Goal: Task Accomplishment & Management: Manage account settings

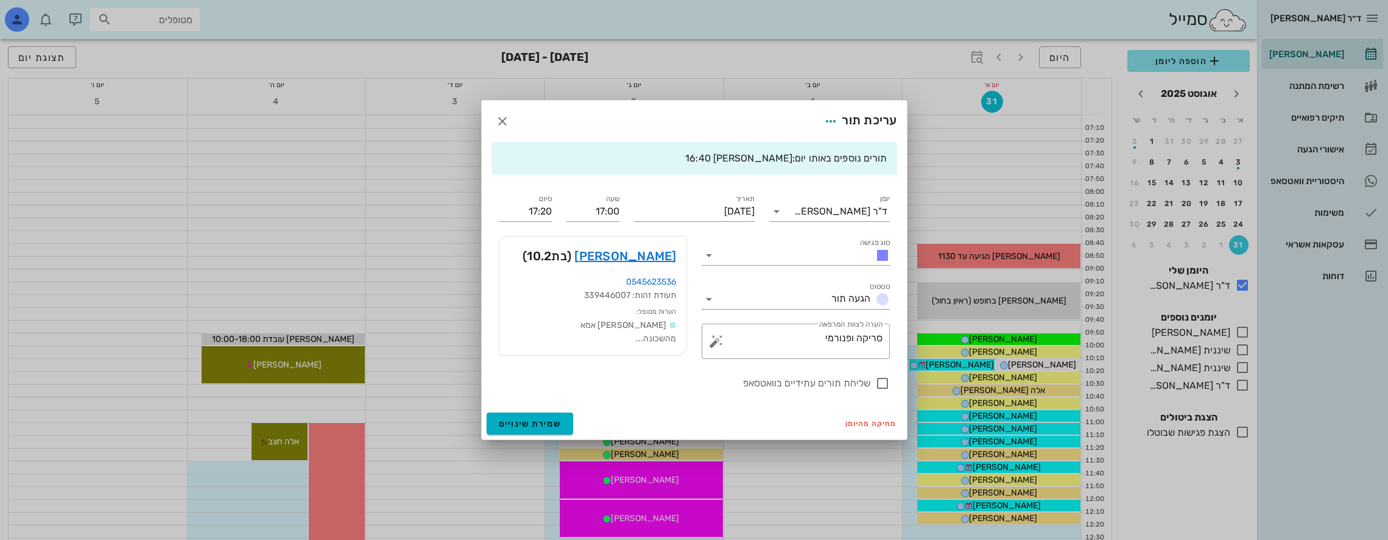
scroll to position [487, 0]
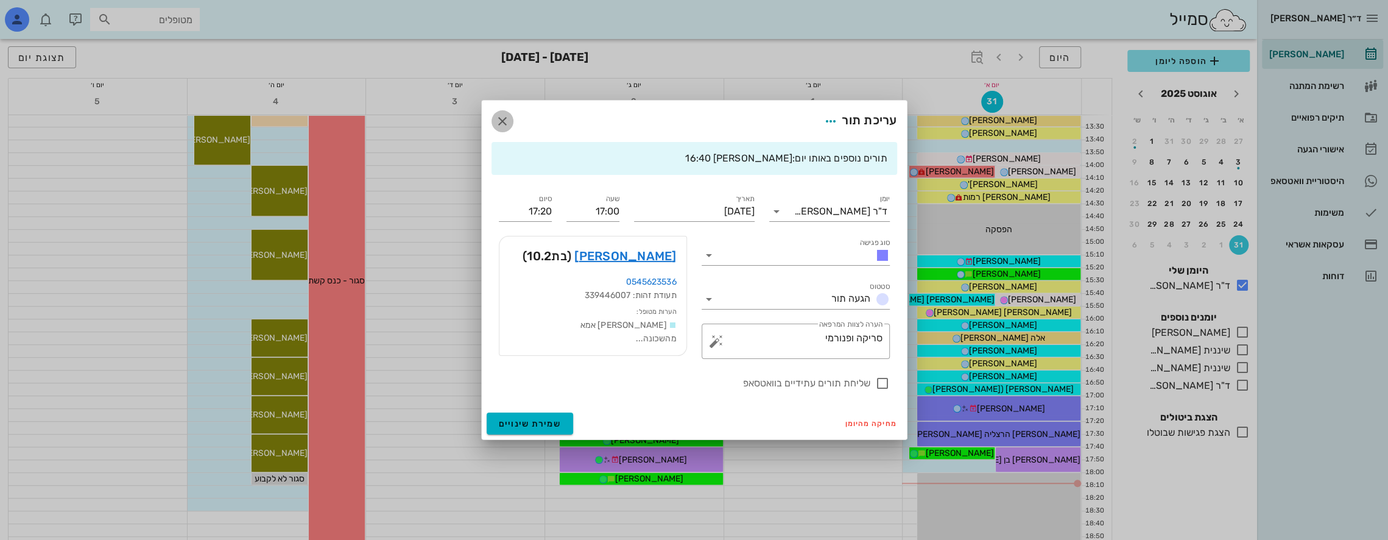
click at [507, 127] on icon "button" at bounding box center [502, 121] width 15 height 15
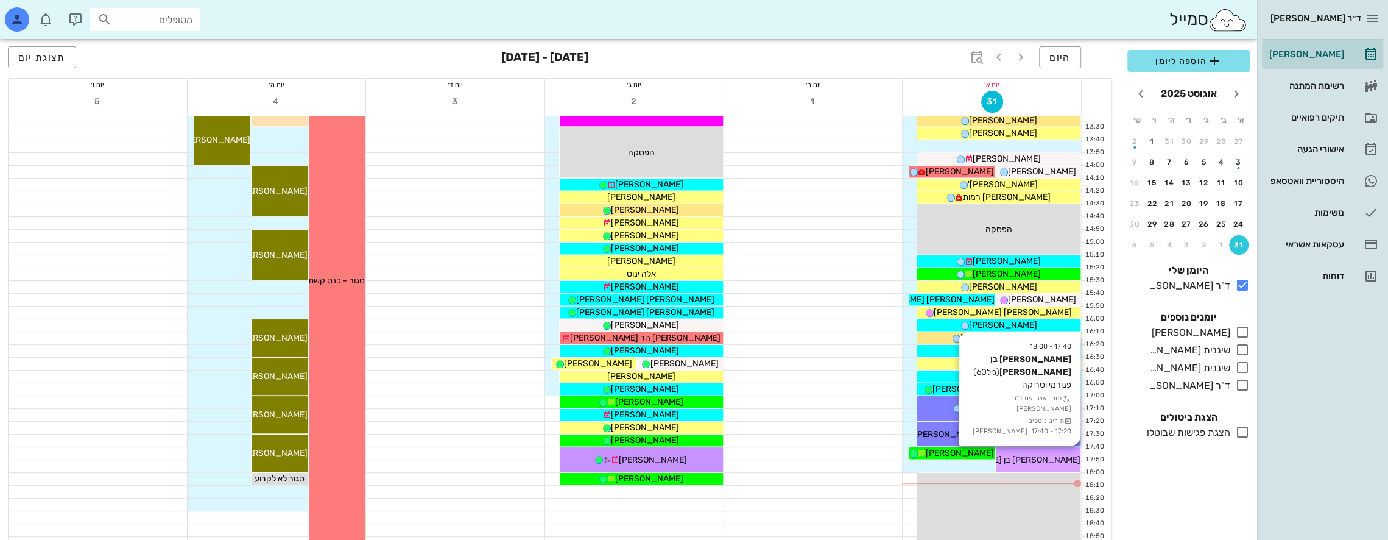
click at [1039, 453] on div "[PERSON_NAME] בן [PERSON_NAME]" at bounding box center [1038, 459] width 85 height 13
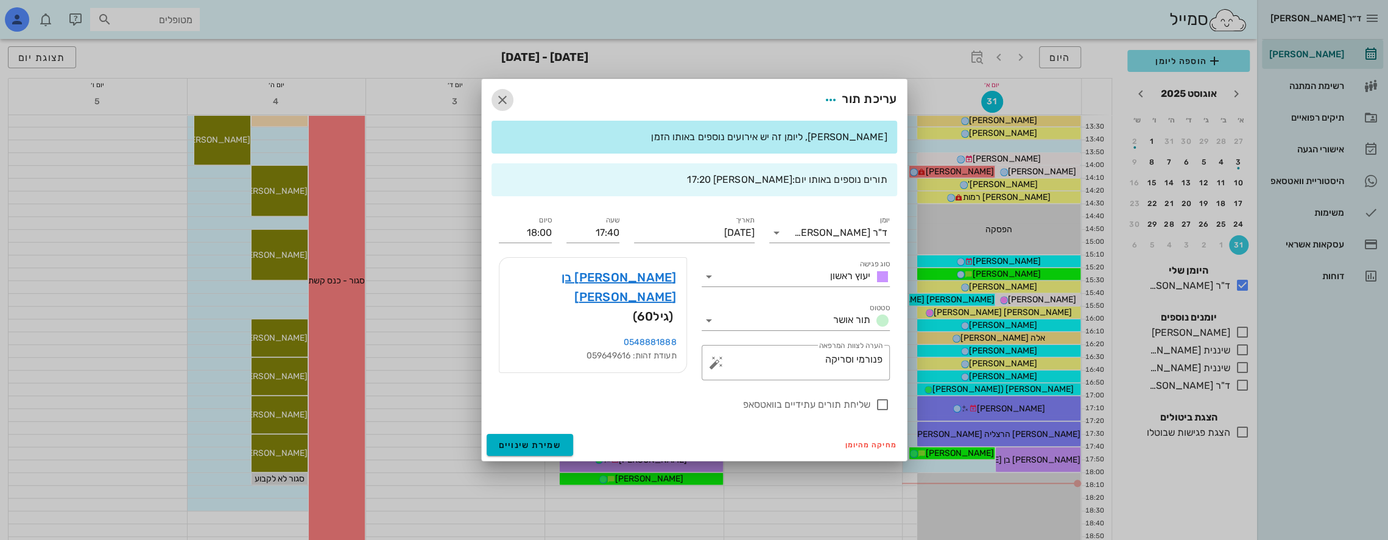
click at [503, 96] on icon "button" at bounding box center [502, 100] width 15 height 15
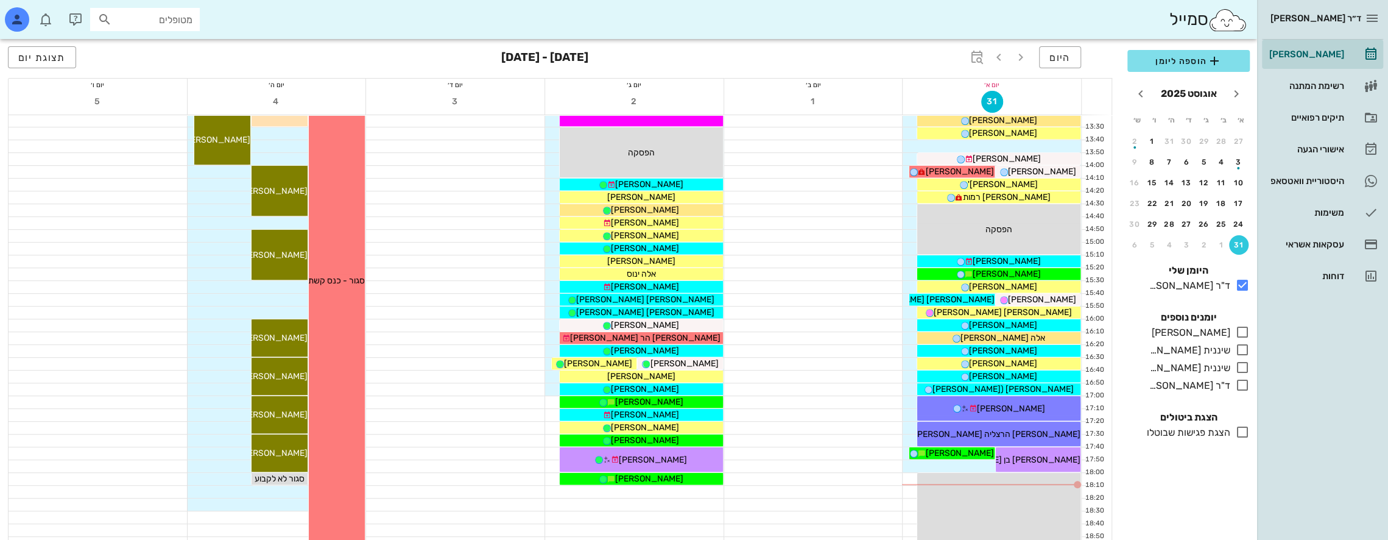
scroll to position [649, 0]
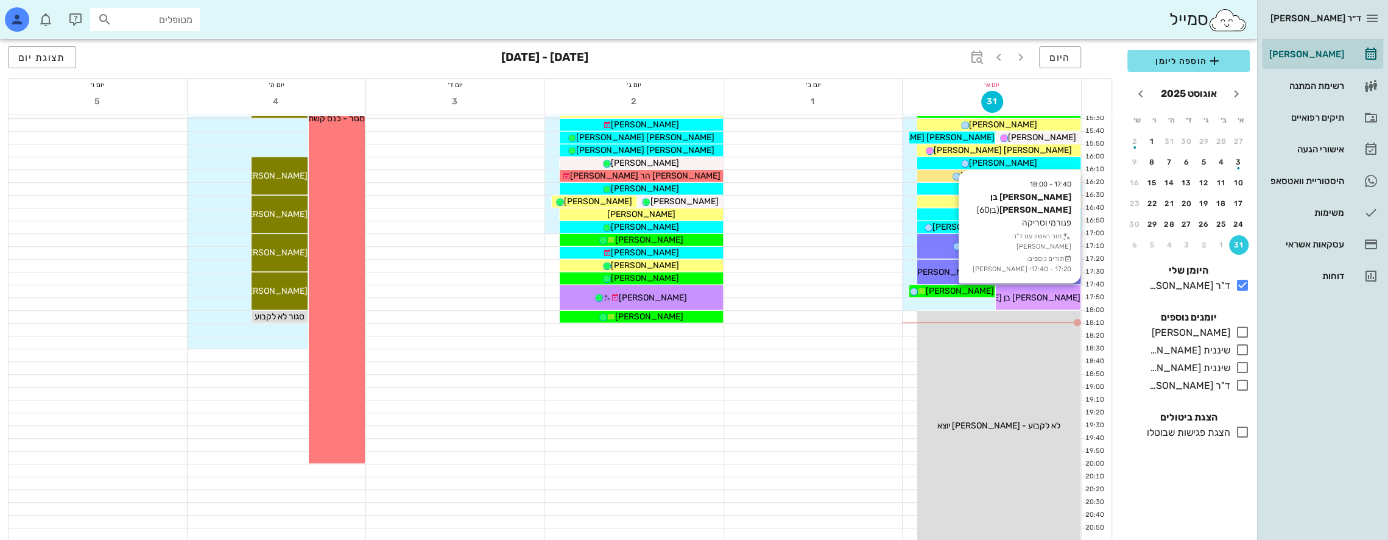
click at [1031, 292] on span "[PERSON_NAME] בן [PERSON_NAME]" at bounding box center [1007, 297] width 147 height 10
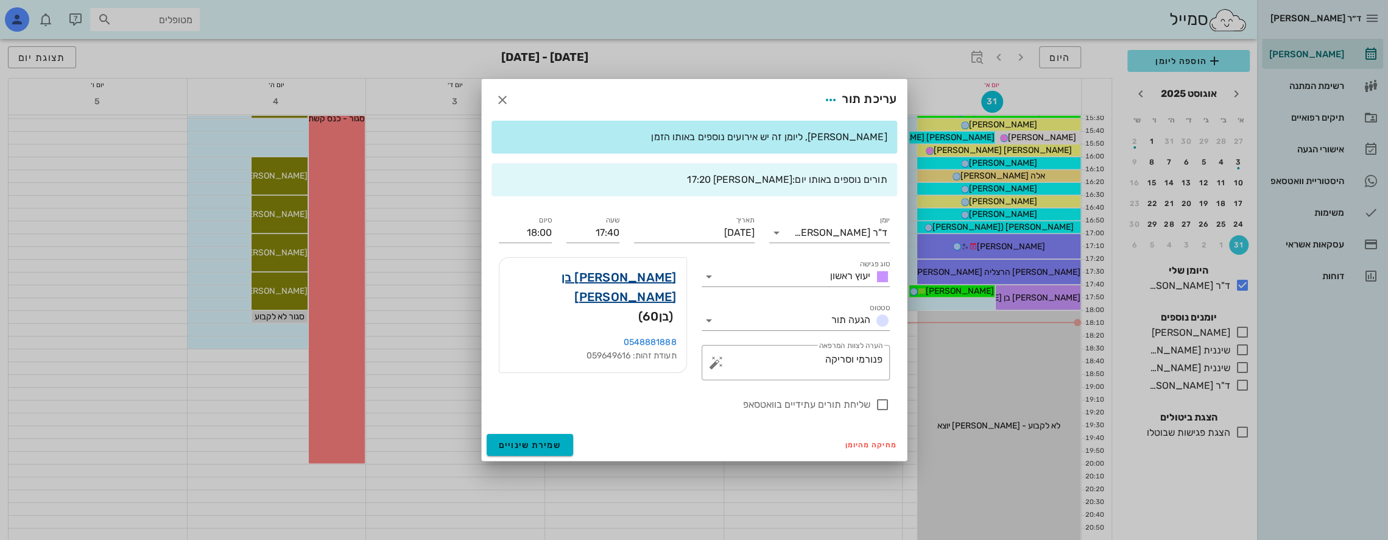
click at [660, 273] on link "[PERSON_NAME] בן [PERSON_NAME]" at bounding box center [593, 286] width 168 height 39
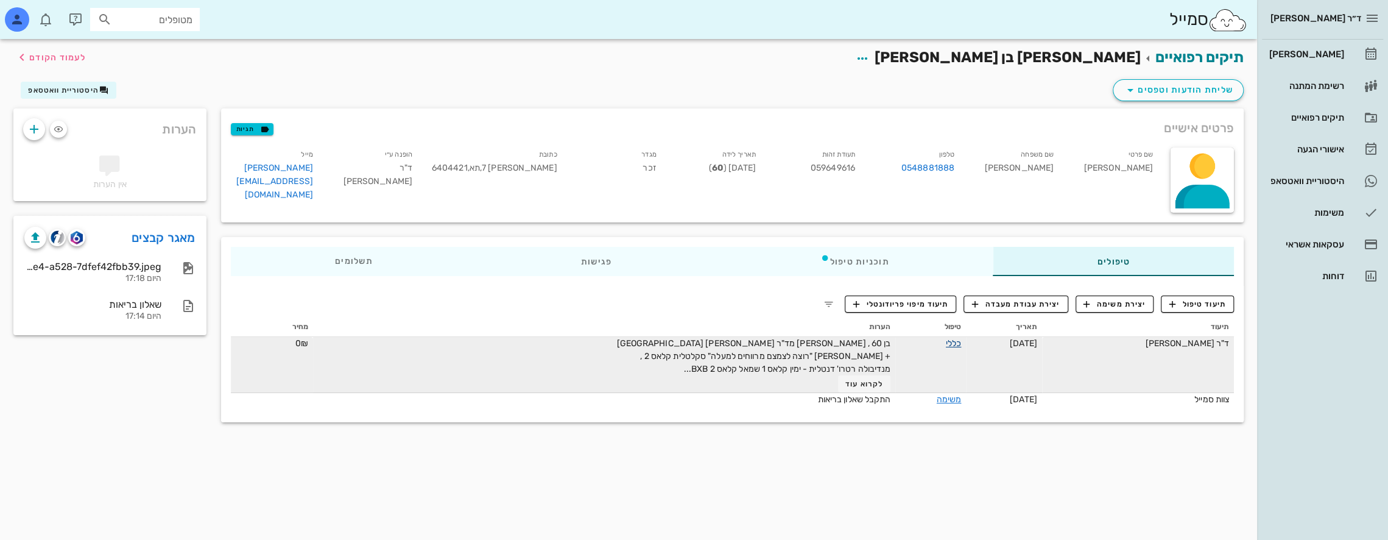
click at [946, 340] on link "כללי" at bounding box center [953, 343] width 15 height 10
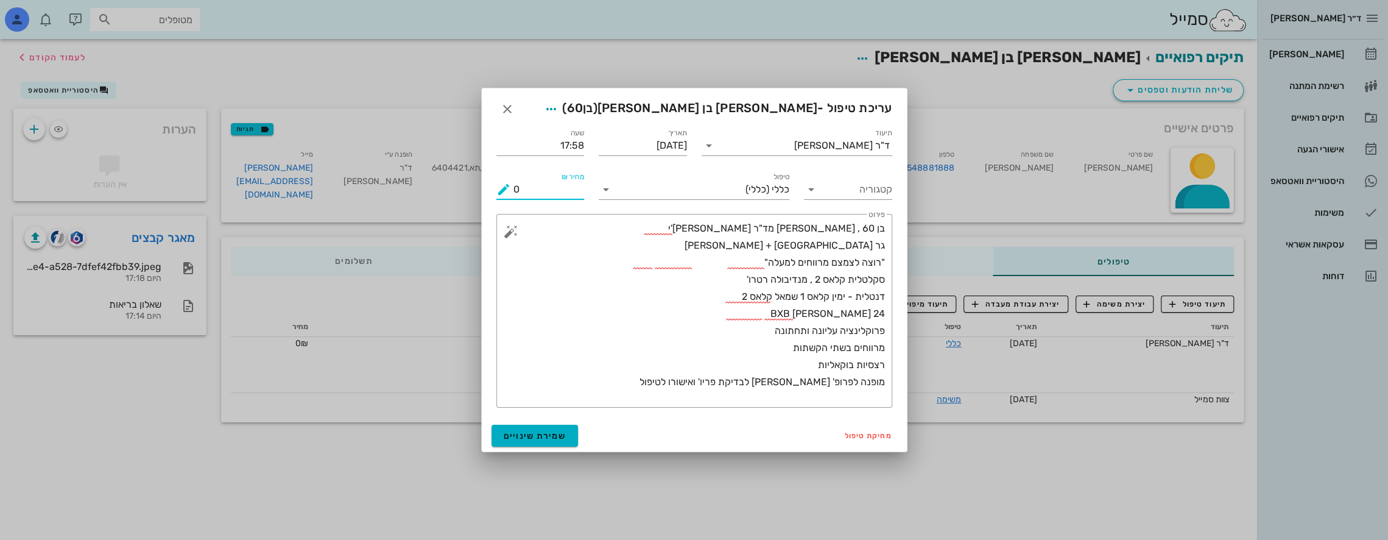
drag, startPoint x: 571, startPoint y: 183, endPoint x: 406, endPoint y: 197, distance: 166.3
click at [407, 196] on div "ד״ר נמרוד דיקשטיין יומן מרפאה רשימת המתנה תיקים רפואיים אישורי הגעה היסטוריית ו…" at bounding box center [694, 270] width 1388 height 540
type input "500"
click at [551, 434] on span "שמירת שינויים" at bounding box center [535, 436] width 63 height 10
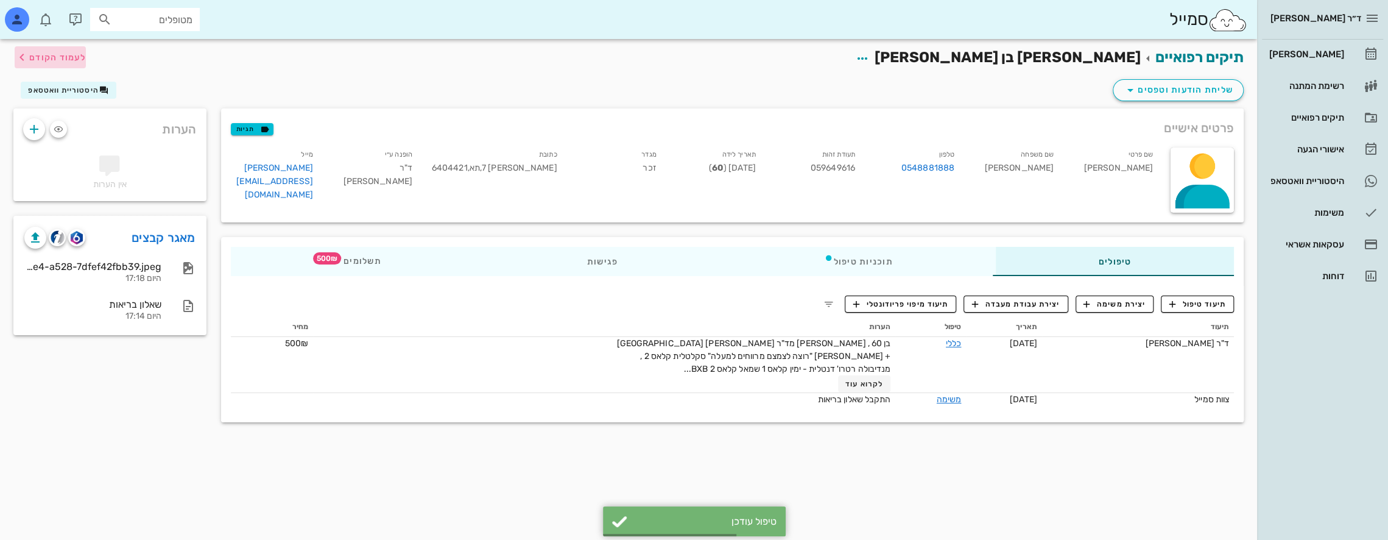
click at [27, 51] on icon "button" at bounding box center [22, 57] width 15 height 15
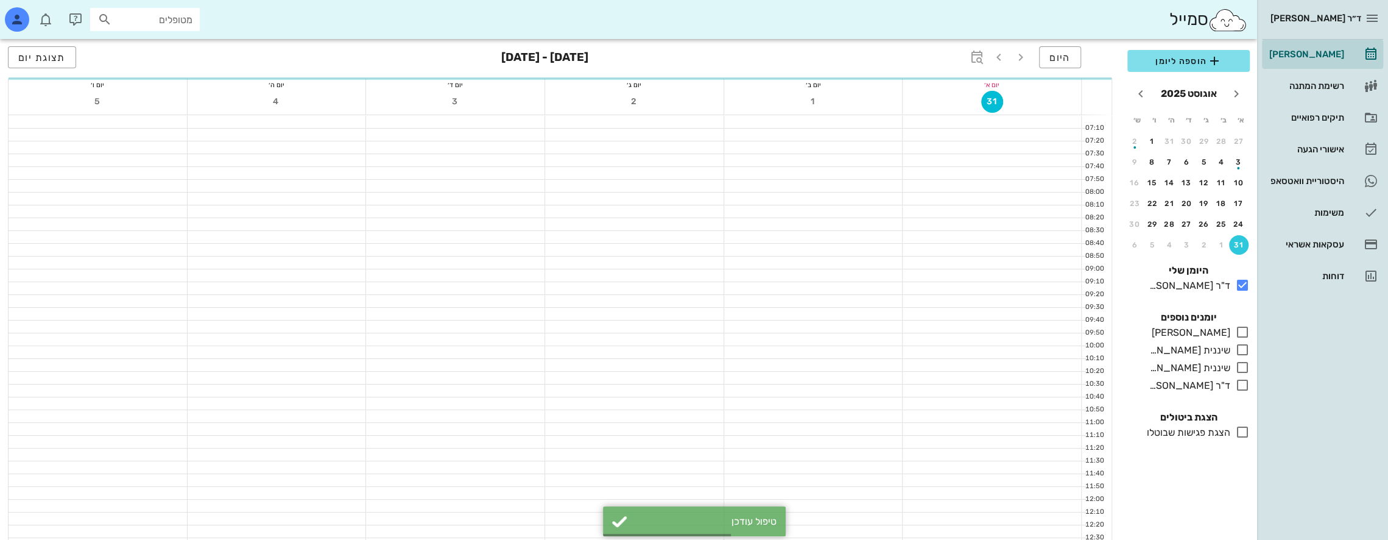
scroll to position [649, 0]
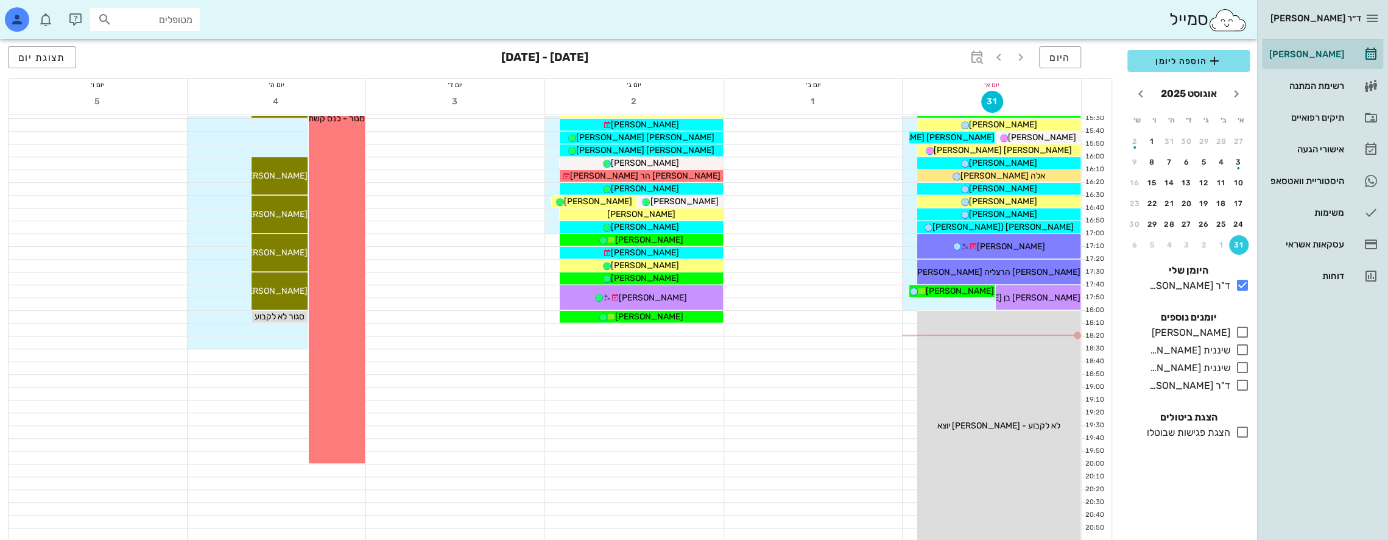
click at [175, 21] on input "מטופלים" at bounding box center [154, 20] width 78 height 16
type input "t"
type input "ארליכמן"
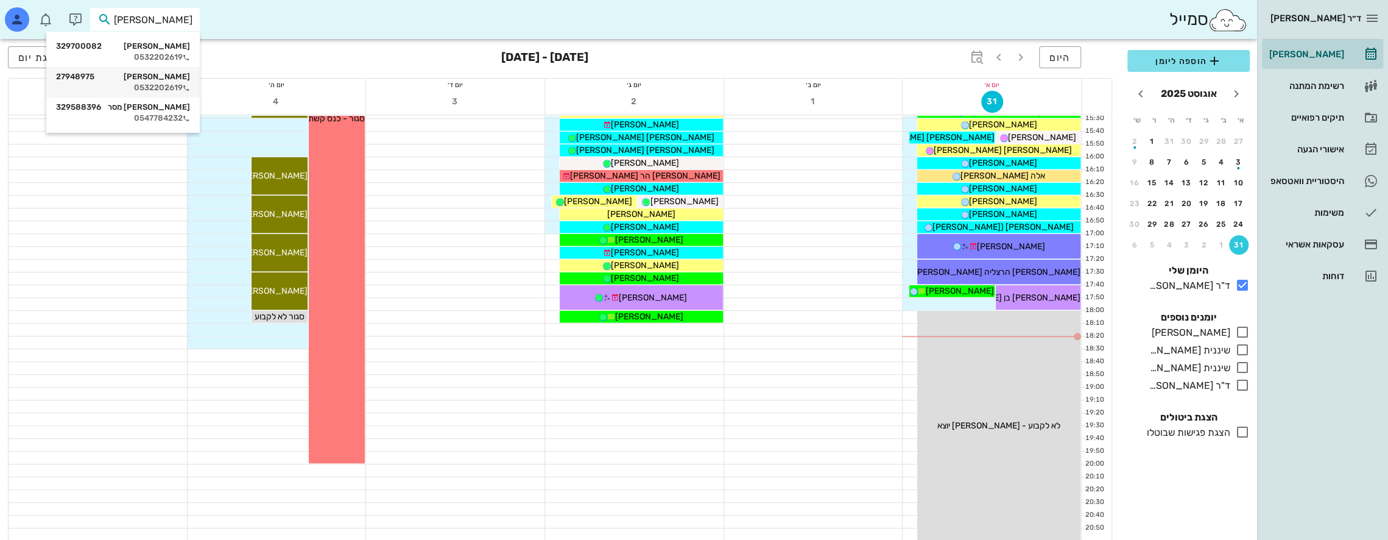
click at [172, 76] on div "סער ארליכמן 27948975" at bounding box center [123, 77] width 134 height 10
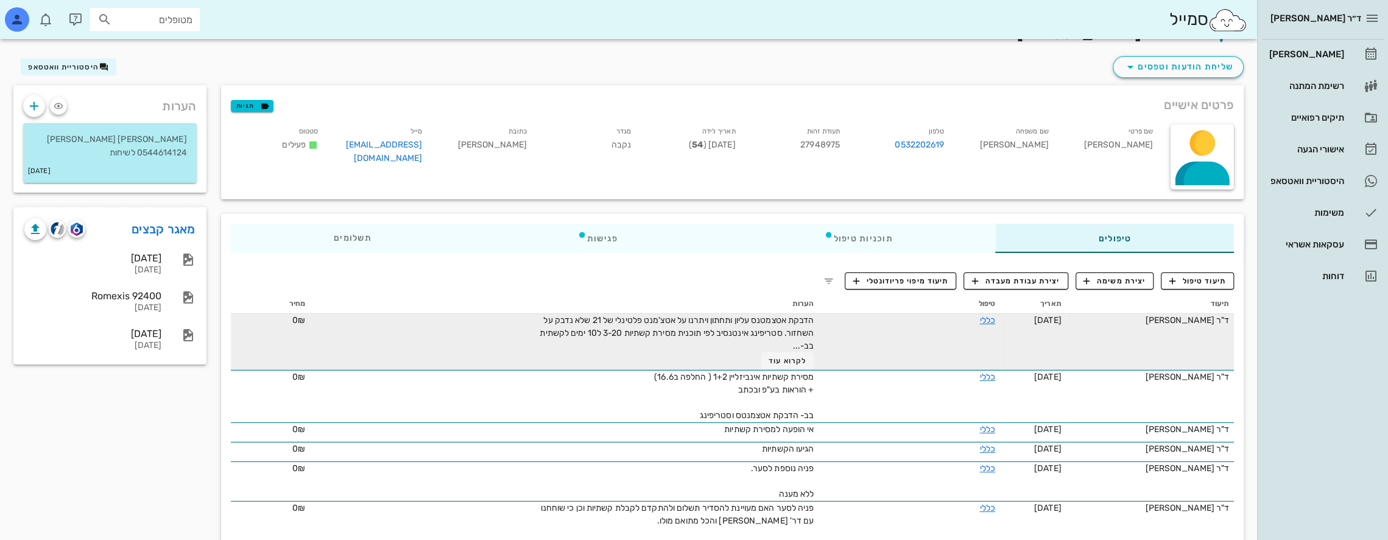
scroll to position [61, 0]
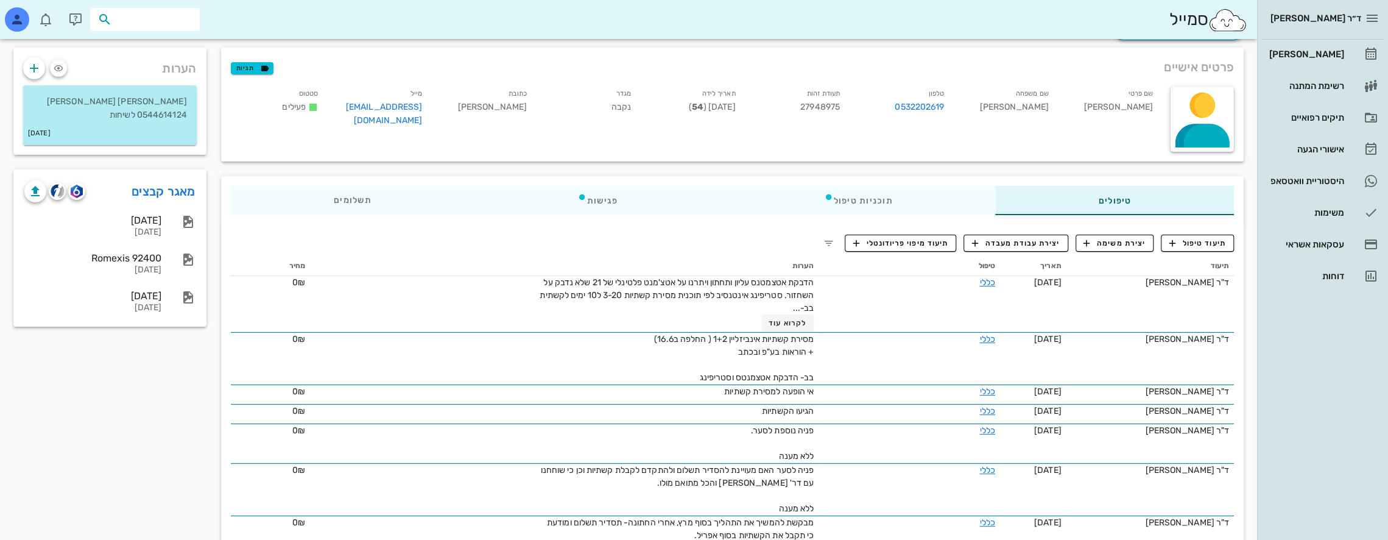
click at [177, 19] on input "text" at bounding box center [154, 20] width 78 height 16
type input "ארליכמן"
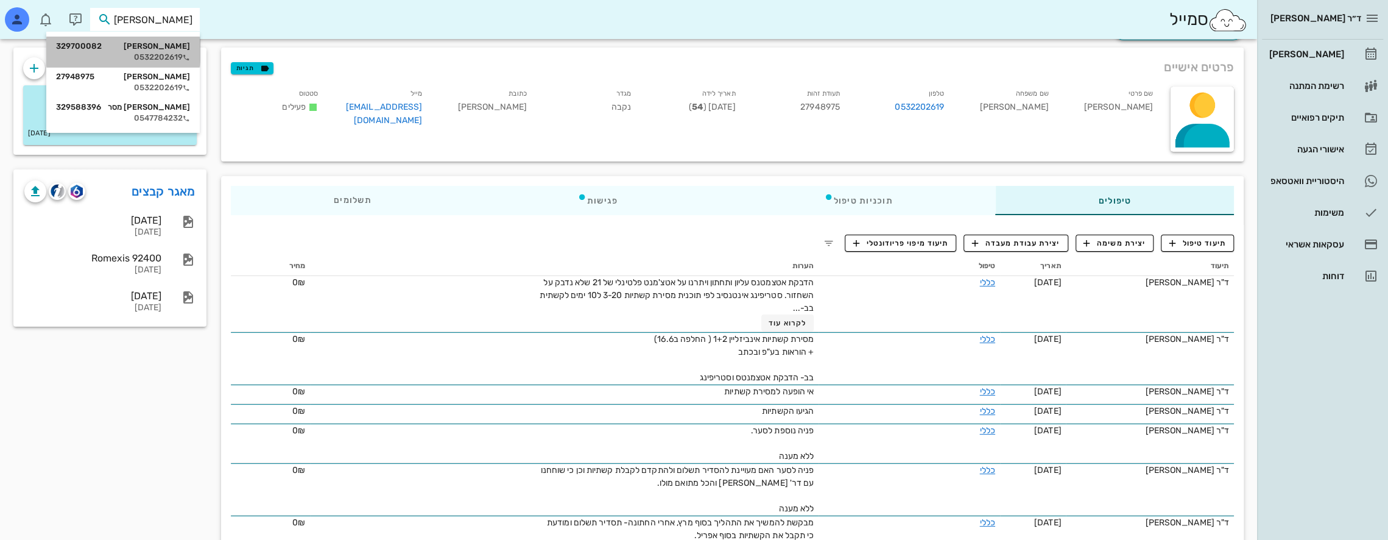
click at [168, 46] on div "אבישג ארליכמן 329700082" at bounding box center [123, 46] width 134 height 10
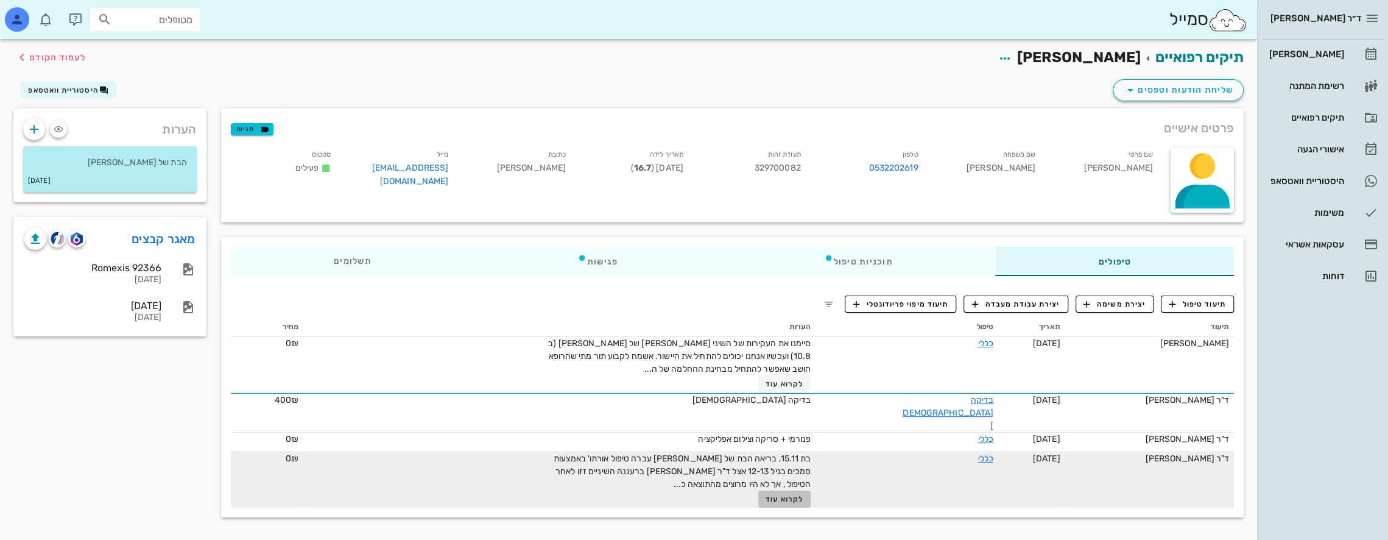
click at [803, 495] on span "לקרוא עוד" at bounding box center [785, 499] width 38 height 9
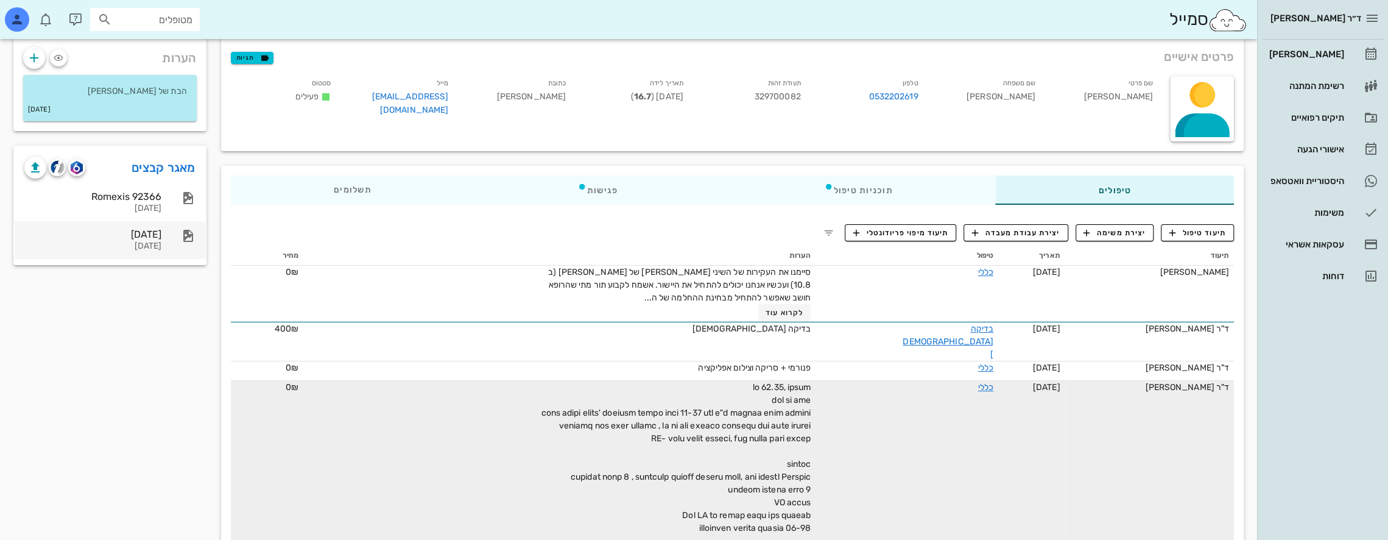
scroll to position [55, 0]
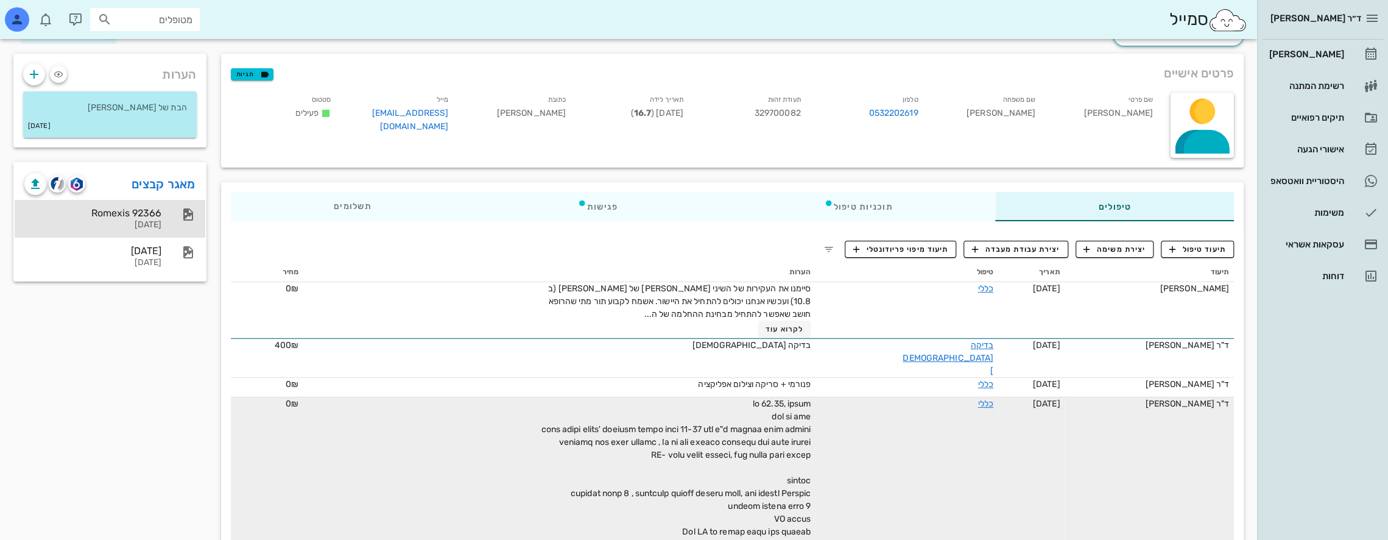
click at [133, 213] on div "Romexis 92366" at bounding box center [92, 213] width 137 height 12
click at [151, 259] on div "15-12-2024" at bounding box center [92, 263] width 137 height 10
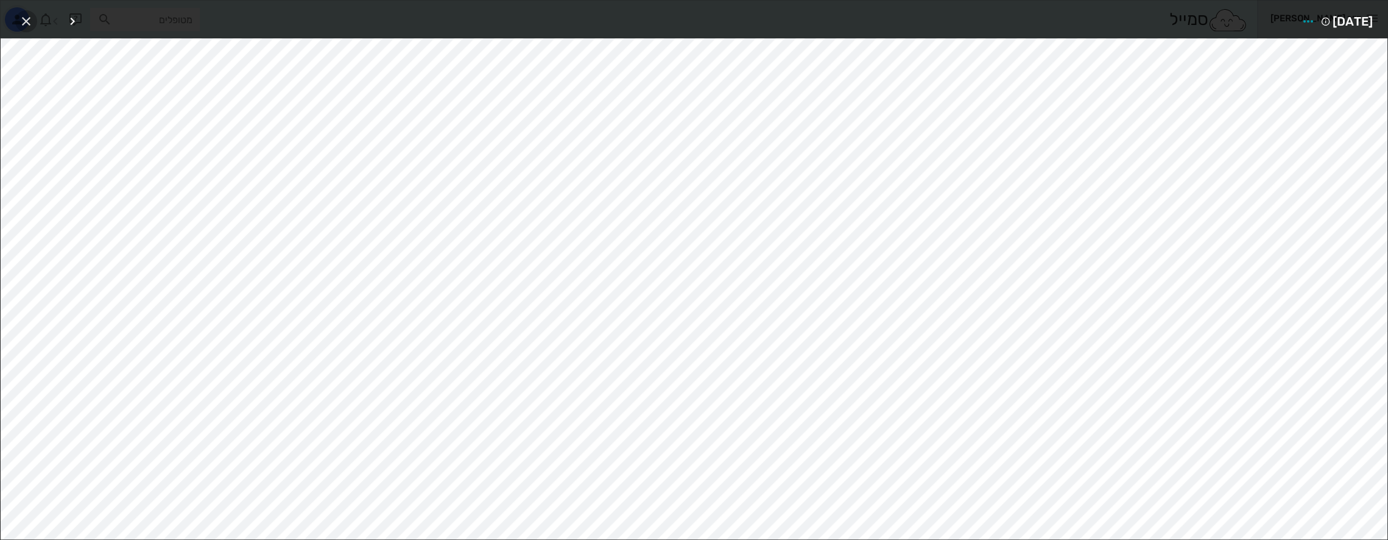
click at [26, 17] on icon "button" at bounding box center [26, 21] width 15 height 15
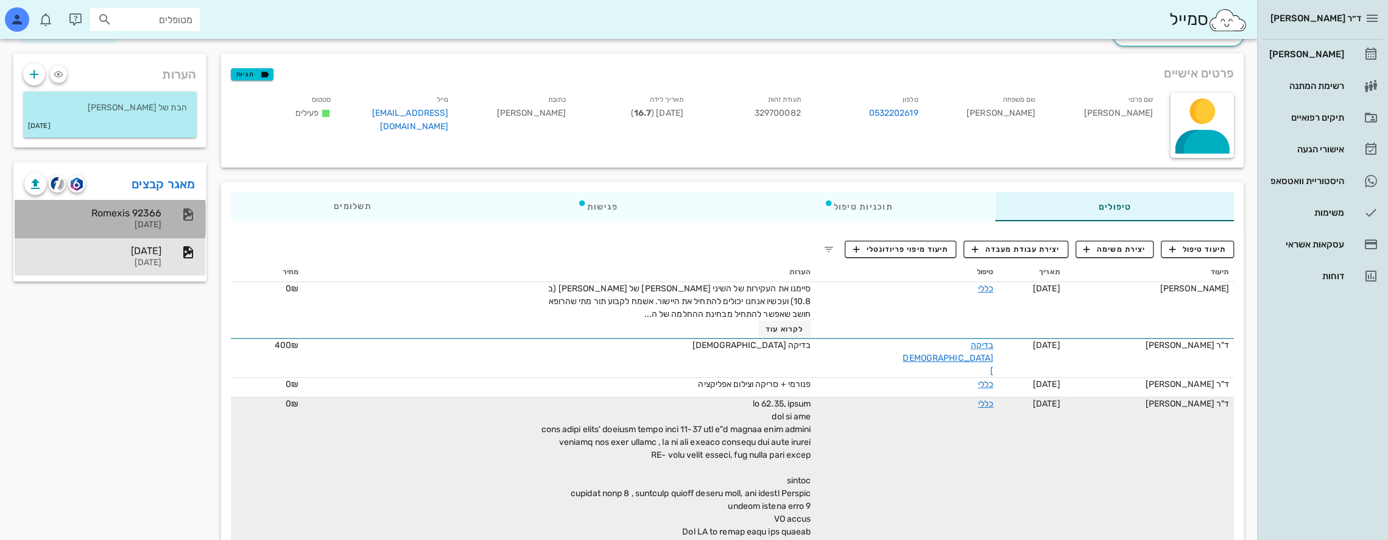
click at [141, 210] on div "Romexis 92366" at bounding box center [92, 213] width 137 height 12
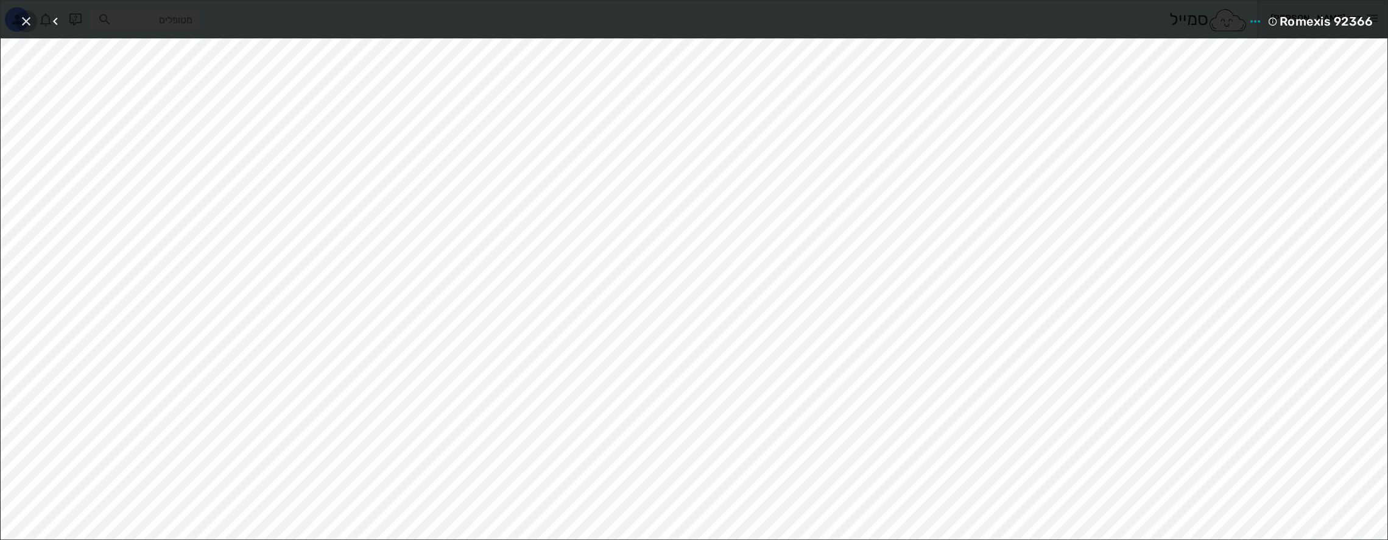
click at [28, 18] on icon "button" at bounding box center [26, 21] width 15 height 15
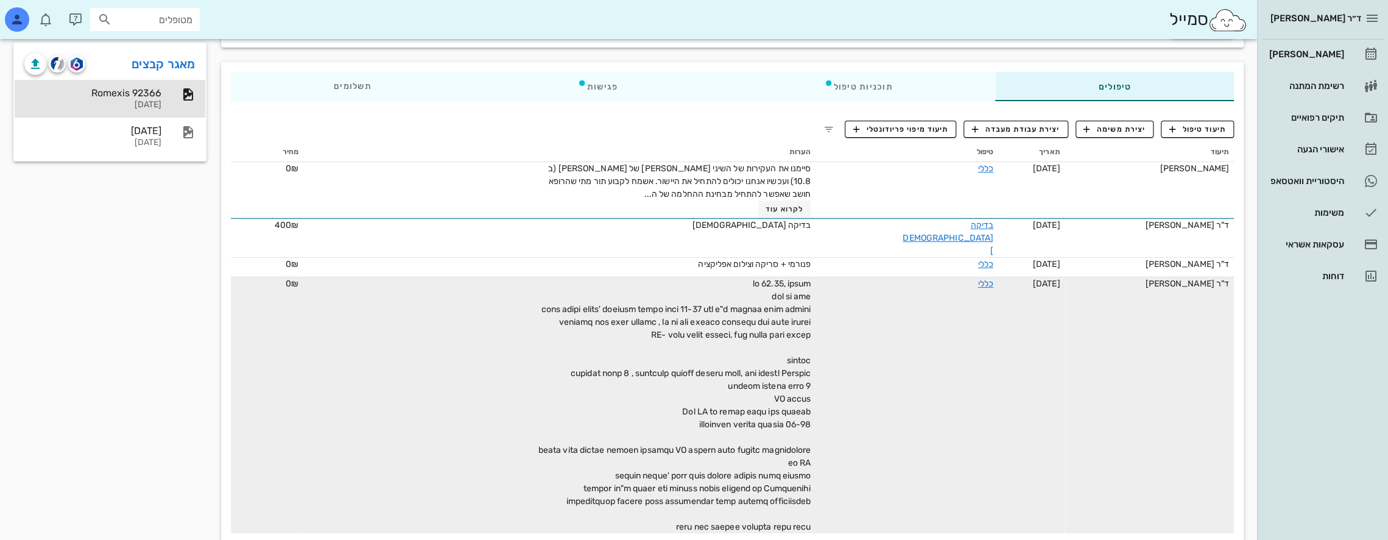
scroll to position [177, 0]
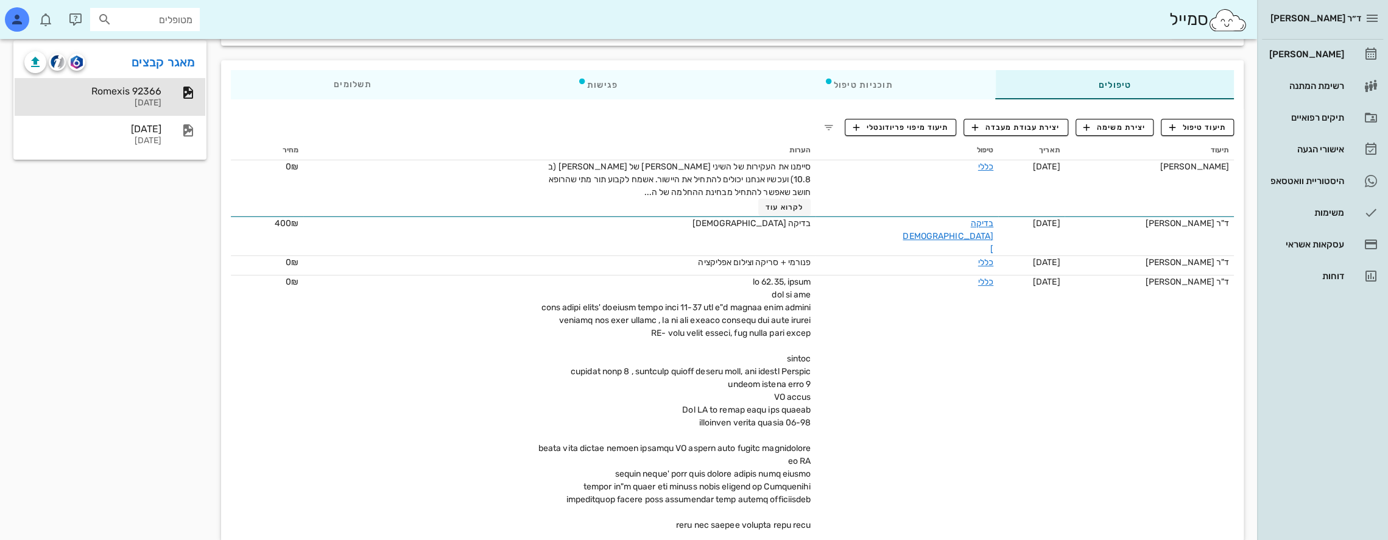
click at [101, 267] on div "הערות הבת של סער 03-08-2025 מאגר קבצים Romexis 92366 15-12-2024 15/12/2024 15-1…" at bounding box center [110, 240] width 208 height 616
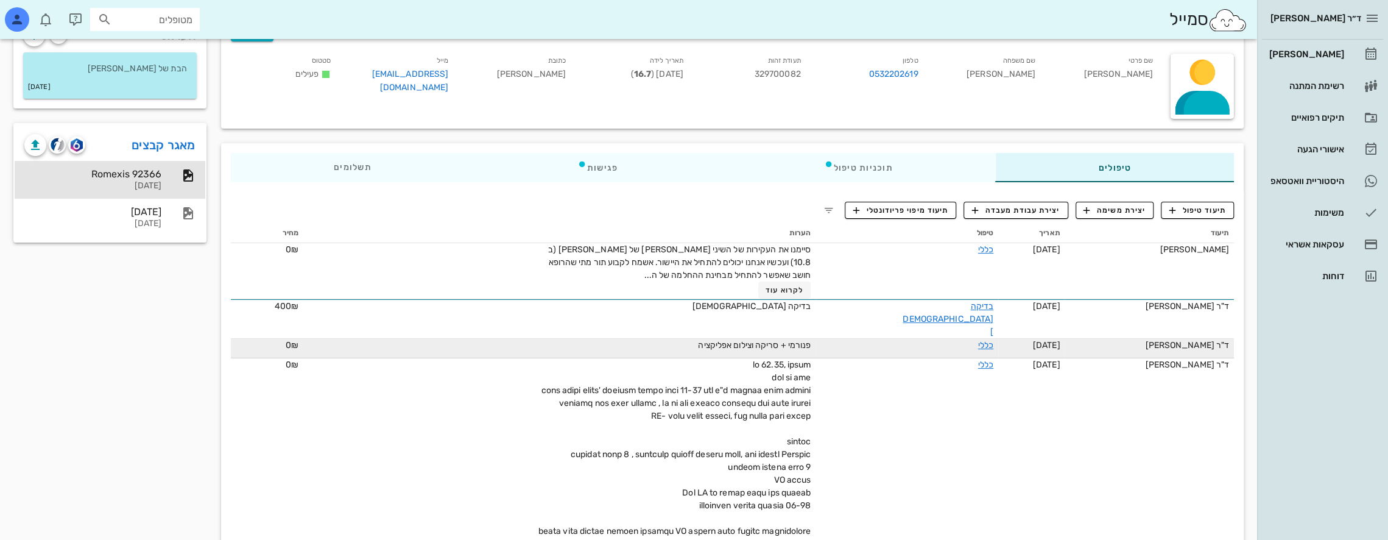
scroll to position [0, 0]
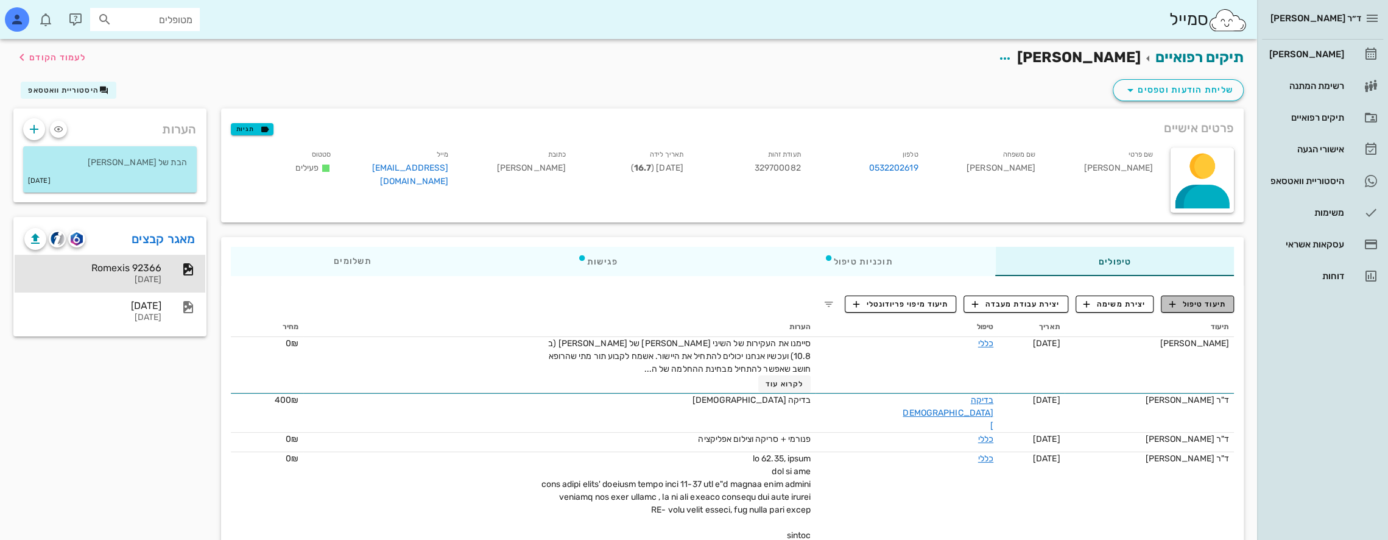
click at [1194, 301] on span "תיעוד טיפול" at bounding box center [1198, 303] width 57 height 11
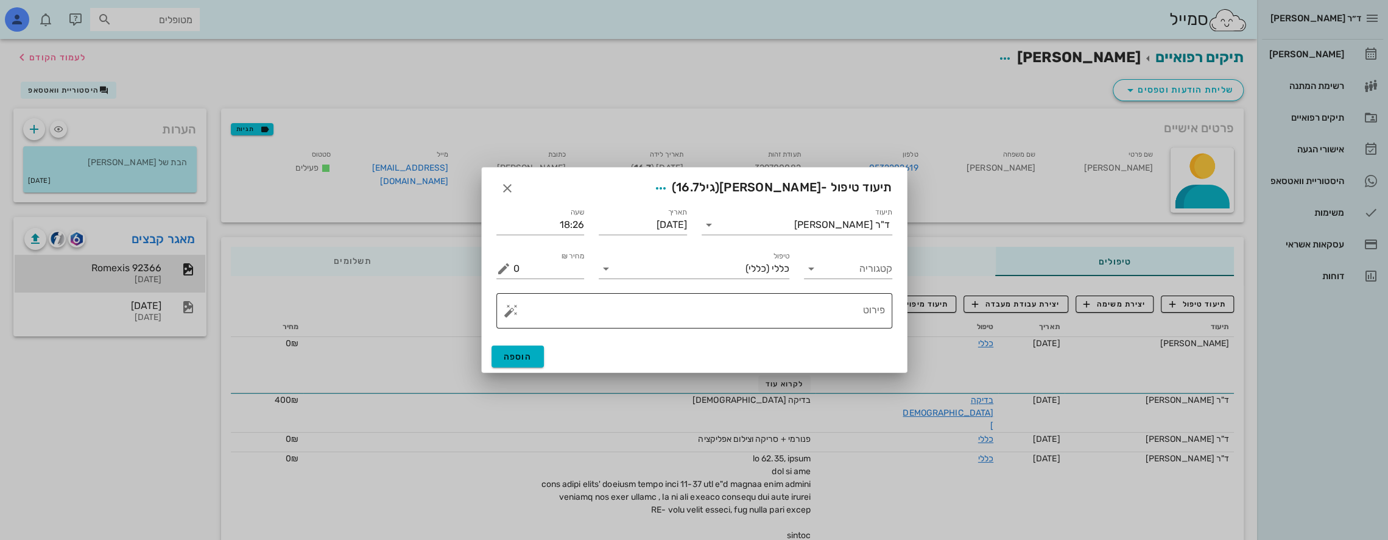
click at [831, 317] on textarea "פירוט" at bounding box center [699, 313] width 372 height 29
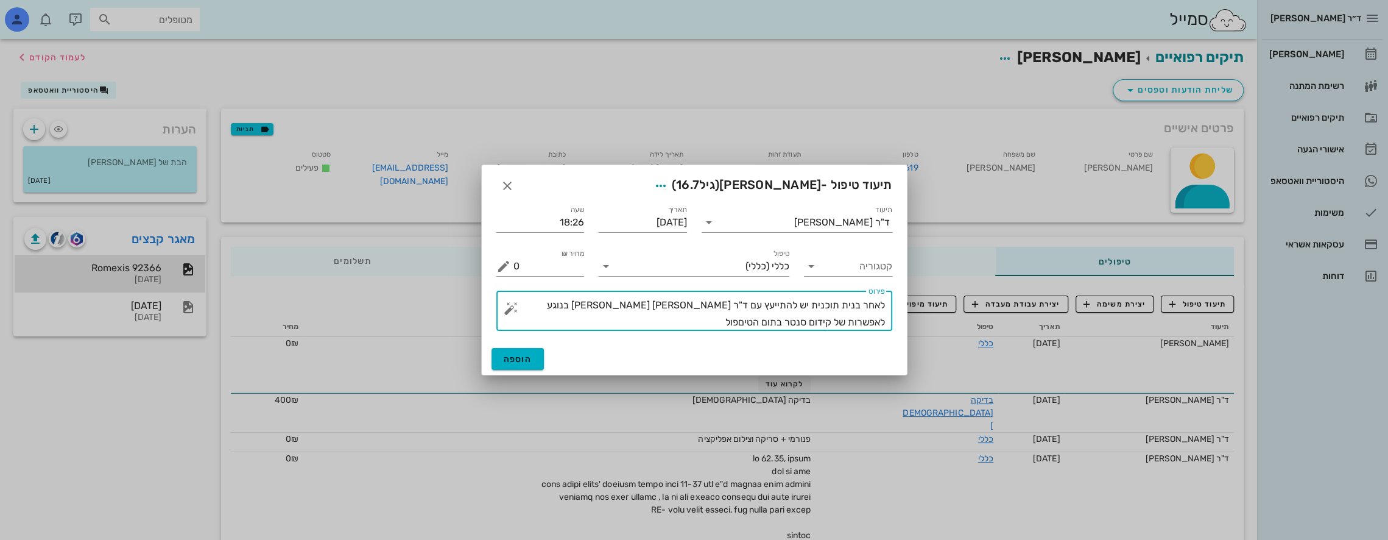
click at [865, 323] on textarea "לאחר בנית תוכנית יש להתייעץ עם ד"ר שוורץ ארד בנוגע לאפשרות של קידום סנטר בתום ה…" at bounding box center [699, 314] width 372 height 34
type textarea "לאחר בנית תוכנית יש להתייעץ עם ד"ר שוורץ ארד בנוגע לאפשרות של קידום סנטר בתום ה…"
click at [518, 357] on span "הוספה" at bounding box center [518, 359] width 29 height 10
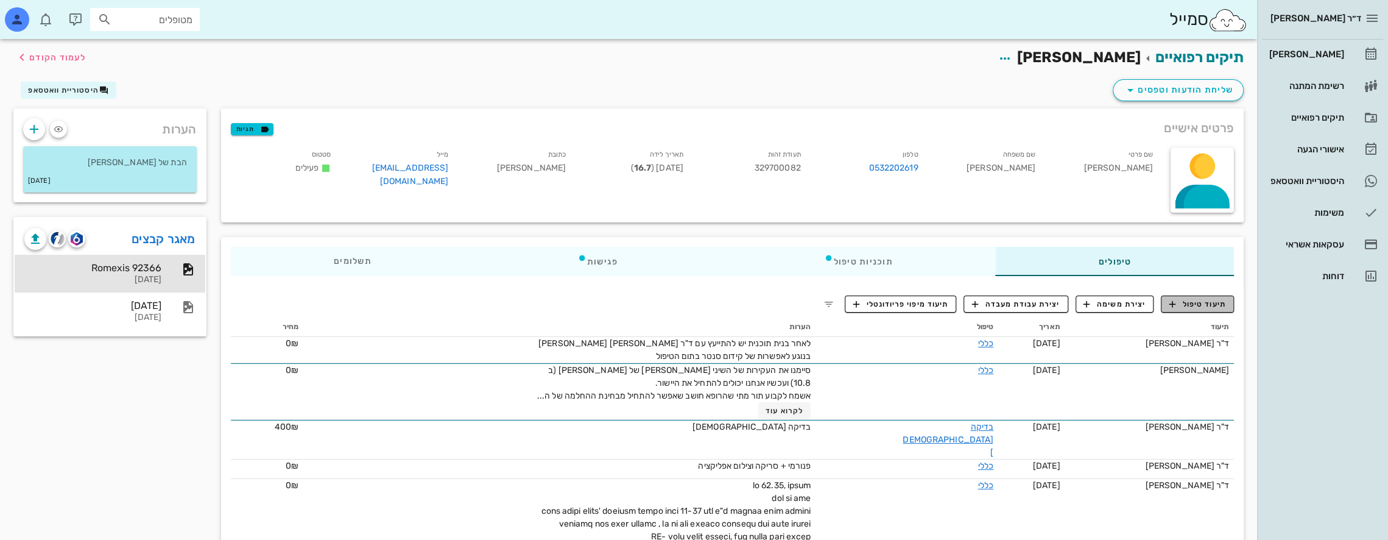
click at [1201, 303] on span "תיעוד טיפול" at bounding box center [1198, 303] width 57 height 11
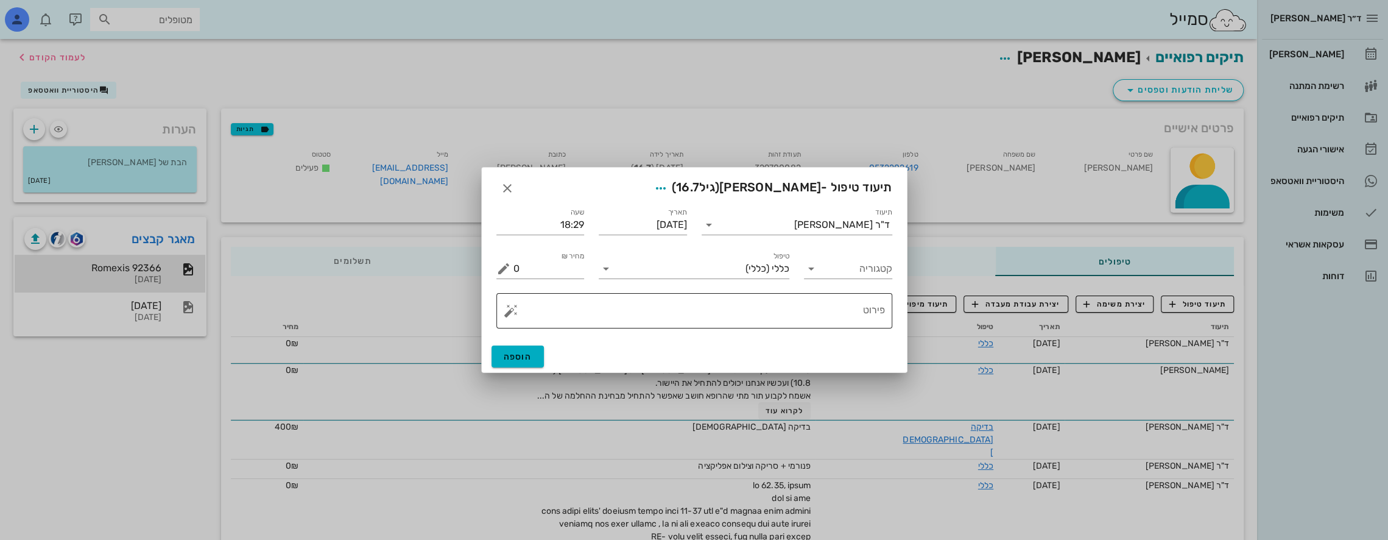
click at [813, 309] on textarea "פירוט" at bounding box center [699, 313] width 372 height 29
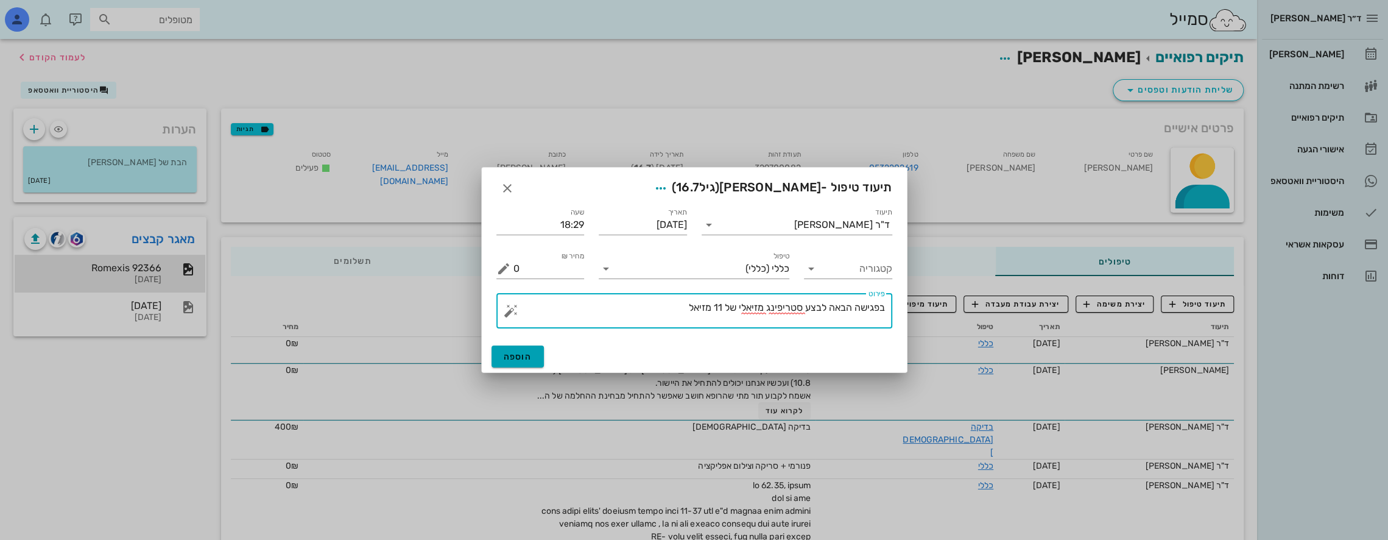
type textarea "בפגישה הבאה לבצע סטריפינג מזיאלי של 11 מזיאל"
click at [524, 348] on button "הוספה" at bounding box center [518, 356] width 53 height 22
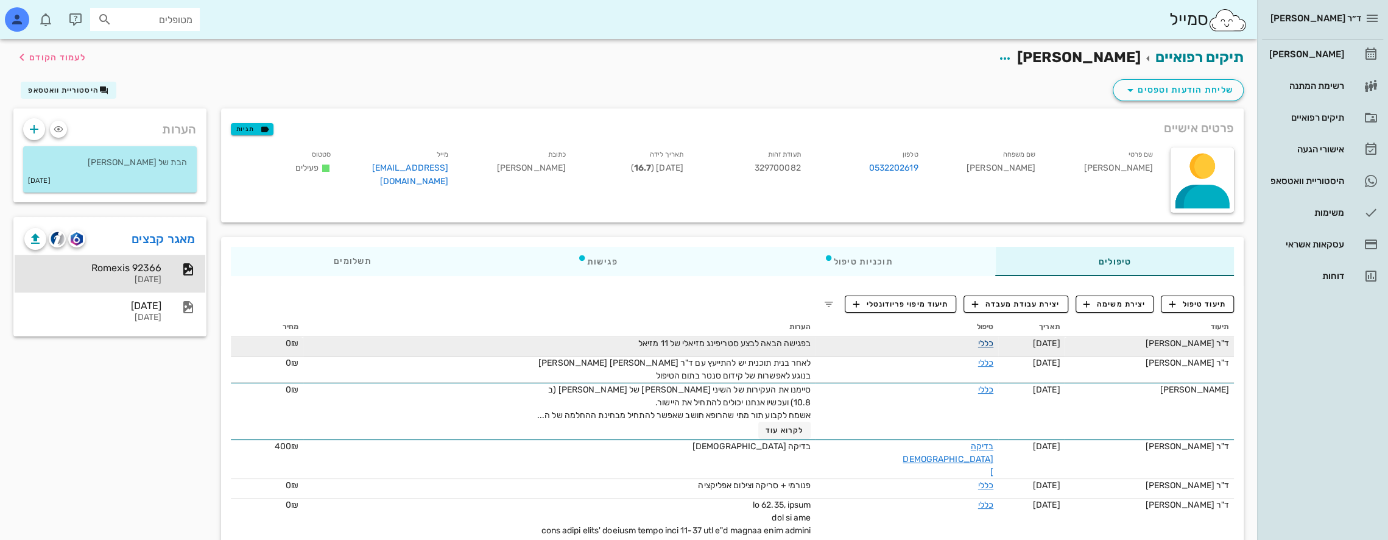
click at [978, 343] on link "כללי" at bounding box center [985, 343] width 15 height 10
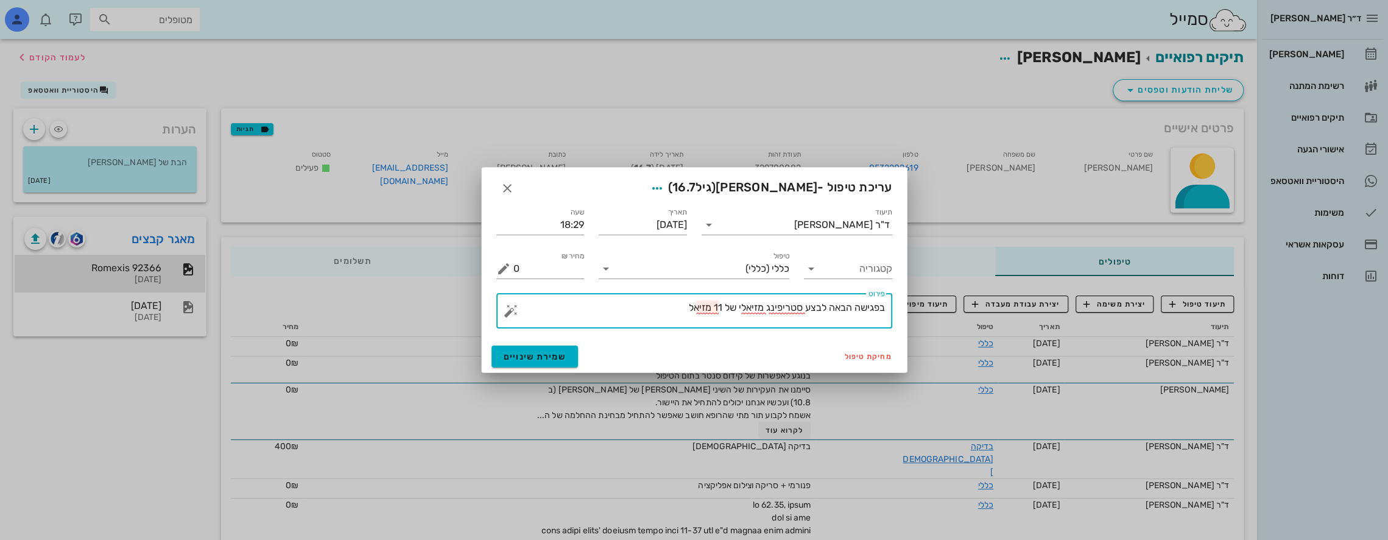
drag, startPoint x: 665, startPoint y: 309, endPoint x: 1015, endPoint y: 317, distance: 349.7
click at [1053, 320] on div "ד״ר נמרוד דיקשטיין יומן מרפאה רשימת המתנה תיקים רפואיים אישורי הגעה היסטוריית ו…" at bounding box center [694, 391] width 1388 height 783
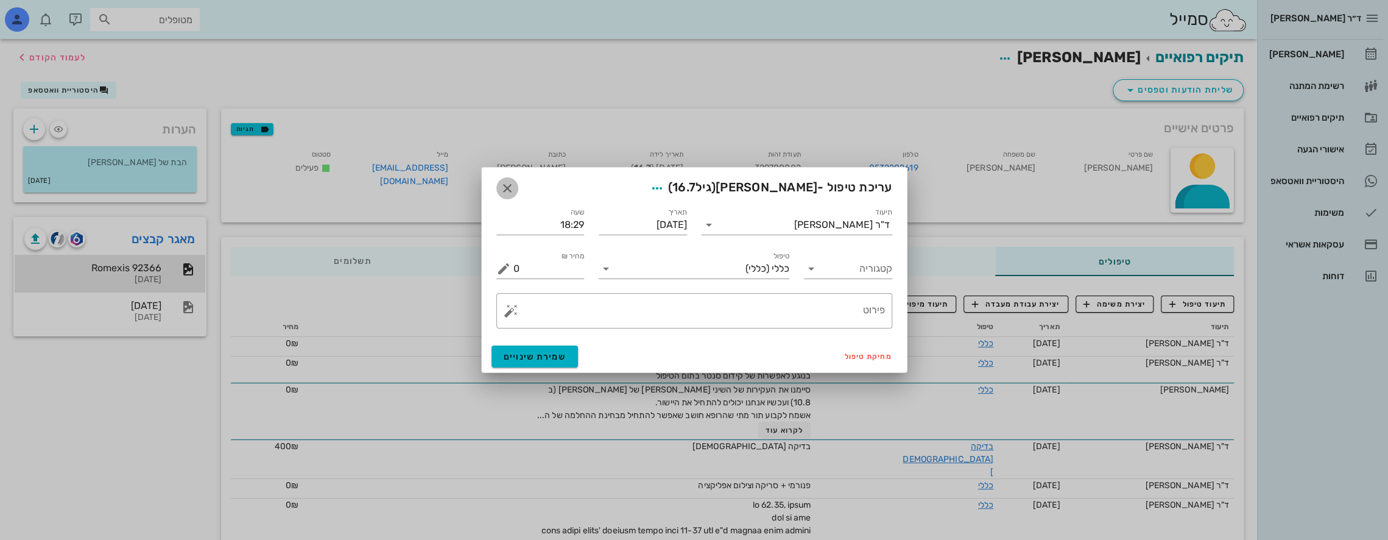
click at [507, 183] on icon "button" at bounding box center [507, 188] width 15 height 15
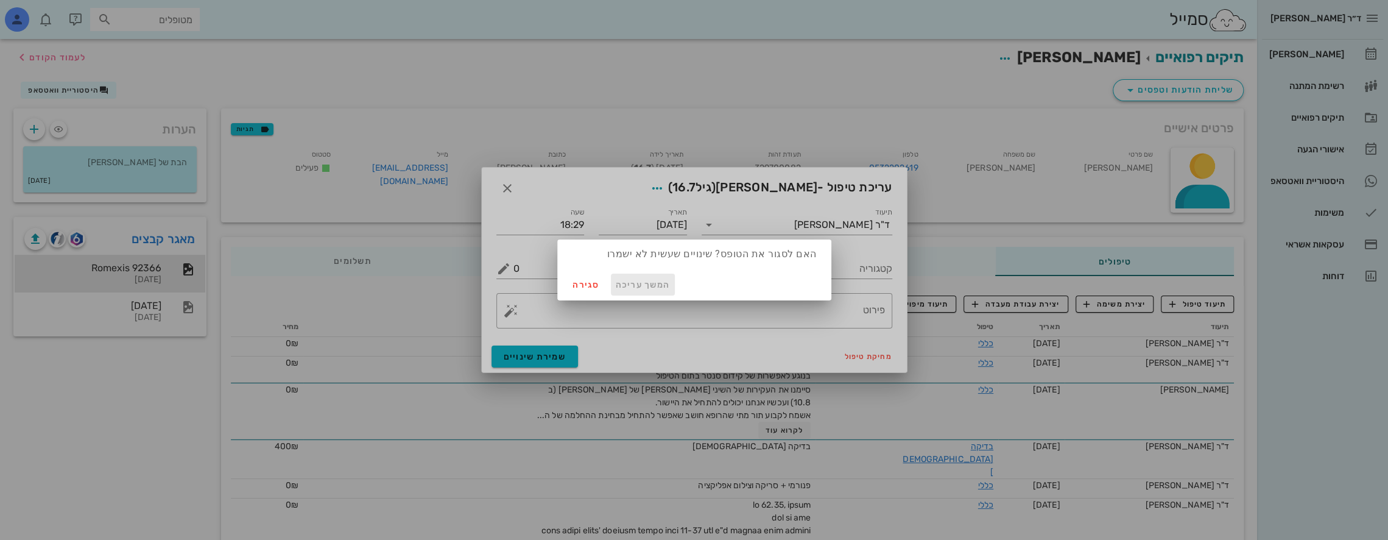
click at [630, 280] on span "המשך עריכה" at bounding box center [643, 285] width 55 height 10
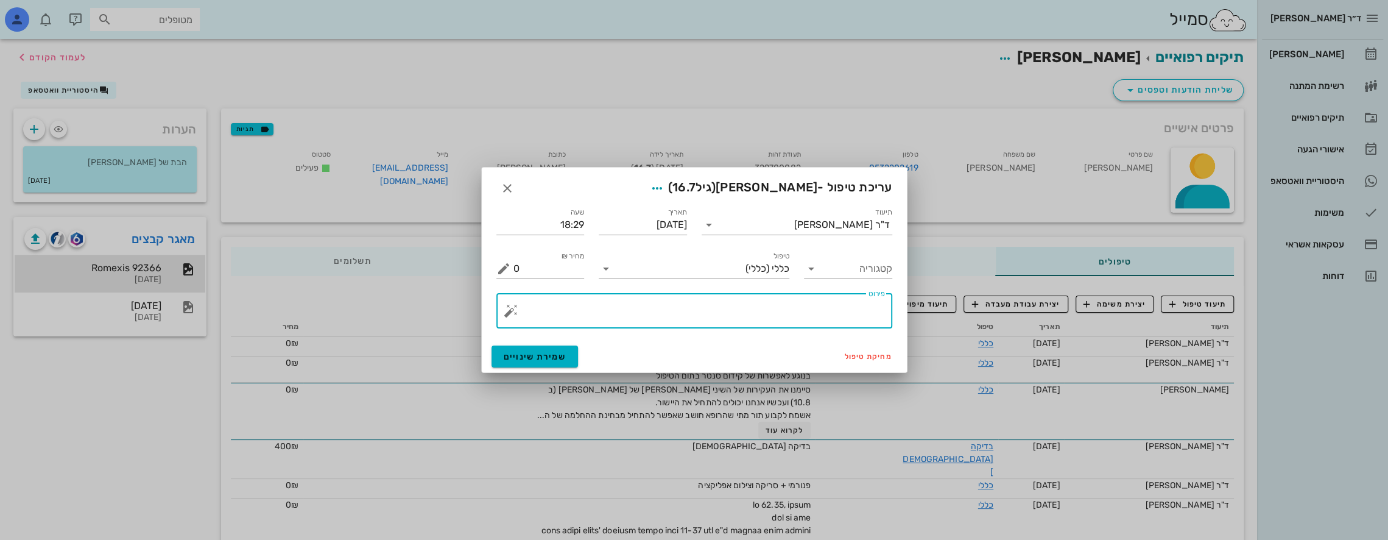
click at [882, 306] on textarea "פירוט" at bounding box center [699, 313] width 372 height 29
type textarea "אישור מהאם לצילומי פנים"
click at [549, 348] on button "שמירת שינויים" at bounding box center [535, 356] width 87 height 22
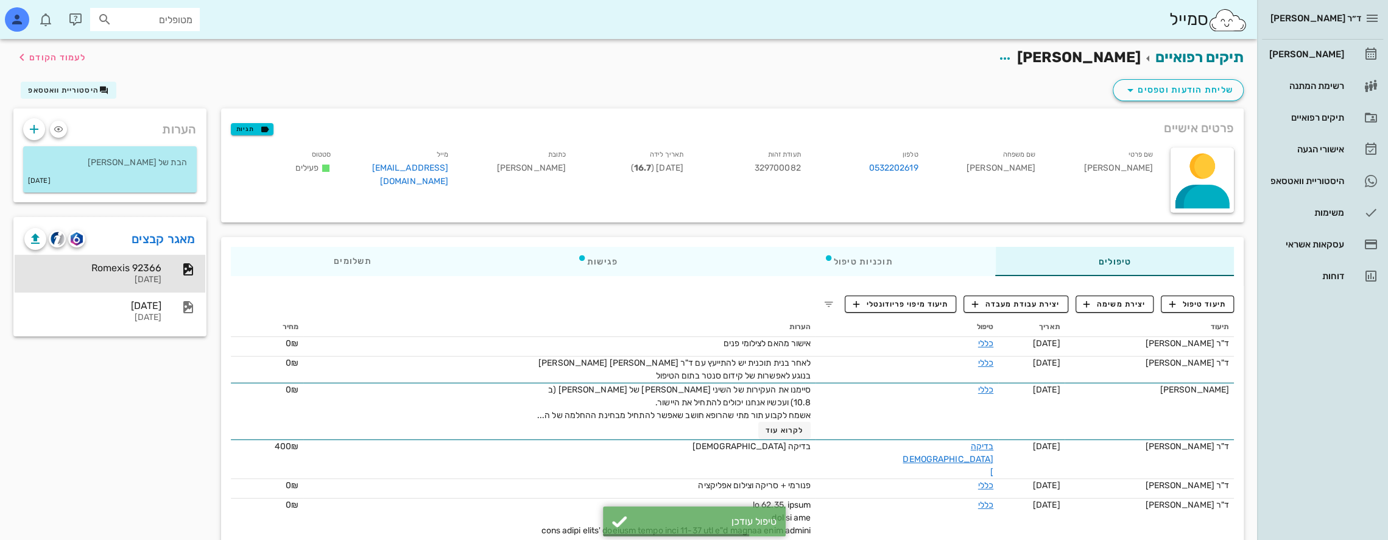
click at [158, 20] on input "מטופלים" at bounding box center [154, 20] width 78 height 16
type input "סער"
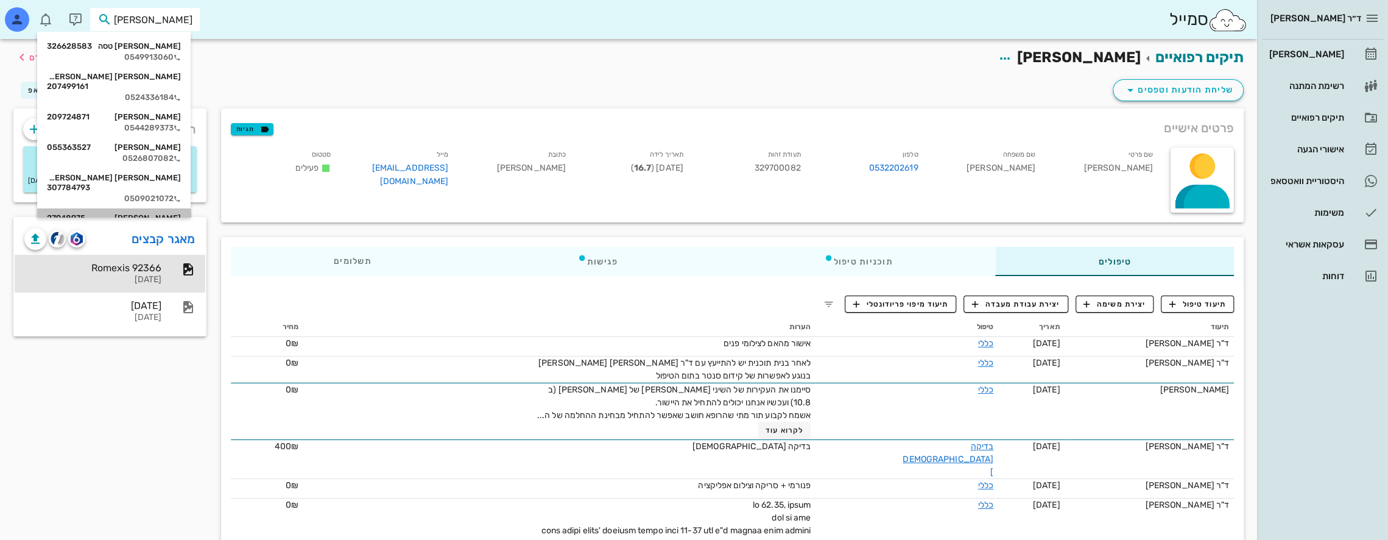
click at [156, 213] on div "סער ארליכמן 27948975" at bounding box center [114, 218] width 134 height 10
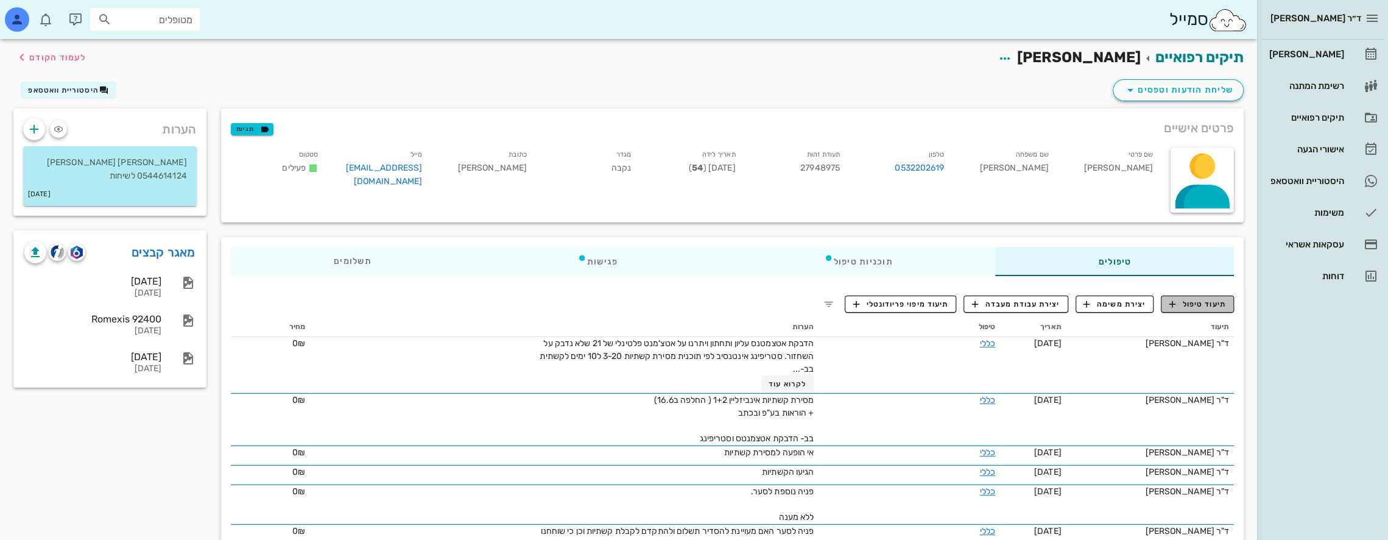
click at [1212, 303] on span "תיעוד טיפול" at bounding box center [1198, 303] width 57 height 11
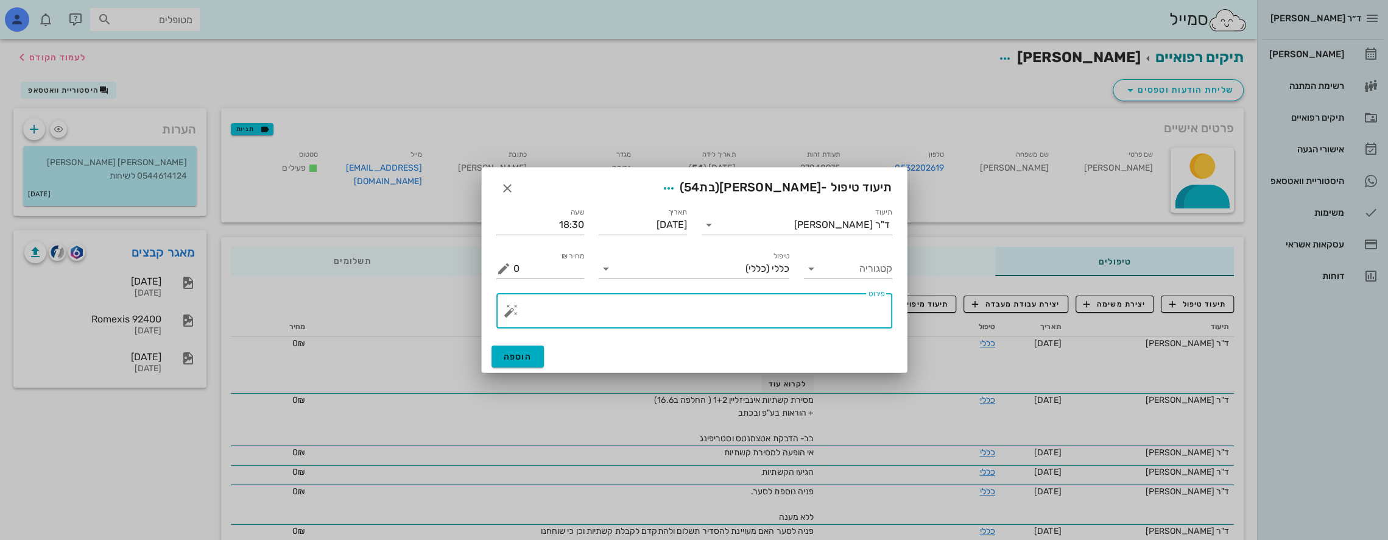
paste textarea "בפגישה הבאה לבצע סטריפינג מזיאלי של 11 מזיאל"
type textarea "בפגישה הבאה לבצע סטריפינג מזיאלי של 11 מזיאל"
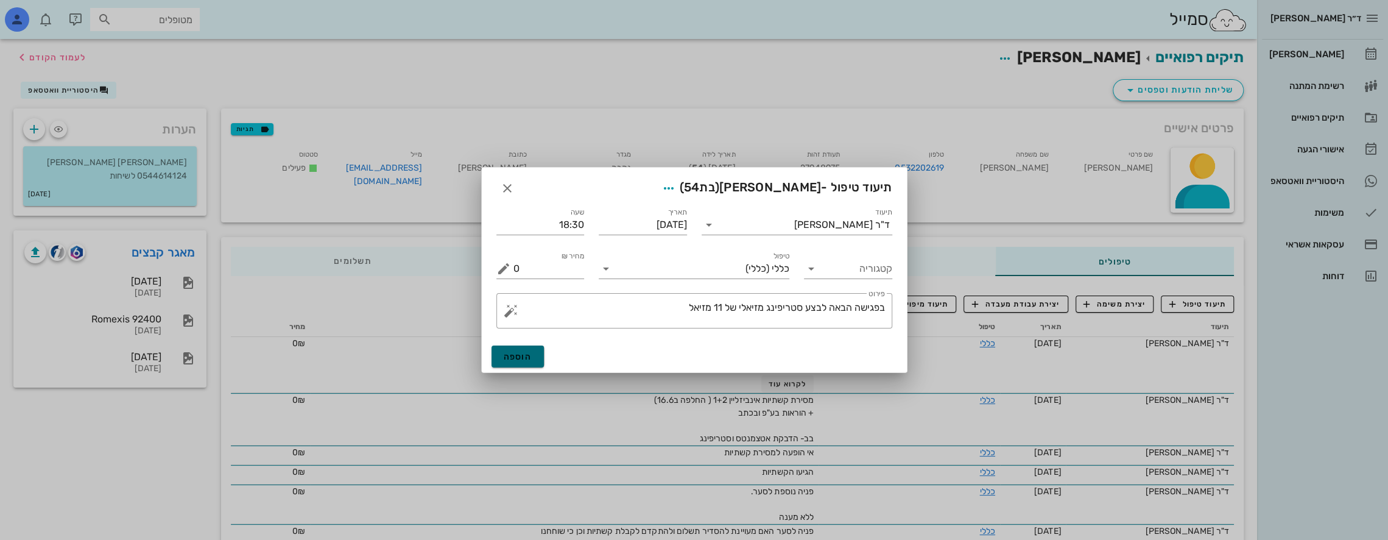
click at [509, 355] on span "הוספה" at bounding box center [518, 356] width 29 height 10
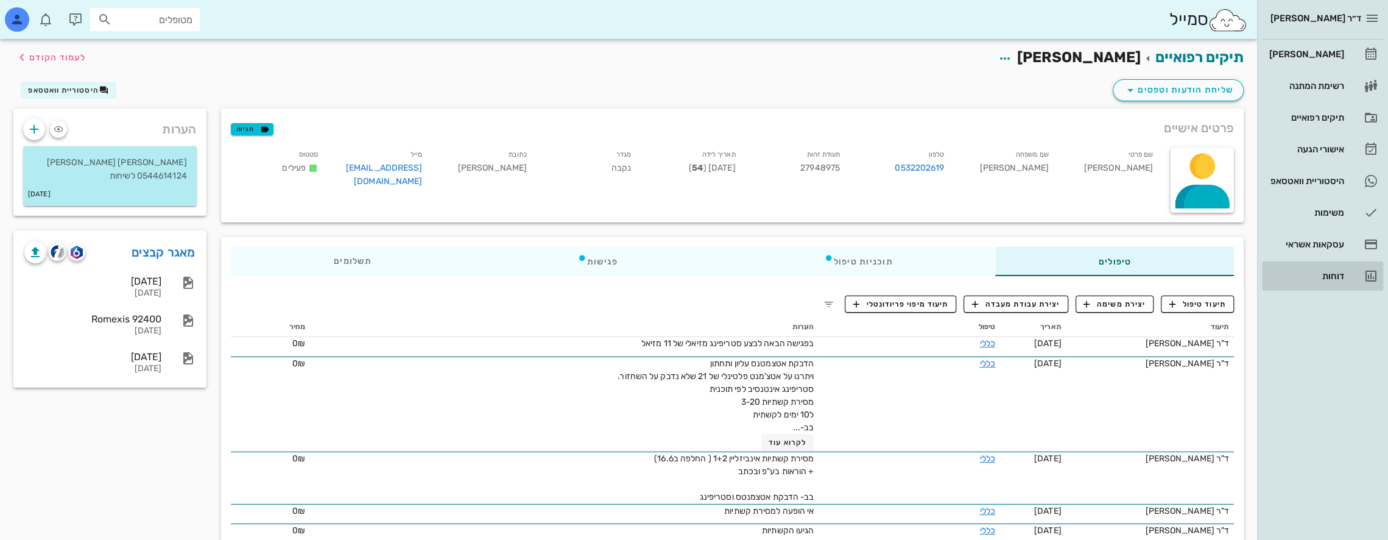
click at [1339, 272] on div "דוחות" at bounding box center [1305, 276] width 77 height 10
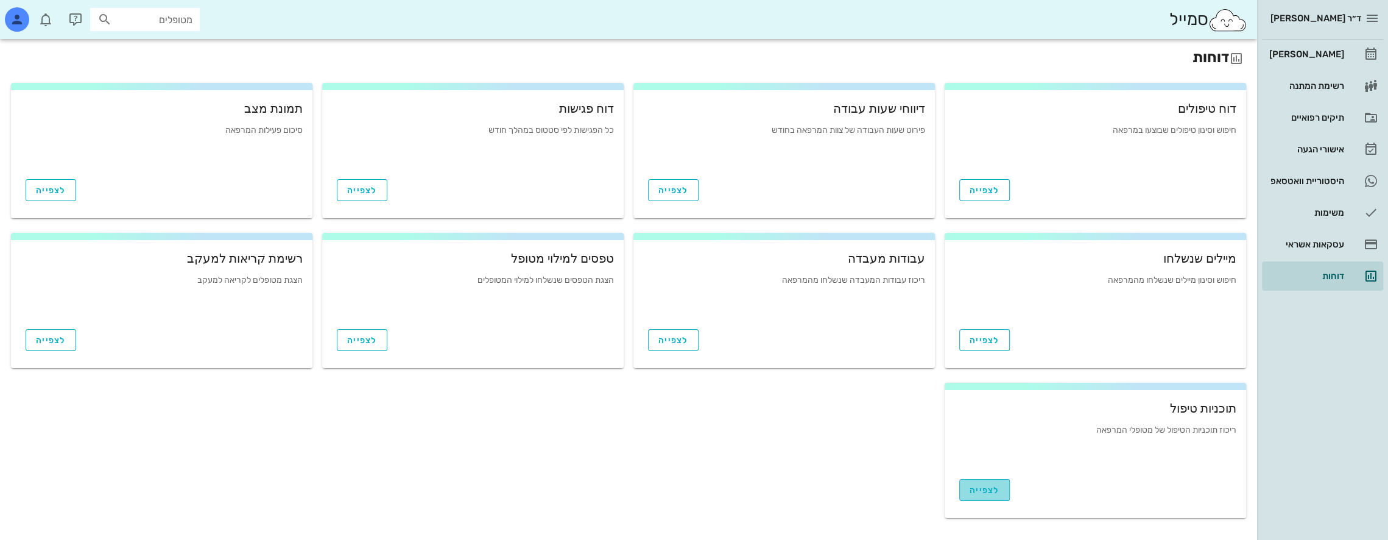
click at [988, 490] on span "לצפייה" at bounding box center [985, 490] width 30 height 10
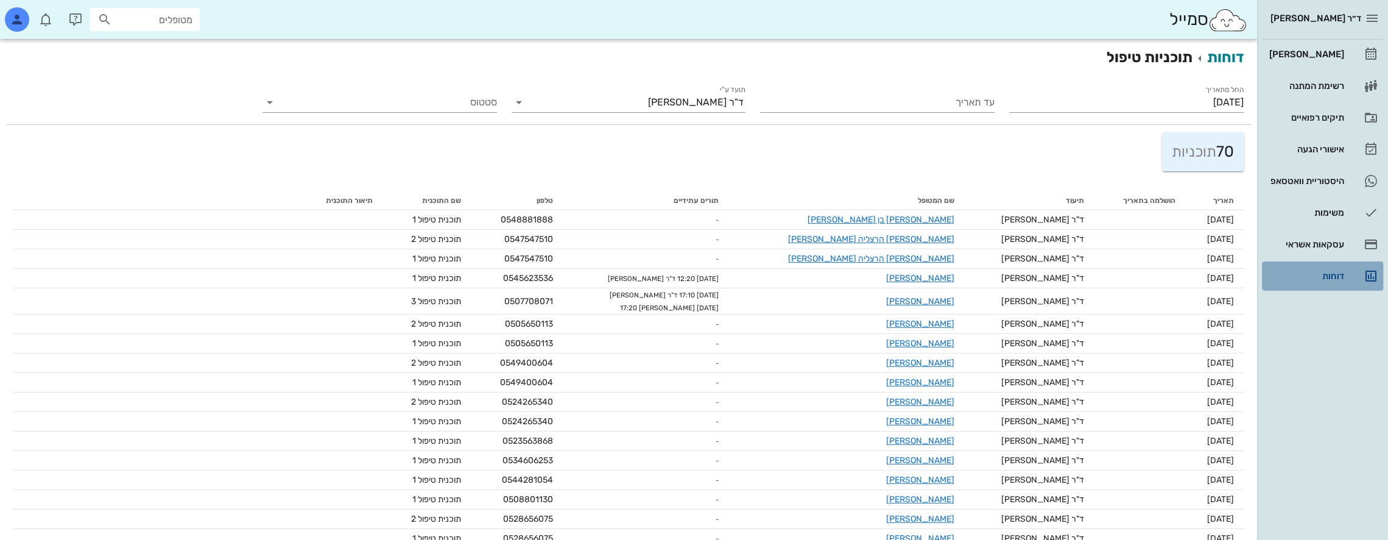
click at [1319, 272] on div "דוחות" at bounding box center [1305, 276] width 77 height 10
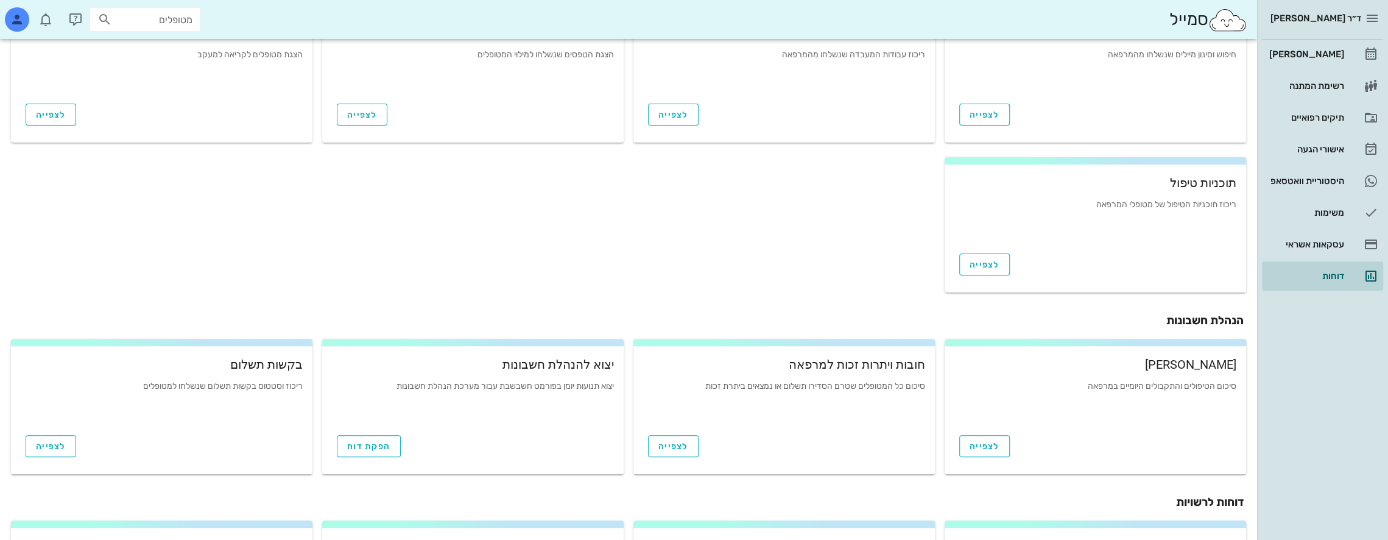
scroll to position [361, 0]
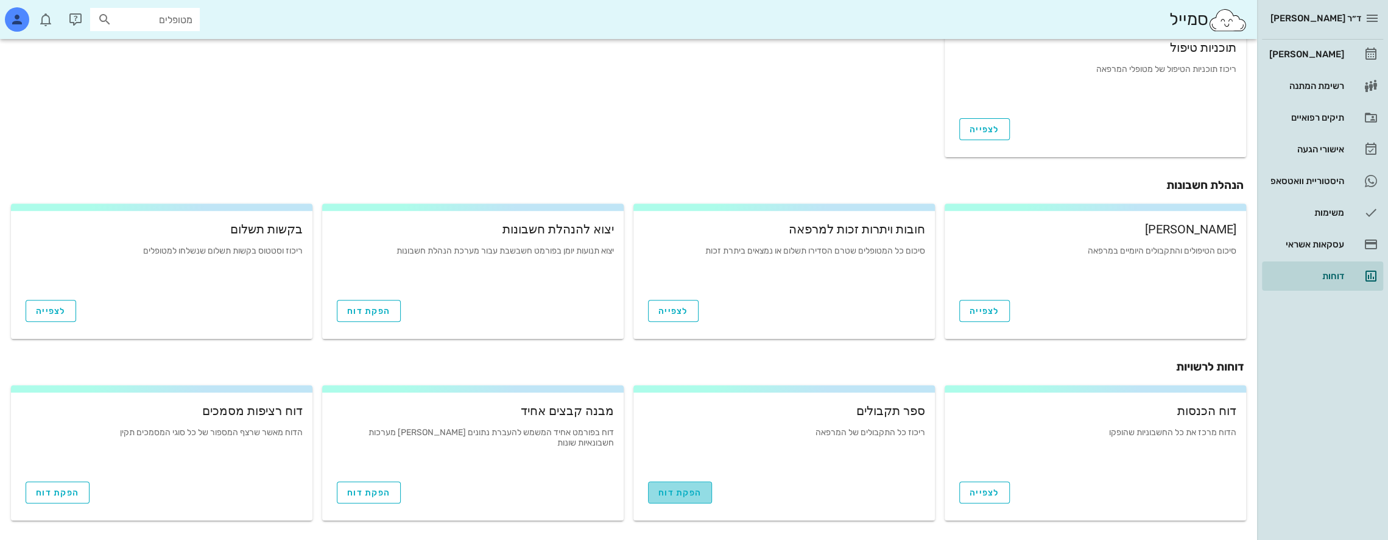
click at [672, 493] on span "הפקת דוח" at bounding box center [679, 492] width 43 height 10
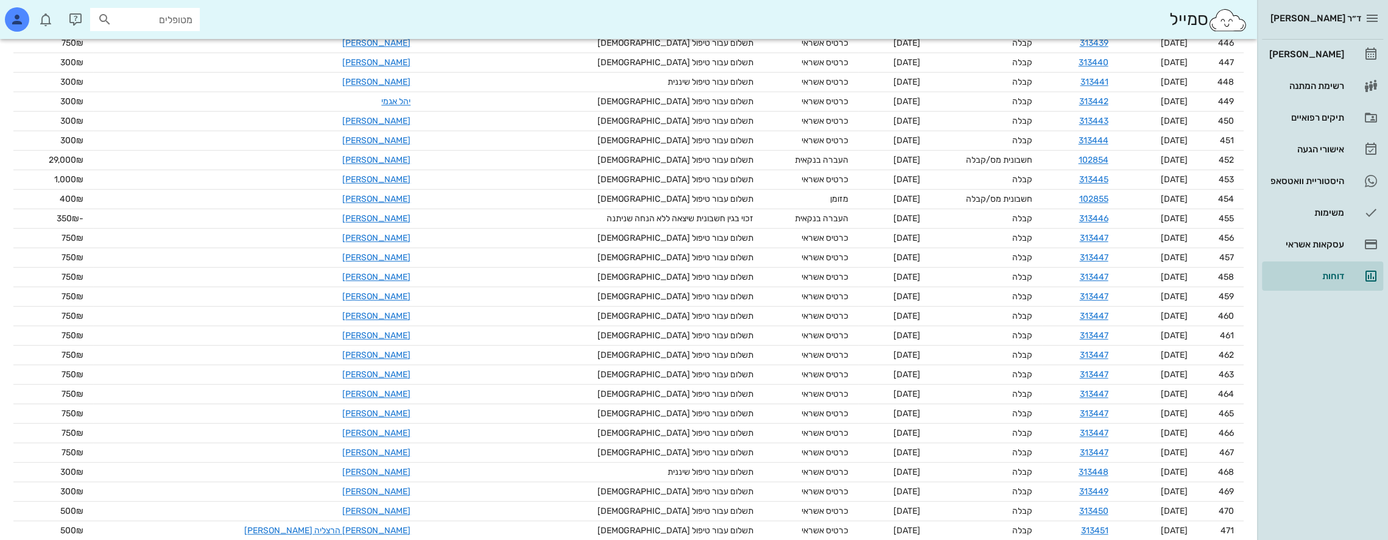
scroll to position [8873, 0]
click at [1326, 49] on div "[PERSON_NAME]" at bounding box center [1305, 54] width 77 height 10
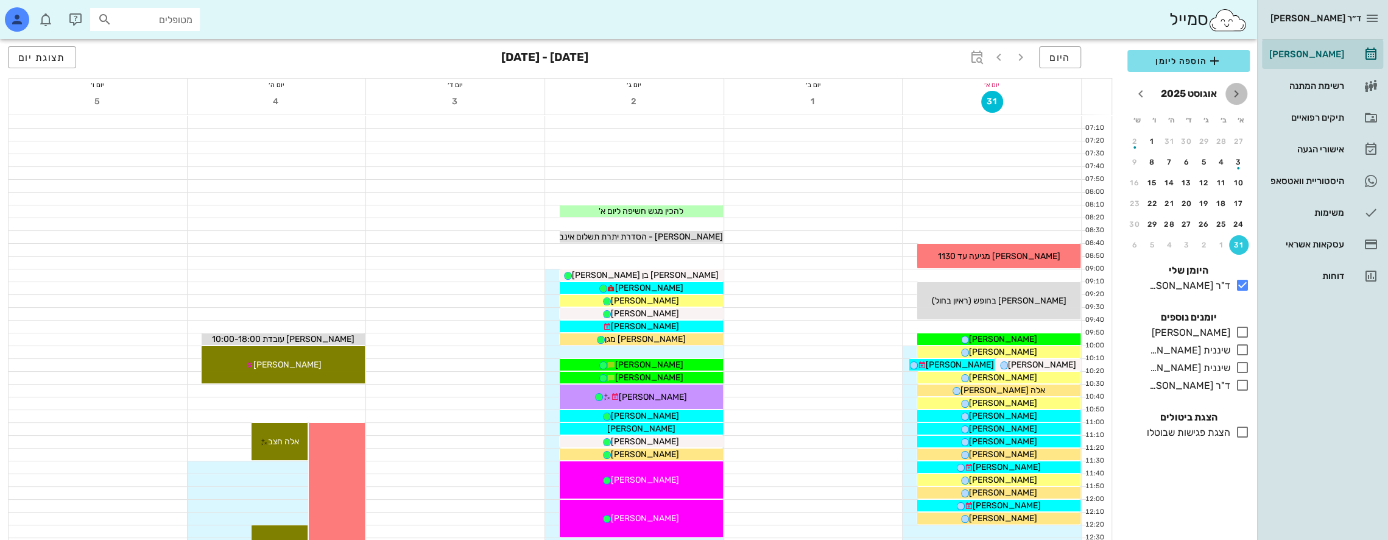
click at [1237, 91] on icon "חודש שעבר" at bounding box center [1236, 93] width 15 height 15
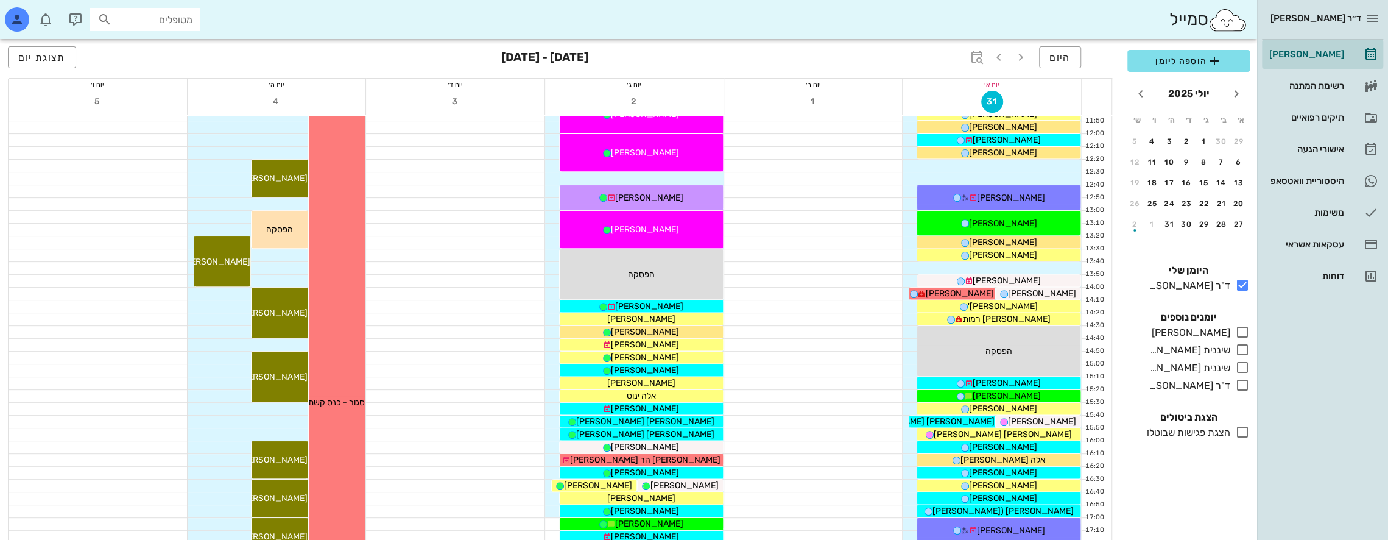
scroll to position [649, 0]
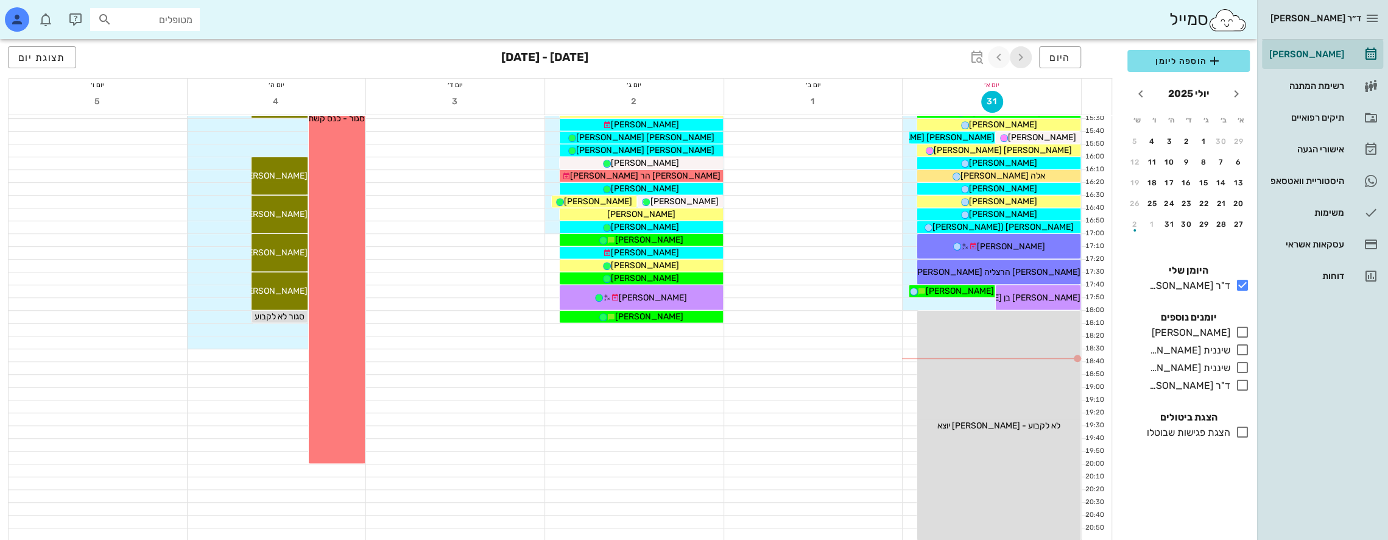
drag, startPoint x: 1022, startPoint y: 55, endPoint x: 1005, endPoint y: 66, distance: 20.6
click at [1022, 55] on icon "button" at bounding box center [1021, 57] width 15 height 15
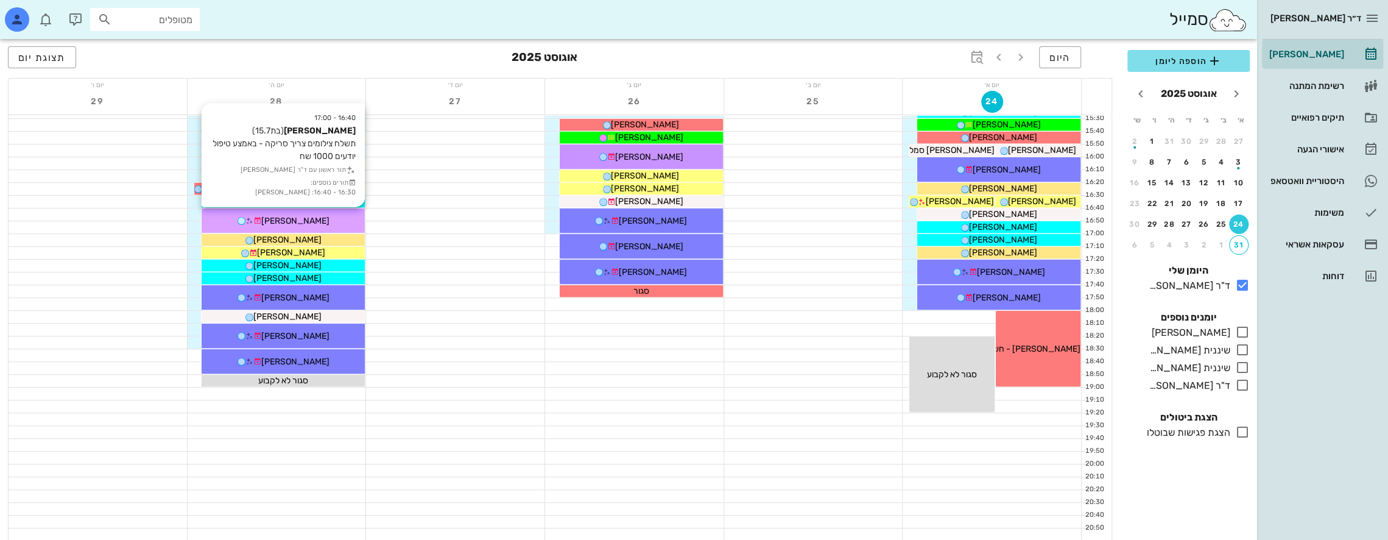
click at [333, 217] on div "נעמי סגל" at bounding box center [283, 220] width 163 height 13
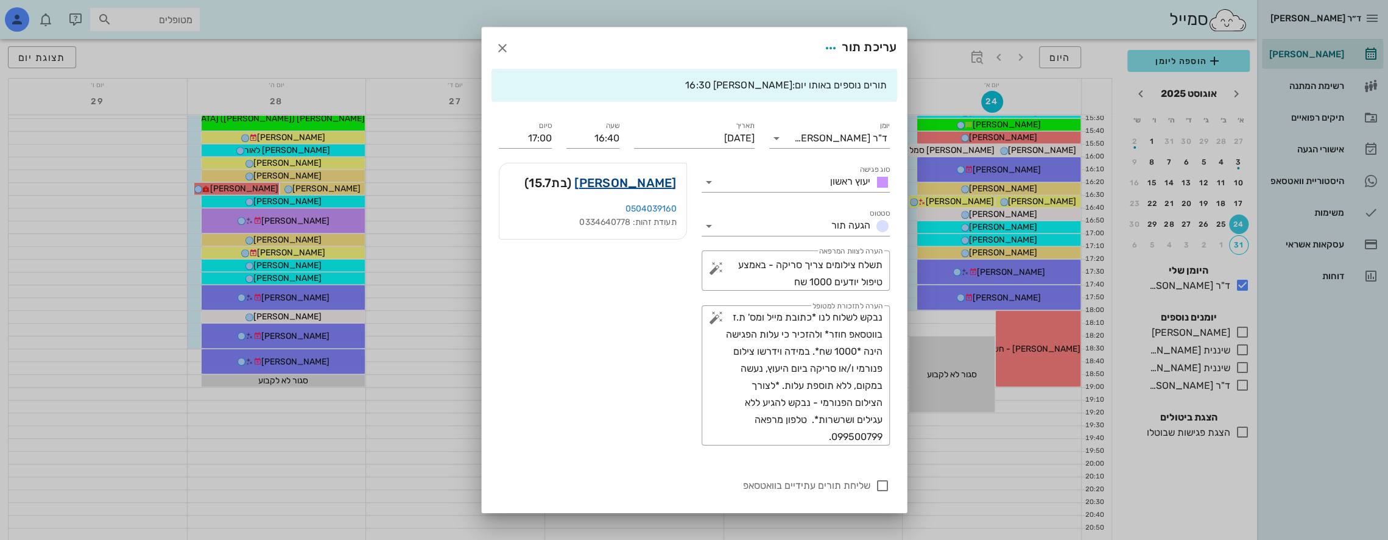
click at [659, 182] on link "נעמי סגל" at bounding box center [625, 182] width 102 height 19
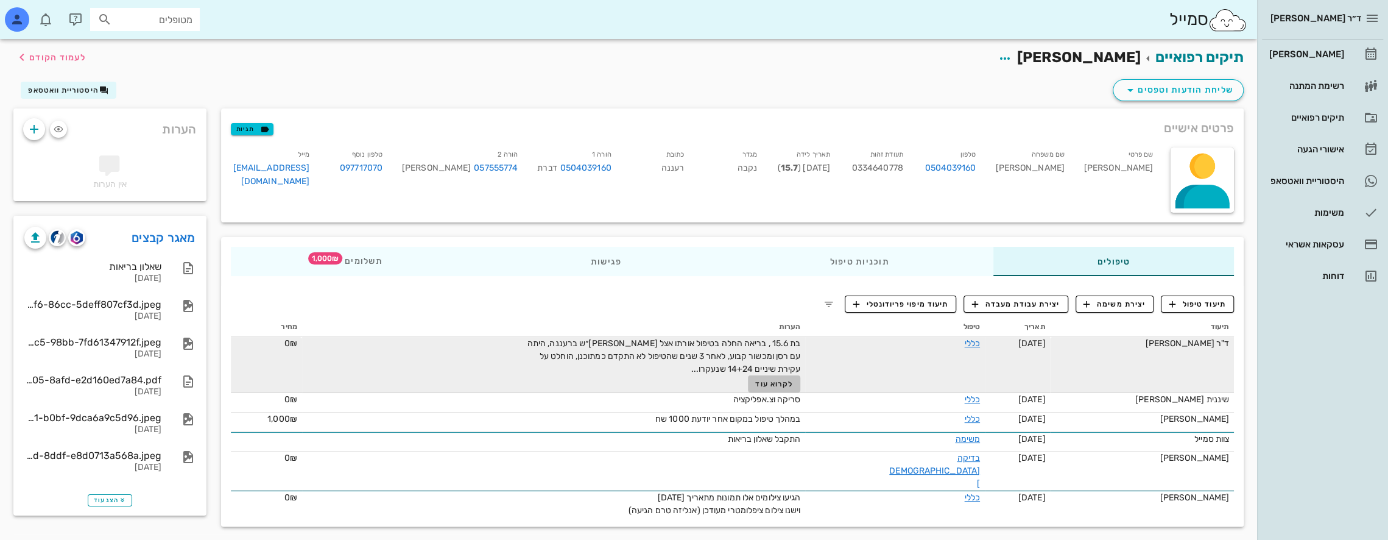
click at [793, 386] on span "לקרוא עוד" at bounding box center [774, 383] width 38 height 9
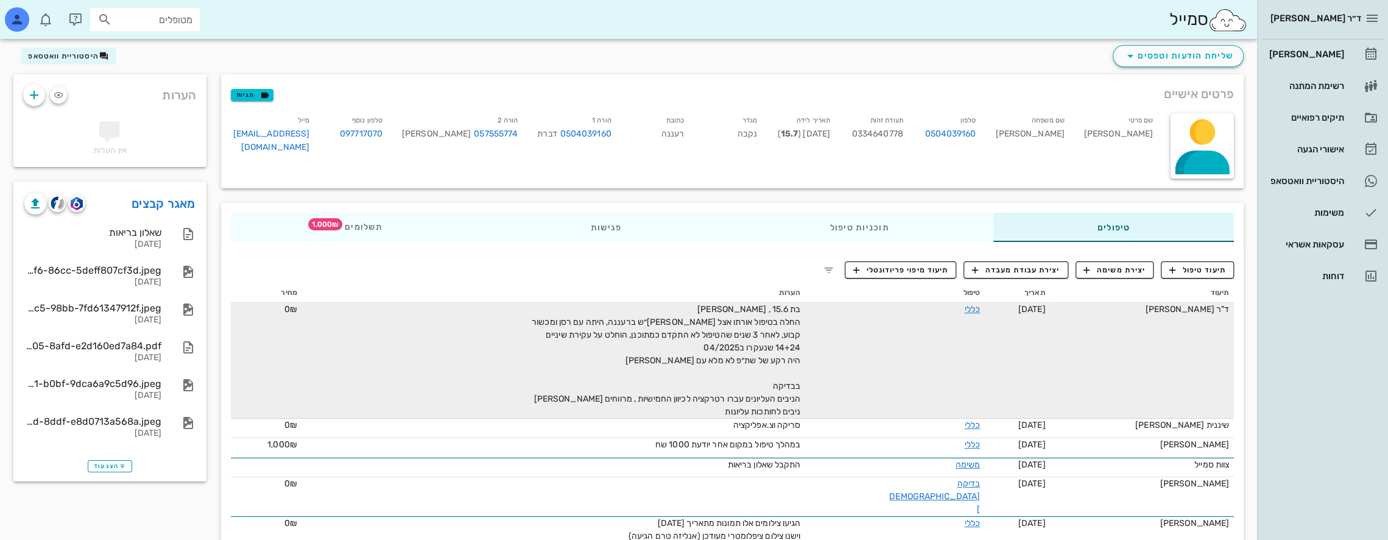
scroll to position [46, 0]
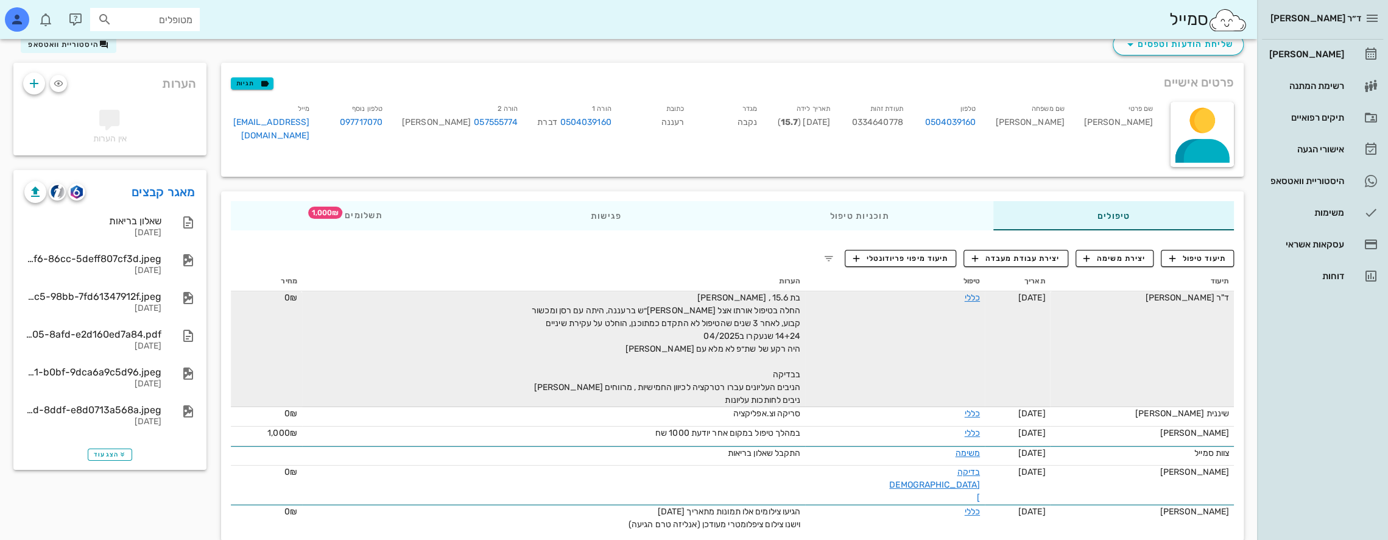
click at [691, 348] on div "בת 15.6 , בריאה החלה בטיפול אורתו אצל רופ״ש ברעננה, היתה עם רסן ומכשור קבוע, לא…" at bounding box center [663, 348] width 274 height 115
click at [707, 348] on div "בת 15.6 , בריאה החלה בטיפול אורתו אצל רופ״ש ברעננה, היתה עם רסן ומכשור קבוע, לא…" at bounding box center [663, 348] width 274 height 115
click at [705, 347] on div "בת 15.6 , בריאה החלה בטיפול אורתו אצל רופ״ש ברעננה, היתה עם רסן ומכשור קבוע, לא…" at bounding box center [663, 348] width 274 height 115
click at [964, 296] on link "כללי" at bounding box center [971, 297] width 15 height 10
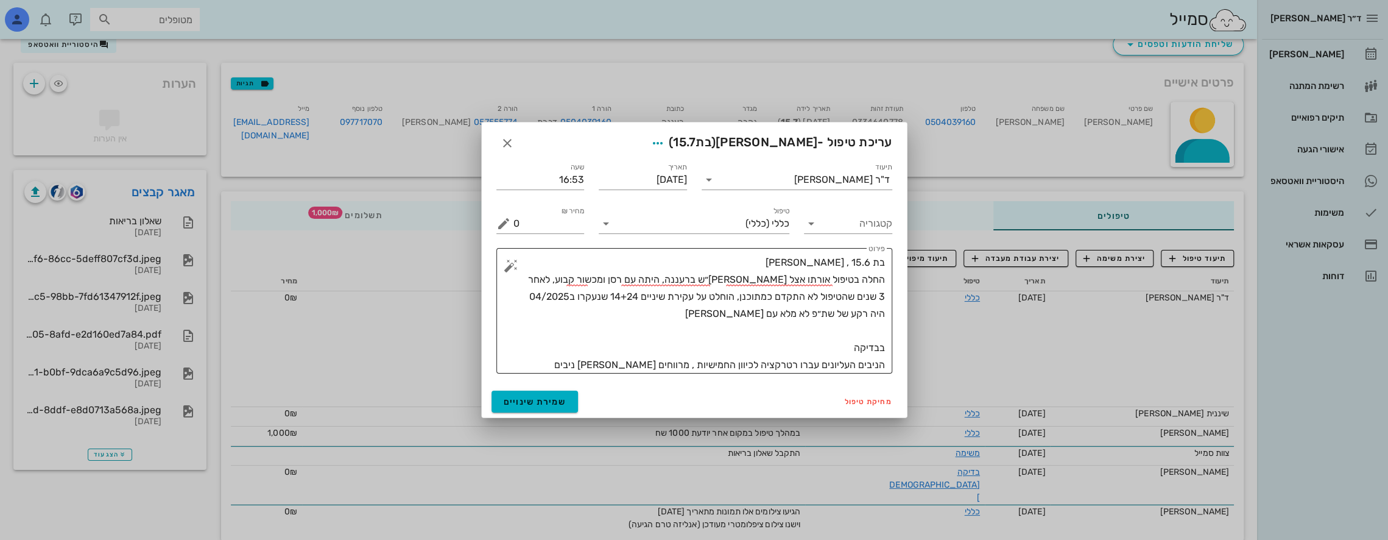
click at [734, 318] on textarea "בת 15.6 , בריאה החלה בטיפול אורתו אצל רופ״ש ברעננה, היתה עם רסן ומכשור קבוע, לא…" at bounding box center [699, 313] width 372 height 119
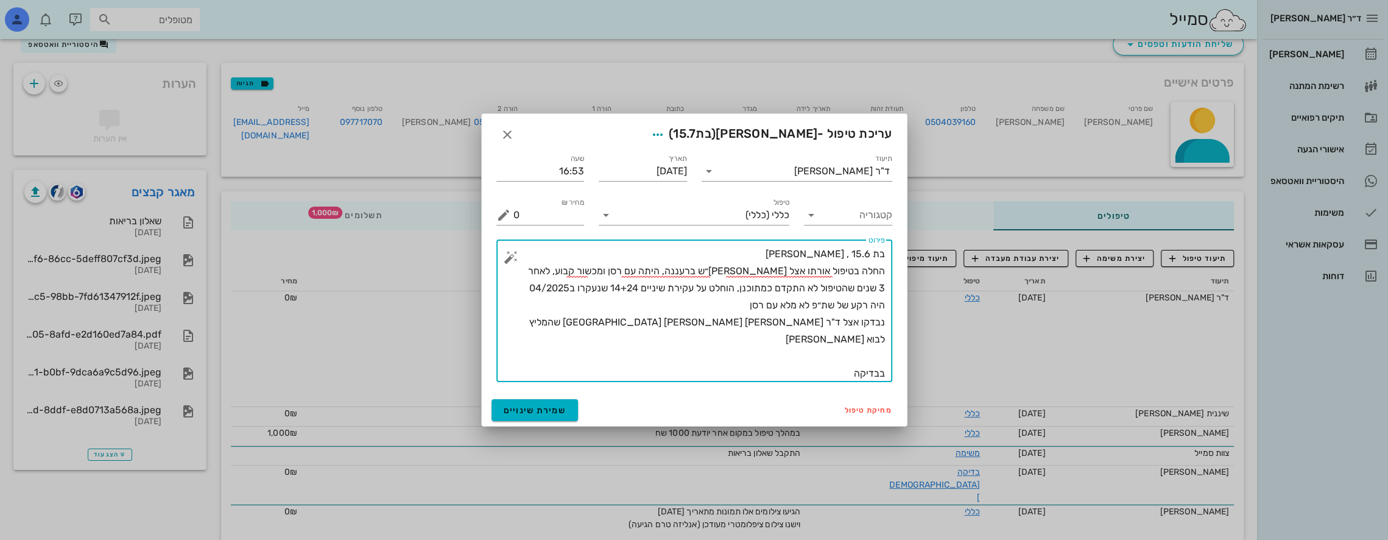
click at [841, 357] on textarea "בת 15.6 , בריאה החלה בטיפול אורתו אצל רופ״ש ברעננה, היתה עם רסן ומכשור קבוע, לא…" at bounding box center [699, 313] width 372 height 136
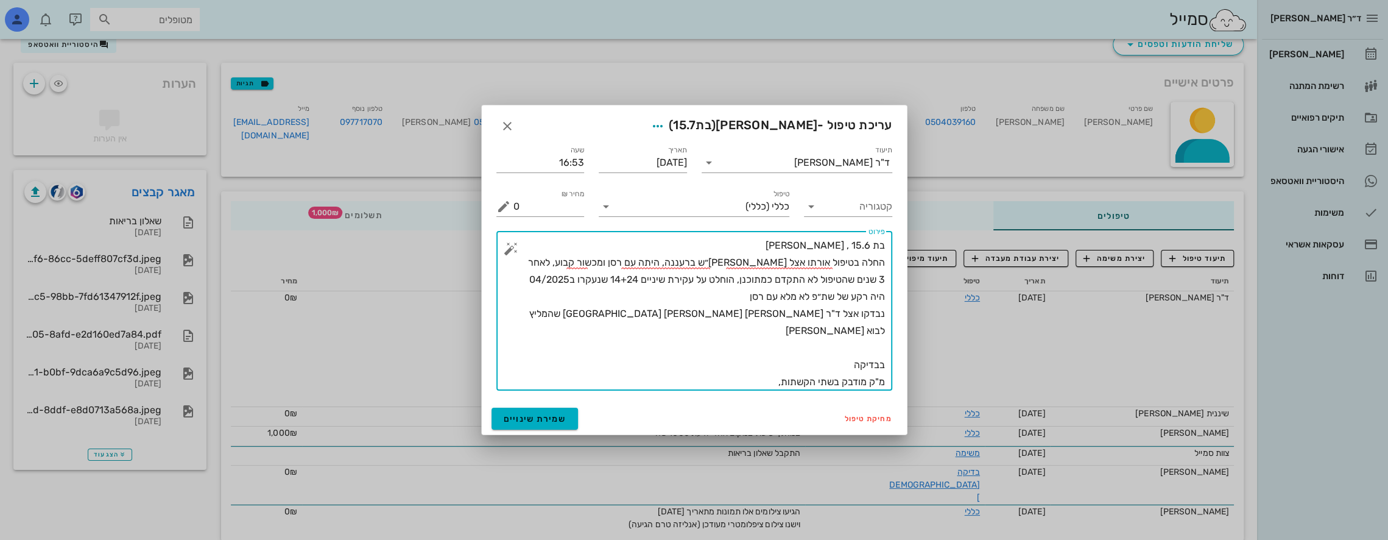
click at [554, 383] on textarea "בת 15.6 , בריאה החלה בטיפול אורתו אצל רופ״ש ברעננה, היתה עם רסן ומכשור קבוע, לא…" at bounding box center [699, 313] width 372 height 153
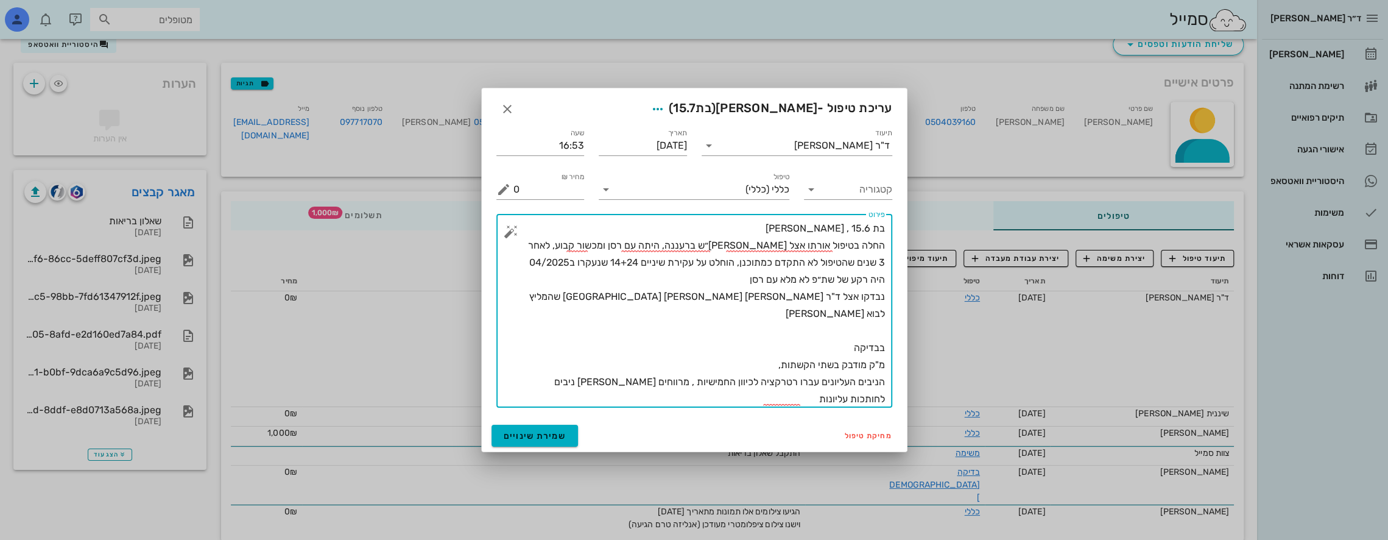
click at [849, 333] on textarea "בת 15.6 , בריאה החלה בטיפול אורתו אצל רופ״ש ברעננה, היתה עם רסן ומכשור קבוע, לא…" at bounding box center [699, 314] width 372 height 188
click at [547, 365] on textarea "בת 15.6 , בריאה החלה בטיפול אורתו אצל רופ״ש ברעננה, היתה עם רסן ומכשור קבוע, לא…" at bounding box center [699, 314] width 372 height 188
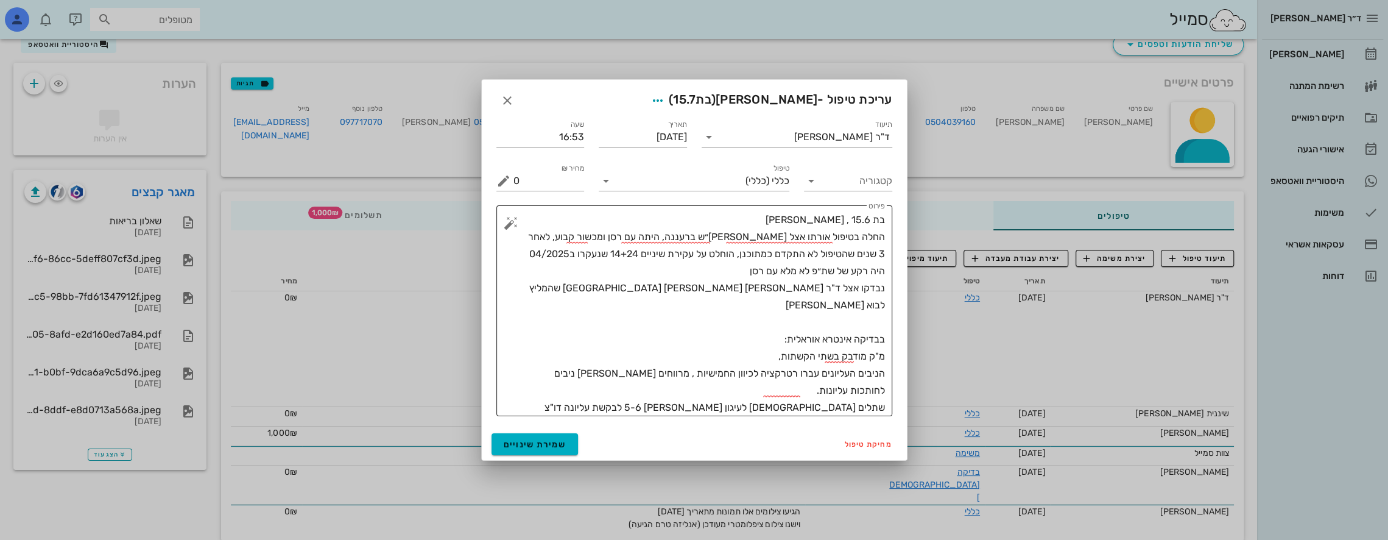
click at [827, 409] on textarea "בת 15.6 , בריאה החלה בטיפול אורתו אצל רופ״ש ברעננה, היתה עם רסן ומכשור קבוע, לא…" at bounding box center [699, 313] width 372 height 205
type textarea "בת 15.6 , בריאה החלה בטיפול אורתו אצל רופ״ש ברעננה, היתה עם רסן ומכשור קבוע, לא…"
click at [548, 441] on span "שמירת שינויים" at bounding box center [535, 444] width 63 height 10
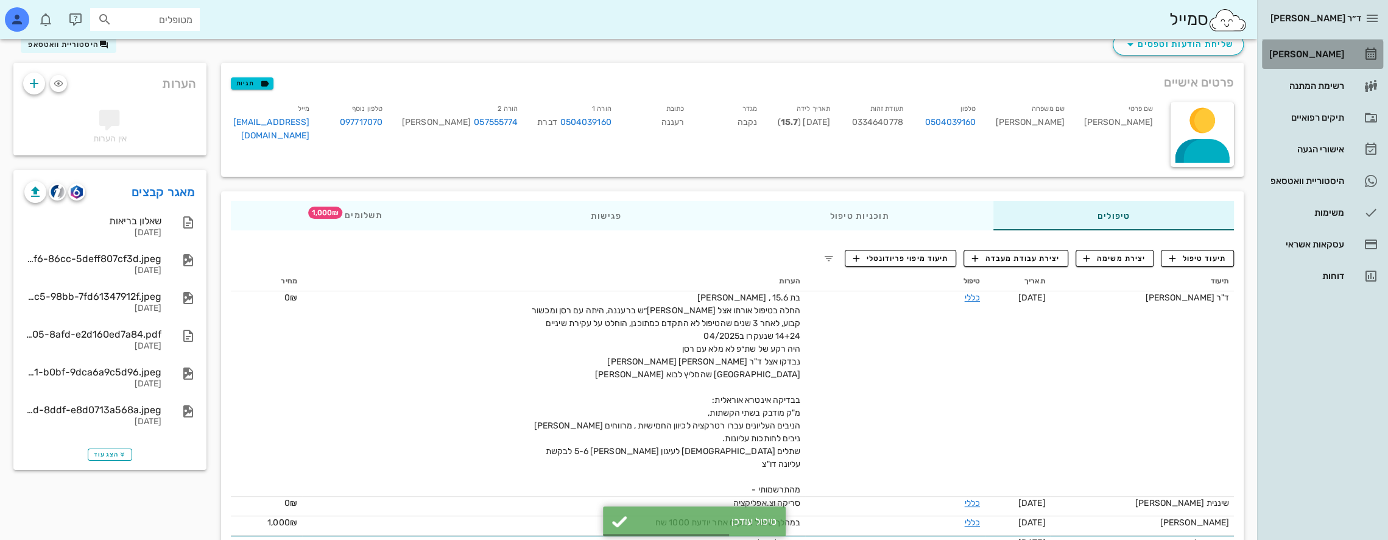
click at [1327, 49] on div "[PERSON_NAME]" at bounding box center [1305, 54] width 77 height 10
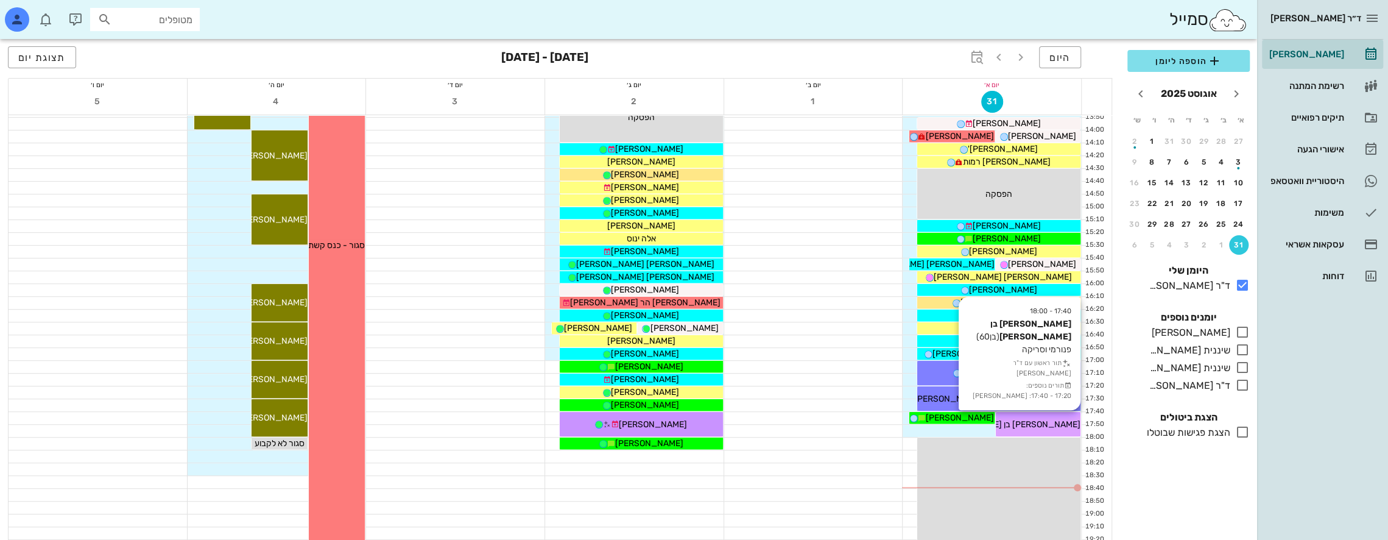
scroll to position [528, 0]
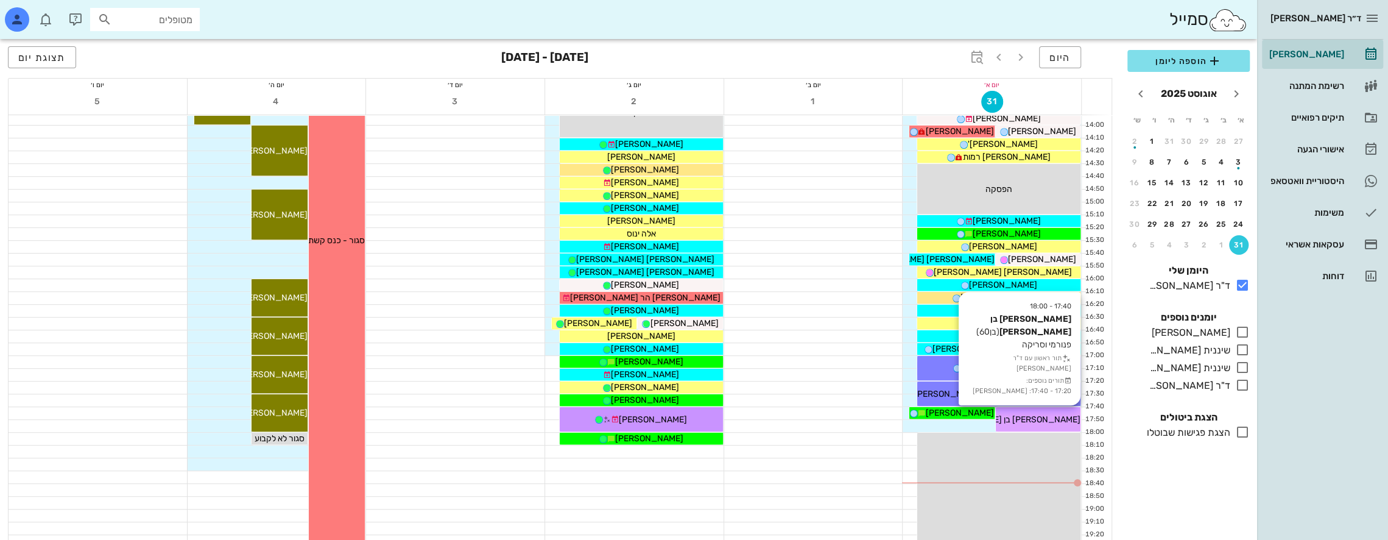
click at [1053, 419] on span "[PERSON_NAME] בן [PERSON_NAME]" at bounding box center [1007, 419] width 147 height 10
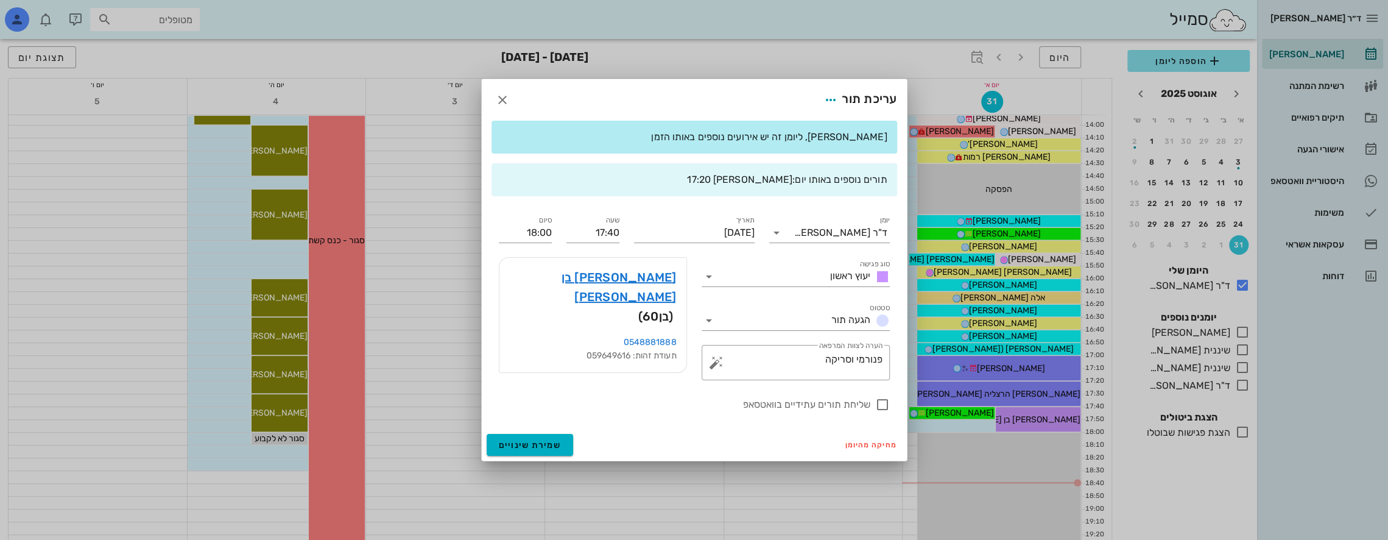
click at [398, 81] on div at bounding box center [694, 270] width 1388 height 540
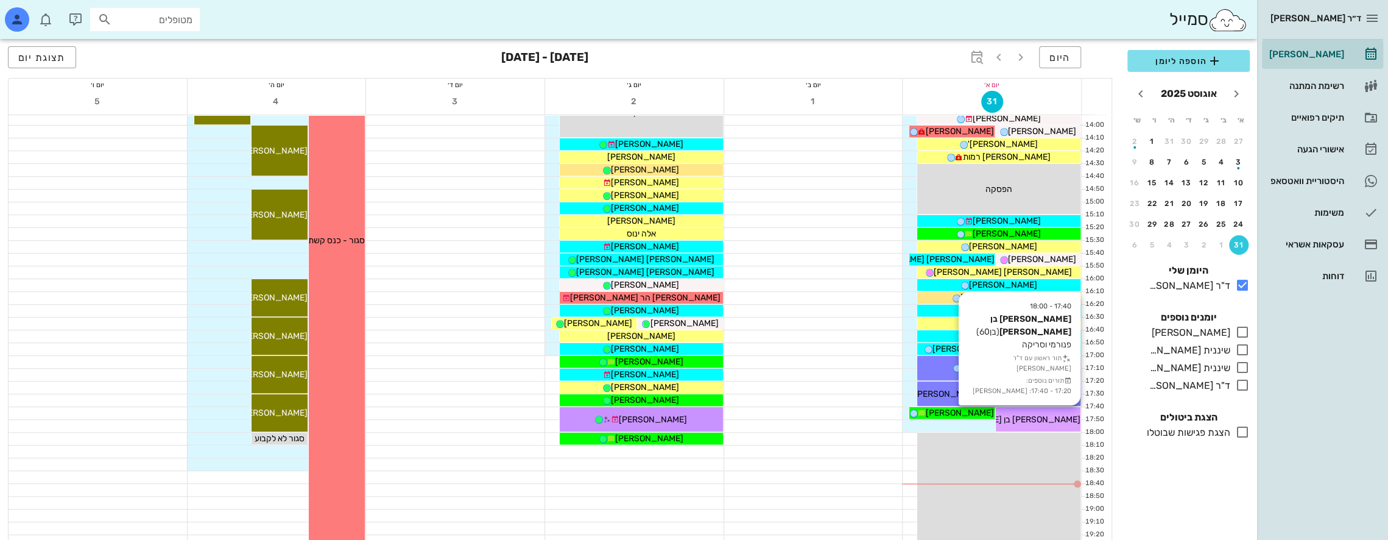
click at [1054, 418] on span "[PERSON_NAME] בן [PERSON_NAME]" at bounding box center [1007, 419] width 147 height 10
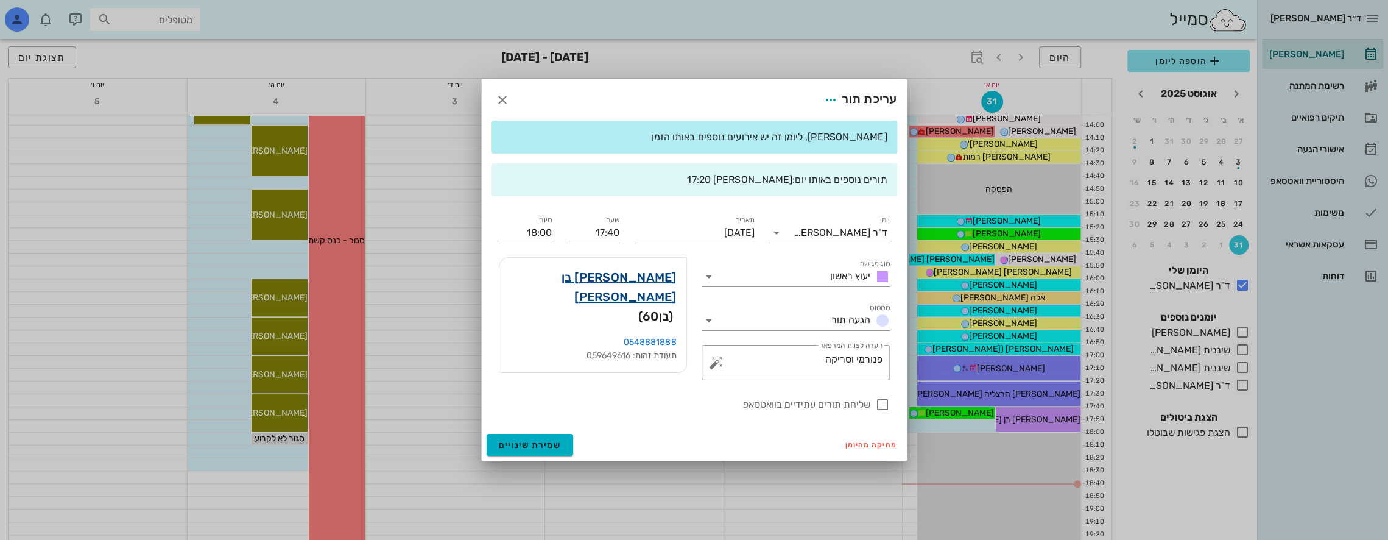
click at [640, 271] on link "[PERSON_NAME] בן [PERSON_NAME]" at bounding box center [593, 286] width 168 height 39
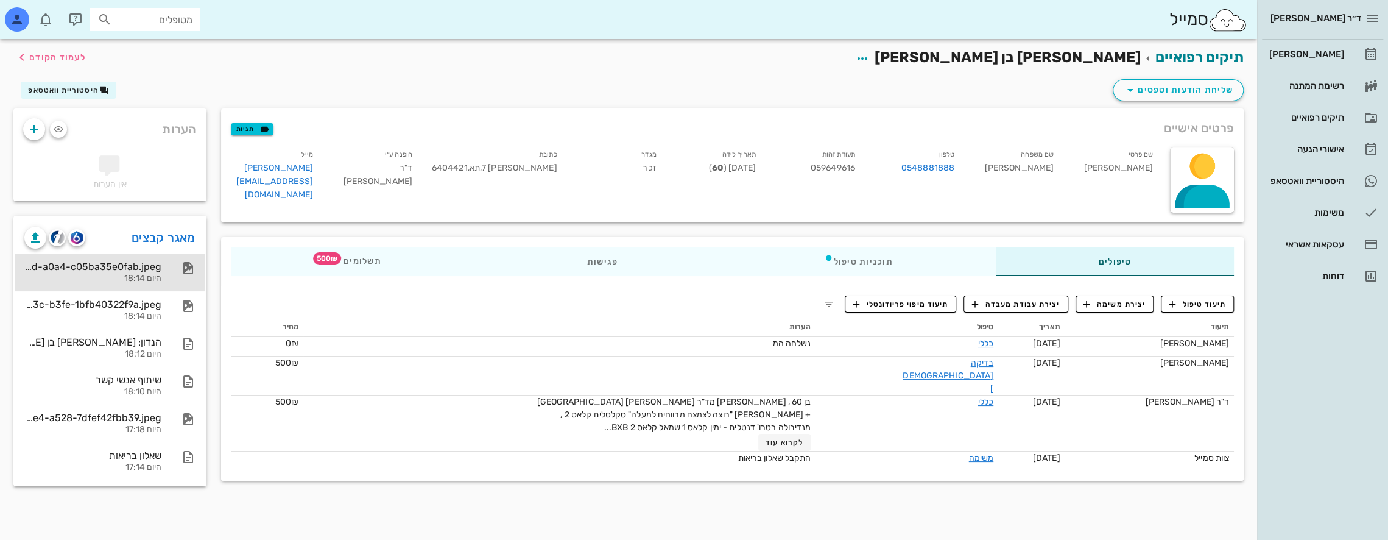
click at [150, 270] on div "05139a35-4a62-4b6d-a0a4-c05ba35e0fab.jpeg" at bounding box center [92, 267] width 137 height 12
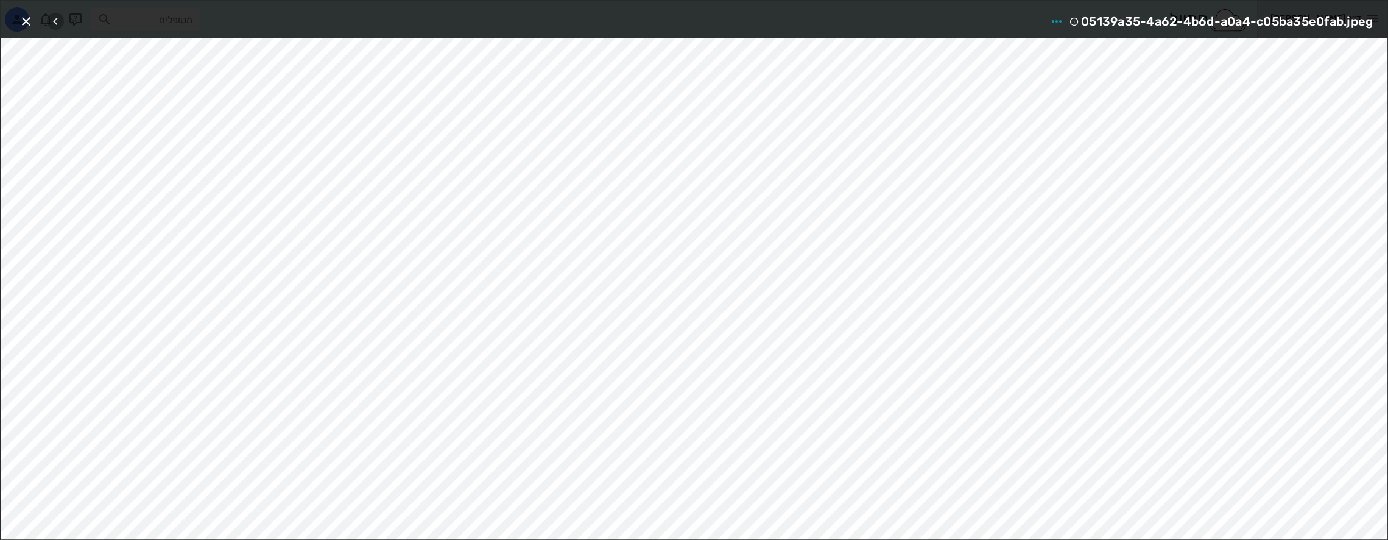
click at [56, 19] on icon "button" at bounding box center [55, 21] width 15 height 15
click at [72, 19] on icon "button" at bounding box center [72, 21] width 15 height 15
click at [72, 19] on div at bounding box center [64, 21] width 34 height 22
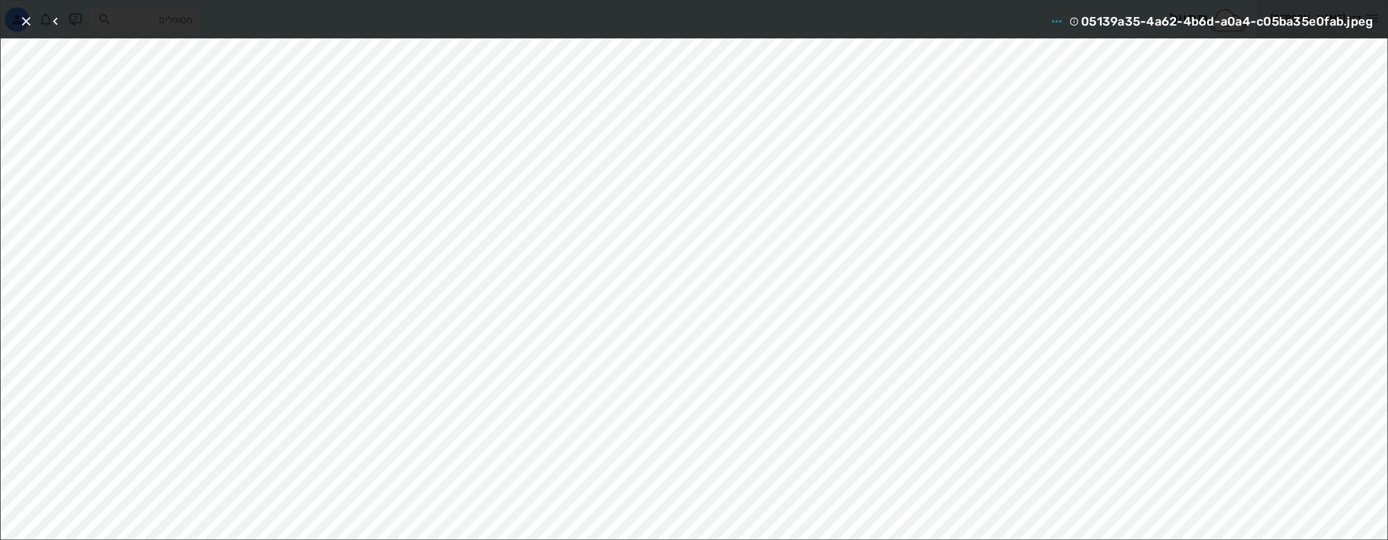
click at [72, 19] on div at bounding box center [64, 21] width 34 height 22
click at [59, 18] on icon "button" at bounding box center [55, 21] width 15 height 15
click at [59, 18] on div at bounding box center [64, 21] width 34 height 22
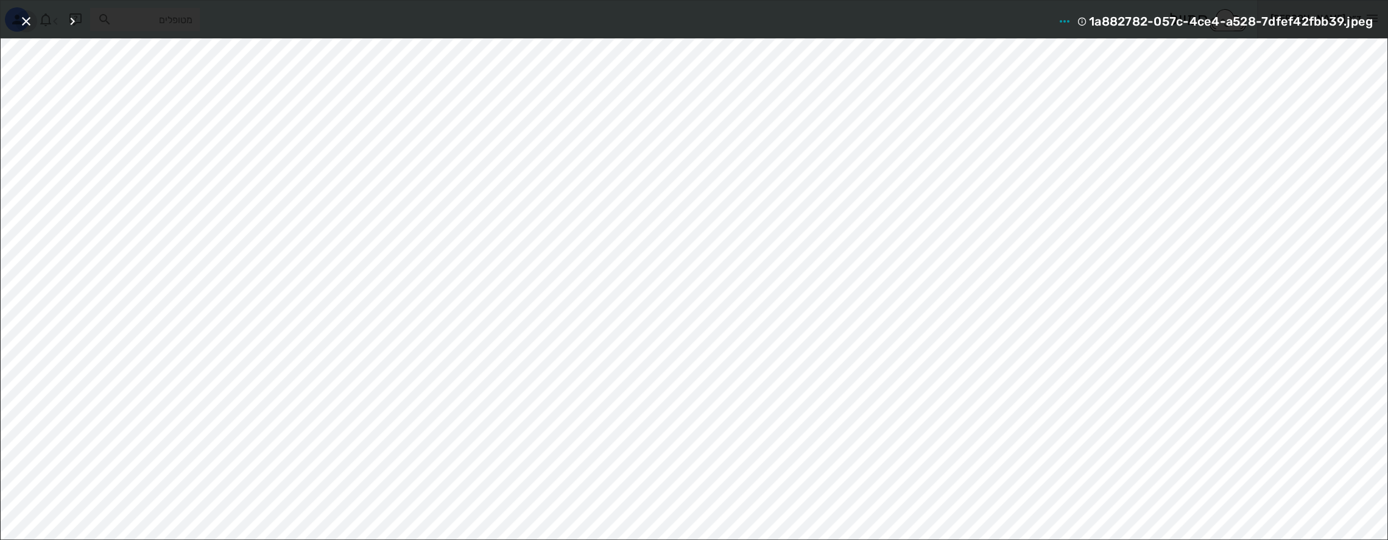
click at [23, 19] on icon "button" at bounding box center [26, 21] width 15 height 15
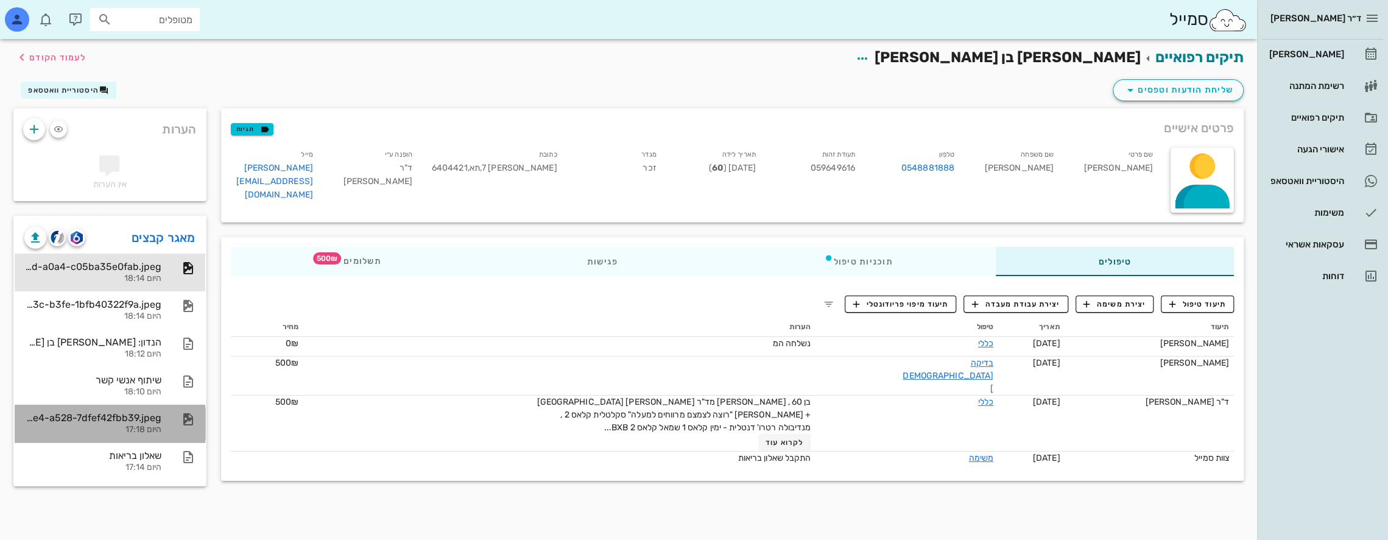
click at [139, 418] on div "1a882782-057c-4ce4-a528-7dfef42fbb39.jpeg" at bounding box center [92, 418] width 137 height 12
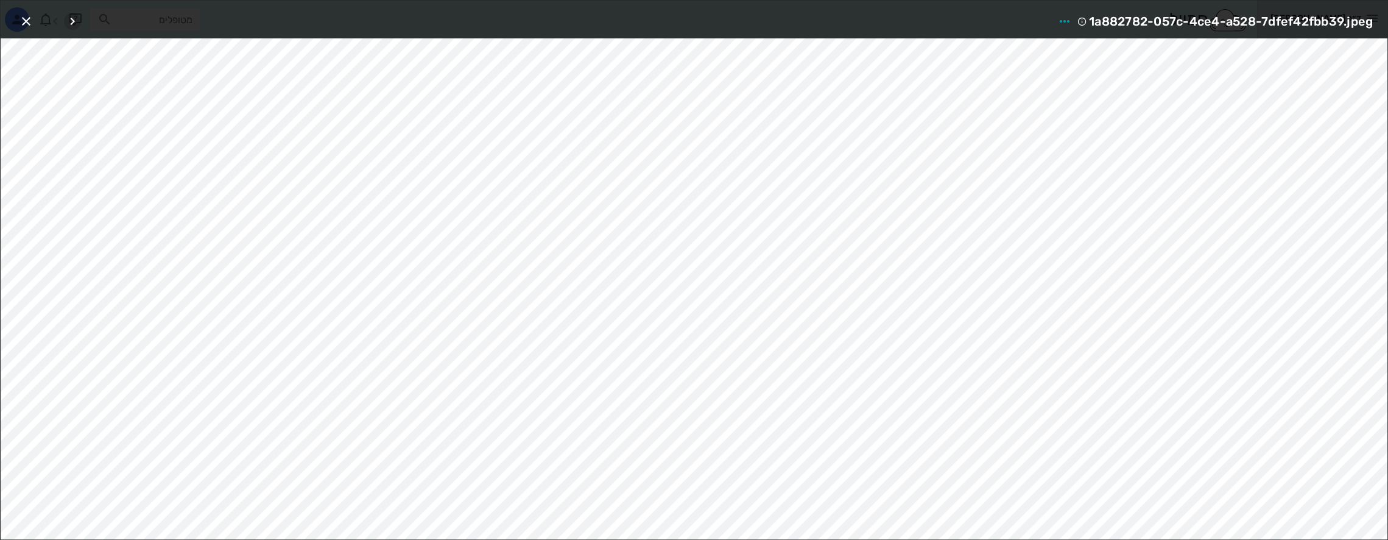
click at [74, 19] on icon "button" at bounding box center [72, 21] width 15 height 15
click at [74, 19] on div at bounding box center [64, 21] width 34 height 22
click at [28, 19] on icon "button" at bounding box center [26, 21] width 15 height 15
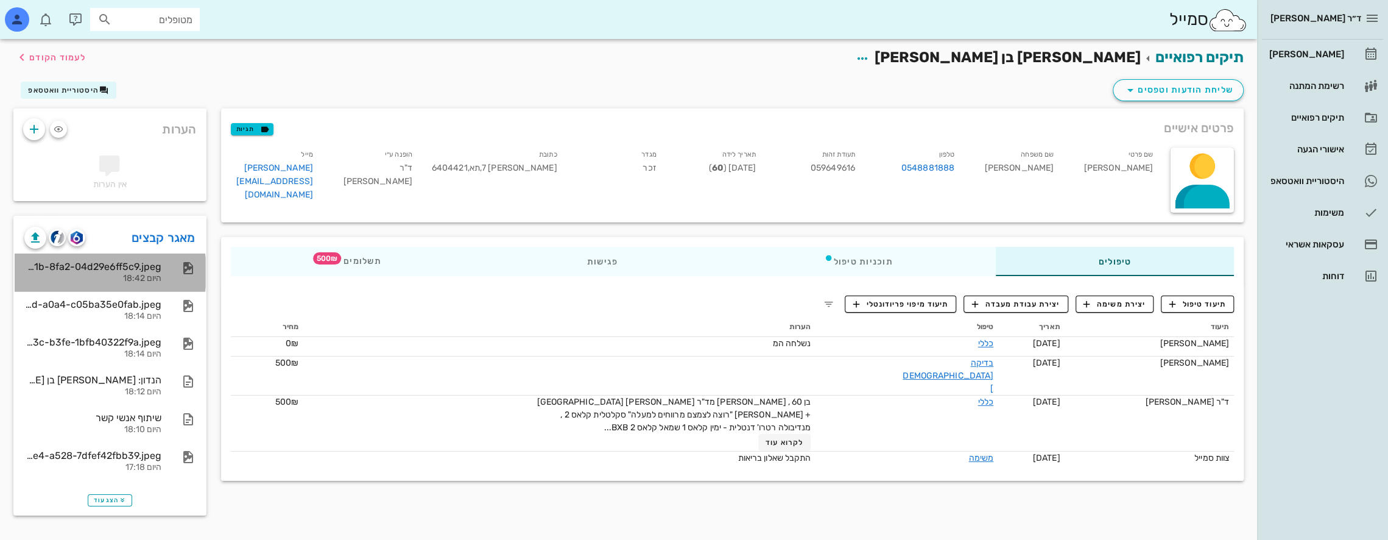
click at [129, 269] on div "1050eadc-333a-491b-8fa2-04d29e6ff5c9.jpeg" at bounding box center [92, 267] width 137 height 12
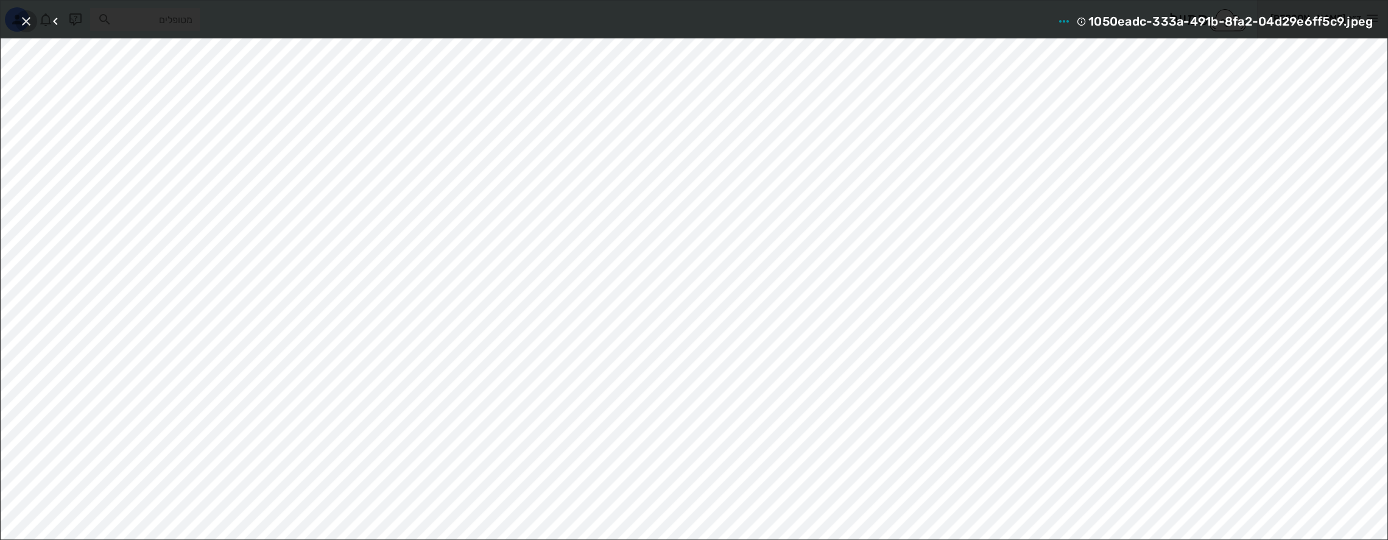
click at [23, 18] on icon "button" at bounding box center [26, 21] width 15 height 15
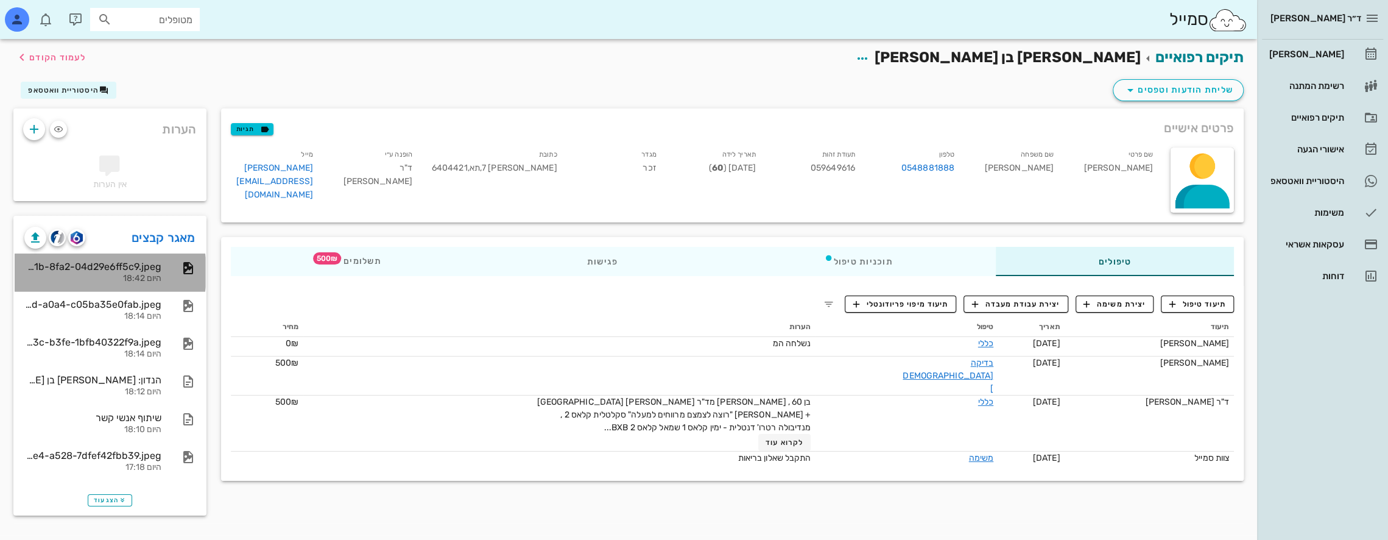
click at [144, 274] on div "היום 18:42" at bounding box center [92, 278] width 137 height 10
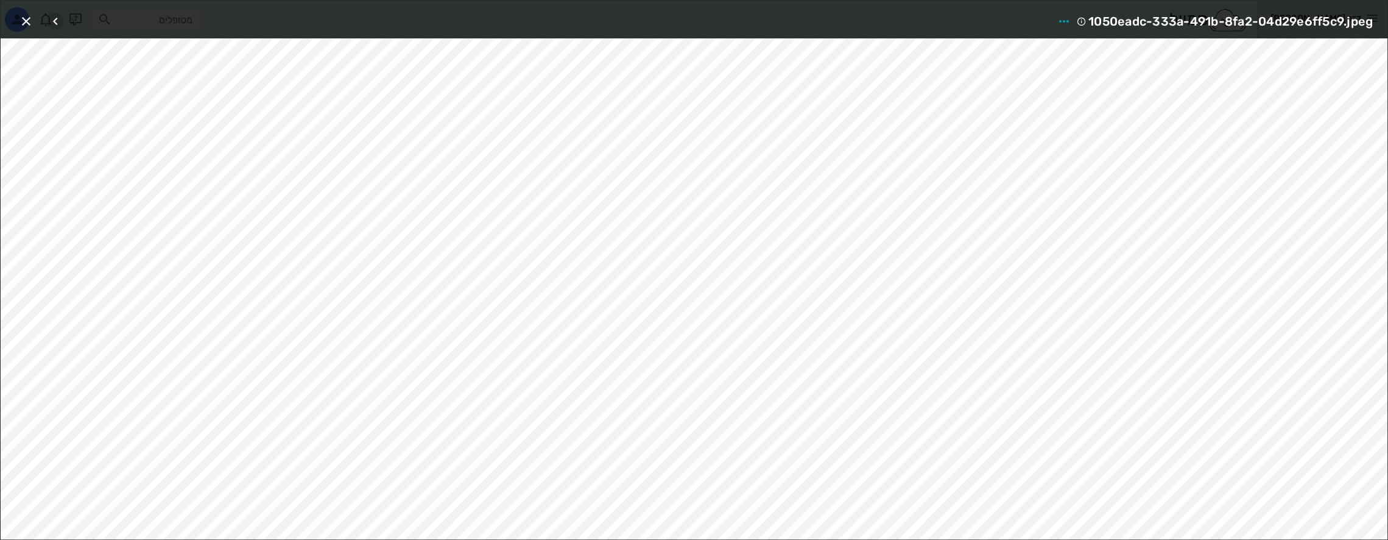
click at [59, 21] on icon "button" at bounding box center [55, 21] width 15 height 15
click at [59, 21] on div at bounding box center [64, 21] width 34 height 22
click at [71, 19] on icon "button" at bounding box center [72, 21] width 15 height 15
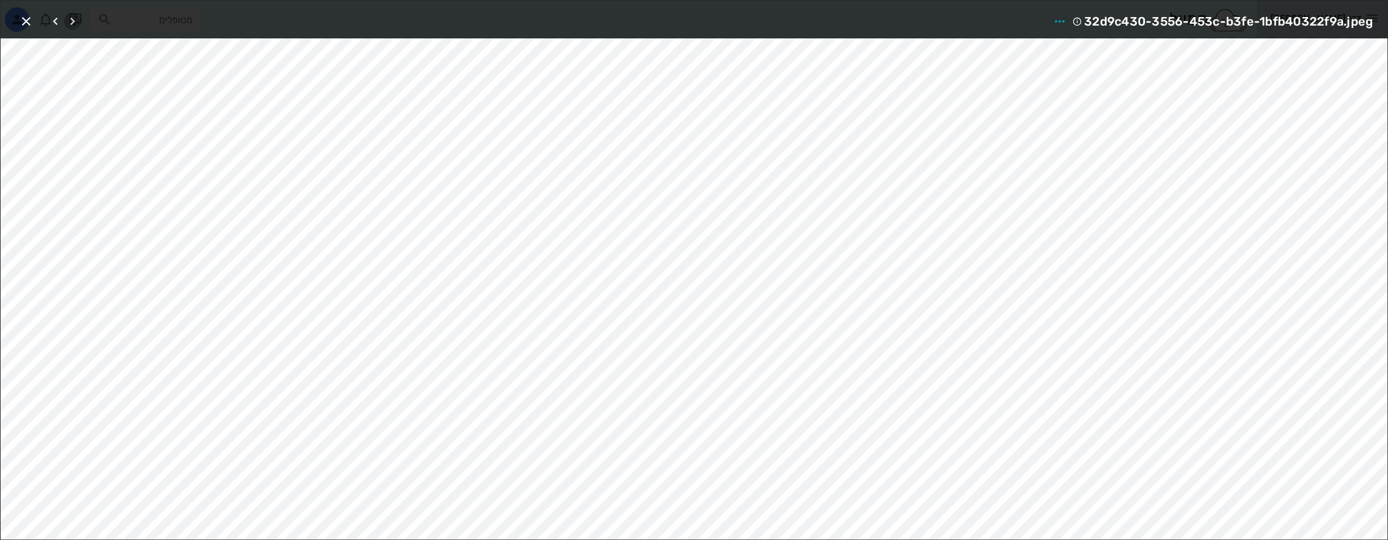
click at [71, 19] on icon "button" at bounding box center [72, 21] width 15 height 15
click at [71, 19] on div at bounding box center [64, 21] width 34 height 22
click at [58, 15] on icon "button" at bounding box center [55, 21] width 15 height 15
click at [58, 16] on icon "button" at bounding box center [55, 21] width 15 height 15
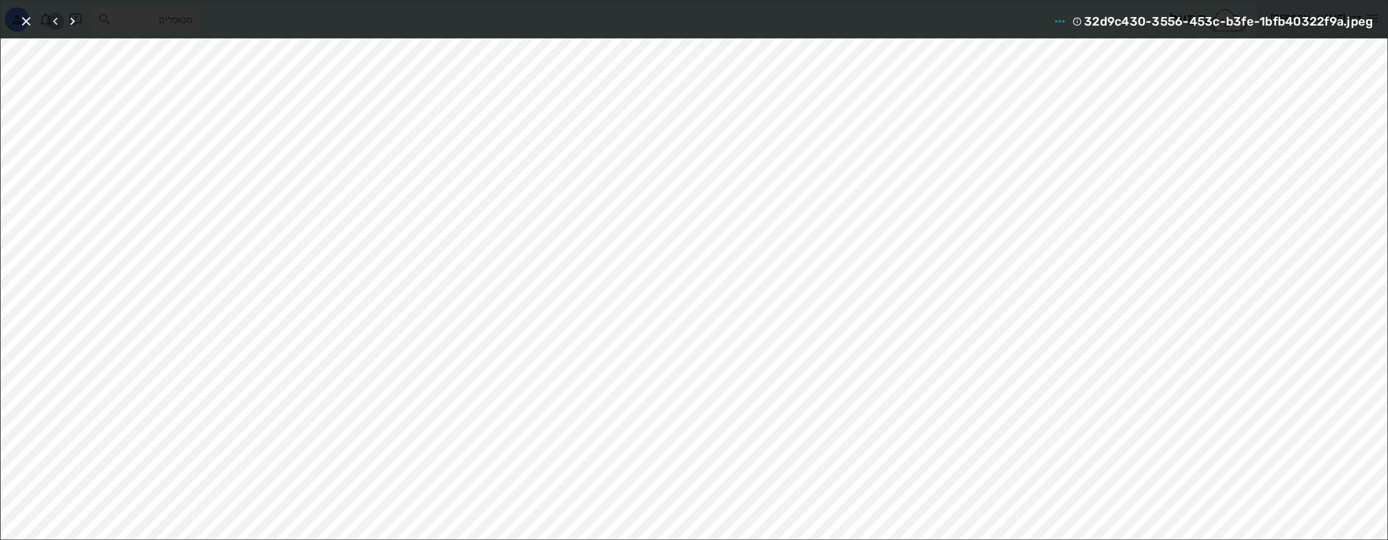
click at [58, 16] on icon "button" at bounding box center [55, 21] width 15 height 15
click at [77, 22] on icon "button" at bounding box center [72, 21] width 15 height 15
click at [55, 19] on icon "button" at bounding box center [55, 21] width 15 height 15
click at [71, 19] on icon "button" at bounding box center [72, 21] width 15 height 15
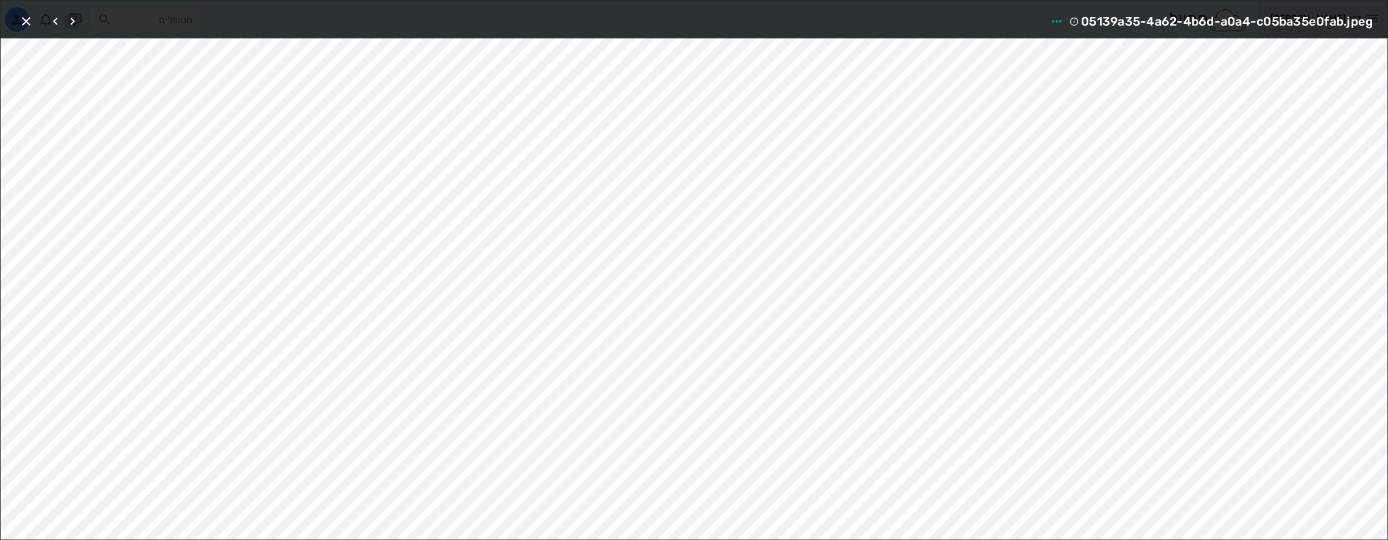
click at [71, 19] on icon "button" at bounding box center [72, 21] width 15 height 15
click at [60, 18] on icon "button" at bounding box center [55, 21] width 15 height 15
click at [57, 16] on icon "button" at bounding box center [55, 21] width 15 height 15
click at [29, 18] on icon "button" at bounding box center [26, 21] width 15 height 15
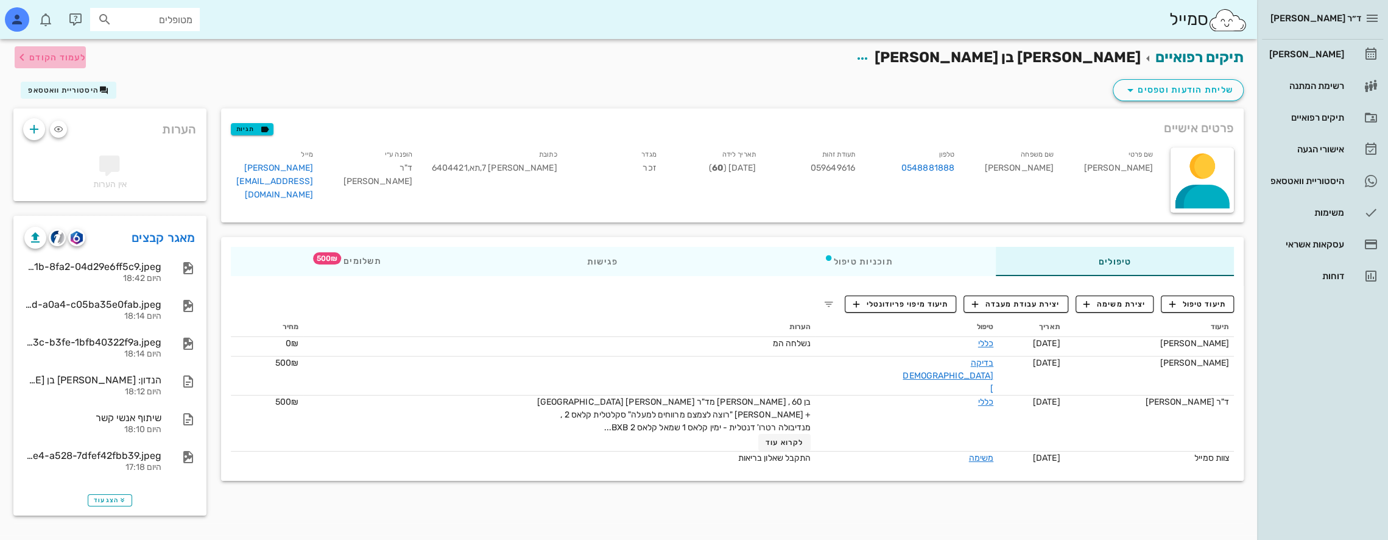
click at [24, 53] on icon "button" at bounding box center [22, 57] width 15 height 15
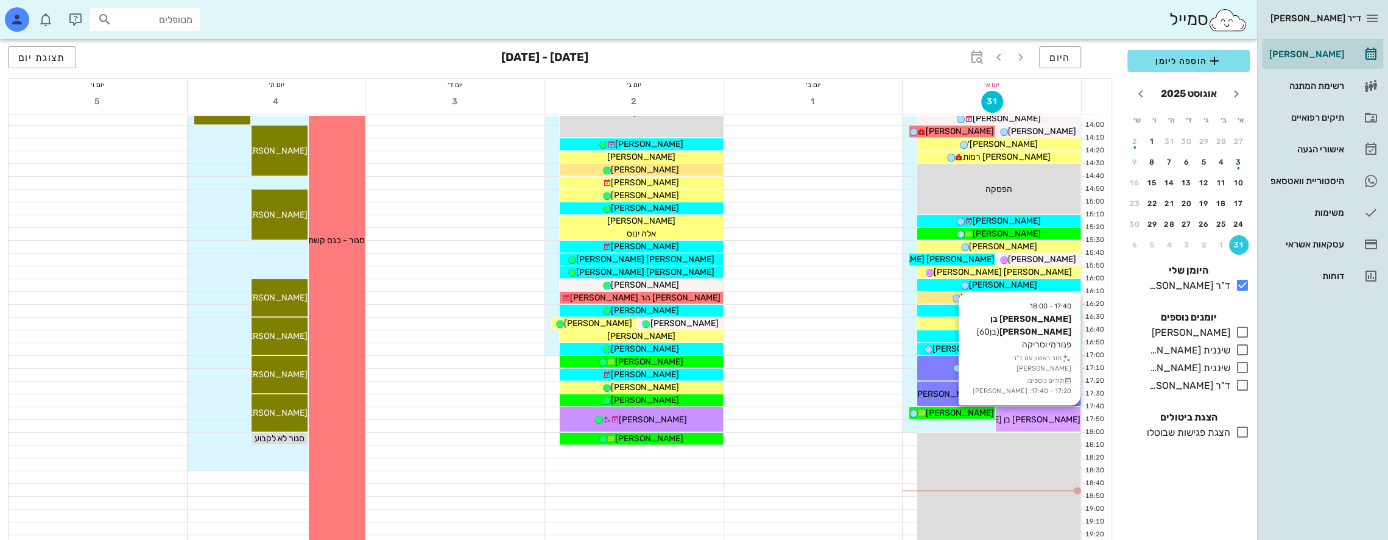
click at [1045, 411] on div "17:40 - 18:00 [PERSON_NAME] בן [PERSON_NAME] (בן 60 ) פנורמי וסריקה תור ראשון ע…" at bounding box center [1038, 419] width 85 height 24
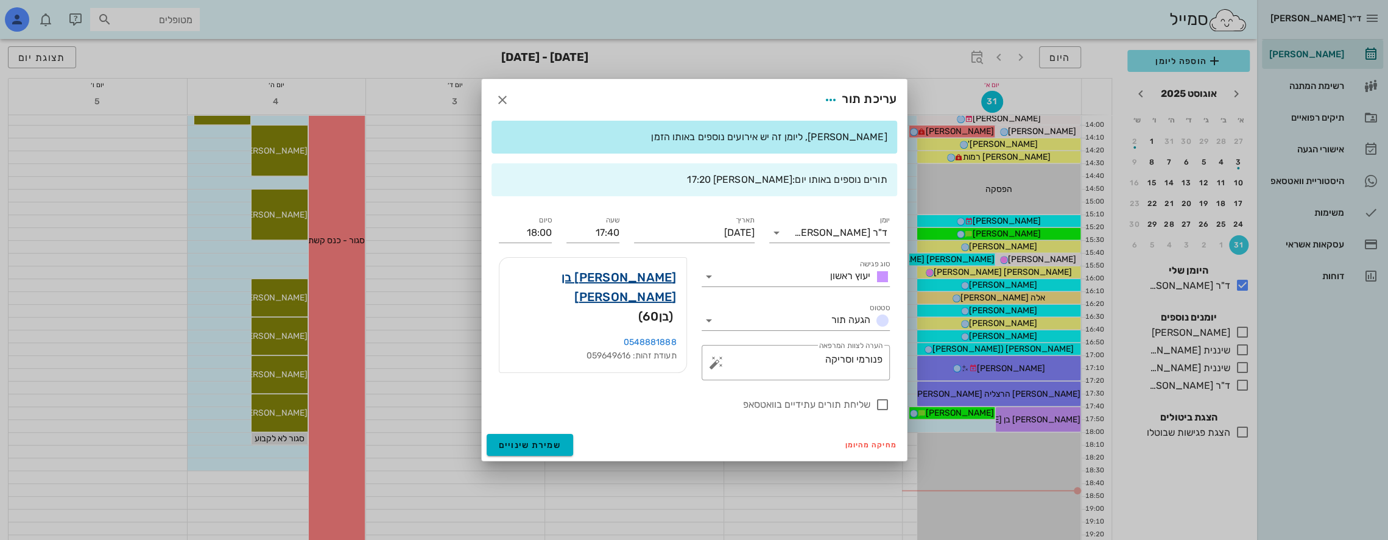
click at [666, 276] on link "[PERSON_NAME] בן [PERSON_NAME]" at bounding box center [593, 286] width 168 height 39
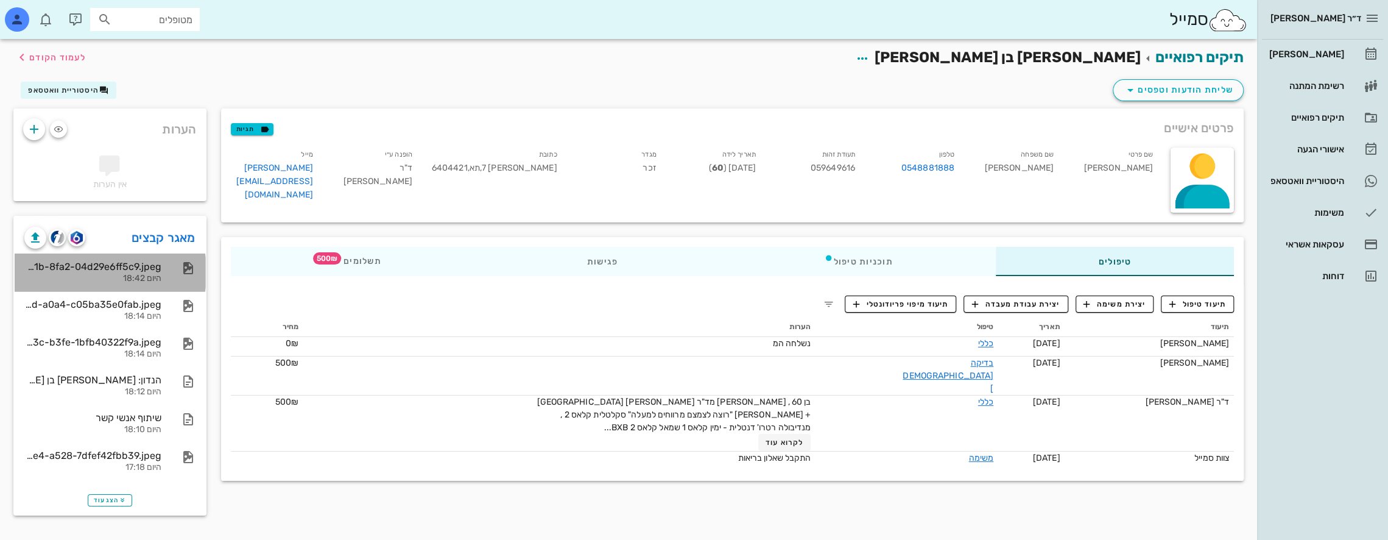
click at [121, 270] on div "1050eadc-333a-491b-8fa2-04d29e6ff5c9.jpeg" at bounding box center [92, 267] width 137 height 12
click at [129, 270] on div "1050eadc-333a-491b-8fa2-04d29e6ff5c9.jpeg" at bounding box center [92, 267] width 137 height 12
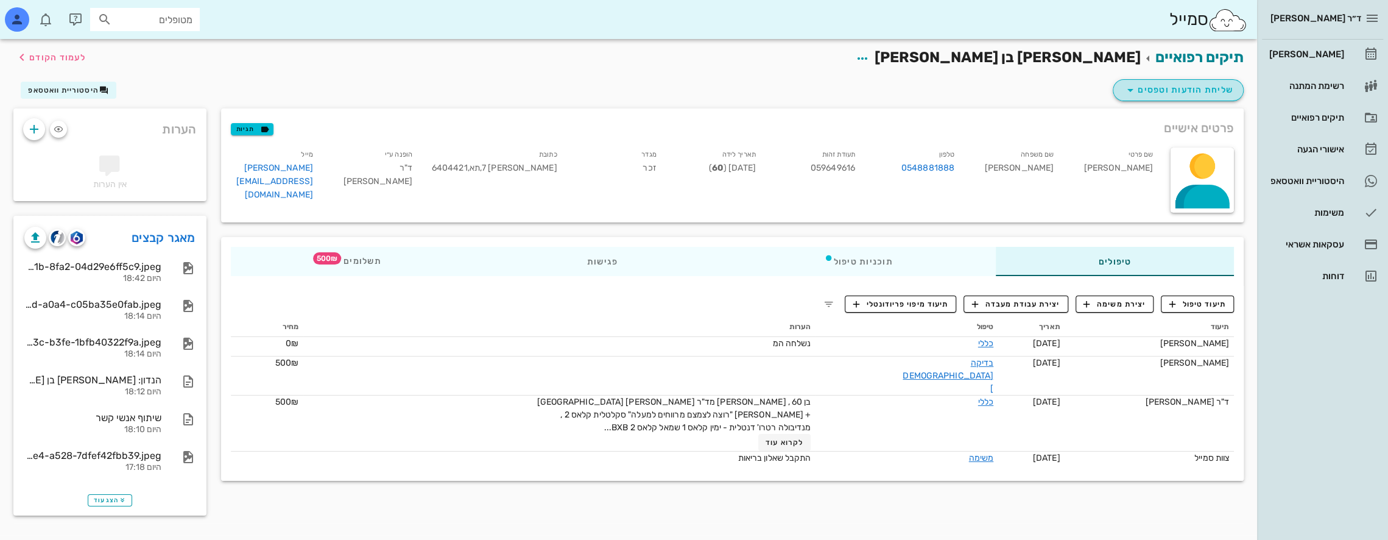
click at [1174, 89] on span "שליחת הודעות וטפסים" at bounding box center [1178, 90] width 110 height 15
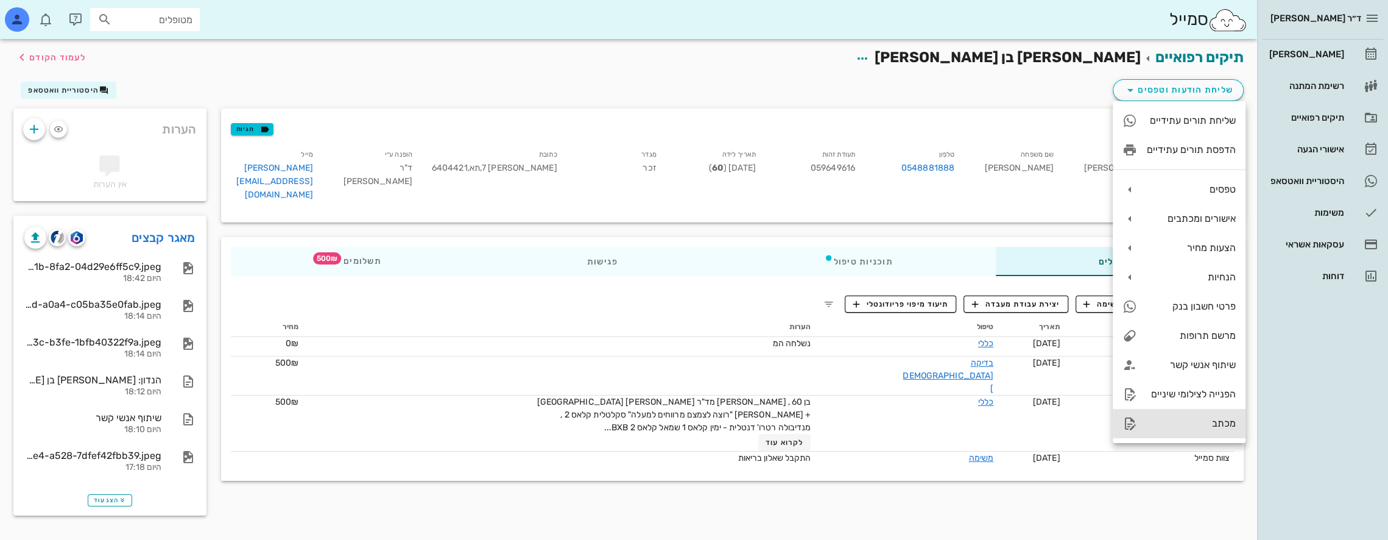
click at [1207, 424] on div "מכתב" at bounding box center [1191, 423] width 89 height 12
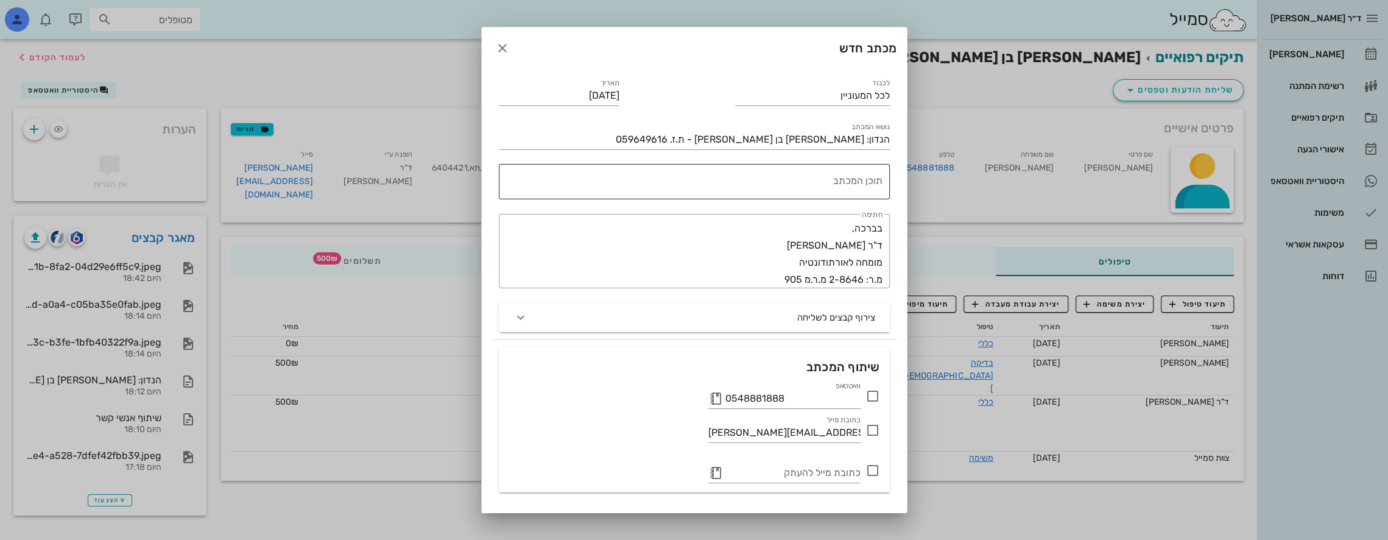
click at [821, 179] on textarea "תוכן המכתב" at bounding box center [691, 184] width 381 height 29
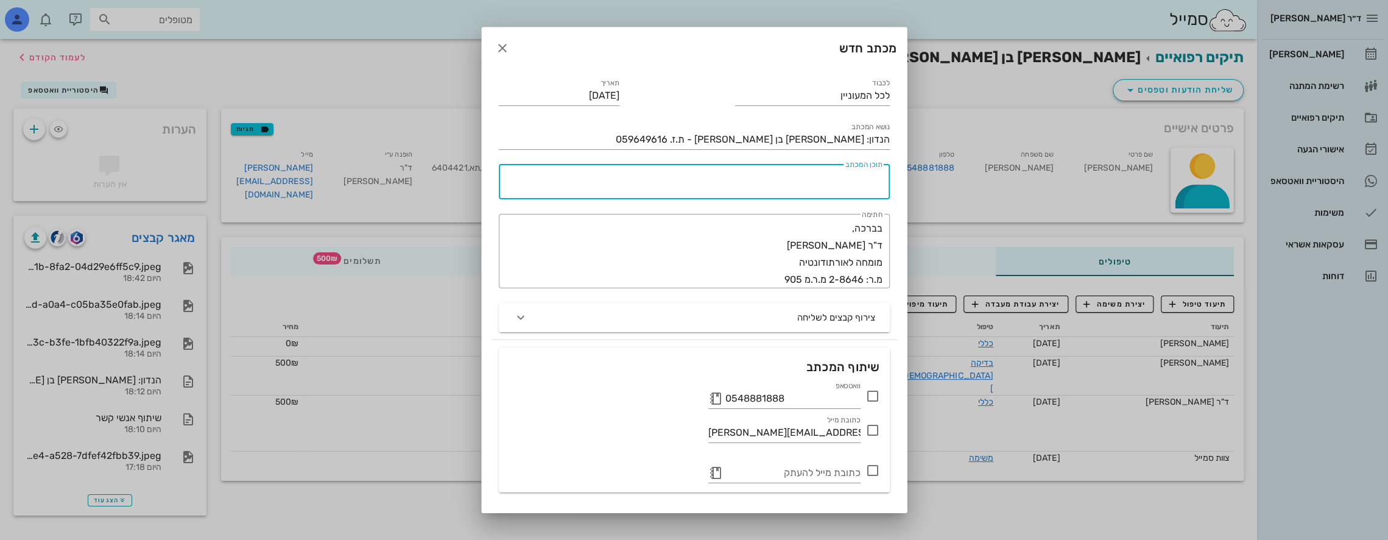
click at [847, 185] on textarea "תוכן המכתב" at bounding box center [691, 184] width 381 height 29
type textarea "חשד לספיגה שיניים 13+23"
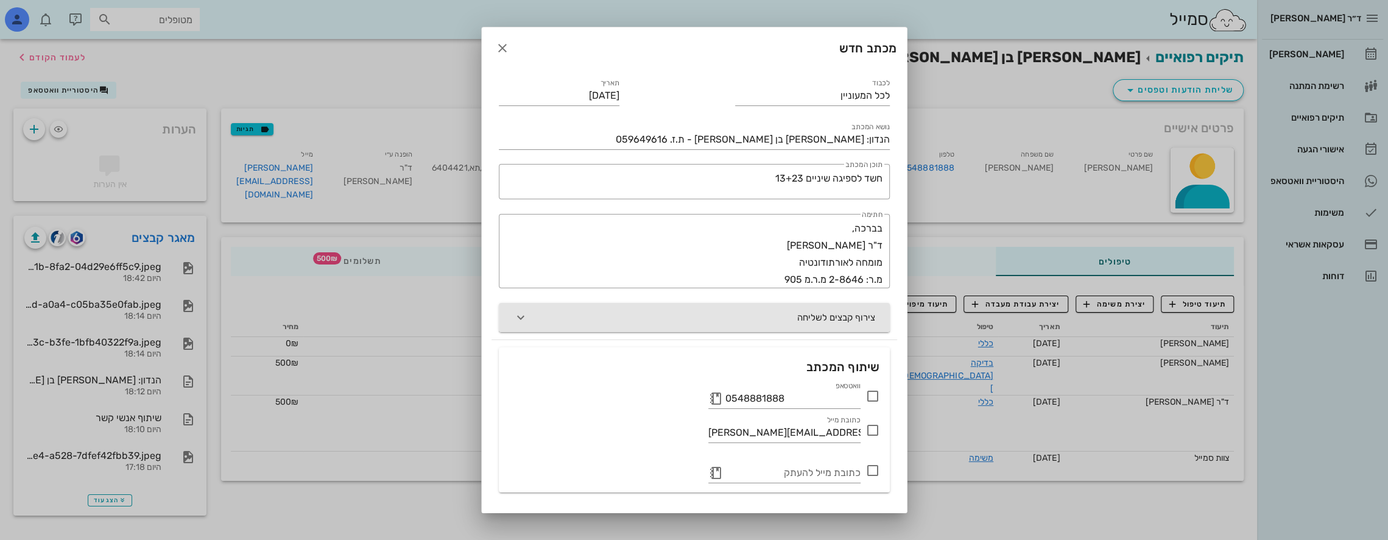
click at [839, 316] on button "צירוף קבצים לשליחה" at bounding box center [694, 317] width 391 height 29
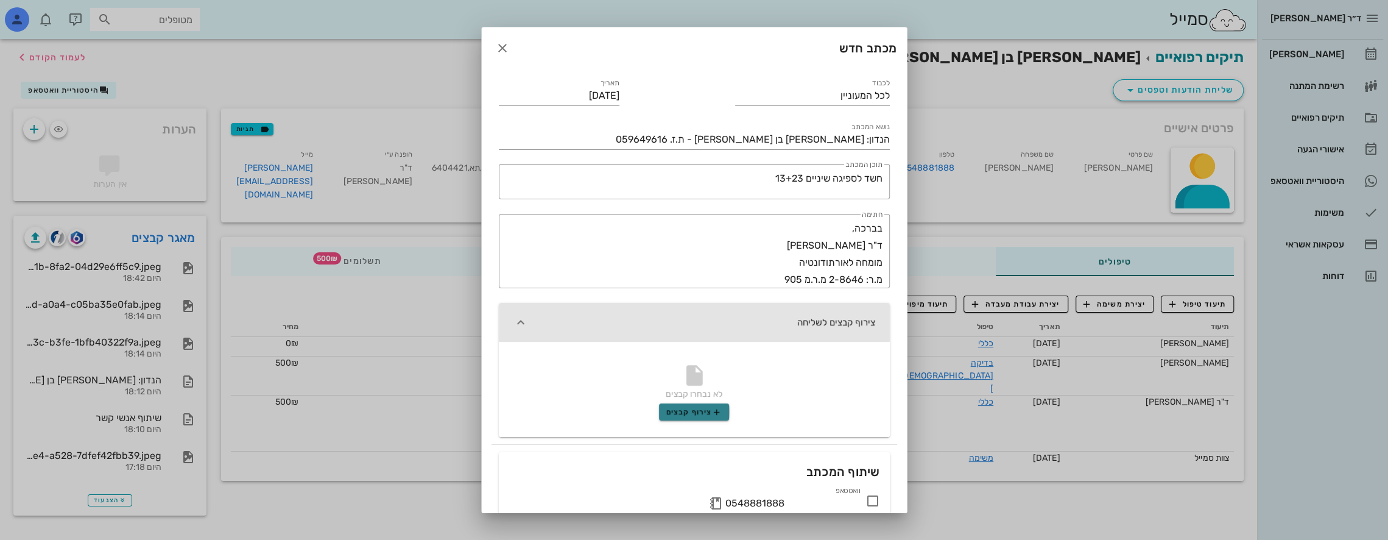
click at [711, 411] on span "צירוף קבצים" at bounding box center [693, 412] width 55 height 10
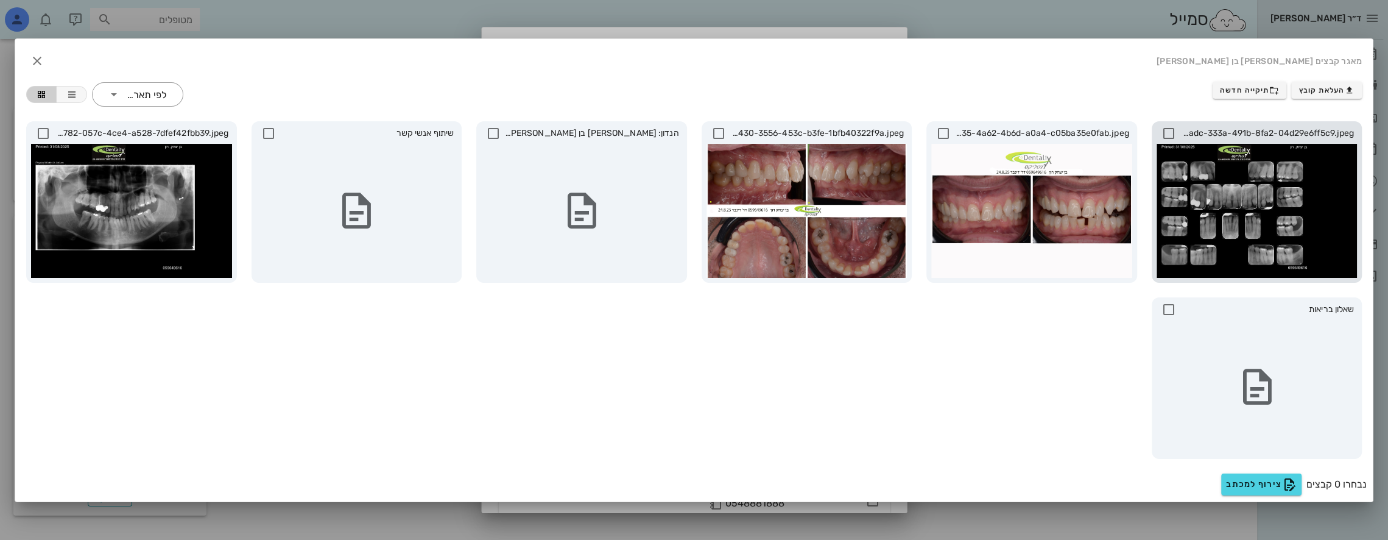
click at [1247, 213] on div at bounding box center [1257, 211] width 201 height 134
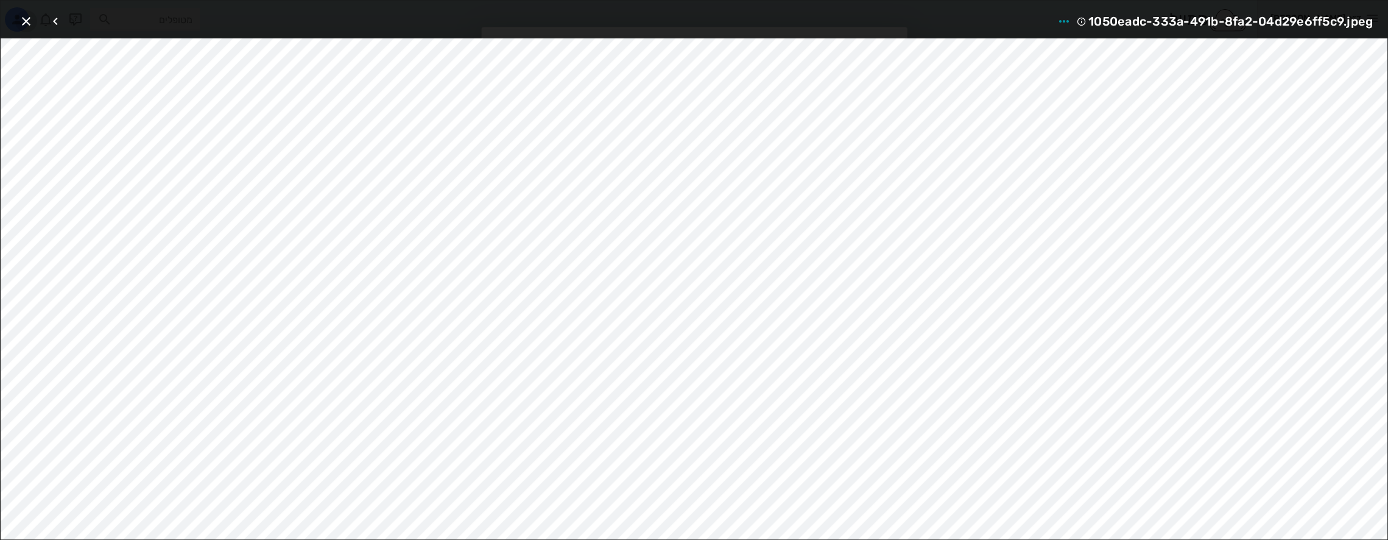
click at [28, 16] on icon "button" at bounding box center [26, 21] width 15 height 15
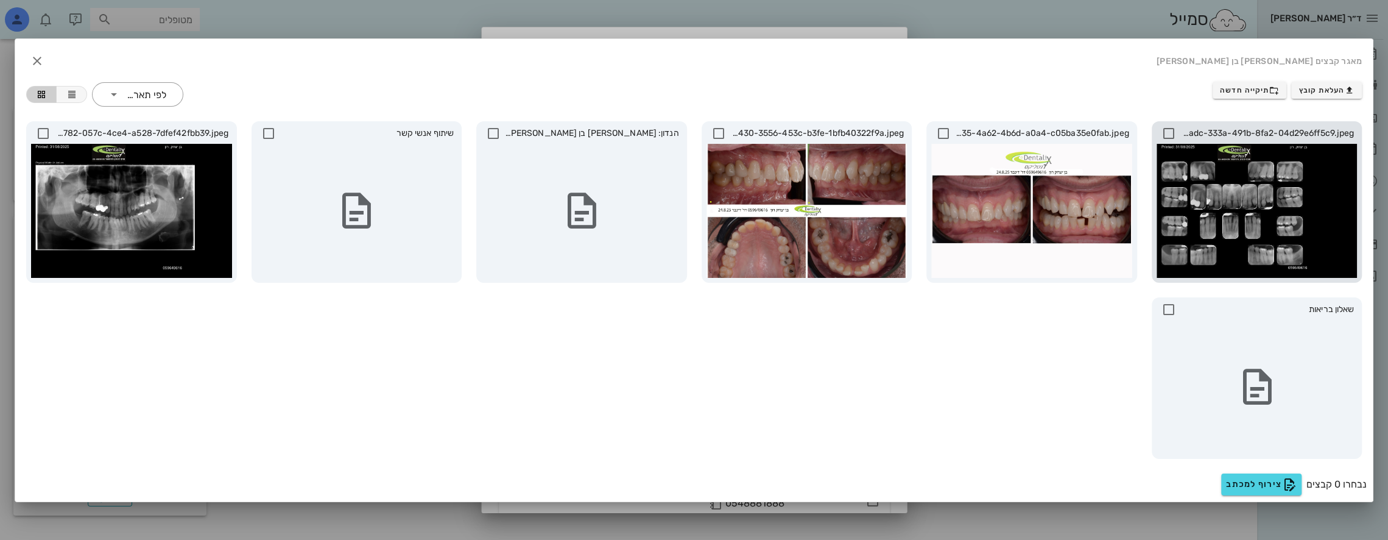
click at [1167, 133] on icon at bounding box center [1169, 133] width 15 height 15
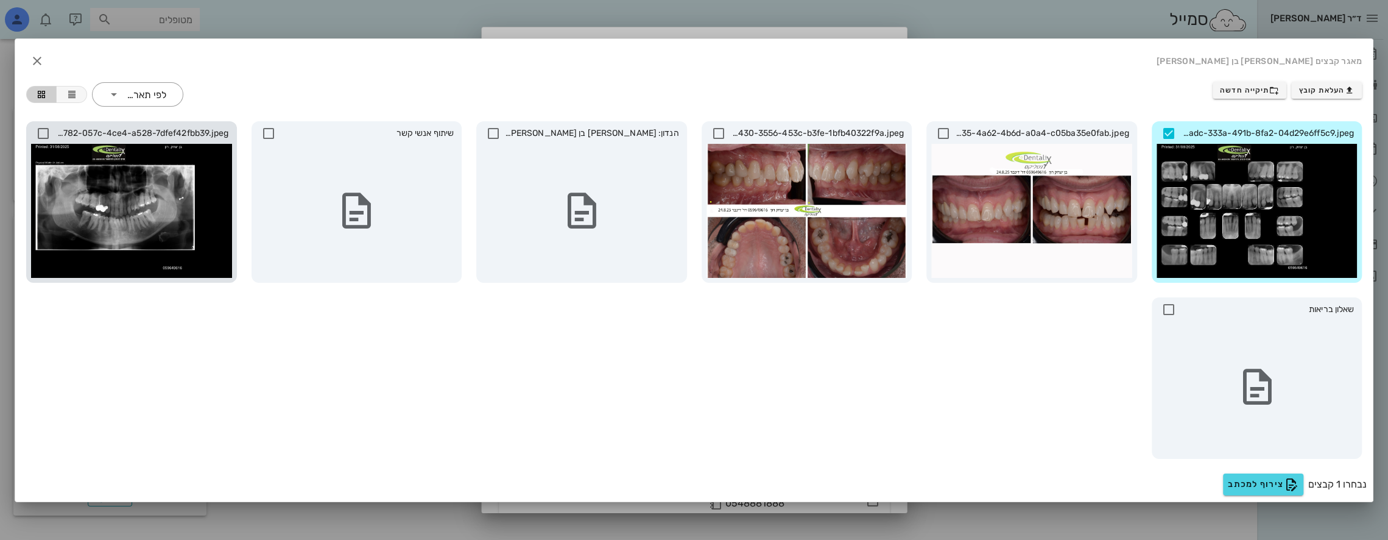
click at [40, 127] on icon at bounding box center [43, 133] width 15 height 15
click at [1268, 484] on span "צירוף למכתב" at bounding box center [1262, 484] width 71 height 15
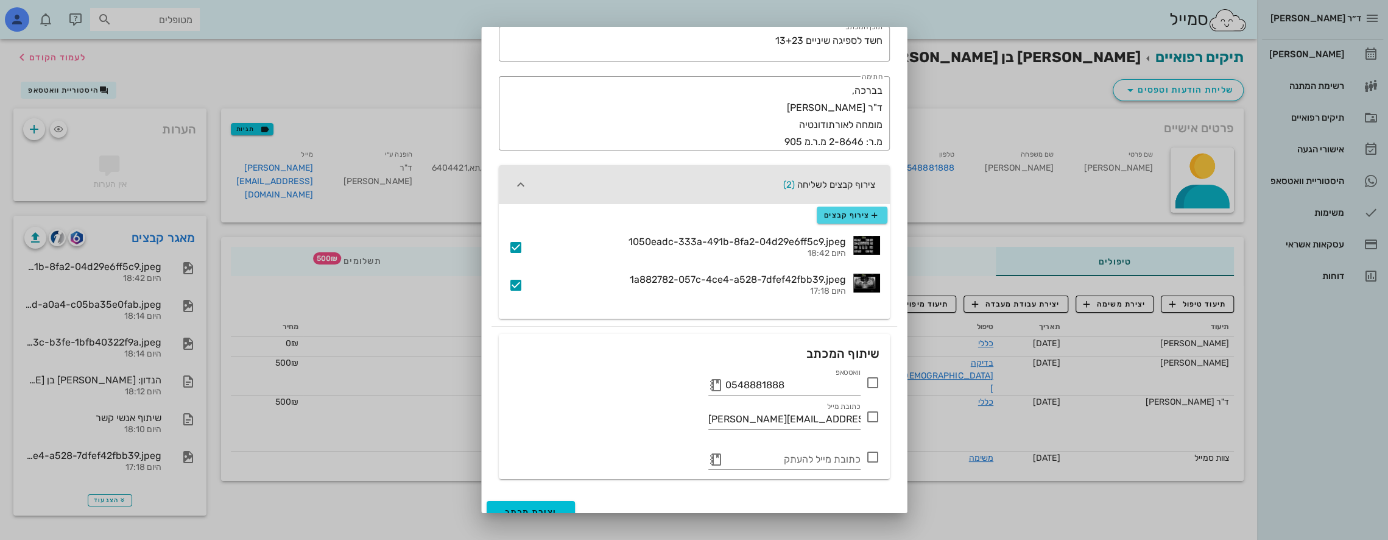
scroll to position [152, 0]
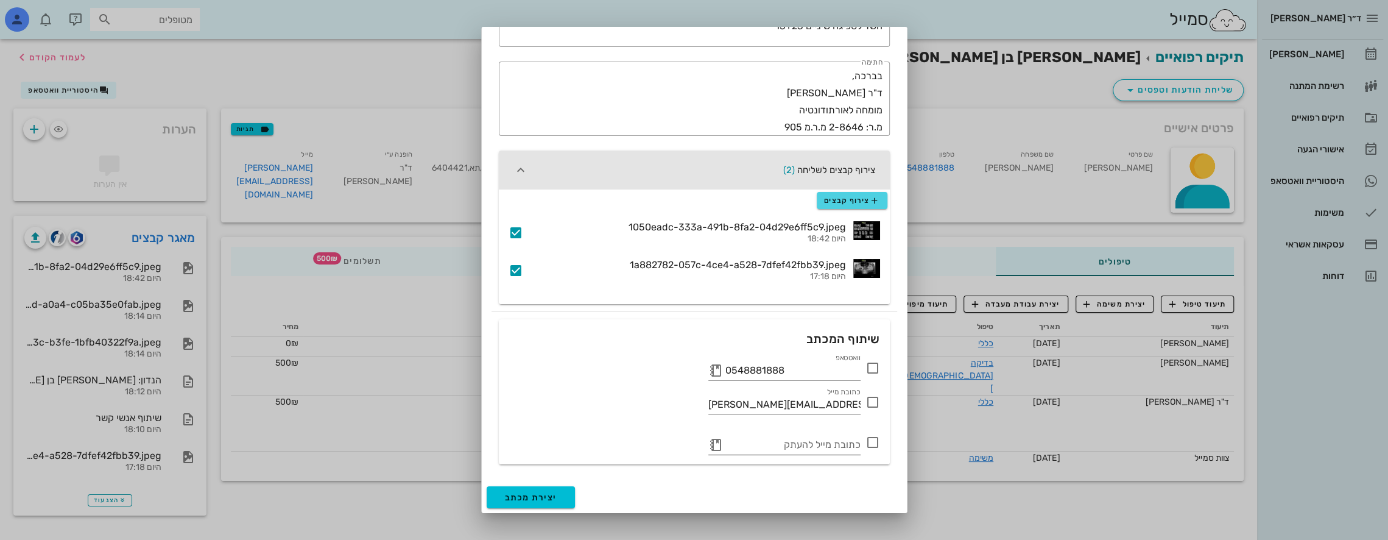
click at [713, 443] on button "button" at bounding box center [715, 444] width 15 height 15
click at [717, 441] on icon at bounding box center [715, 444] width 15 height 15
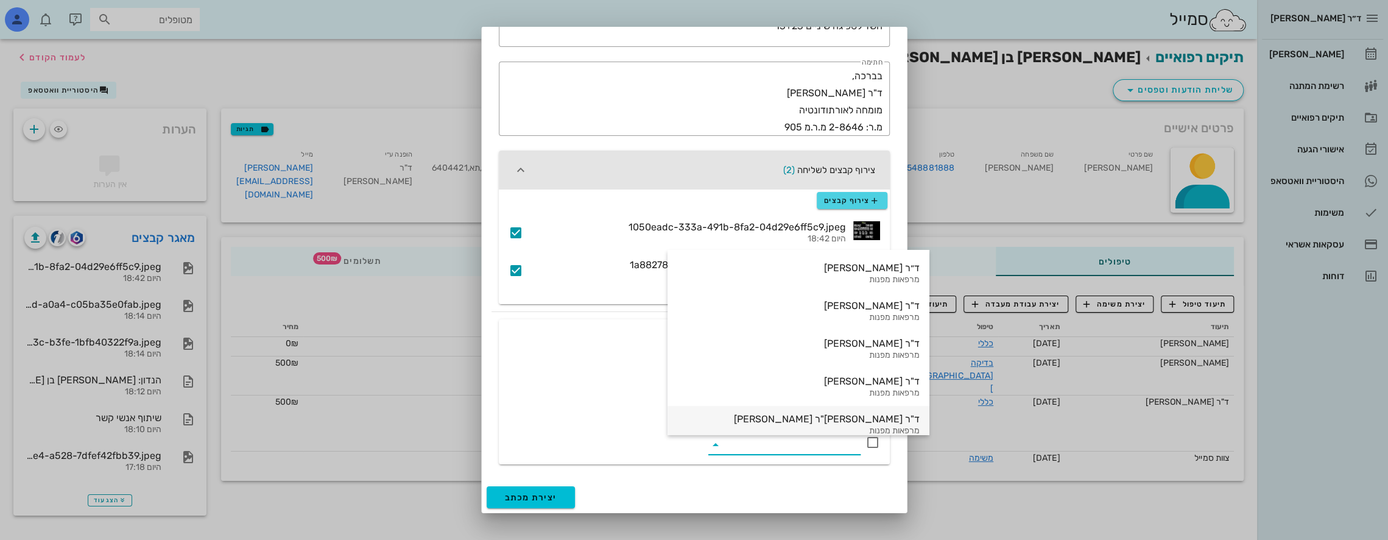
click at [761, 423] on div "ד"ר [PERSON_NAME]"ר [PERSON_NAME]" at bounding box center [798, 419] width 242 height 12
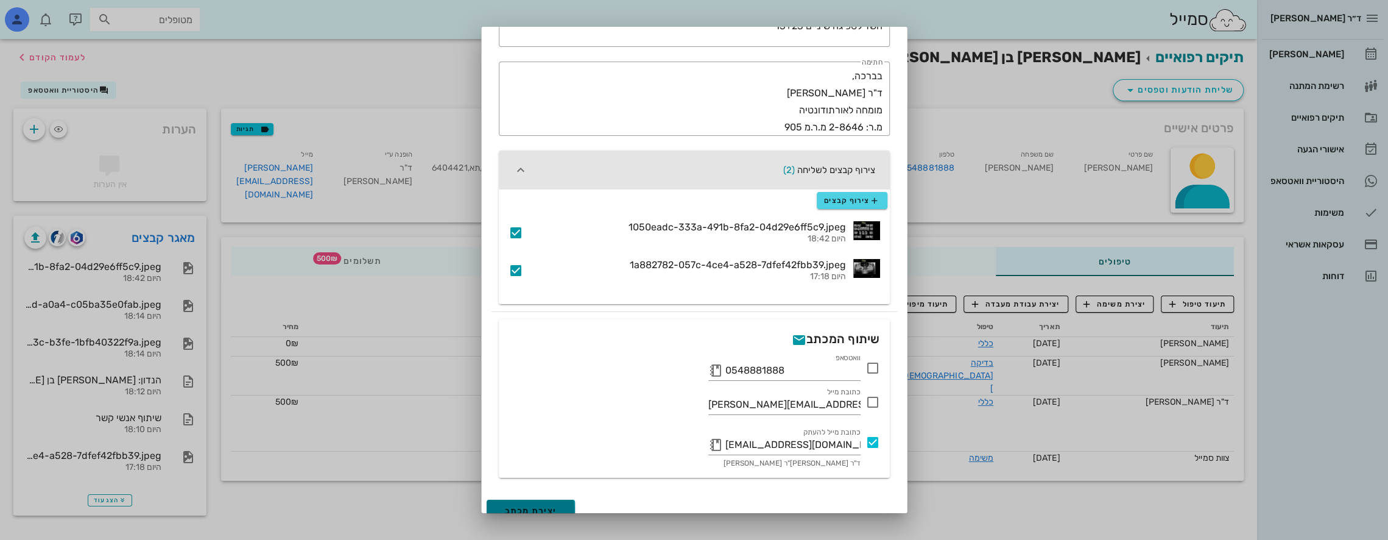
click at [542, 504] on button "יצירת מכתב" at bounding box center [531, 510] width 89 height 22
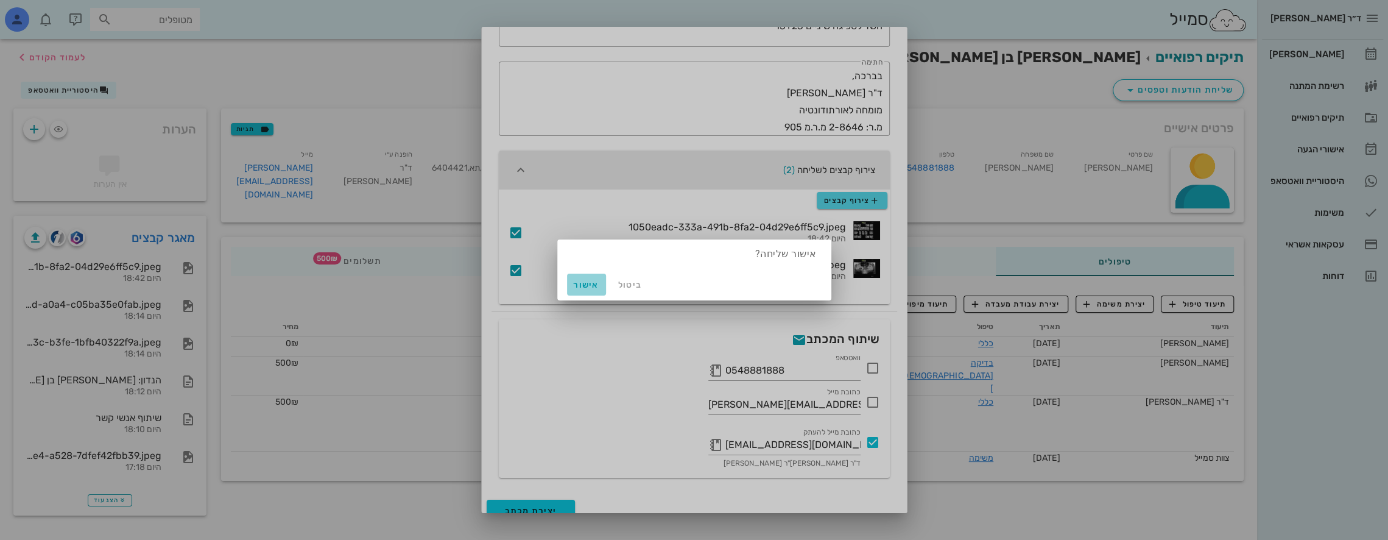
click at [586, 286] on span "אישור" at bounding box center [586, 285] width 29 height 10
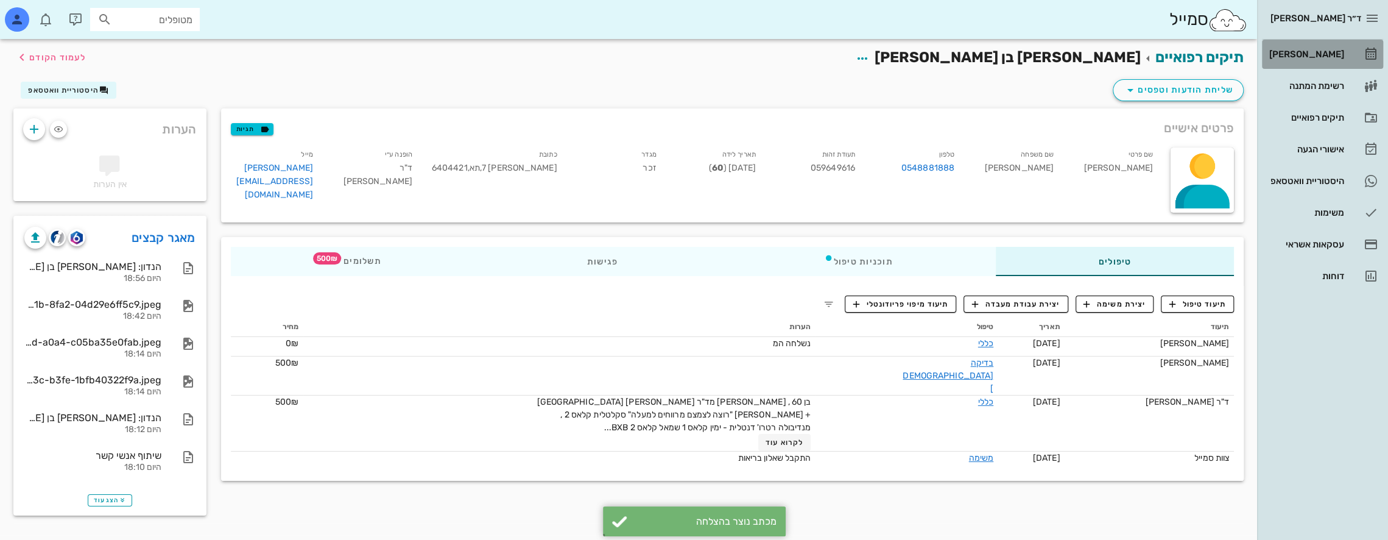
click at [1322, 48] on div "[PERSON_NAME]" at bounding box center [1305, 53] width 77 height 19
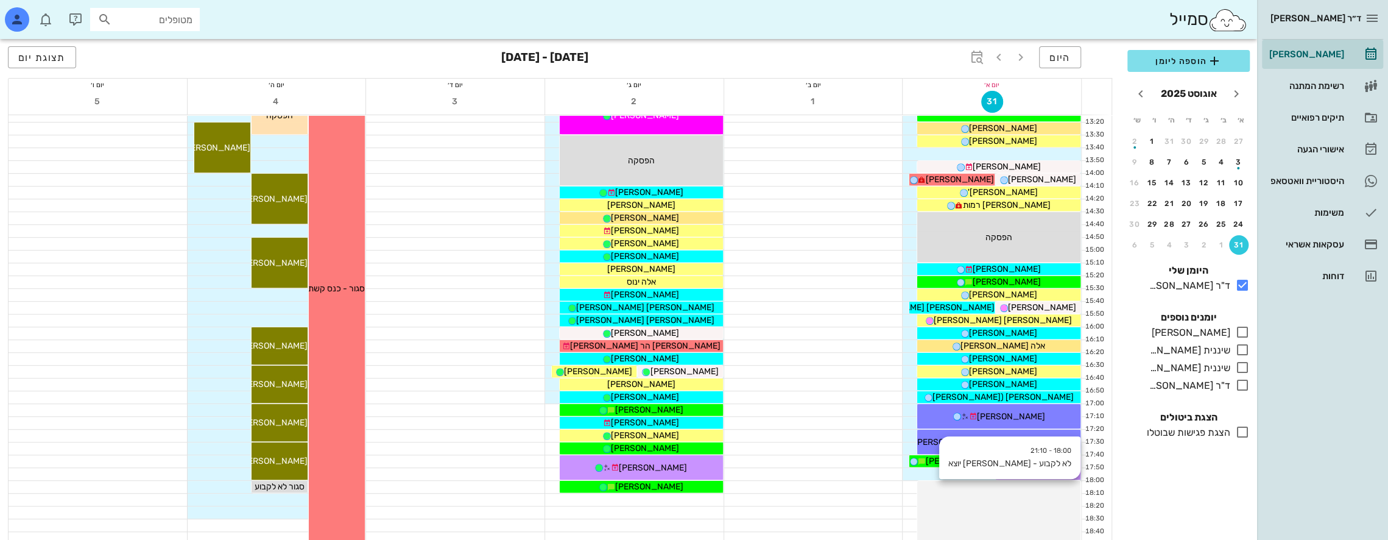
scroll to position [649, 0]
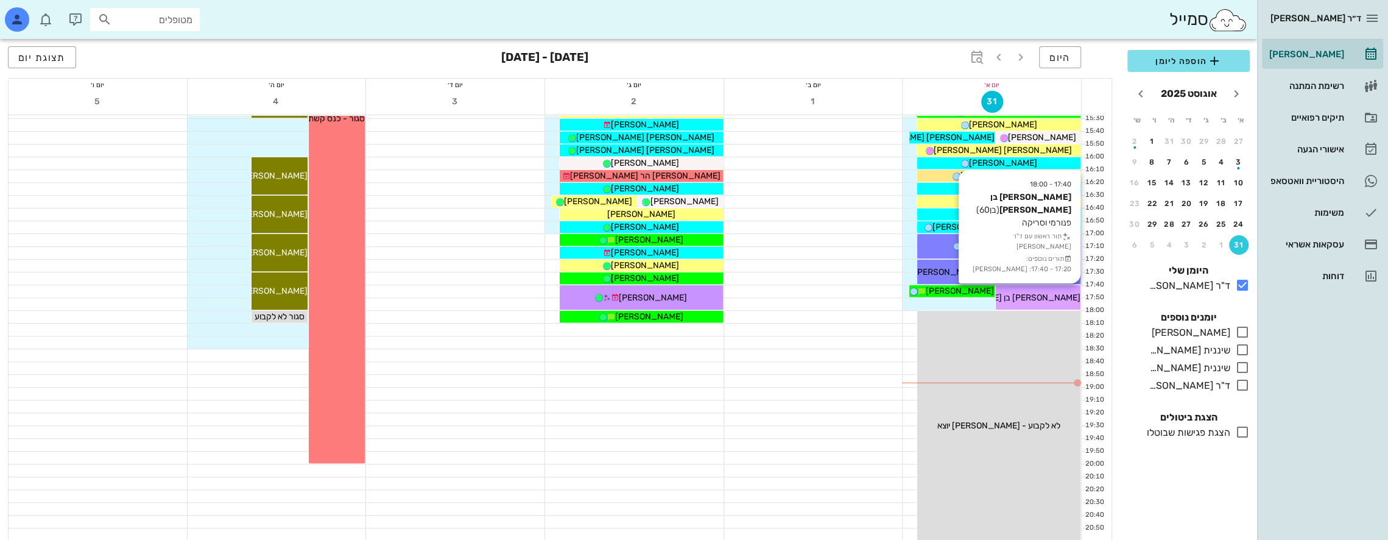
click at [1048, 292] on span "[PERSON_NAME] בן [PERSON_NAME]" at bounding box center [1007, 297] width 147 height 10
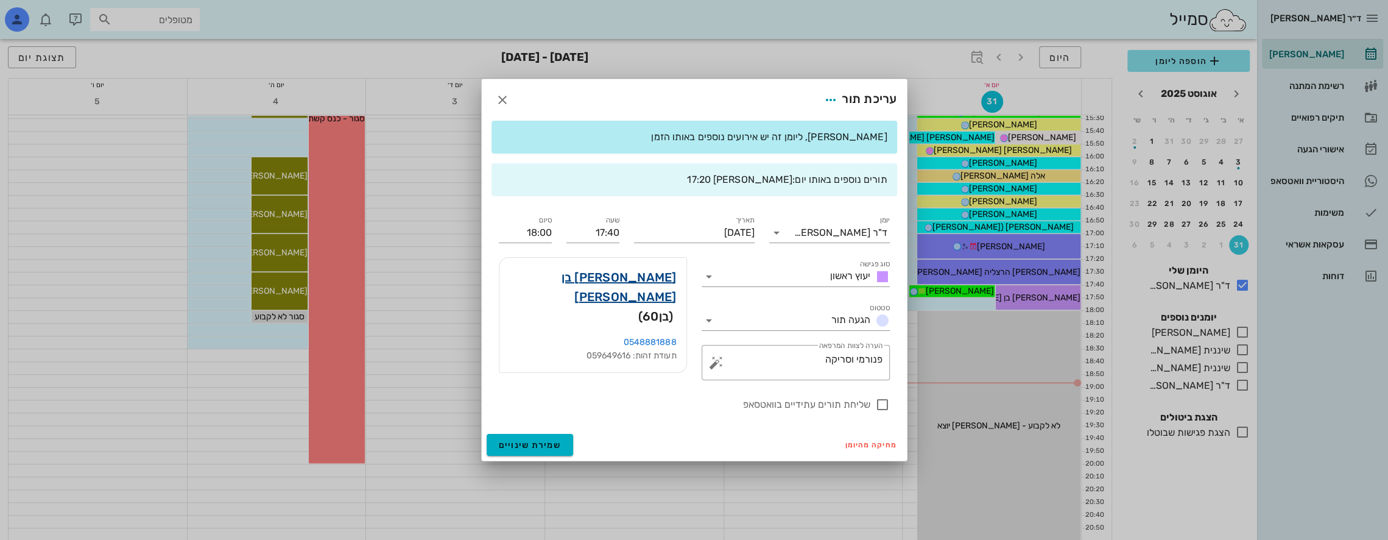
click at [648, 274] on link "[PERSON_NAME] בן [PERSON_NAME]" at bounding box center [593, 286] width 168 height 39
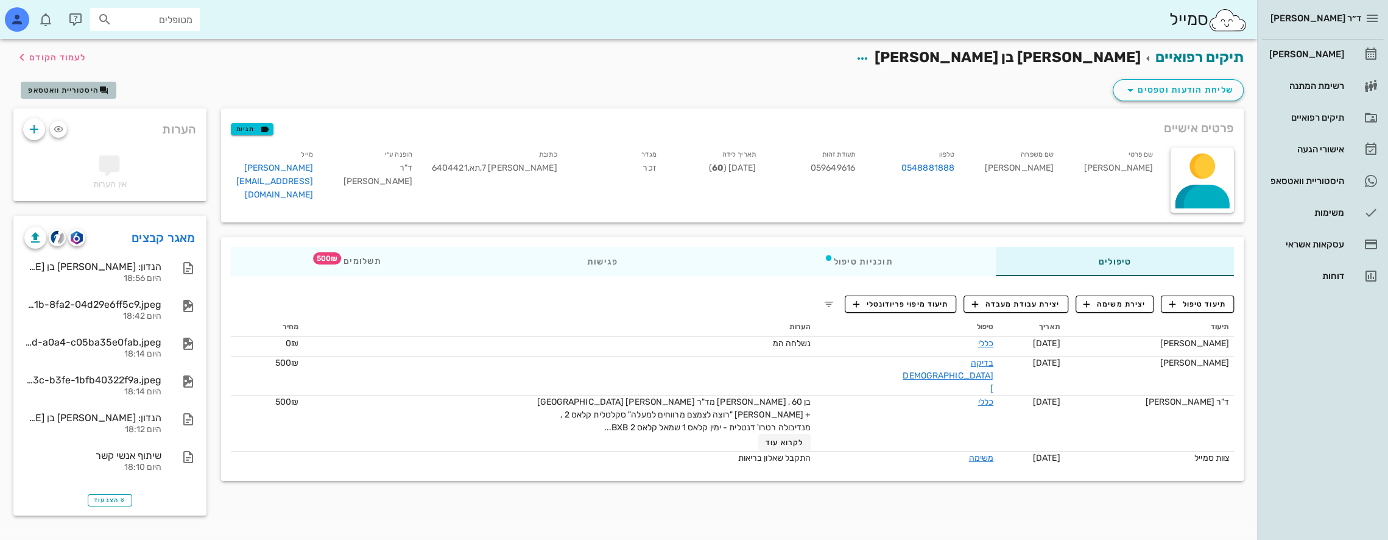
click at [53, 89] on span "היסטוריית וואטסאפ" at bounding box center [63, 90] width 71 height 9
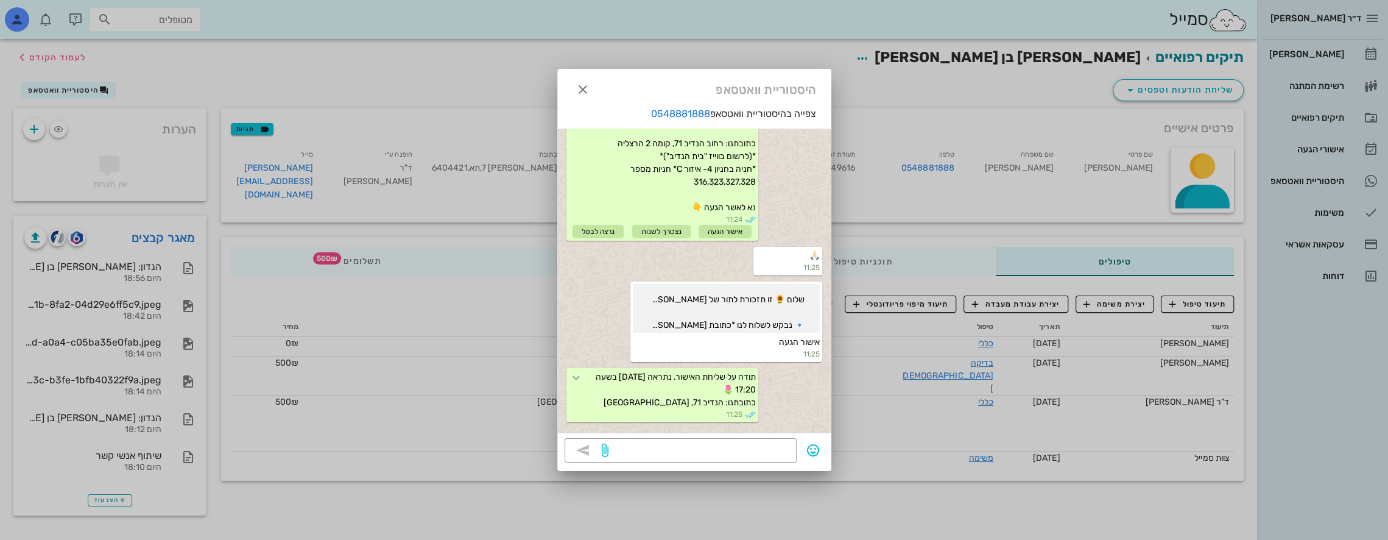
scroll to position [651, 0]
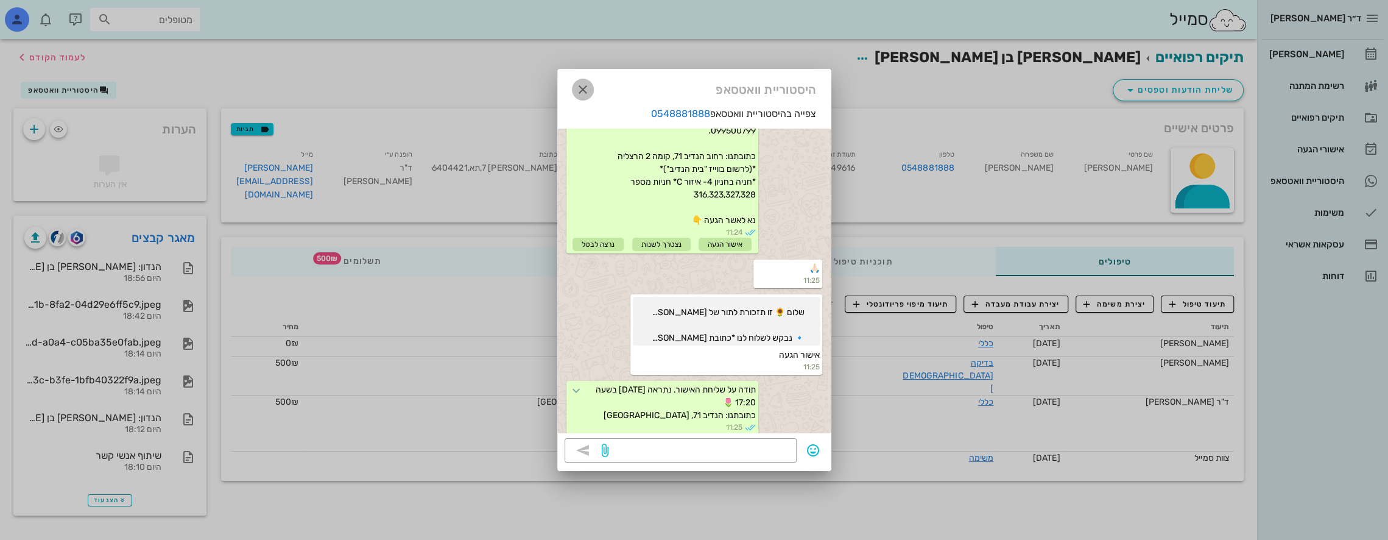
click at [579, 84] on icon "button" at bounding box center [583, 89] width 15 height 15
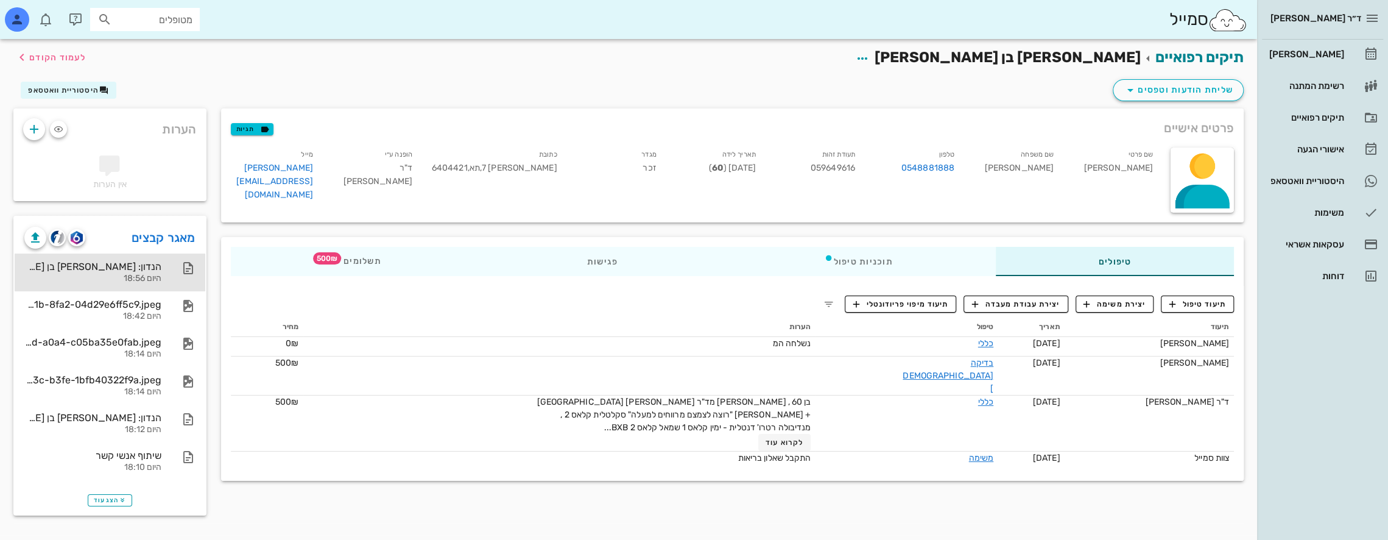
click at [129, 271] on div "הנדון: [PERSON_NAME] בן [PERSON_NAME] - ת.ז. 059649616" at bounding box center [92, 267] width 137 height 12
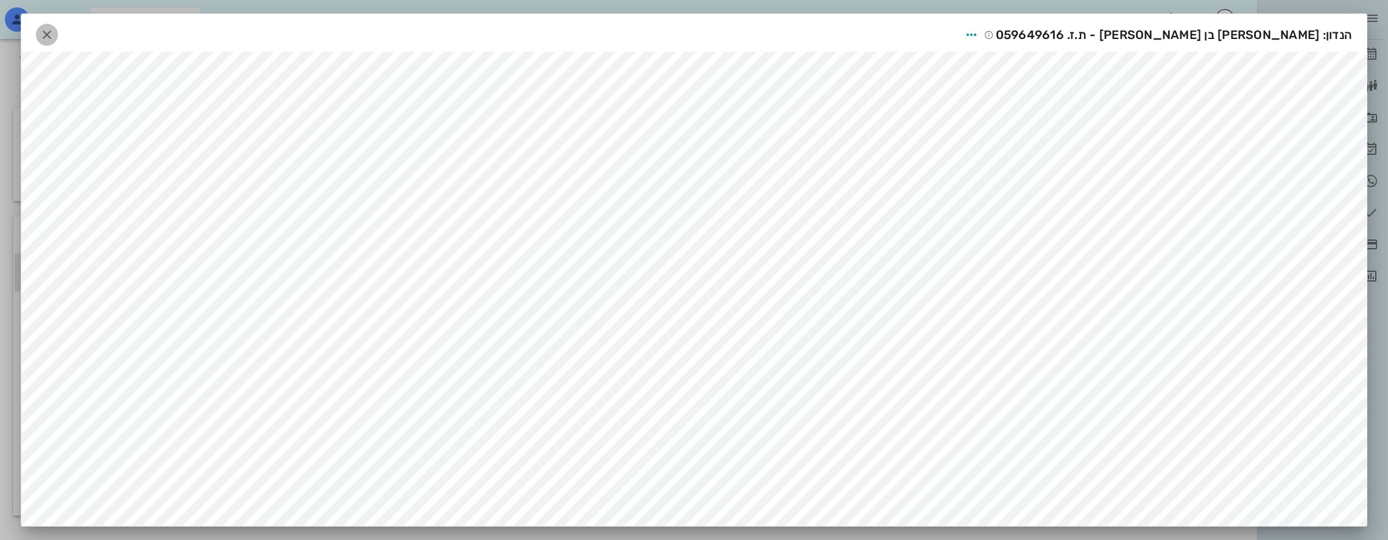
click at [52, 30] on icon "button" at bounding box center [47, 34] width 15 height 15
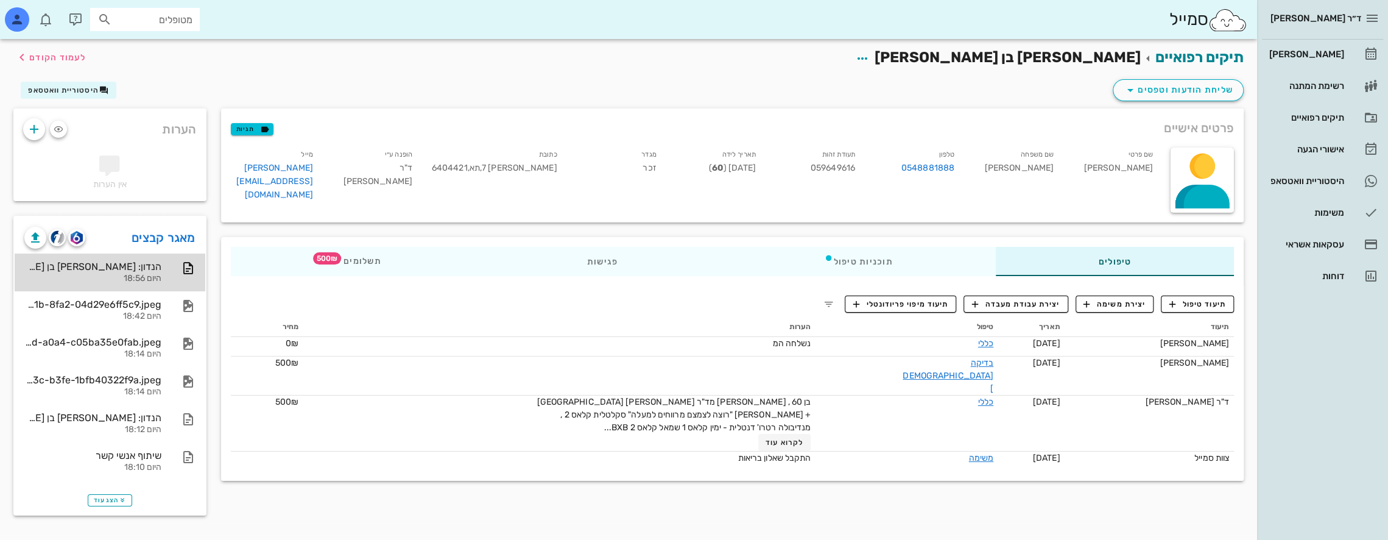
click at [123, 267] on div "הנדון: [PERSON_NAME] בן [PERSON_NAME] - ת.ז. 059649616" at bounding box center [92, 267] width 137 height 12
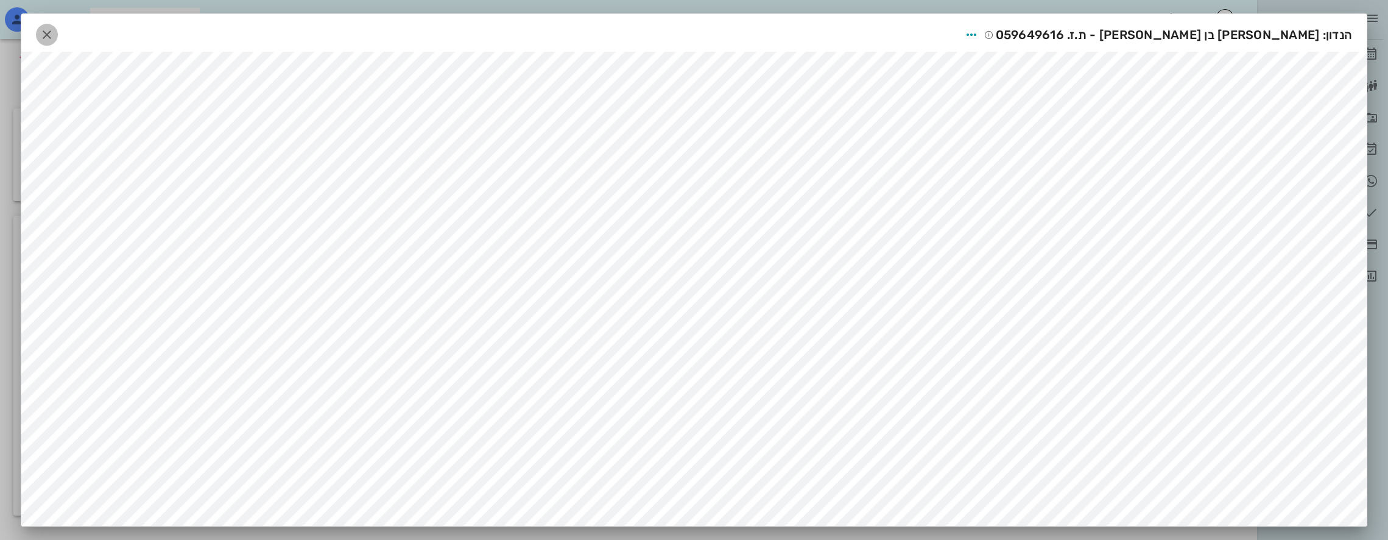
click at [54, 32] on icon "button" at bounding box center [47, 34] width 15 height 15
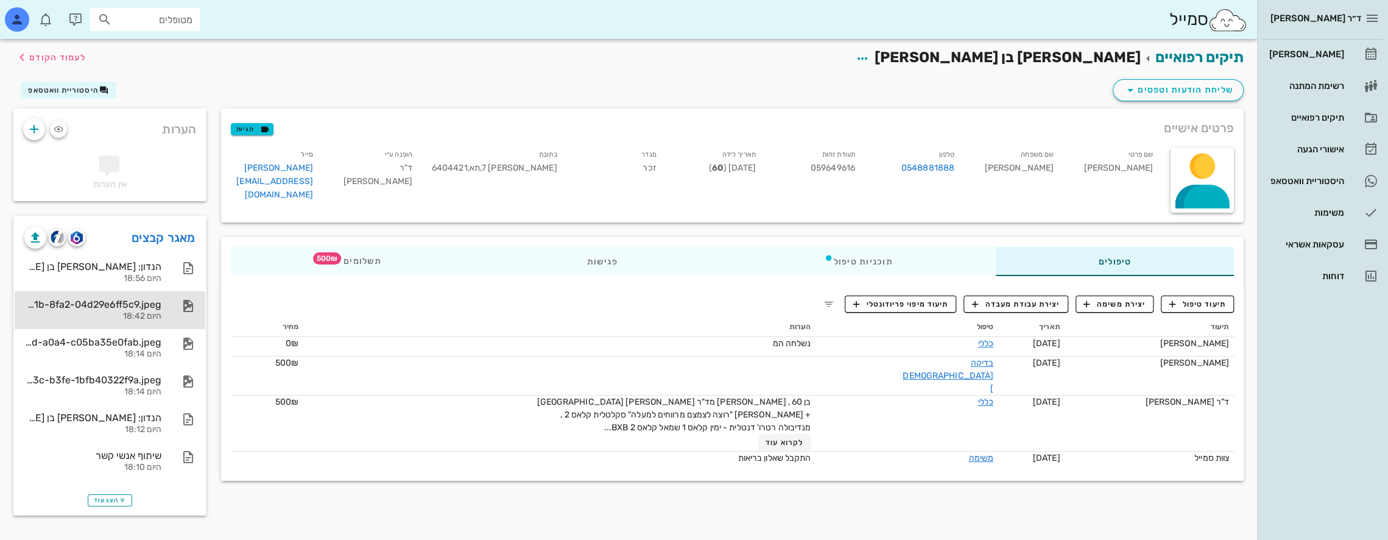
click at [122, 303] on div "1050eadc-333a-491b-8fa2-04d29e6ff5c9.jpeg" at bounding box center [92, 304] width 137 height 12
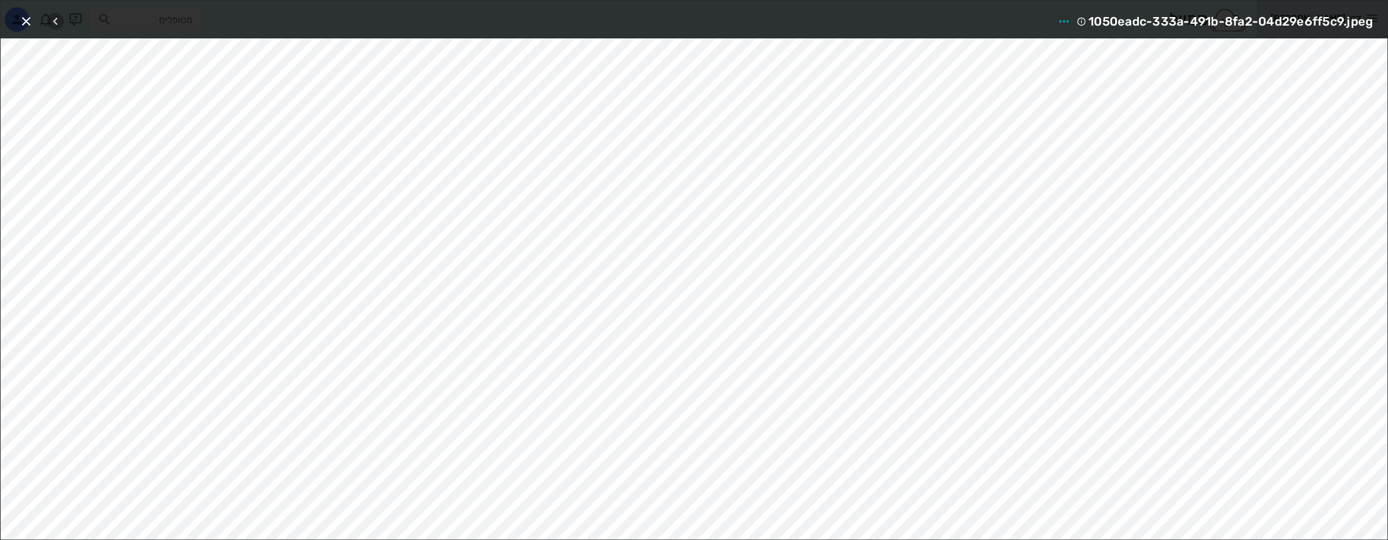
click at [57, 17] on icon "button" at bounding box center [55, 21] width 15 height 15
click at [57, 18] on icon "button" at bounding box center [55, 21] width 15 height 15
click at [58, 18] on div at bounding box center [64, 21] width 34 height 22
click at [61, 20] on div at bounding box center [64, 21] width 34 height 22
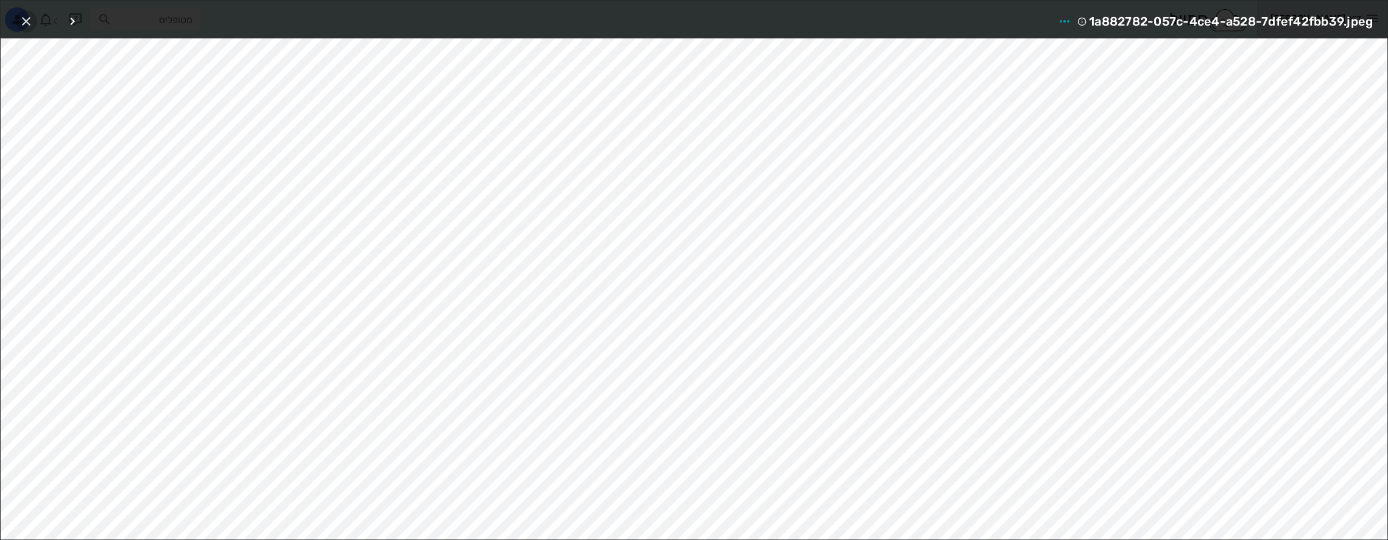
click at [24, 18] on icon "button" at bounding box center [26, 21] width 15 height 15
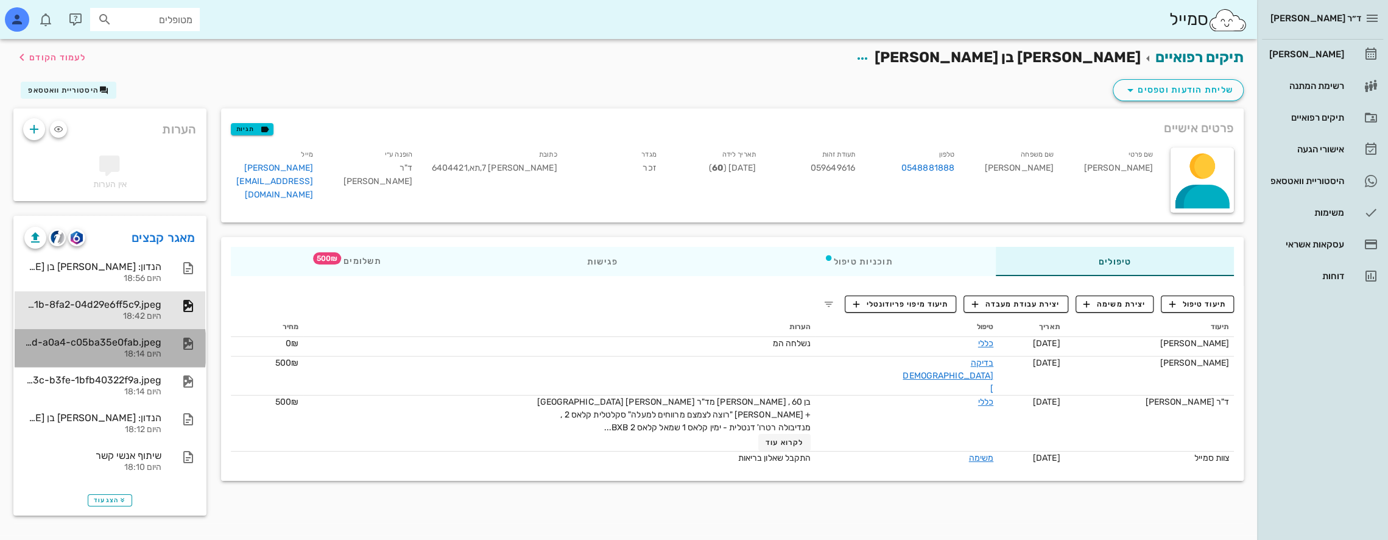
click at [143, 347] on div "05139a35-4a62-4b6d-a0a4-c05ba35e0fab.jpeg" at bounding box center [92, 342] width 137 height 12
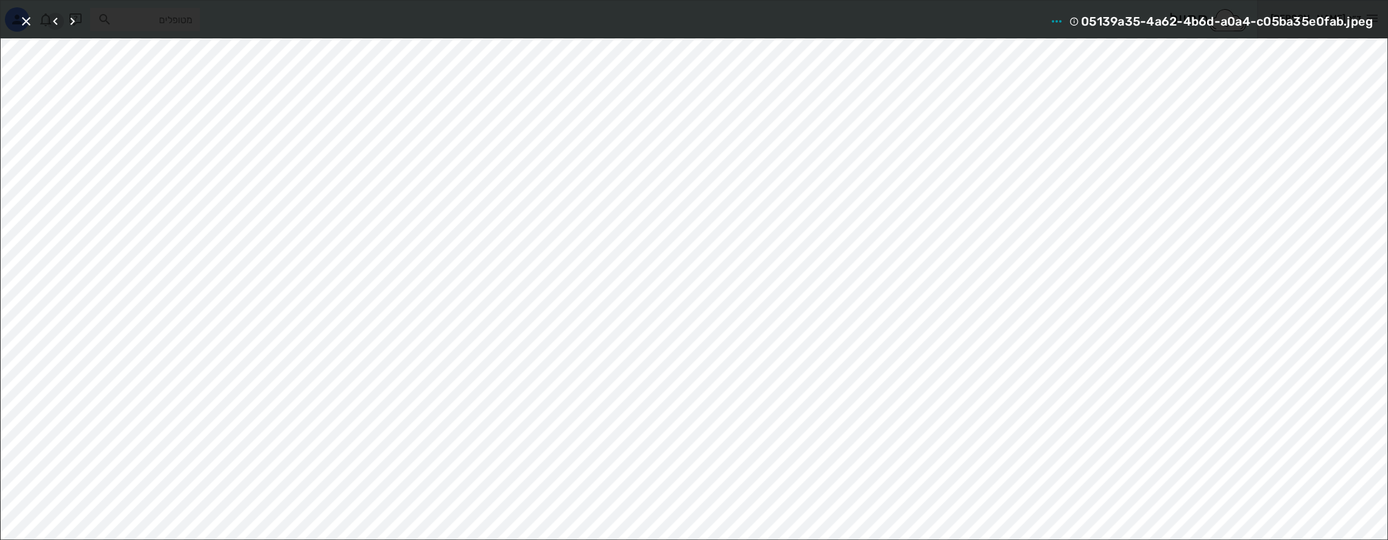
click at [58, 23] on icon "button" at bounding box center [55, 21] width 15 height 15
click at [58, 23] on div at bounding box center [64, 21] width 34 height 22
click at [71, 19] on icon "button" at bounding box center [72, 21] width 15 height 15
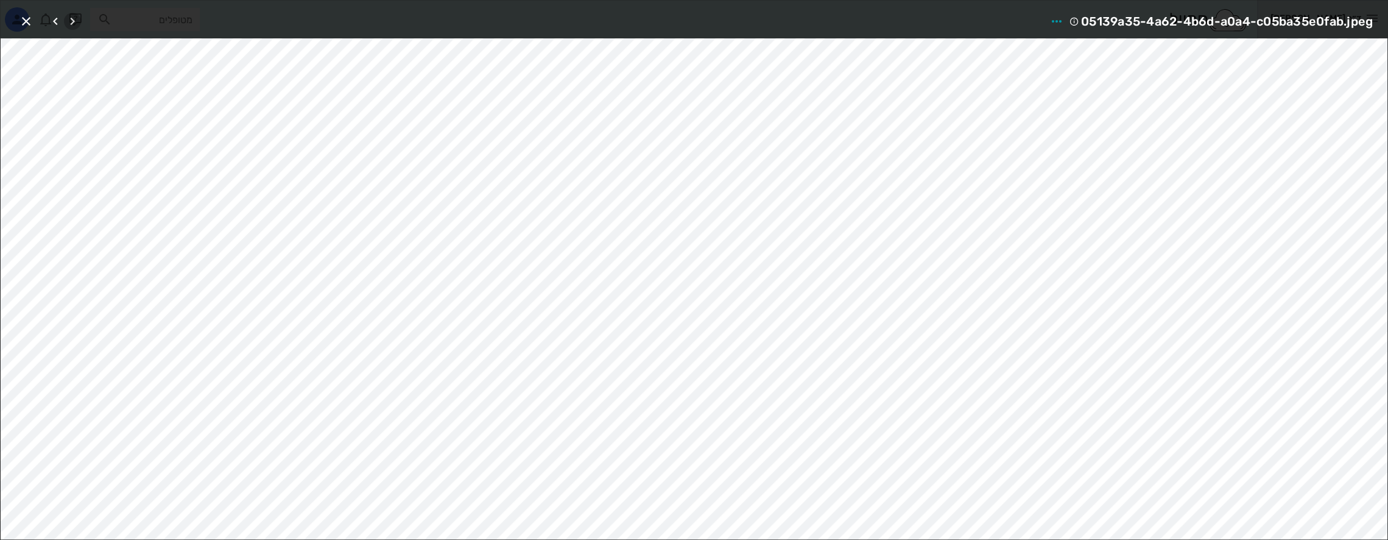
click at [71, 19] on icon "button" at bounding box center [72, 21] width 15 height 15
click at [71, 19] on div at bounding box center [64, 21] width 34 height 22
click at [57, 15] on icon "button" at bounding box center [55, 21] width 15 height 15
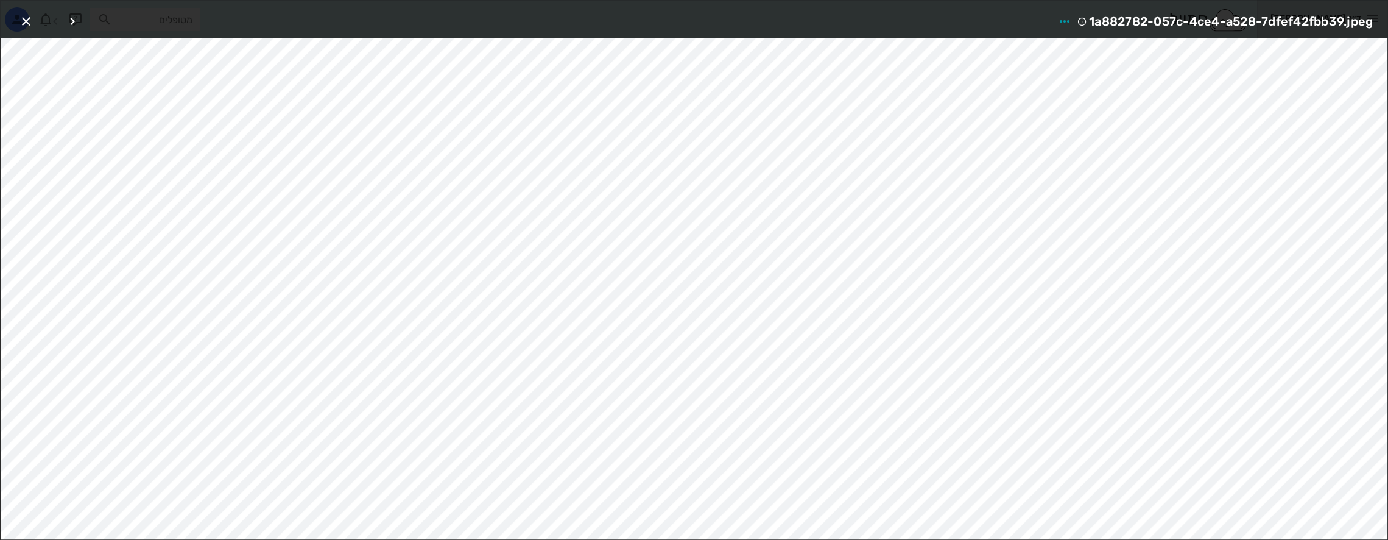
click at [57, 20] on div at bounding box center [64, 21] width 34 height 22
click at [27, 18] on icon "button" at bounding box center [26, 21] width 15 height 15
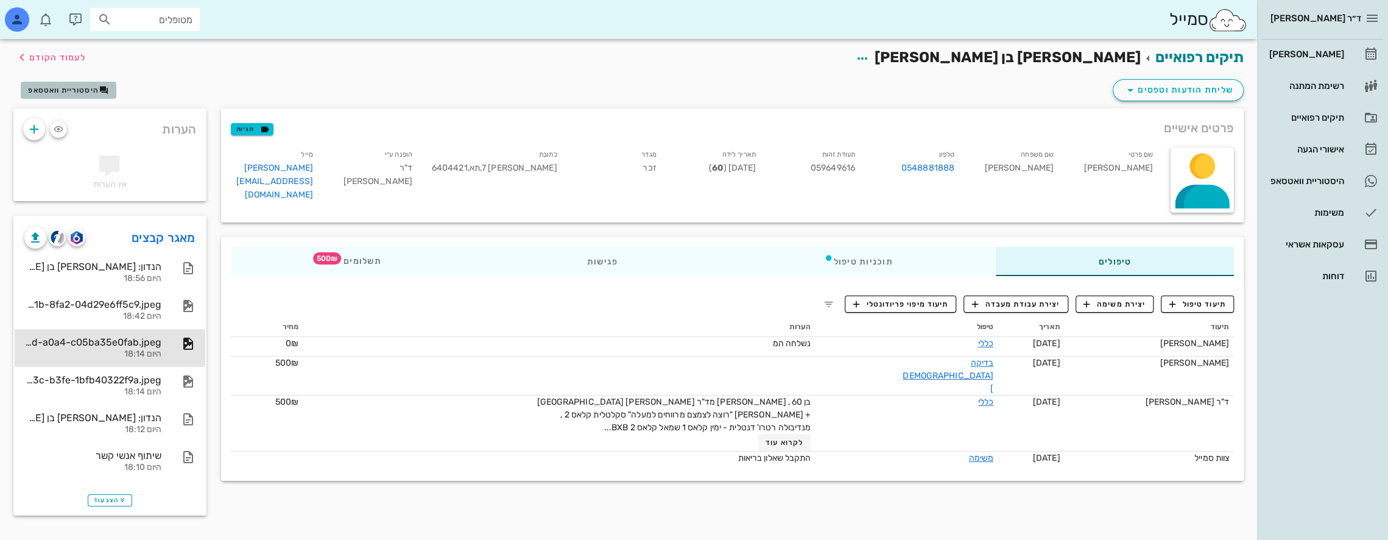
click at [91, 90] on span "היסטוריית וואטסאפ" at bounding box center [63, 90] width 71 height 9
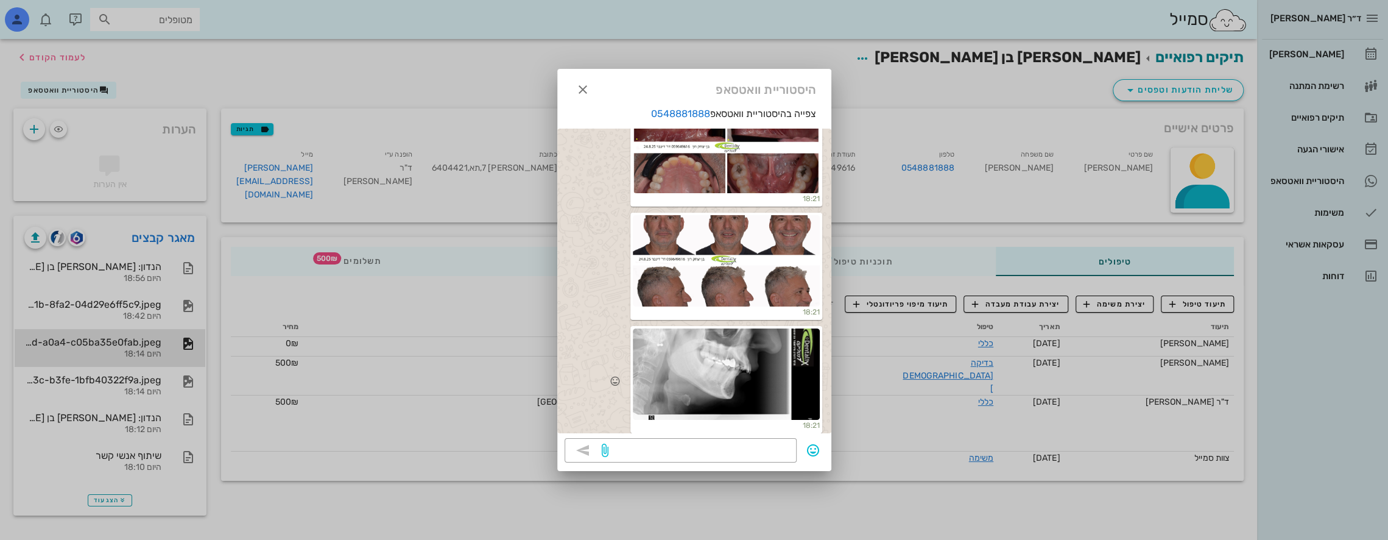
scroll to position [2417, 0]
click at [713, 258] on div at bounding box center [726, 261] width 187 height 91
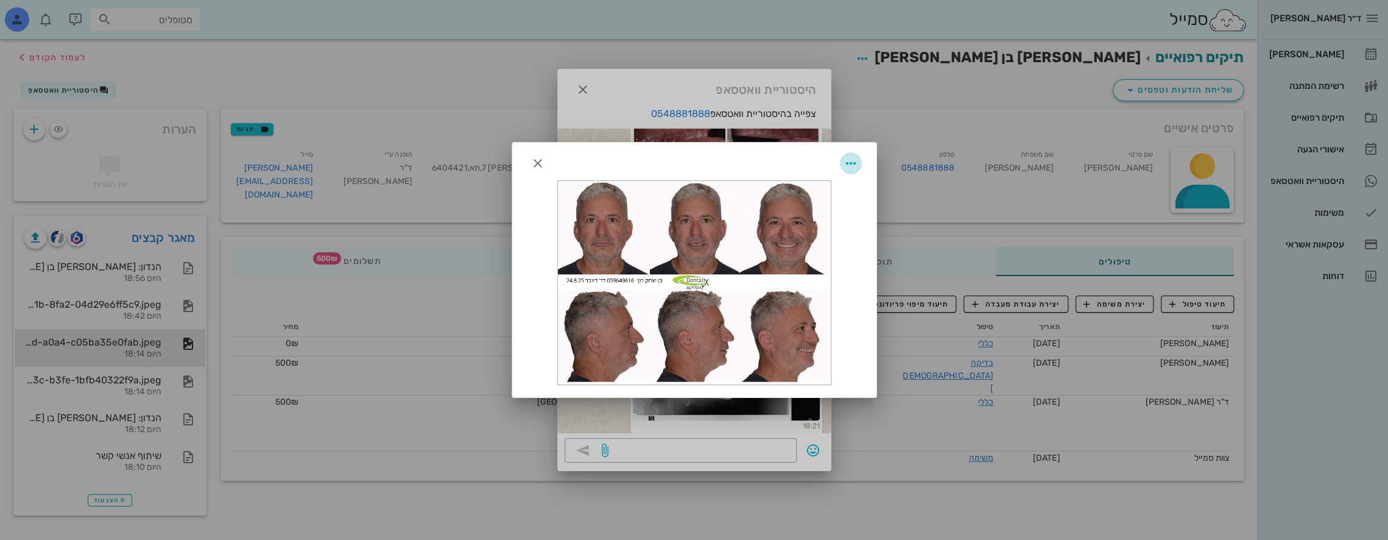
click at [850, 157] on icon "button" at bounding box center [851, 163] width 15 height 15
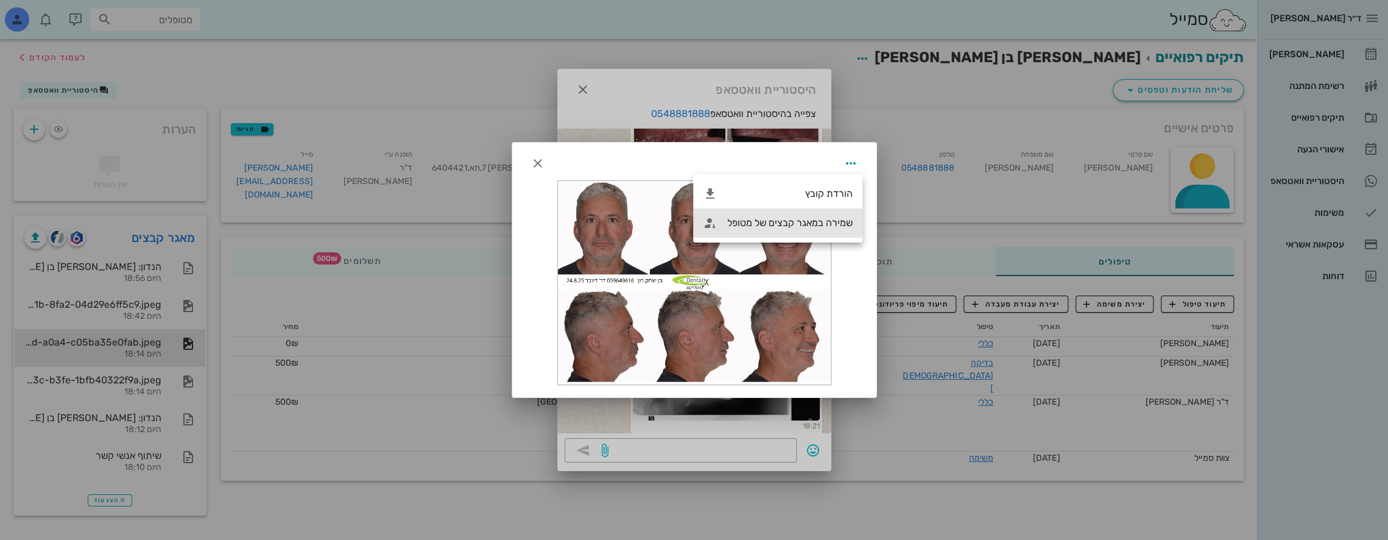
click at [809, 223] on div "שמירה במאגר קבצים של מטופל" at bounding box center [789, 223] width 125 height 12
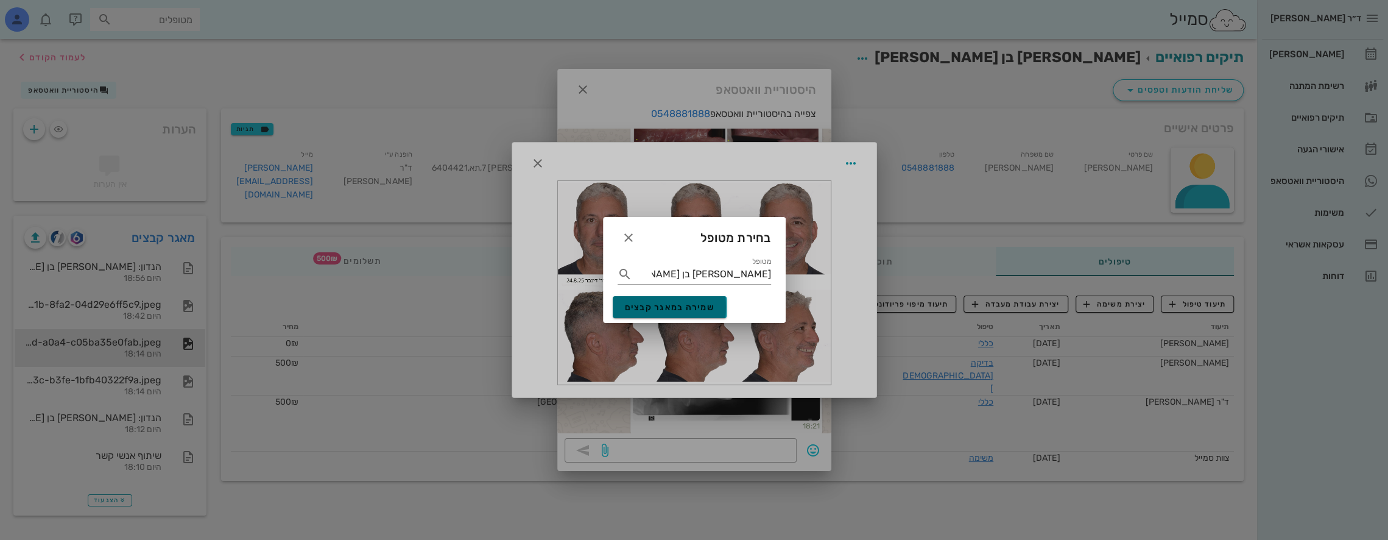
click at [685, 303] on span "שמירה במאגר קבצים" at bounding box center [670, 307] width 90 height 10
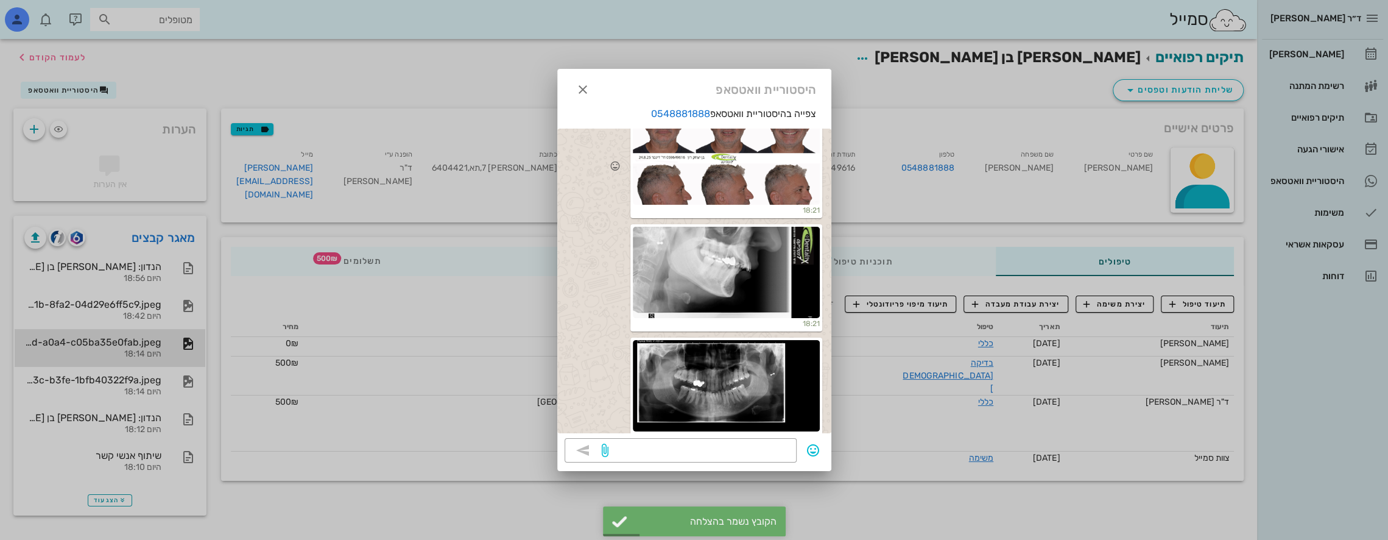
scroll to position [2661, 0]
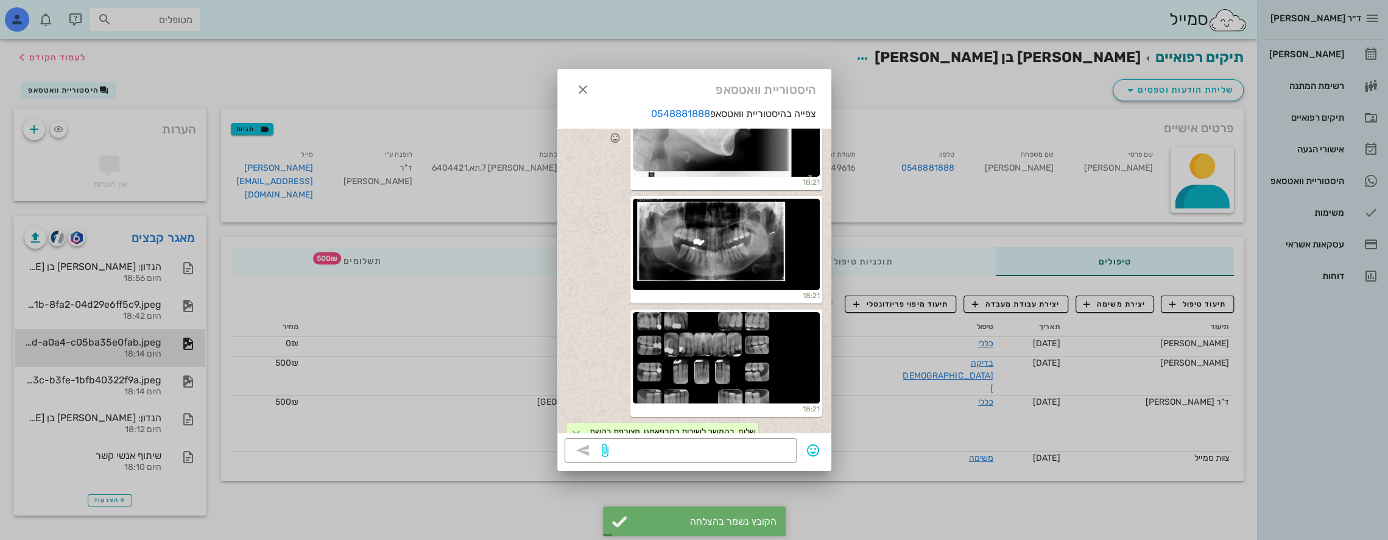
click at [702, 158] on div at bounding box center [726, 130] width 187 height 91
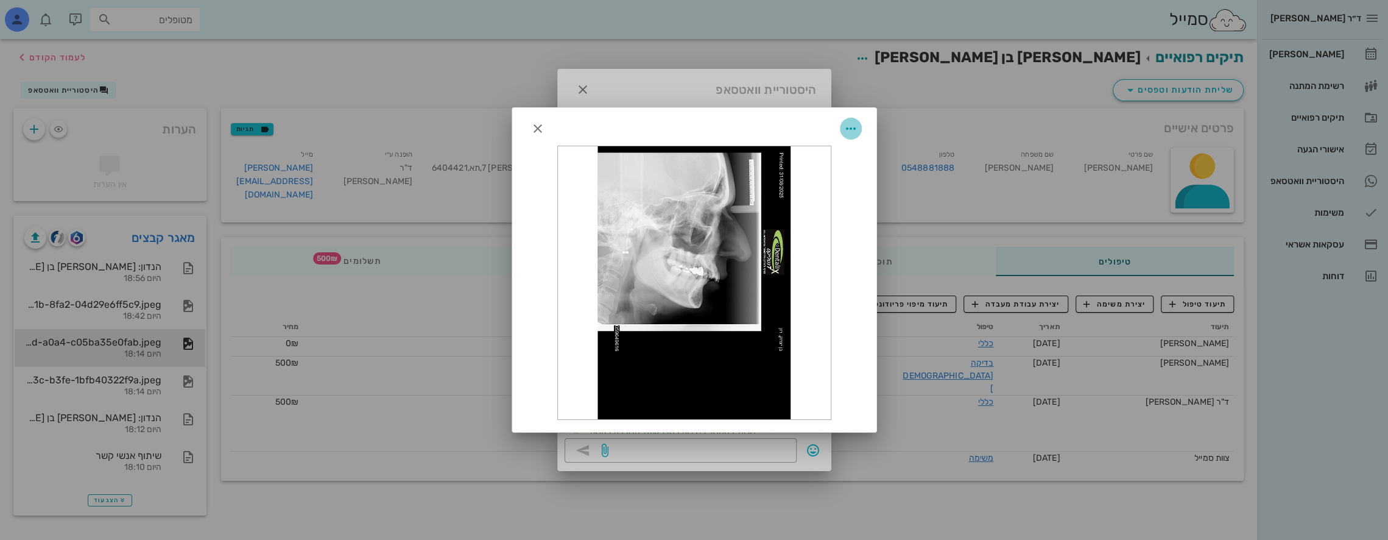
click at [853, 125] on icon "button" at bounding box center [851, 128] width 15 height 15
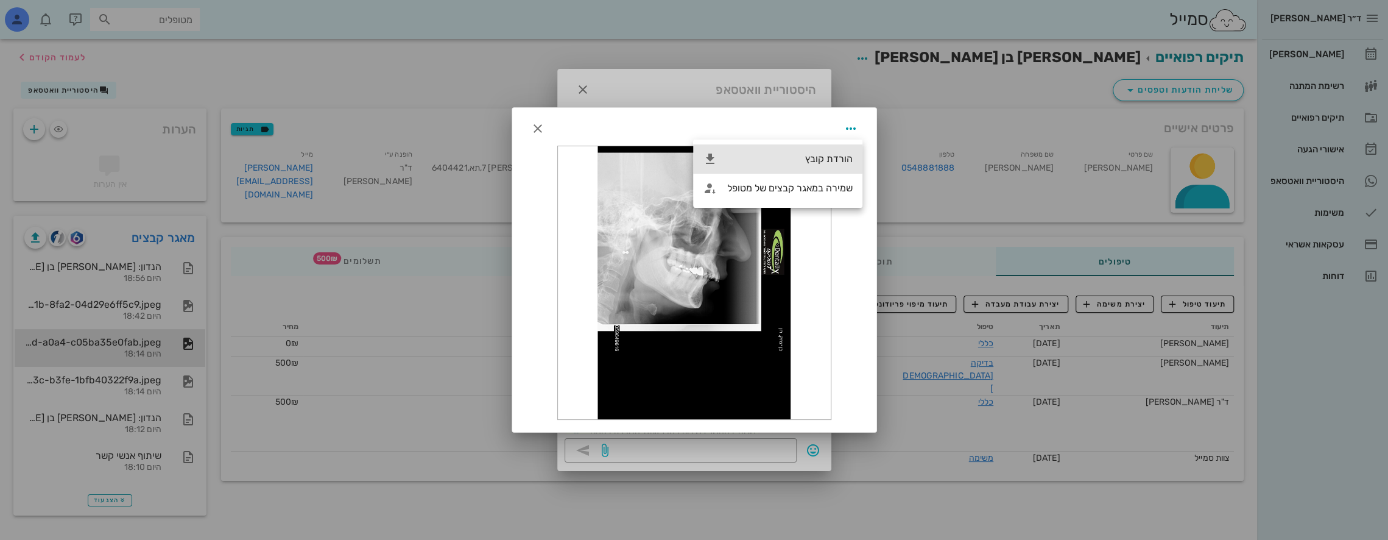
click at [820, 162] on div "הורדת קובץ" at bounding box center [789, 159] width 125 height 12
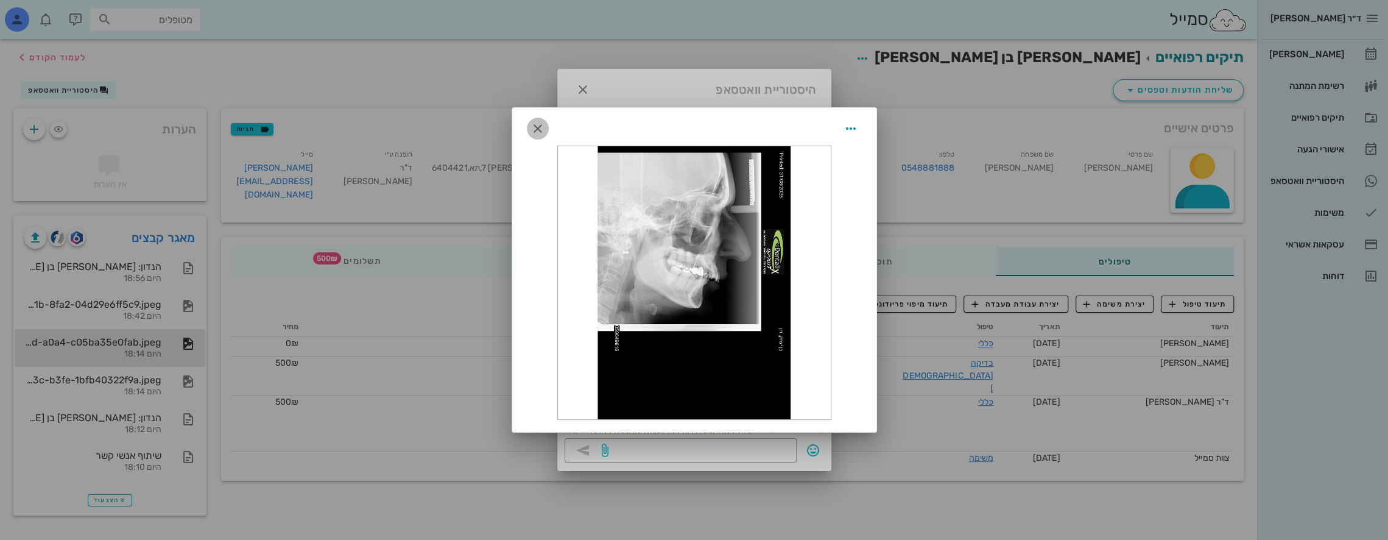
click at [539, 128] on icon "button" at bounding box center [538, 128] width 15 height 15
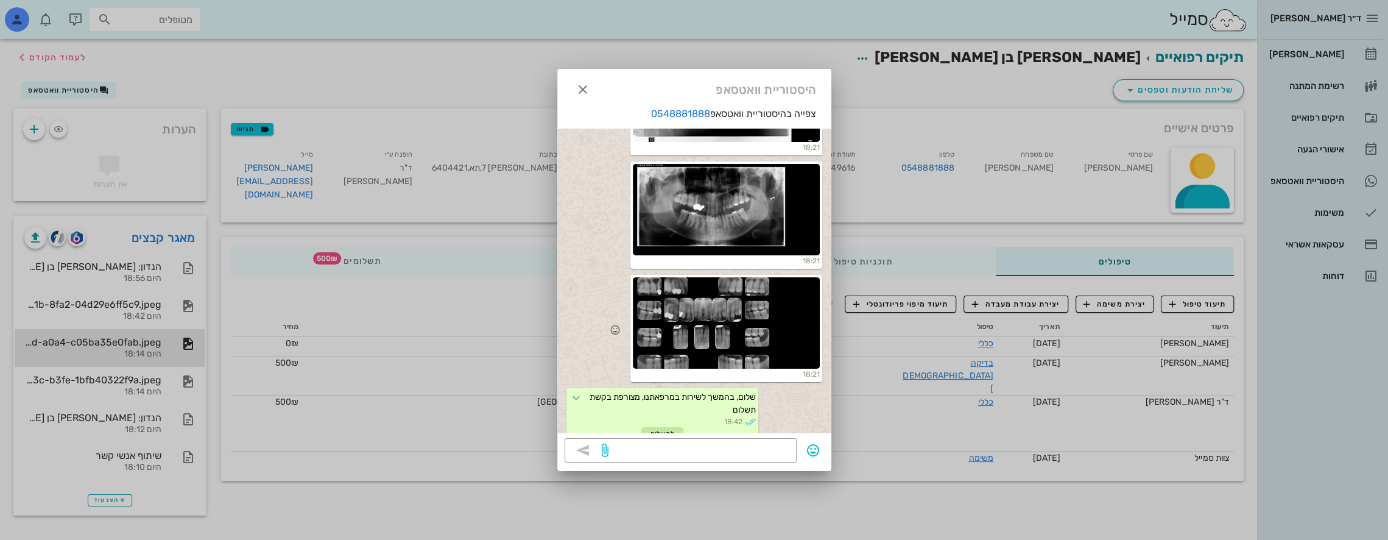
scroll to position [2722, 0]
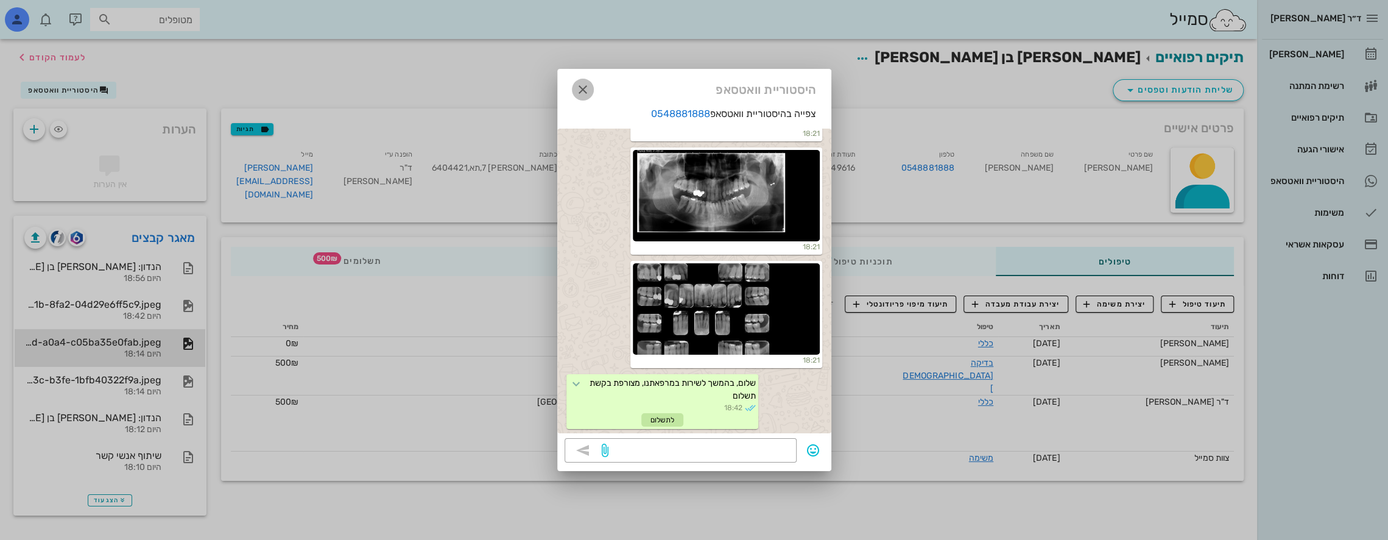
click at [586, 93] on icon "button" at bounding box center [583, 89] width 15 height 15
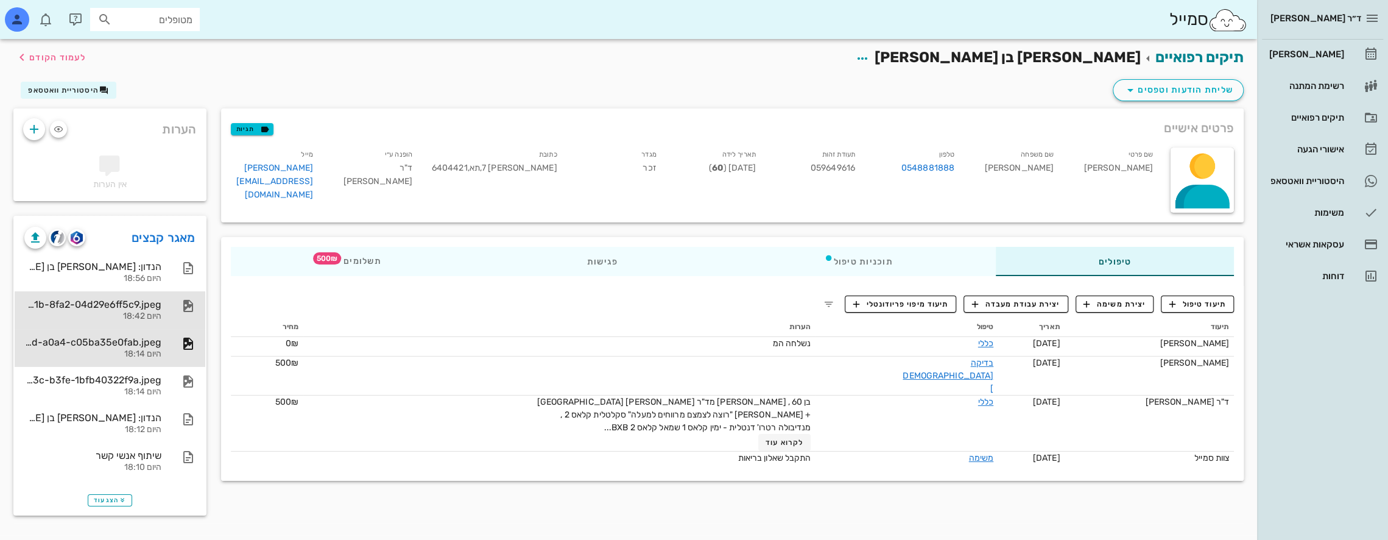
click at [142, 305] on div "1050eadc-333a-491b-8fa2-04d29e6ff5c9.jpeg" at bounding box center [92, 304] width 137 height 12
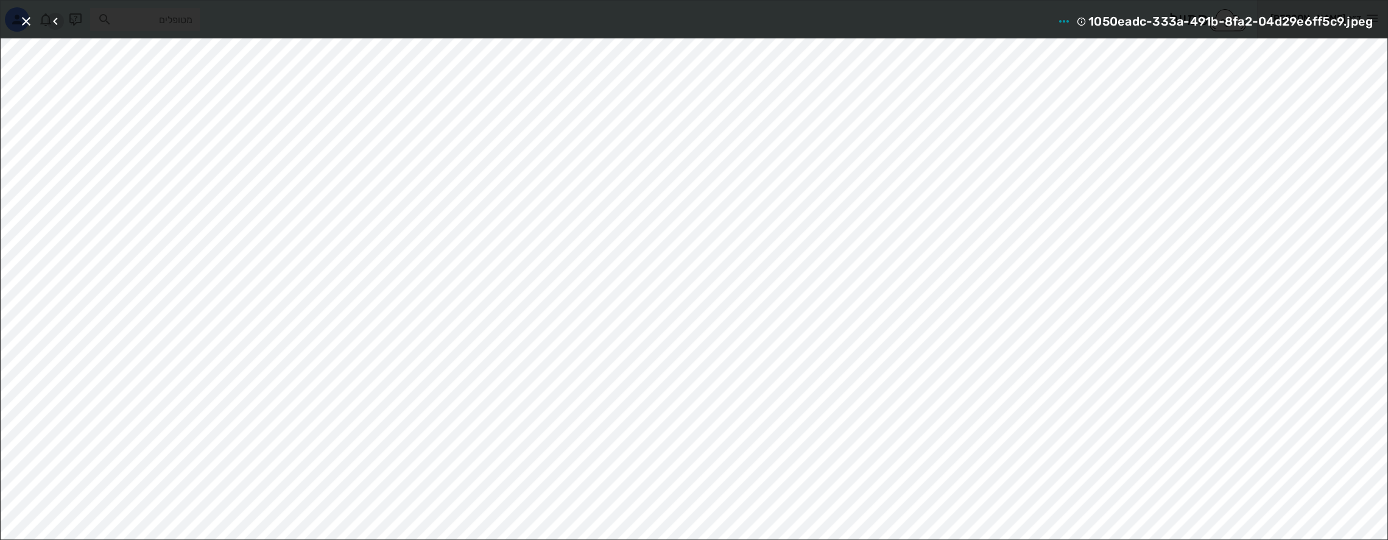
click at [57, 18] on icon "button" at bounding box center [55, 21] width 15 height 15
click at [56, 21] on icon "button" at bounding box center [55, 21] width 15 height 15
click at [56, 22] on div at bounding box center [64, 21] width 34 height 22
click at [55, 25] on div at bounding box center [64, 21] width 34 height 22
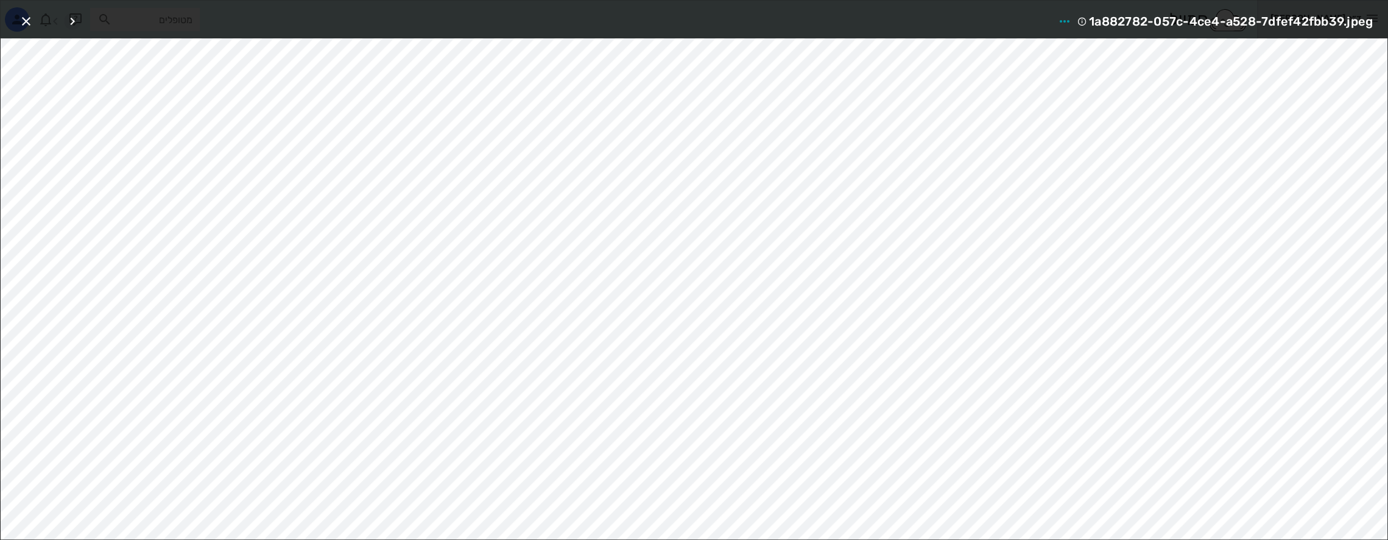
click at [68, 22] on icon "button" at bounding box center [72, 21] width 15 height 15
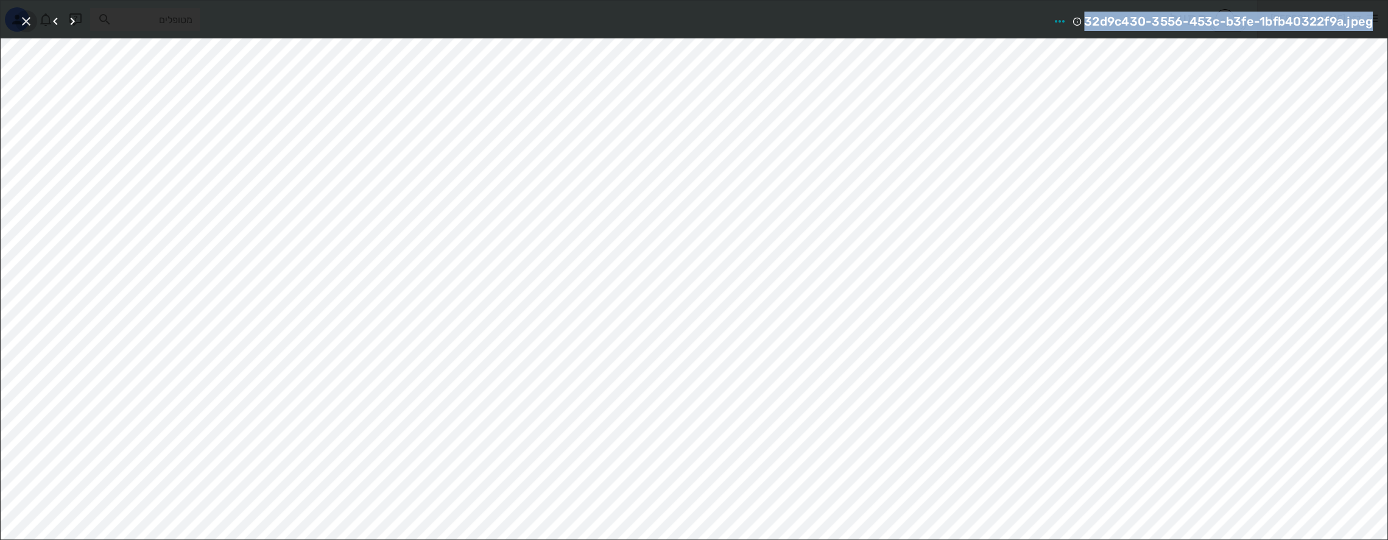
click at [19, 21] on icon "button" at bounding box center [26, 21] width 15 height 15
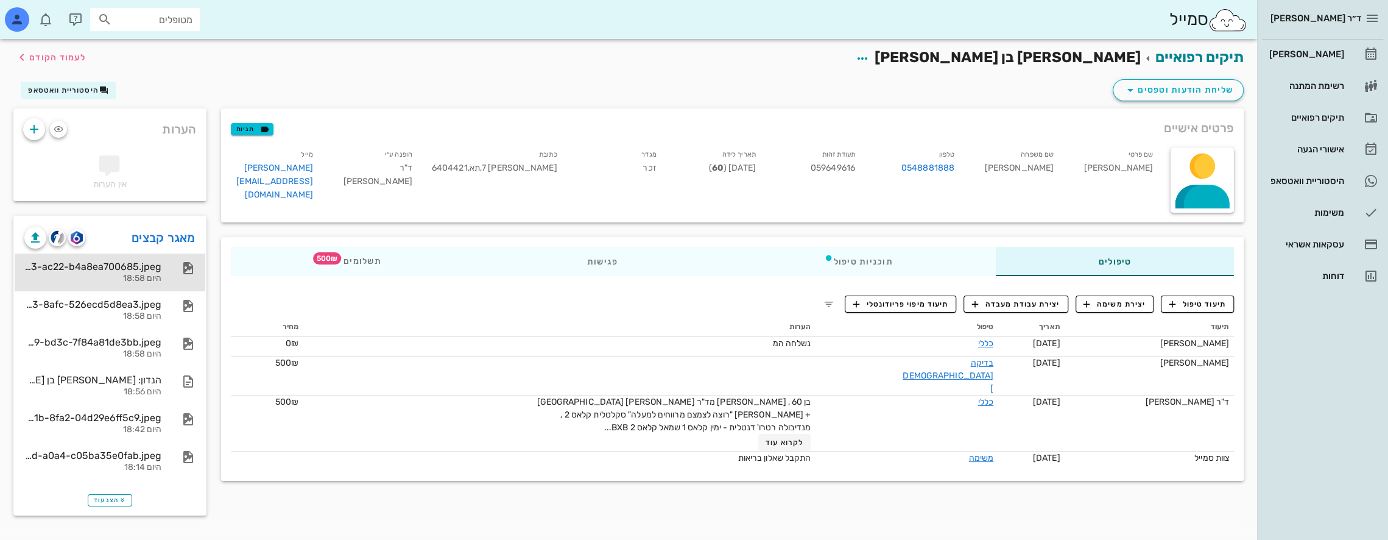
click at [160, 266] on div "b449222b-774f-4613-ac22-b4a8ea700685.jpeg" at bounding box center [92, 267] width 137 height 12
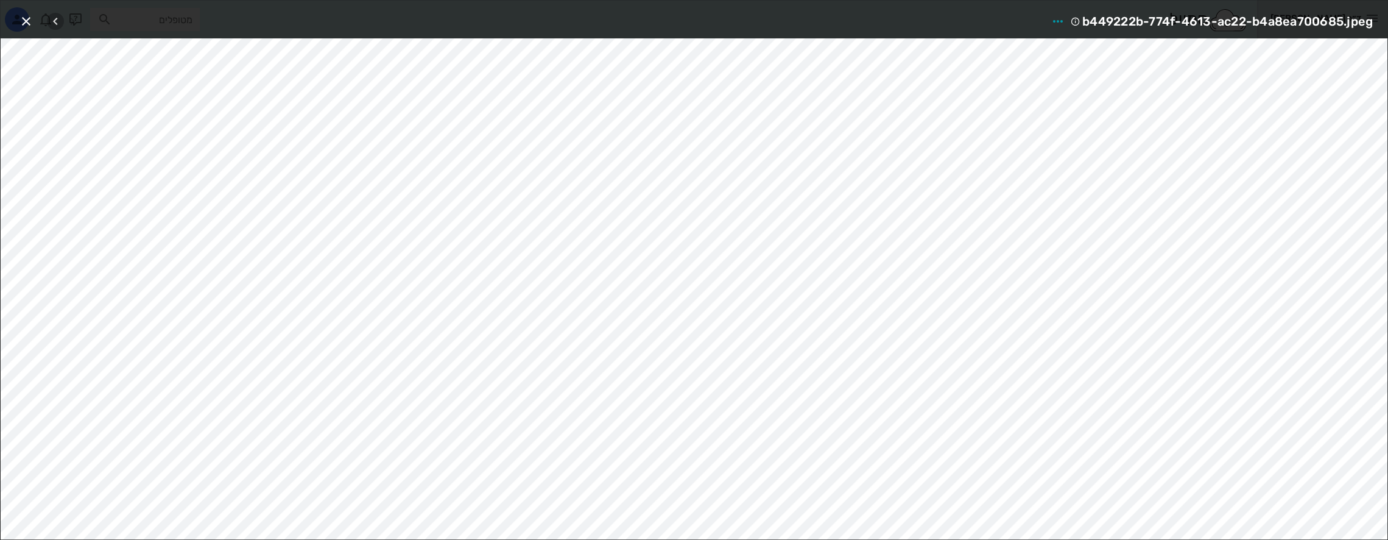
click at [57, 21] on icon "button" at bounding box center [55, 21] width 15 height 15
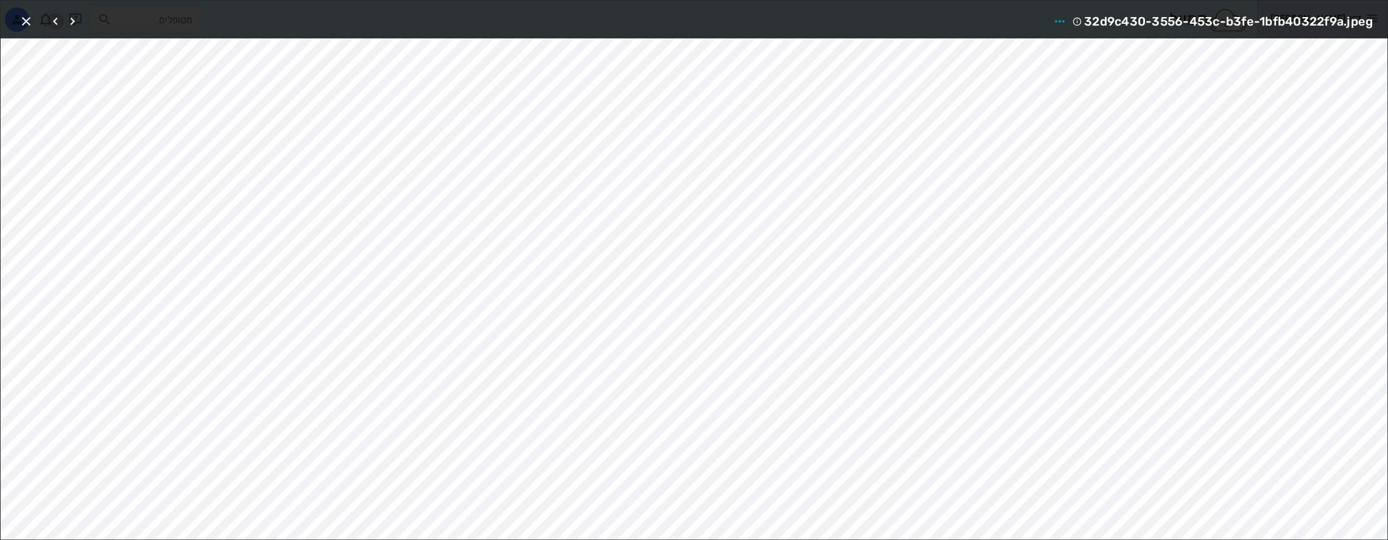
click at [57, 21] on icon "button" at bounding box center [55, 21] width 15 height 15
click at [57, 21] on div at bounding box center [64, 21] width 34 height 22
click at [27, 21] on icon "button" at bounding box center [26, 21] width 15 height 15
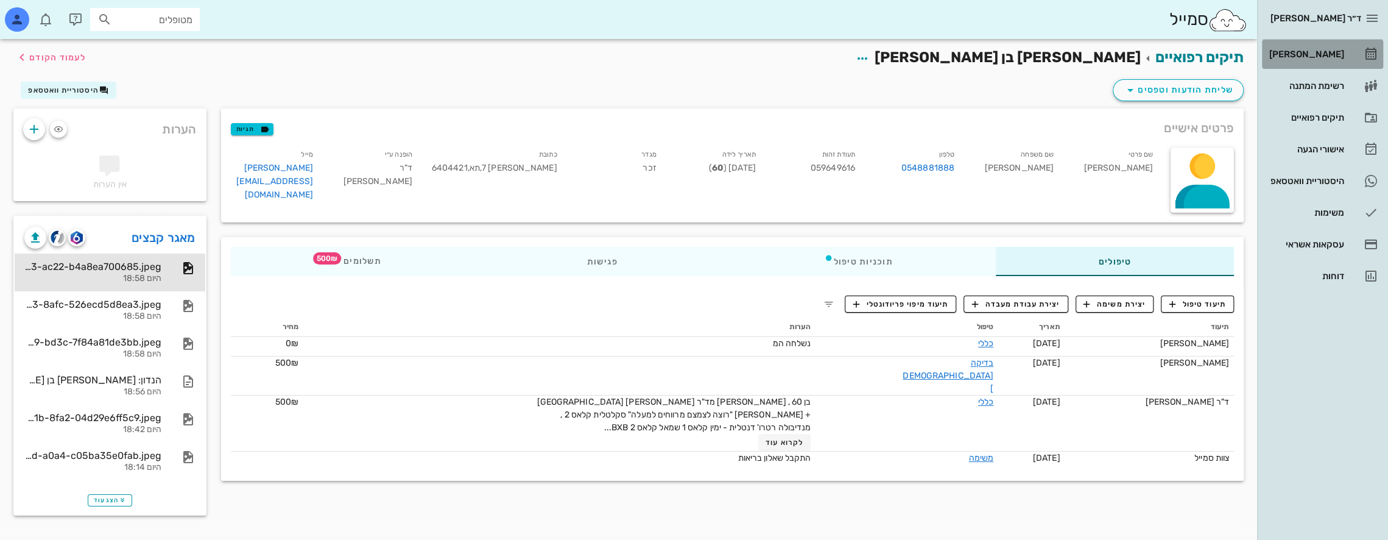
click at [1335, 49] on div "[PERSON_NAME]" at bounding box center [1305, 53] width 77 height 19
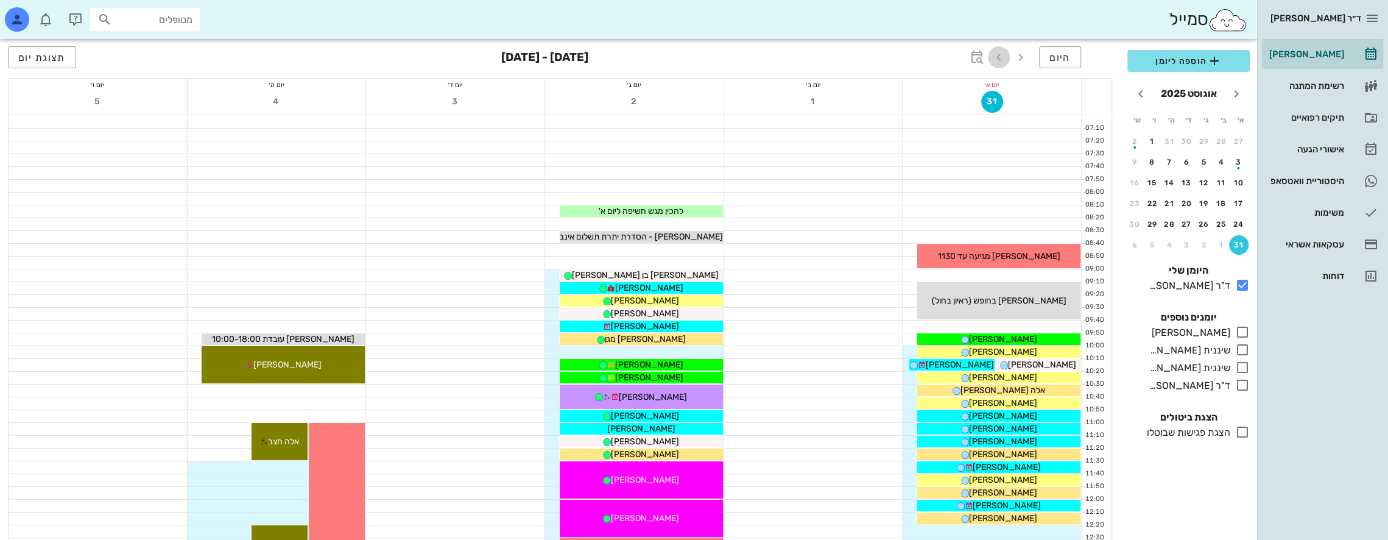
click at [999, 57] on icon "button" at bounding box center [999, 57] width 15 height 15
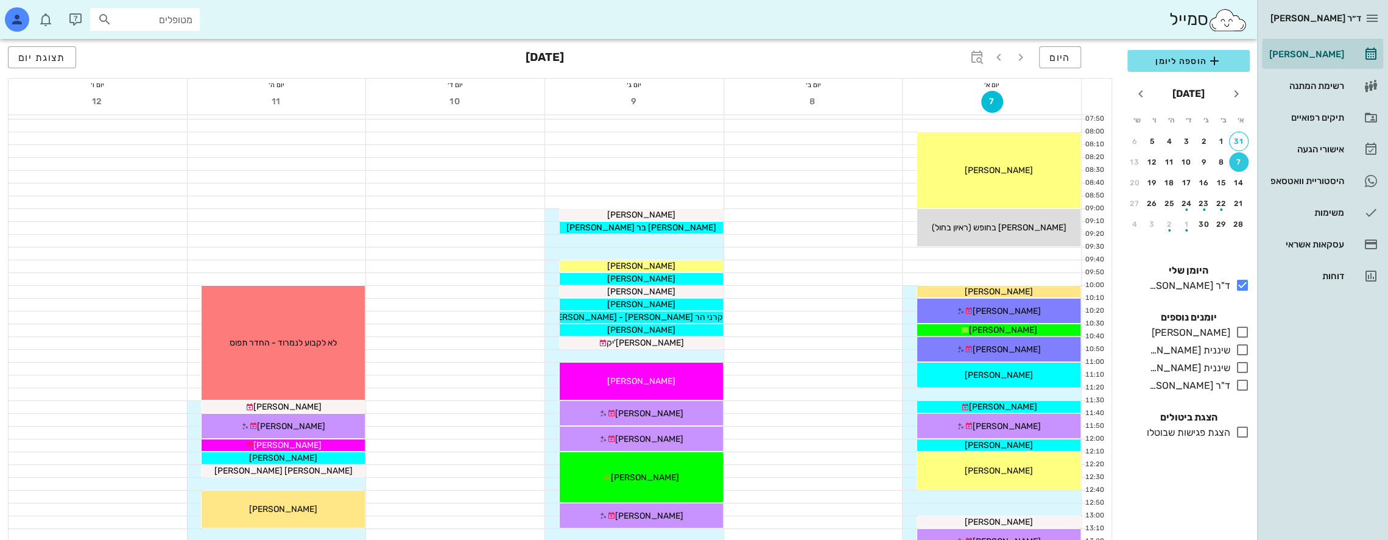
scroll to position [122, 0]
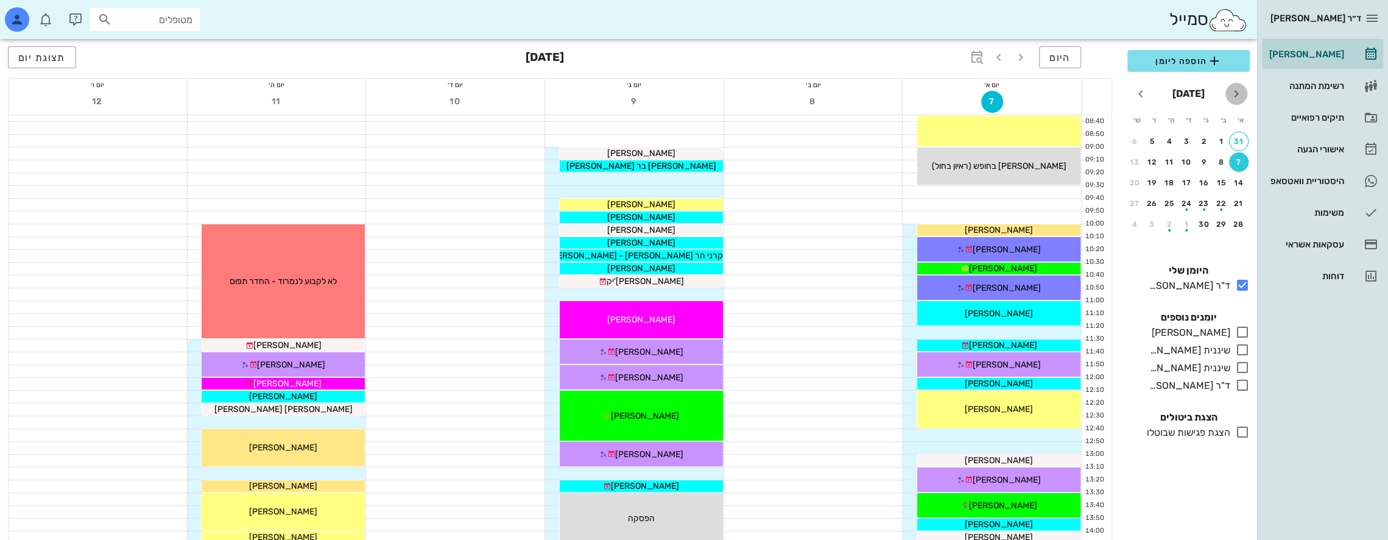
click at [1238, 96] on icon "חודש שעבר" at bounding box center [1236, 93] width 15 height 15
click at [1138, 91] on icon "חודש הבא" at bounding box center [1141, 93] width 15 height 15
click at [1026, 55] on icon "button" at bounding box center [1021, 57] width 15 height 15
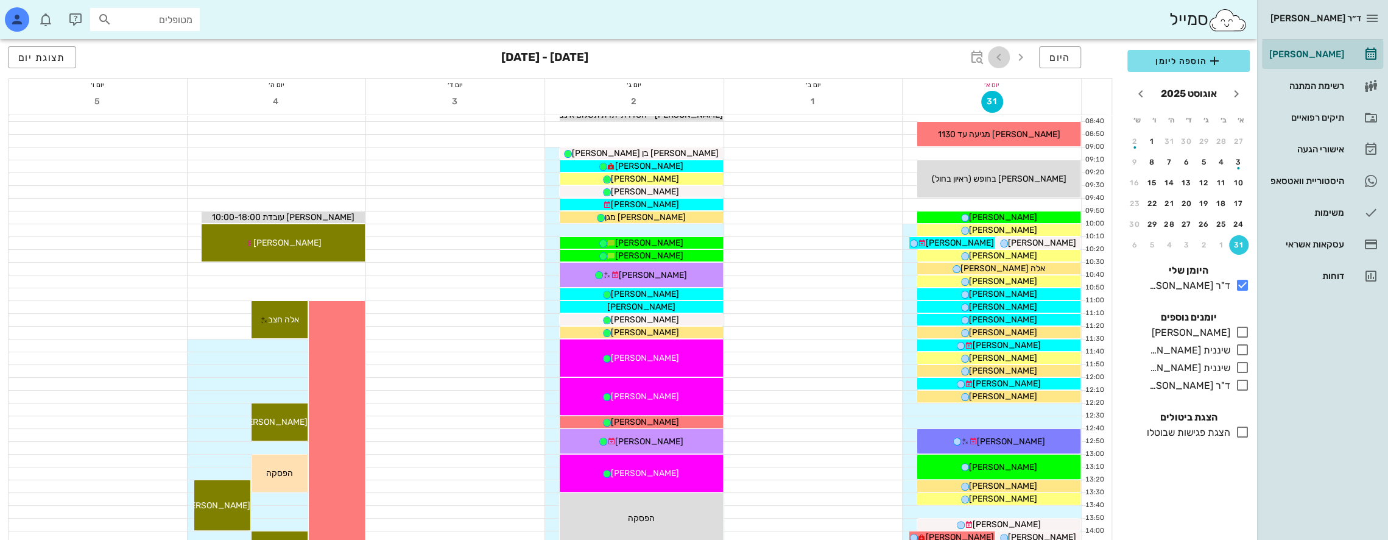
click at [1002, 59] on icon "button" at bounding box center [999, 57] width 15 height 15
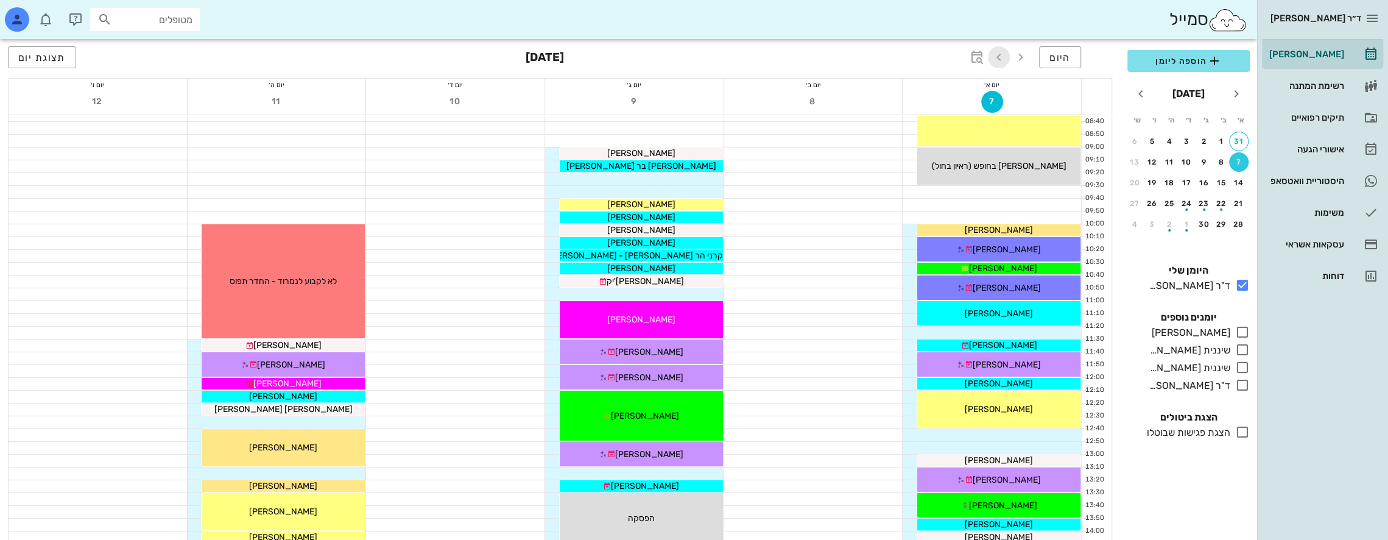
click at [1002, 59] on icon "button" at bounding box center [999, 57] width 15 height 15
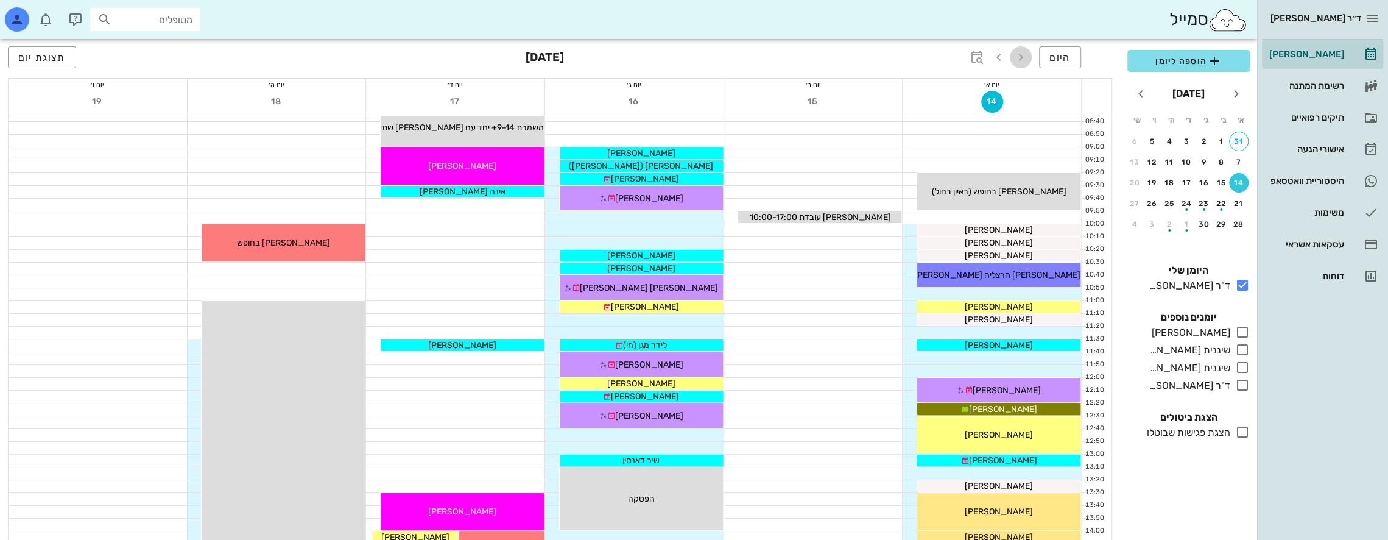
click at [1025, 58] on icon "button" at bounding box center [1021, 57] width 15 height 15
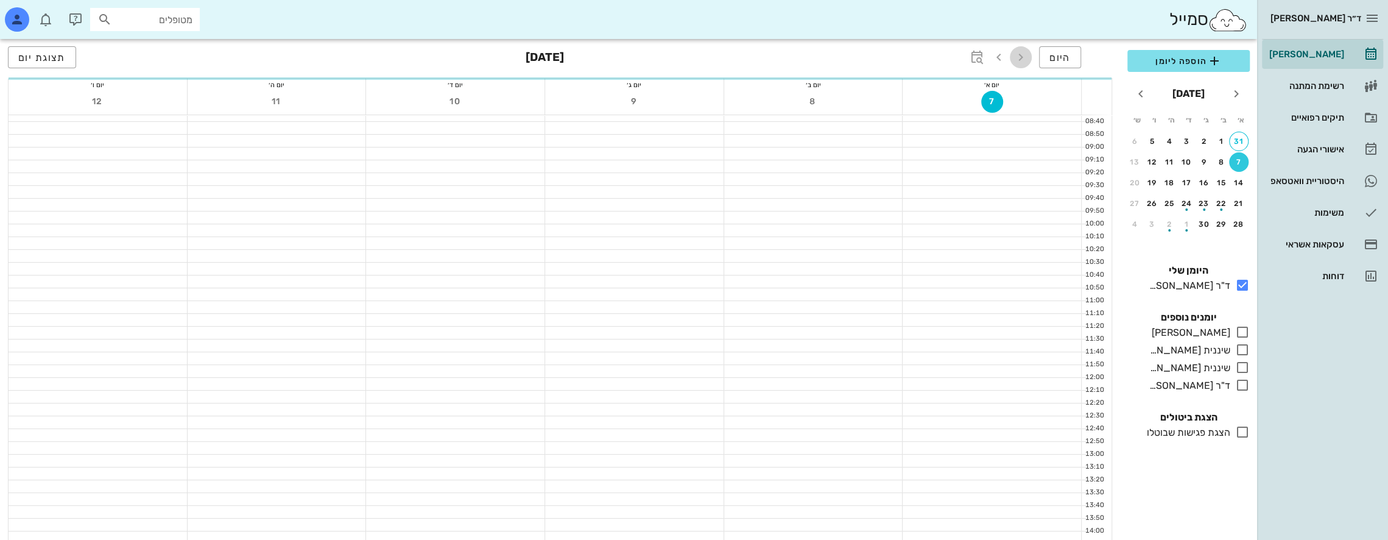
click at [1025, 58] on icon "button" at bounding box center [1021, 57] width 15 height 15
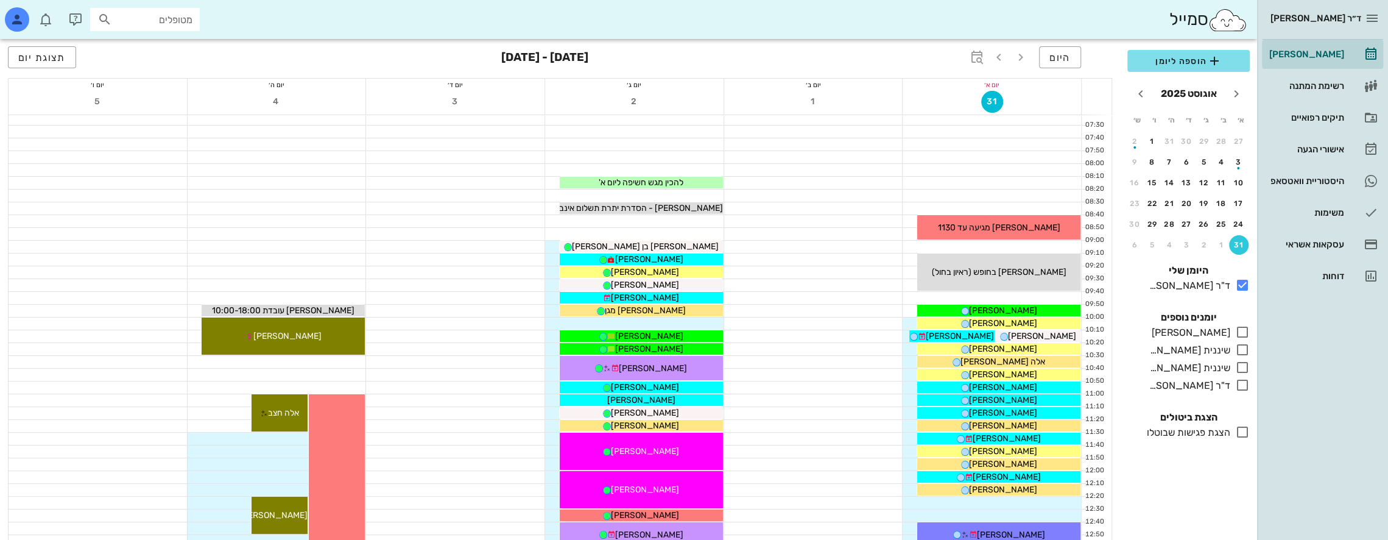
scroll to position [61, 0]
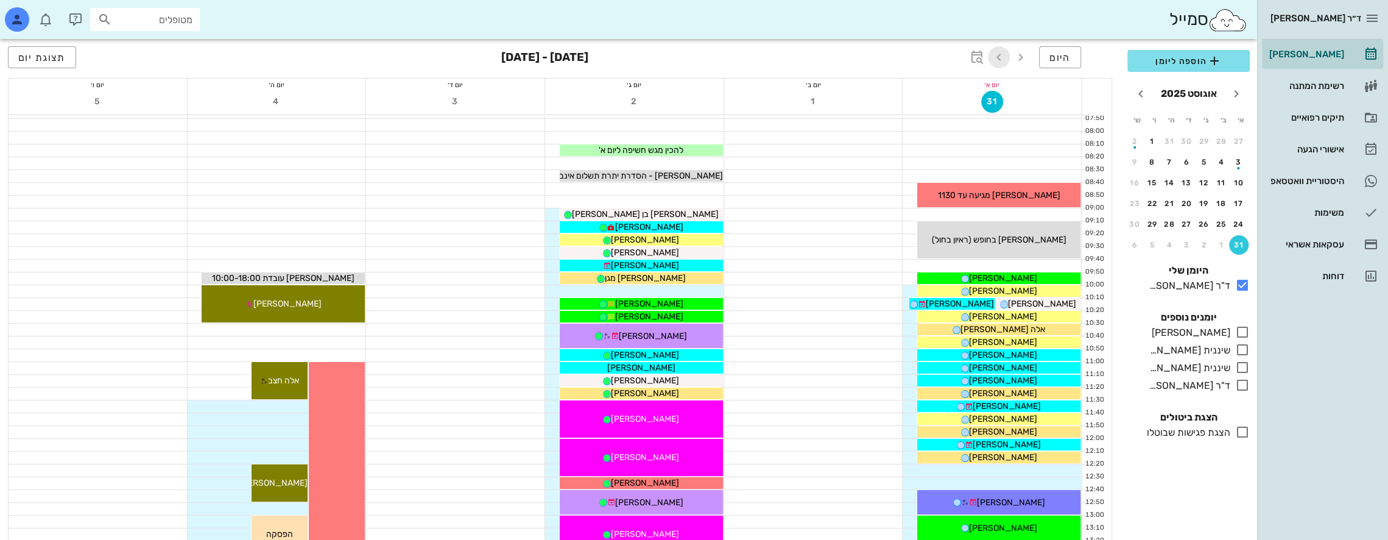
click at [1001, 54] on icon "button" at bounding box center [999, 57] width 15 height 15
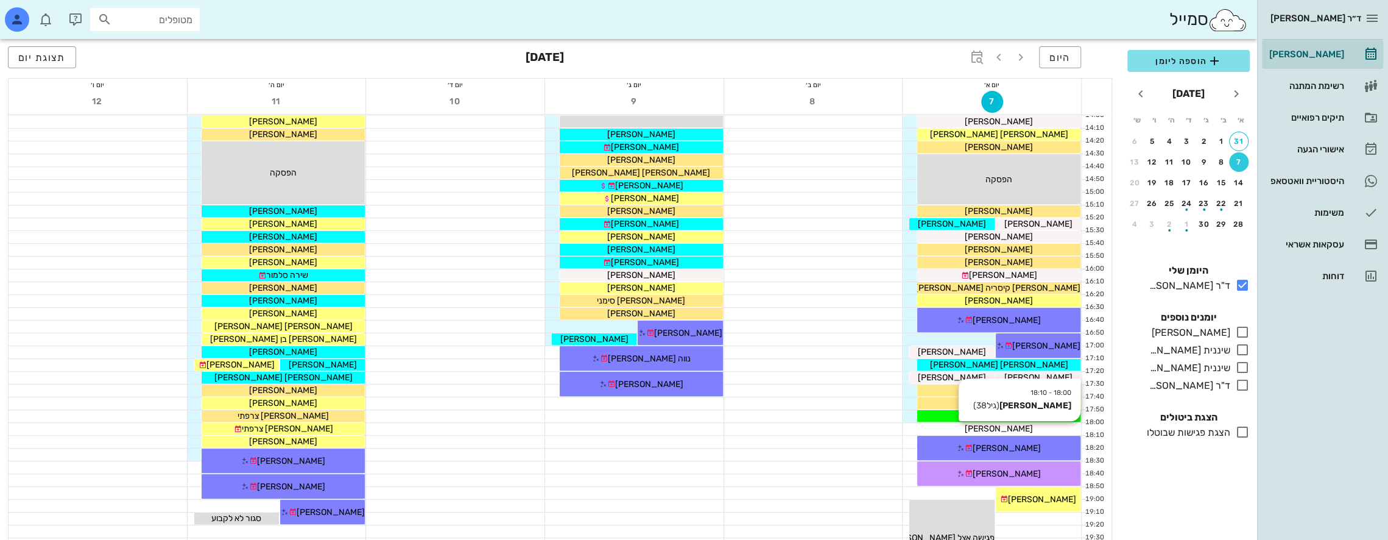
scroll to position [649, 0]
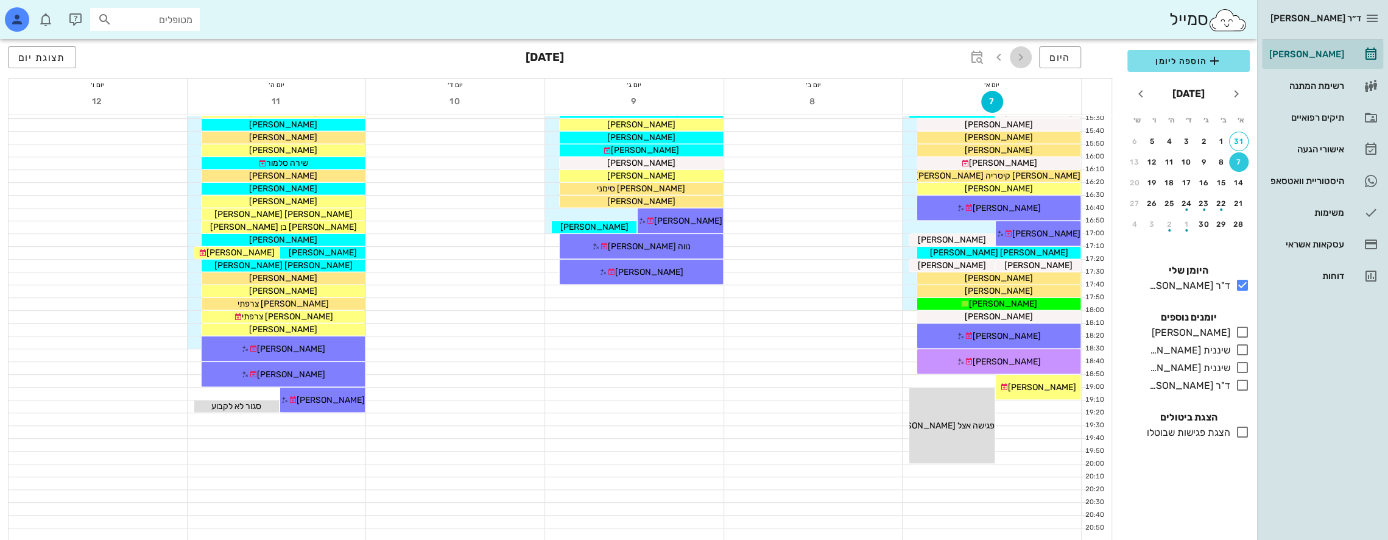
click at [1023, 57] on icon "button" at bounding box center [1021, 57] width 15 height 15
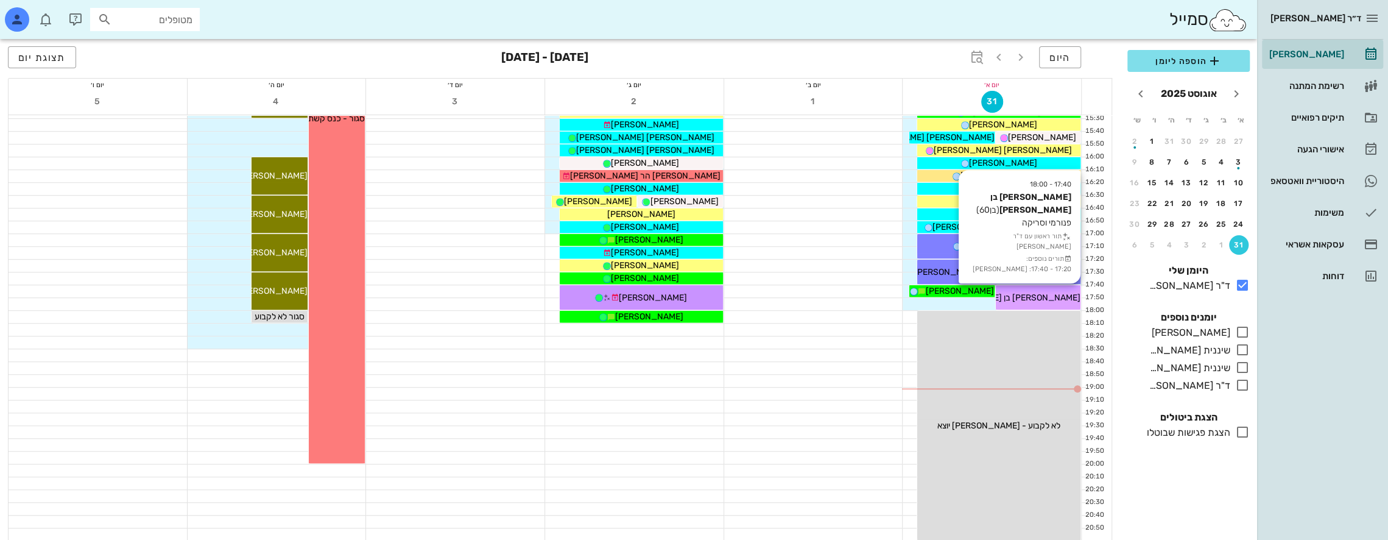
click at [1036, 292] on span "[PERSON_NAME] בן [PERSON_NAME]" at bounding box center [1007, 297] width 147 height 10
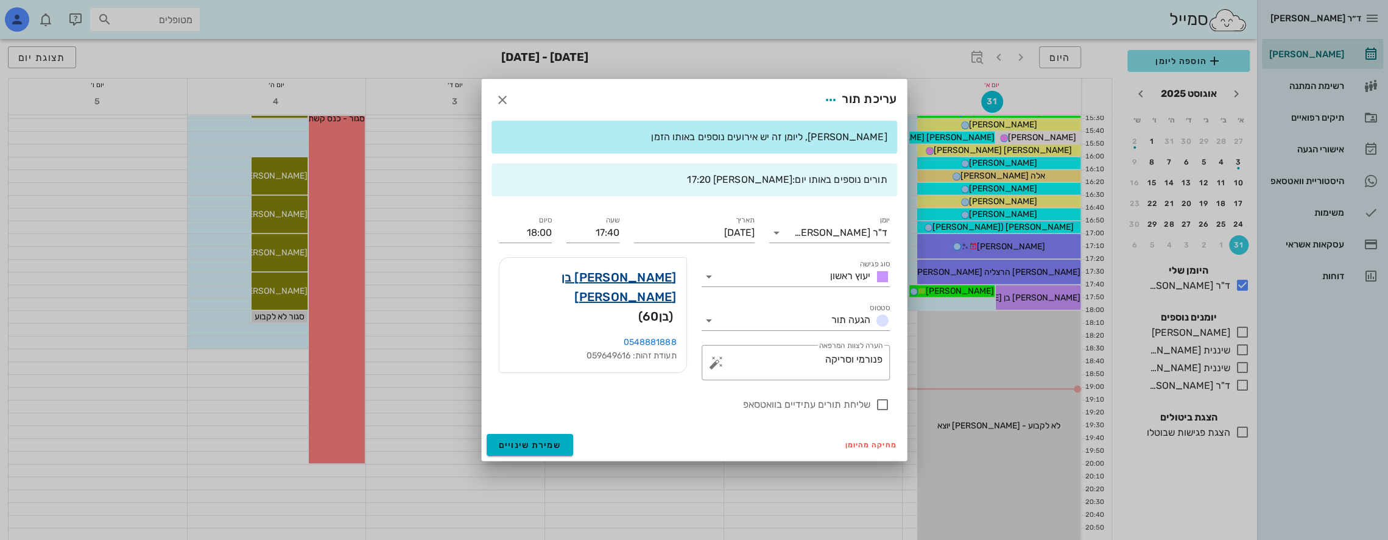
click at [650, 270] on link "[PERSON_NAME] בן [PERSON_NAME]" at bounding box center [593, 286] width 168 height 39
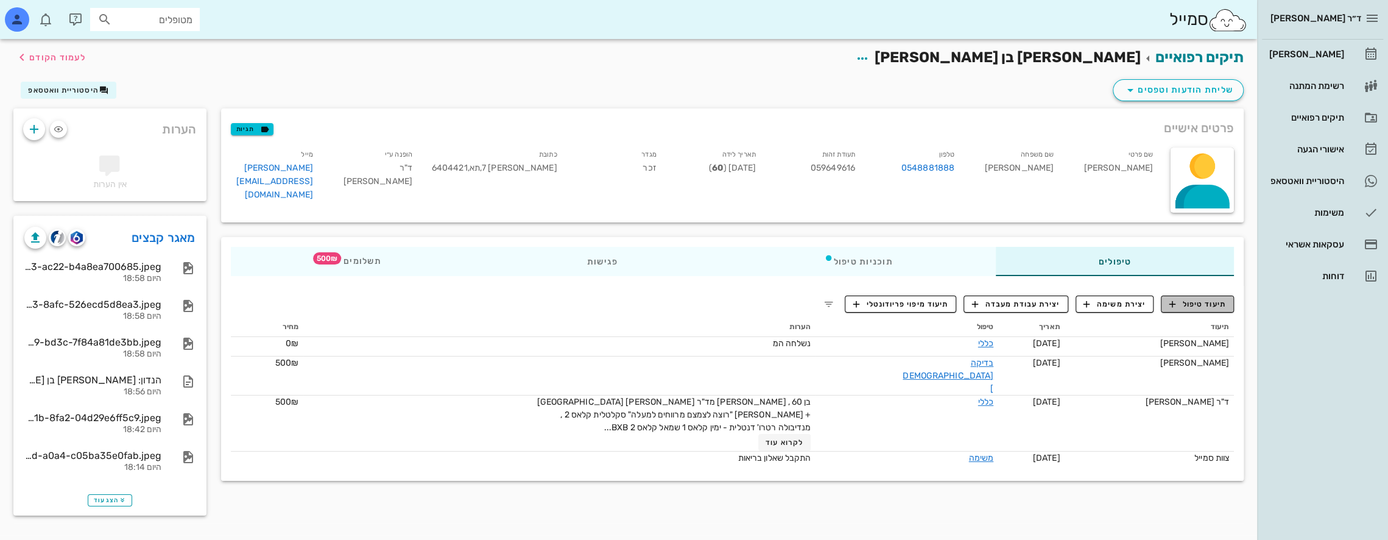
click at [1205, 301] on span "תיעוד טיפול" at bounding box center [1198, 303] width 57 height 11
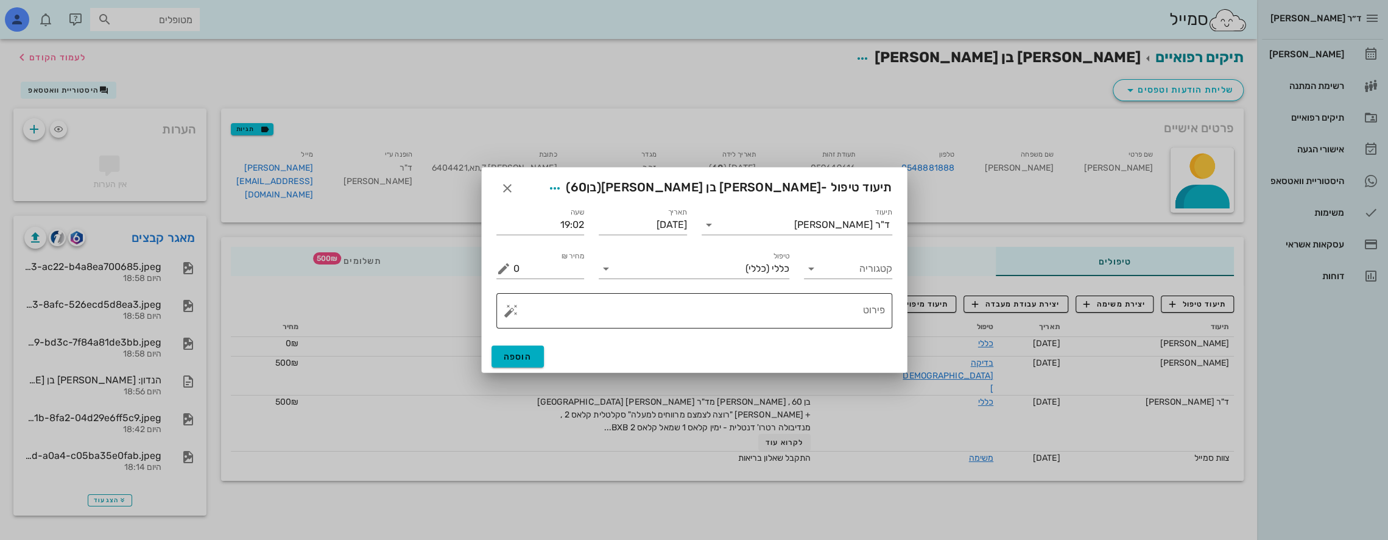
click at [811, 312] on textarea "פירוט" at bounding box center [699, 313] width 372 height 29
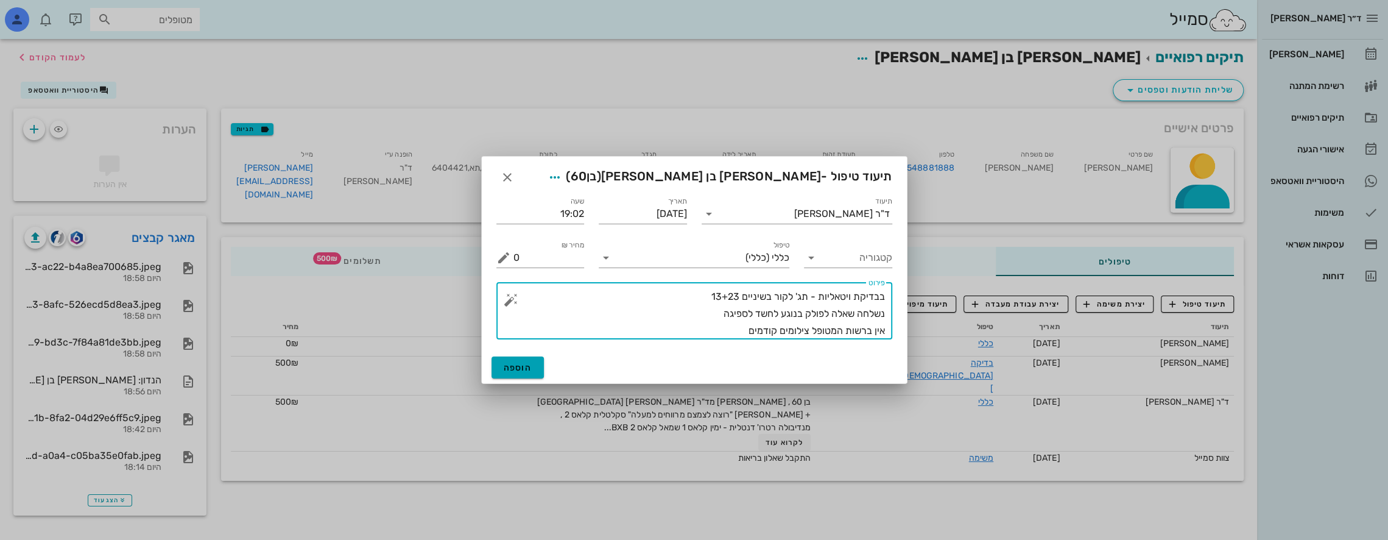
click at [535, 357] on div "הוספה" at bounding box center [694, 367] width 425 height 32
click at [736, 332] on textarea "בבדיקת ויטאליות - תג' לקור בשיניים 13+23 נשלחה שאלה לפולק בנוגע לחשד לספיגה אין…" at bounding box center [699, 313] width 372 height 51
type textarea "בבדיקת ויטאליות - תג' לקור בשיניים 13+23 נשלחה שאלה לפולק בנוגע לחשד לספיגה אין…"
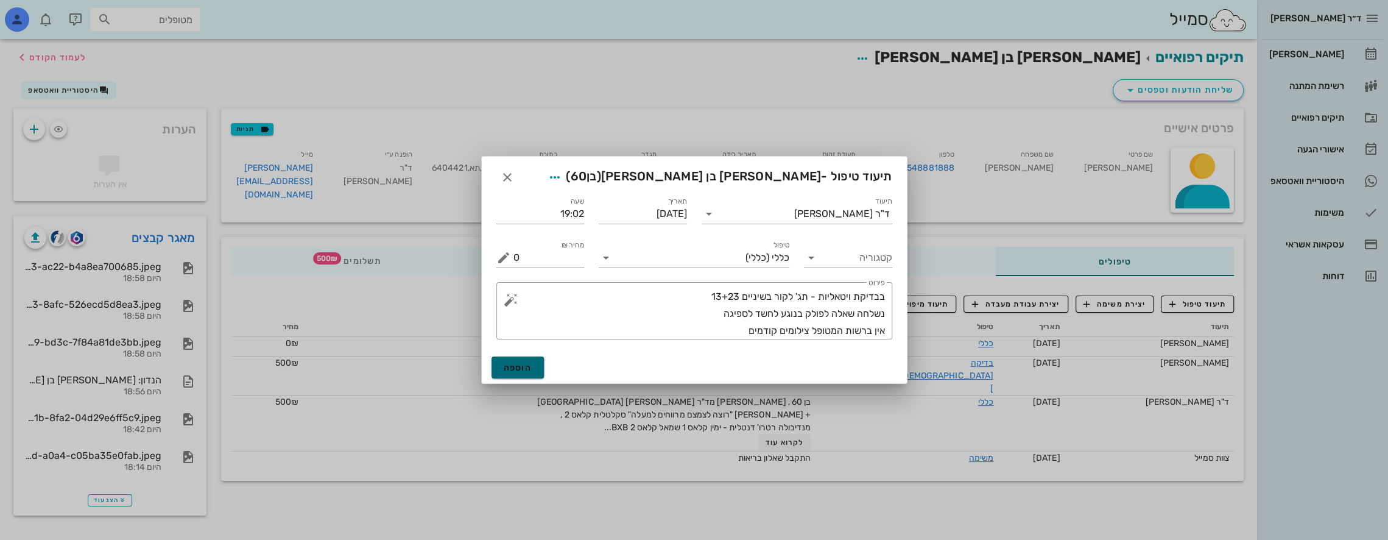
click at [523, 367] on span "הוספה" at bounding box center [518, 367] width 29 height 10
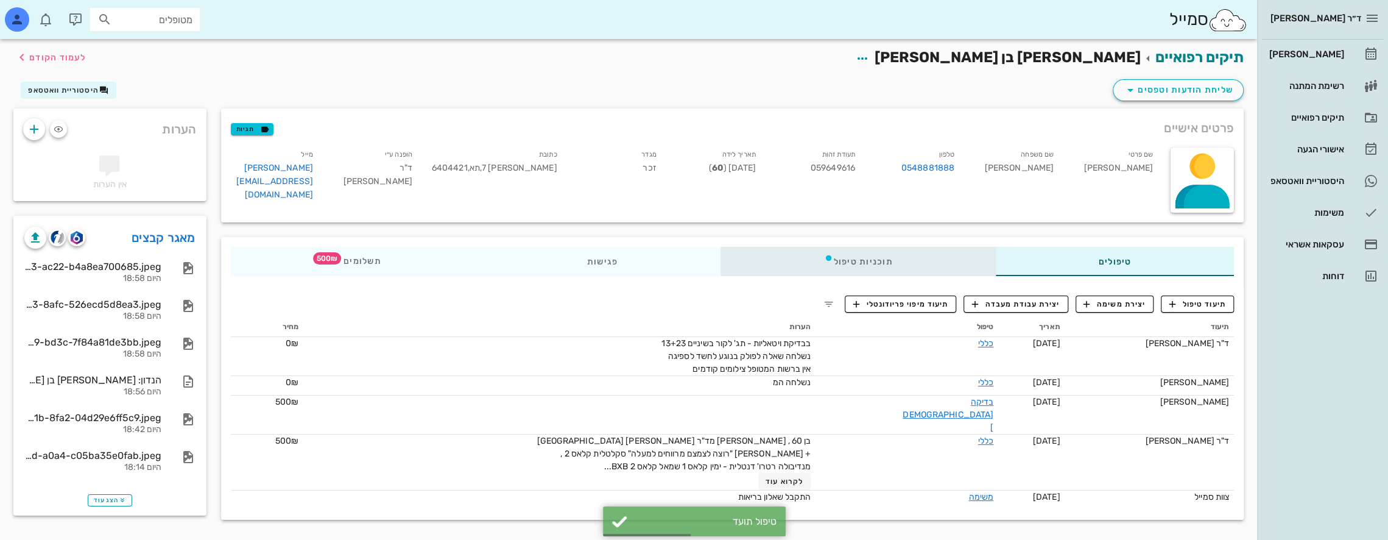
click at [885, 257] on div "תוכניות טיפול" at bounding box center [858, 261] width 275 height 29
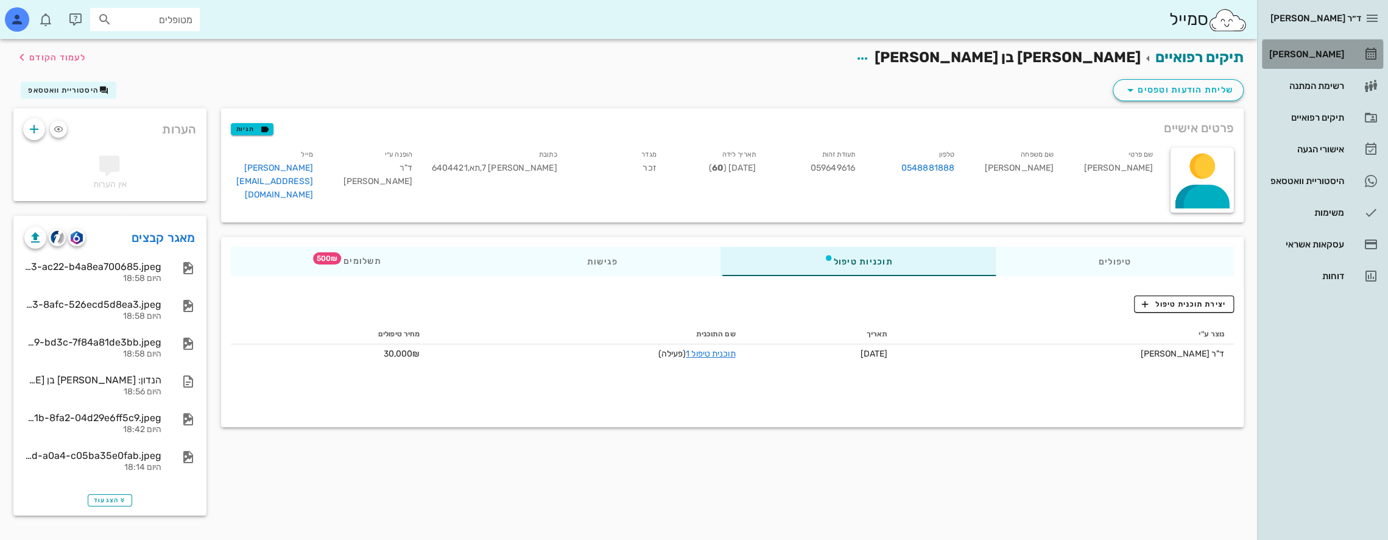
click at [1328, 55] on div "[PERSON_NAME]" at bounding box center [1305, 54] width 77 height 10
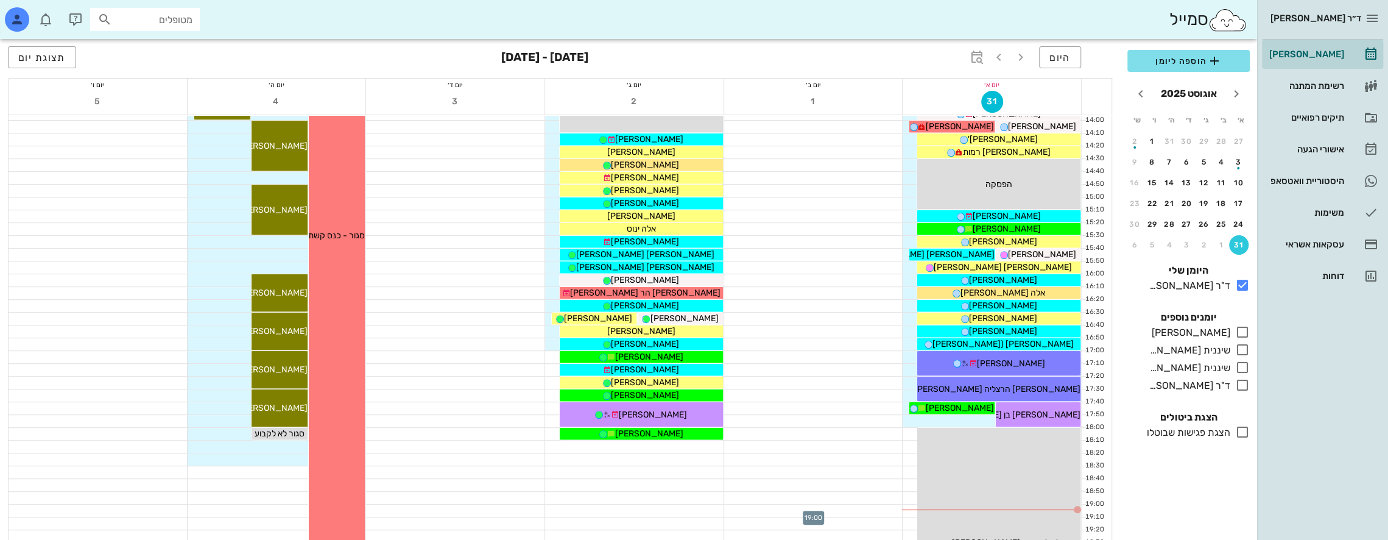
scroll to position [528, 0]
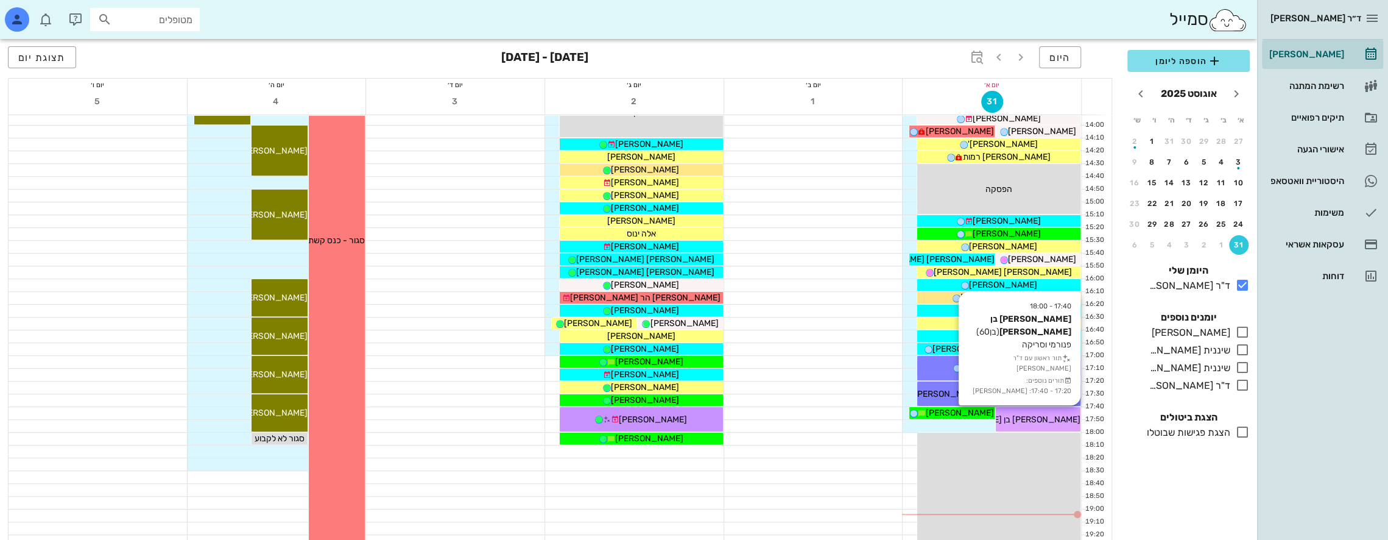
click at [1045, 424] on div "[PERSON_NAME] בן [PERSON_NAME]" at bounding box center [1038, 419] width 85 height 13
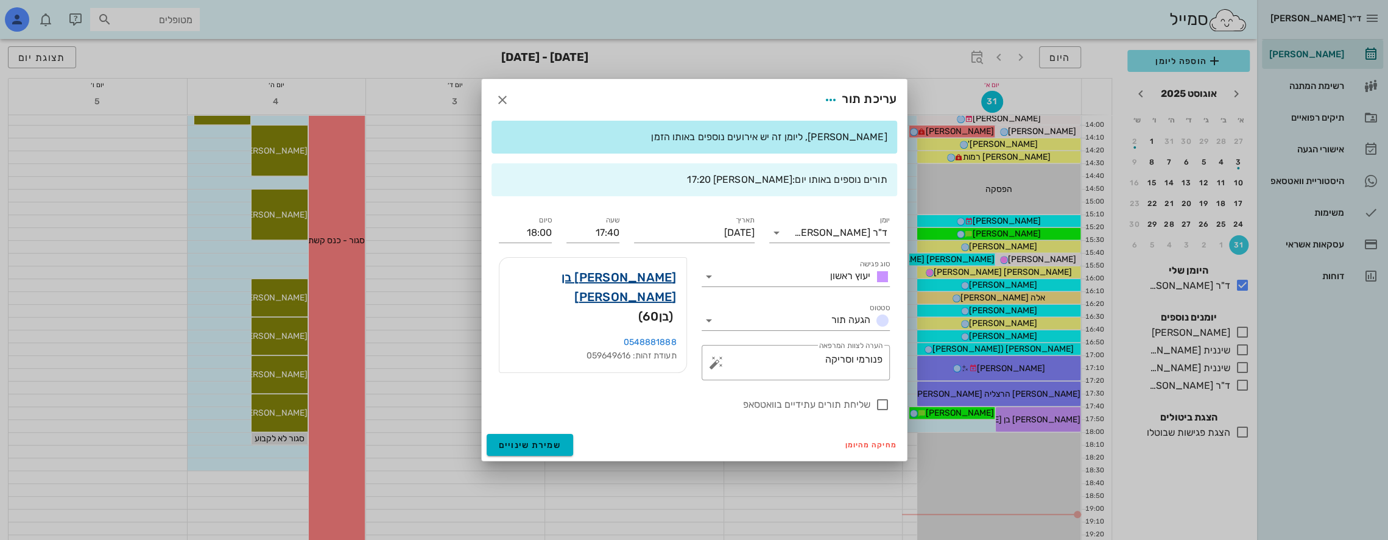
click at [653, 270] on link "[PERSON_NAME] בן [PERSON_NAME]" at bounding box center [593, 286] width 168 height 39
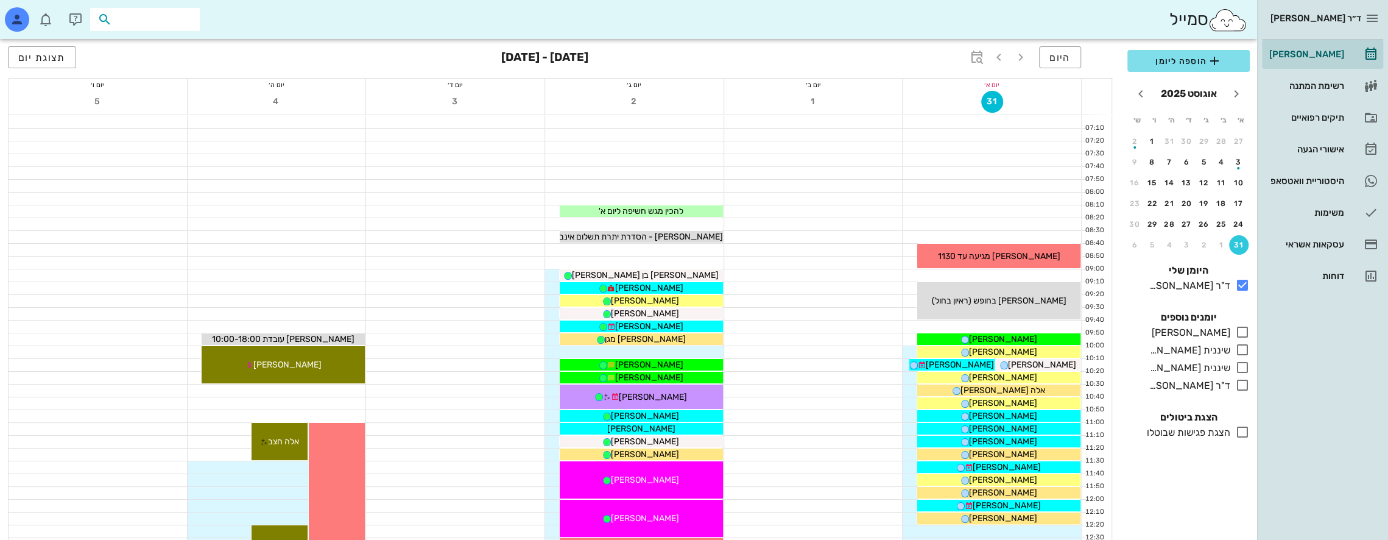
click at [163, 22] on input "text" at bounding box center [154, 20] width 78 height 16
type input "נגה ע"
click at [163, 48] on div "נגה עילם 221835838" at bounding box center [123, 46] width 134 height 10
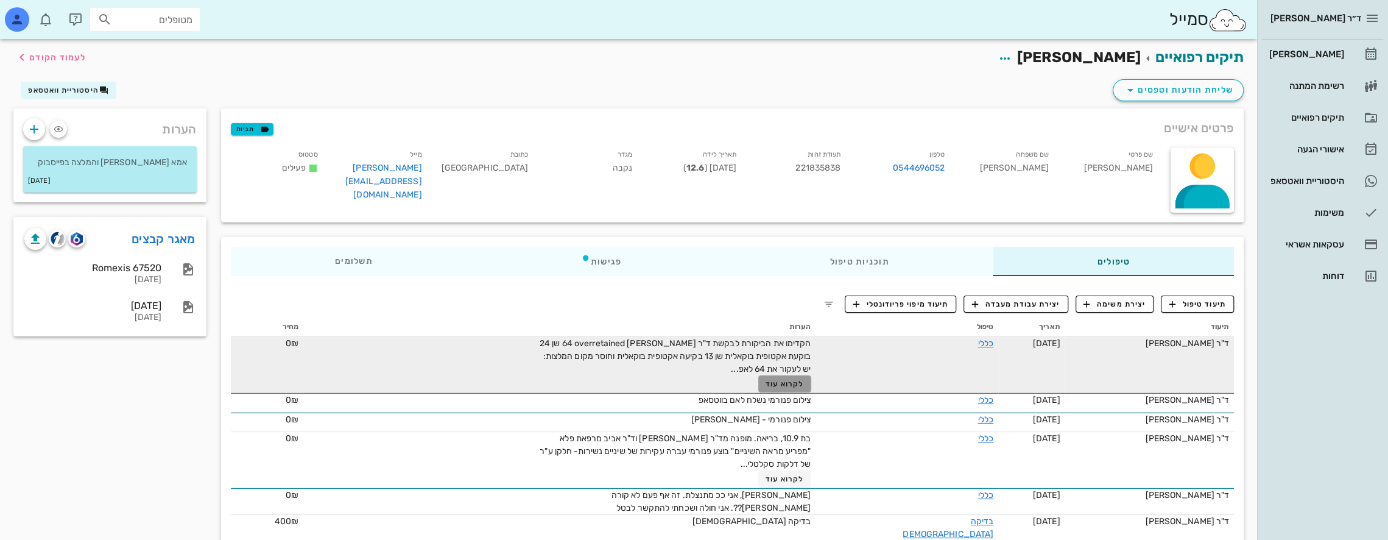
click at [800, 384] on span "לקרוא עוד" at bounding box center [785, 383] width 38 height 9
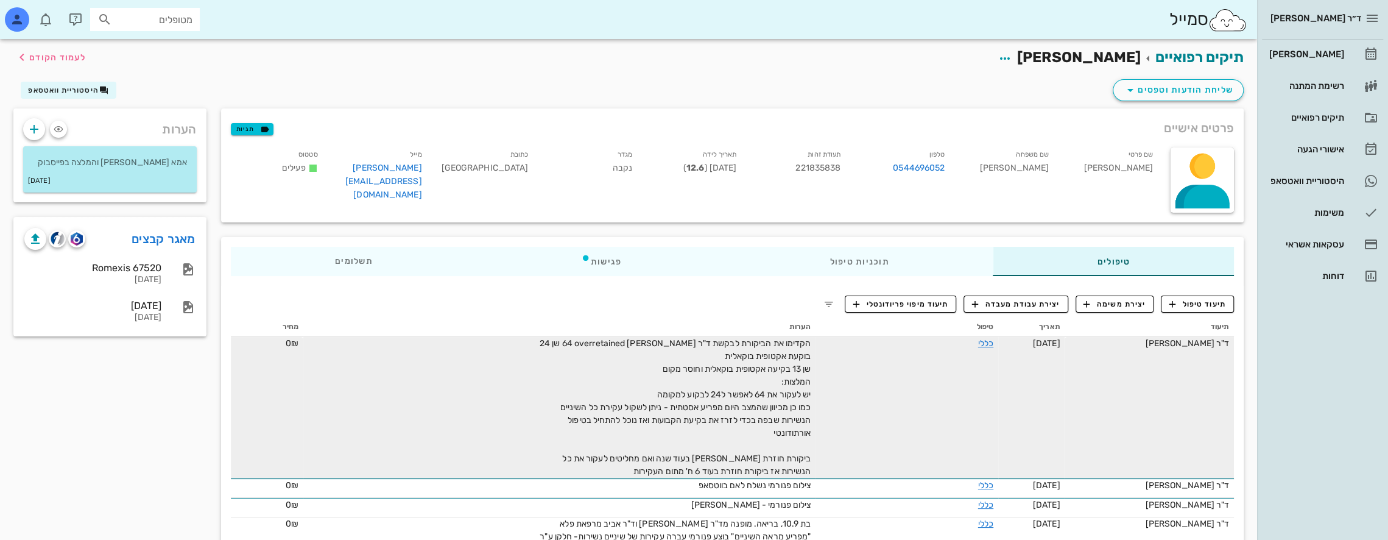
click at [171, 23] on input "מטופלים" at bounding box center [154, 20] width 78 height 16
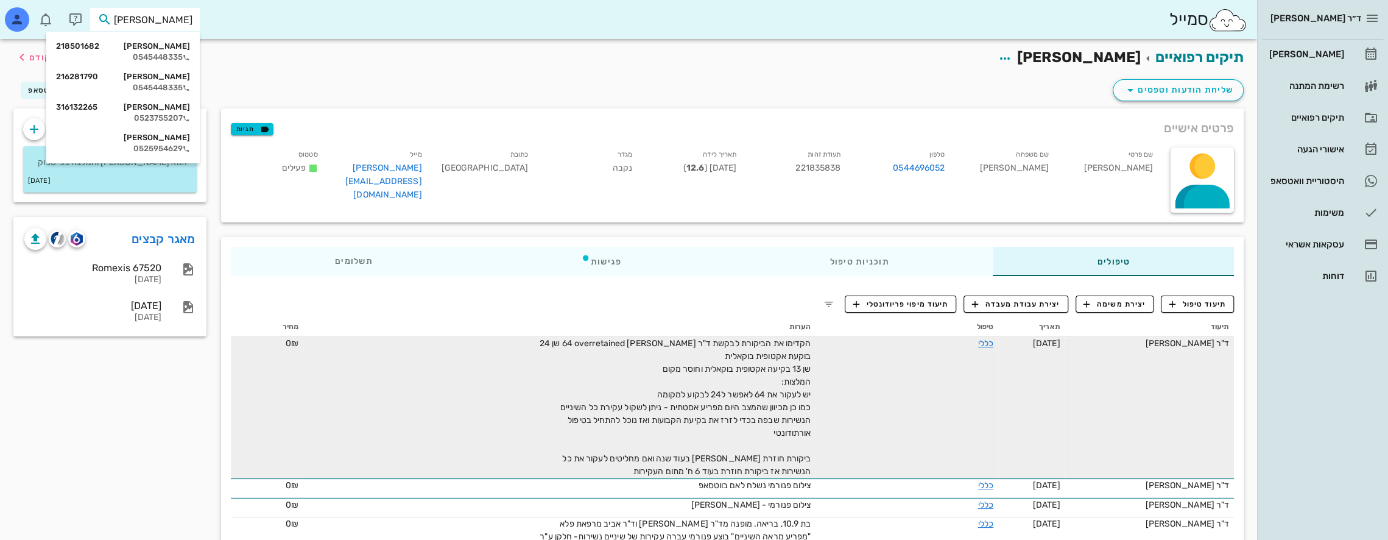
type input "צברי א"
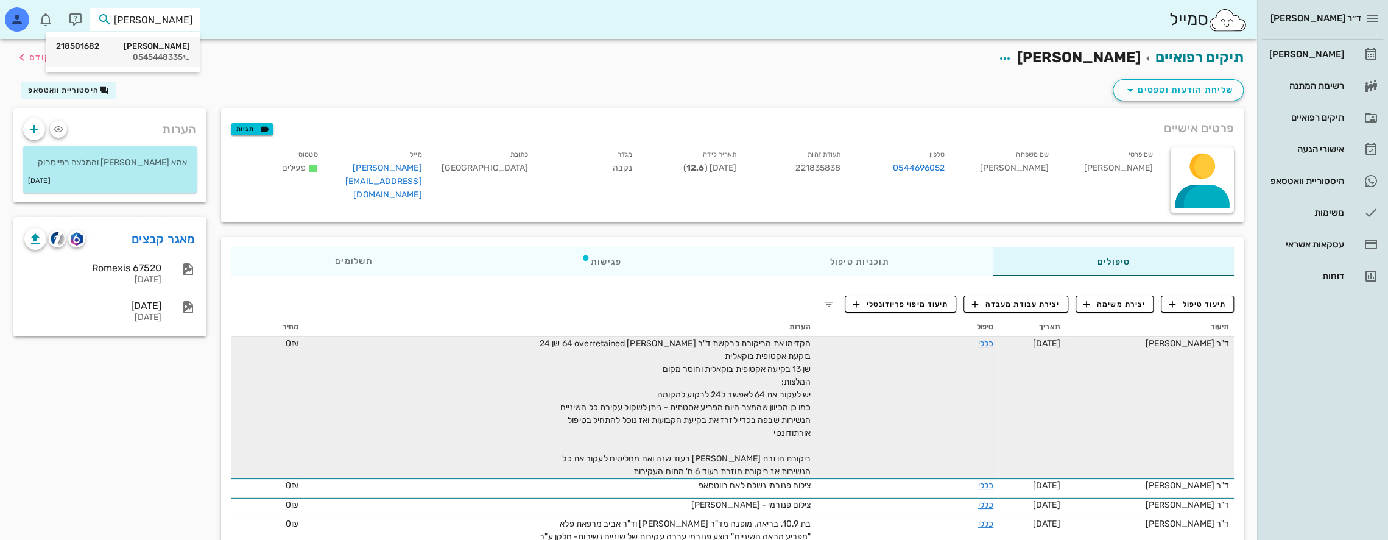
click at [171, 46] on div "אריאל צברי 218501682" at bounding box center [123, 46] width 134 height 10
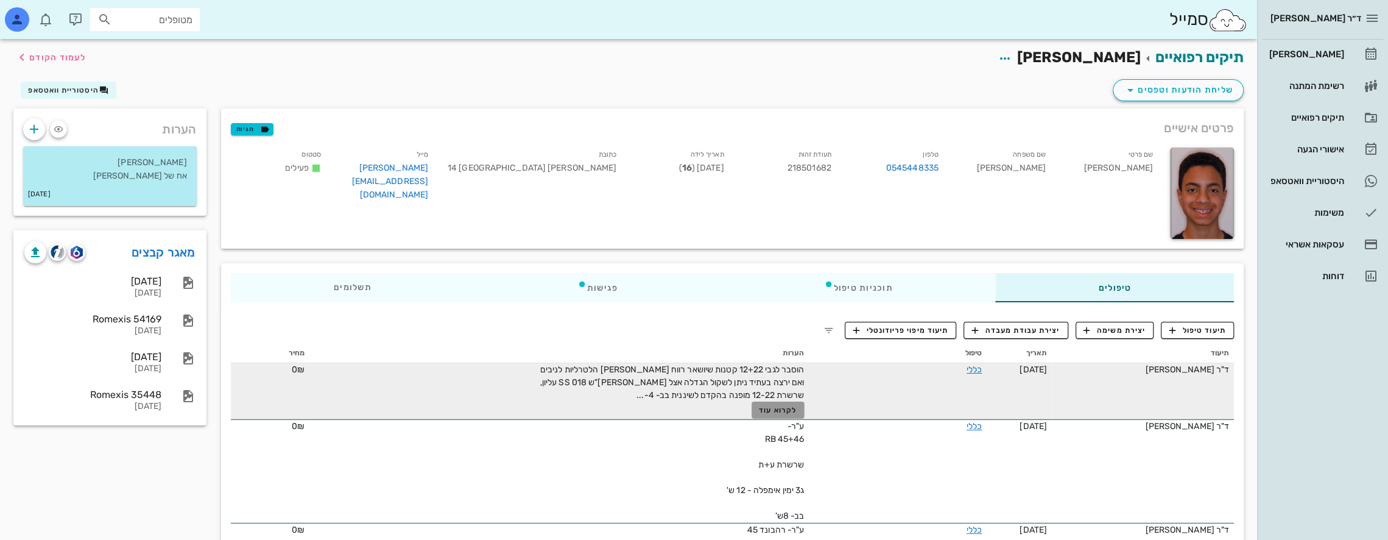
click at [778, 407] on span "לקרוא עוד" at bounding box center [778, 410] width 38 height 9
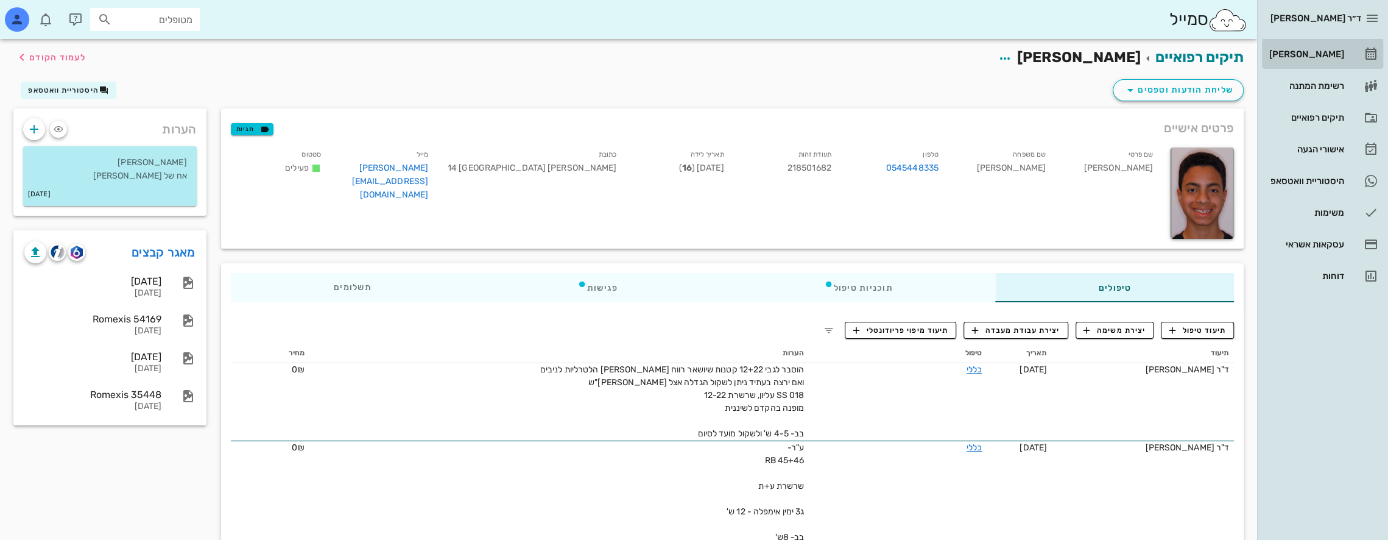
click at [1346, 49] on link "[PERSON_NAME]" at bounding box center [1322, 54] width 121 height 29
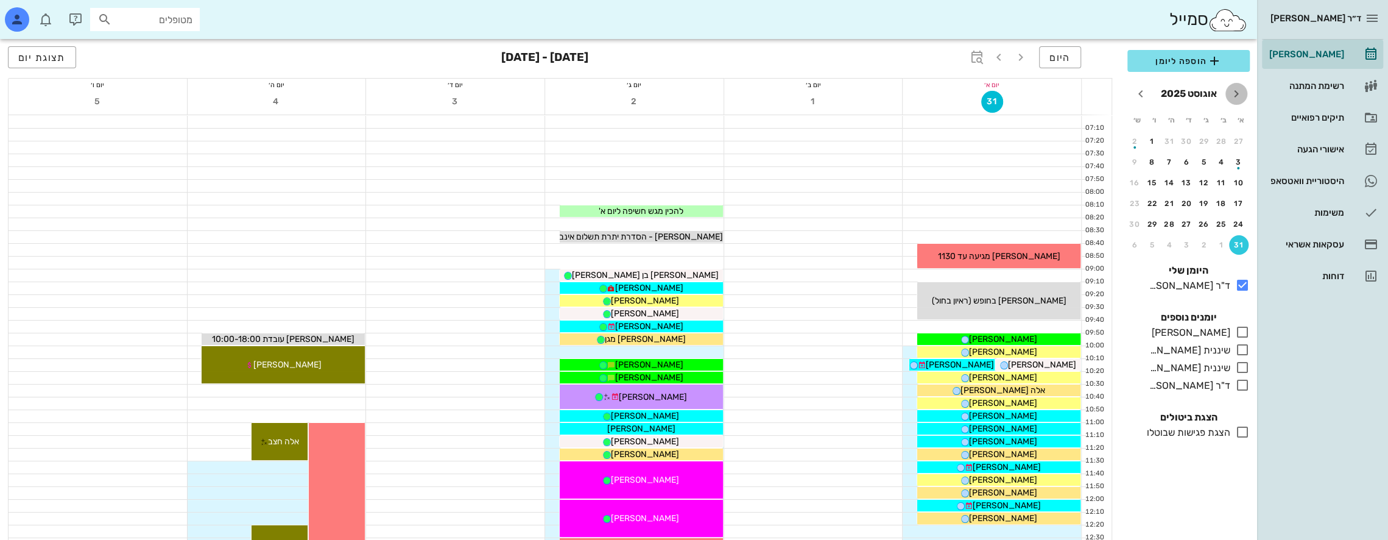
click at [1235, 90] on icon "חודש שעבר" at bounding box center [1236, 93] width 15 height 15
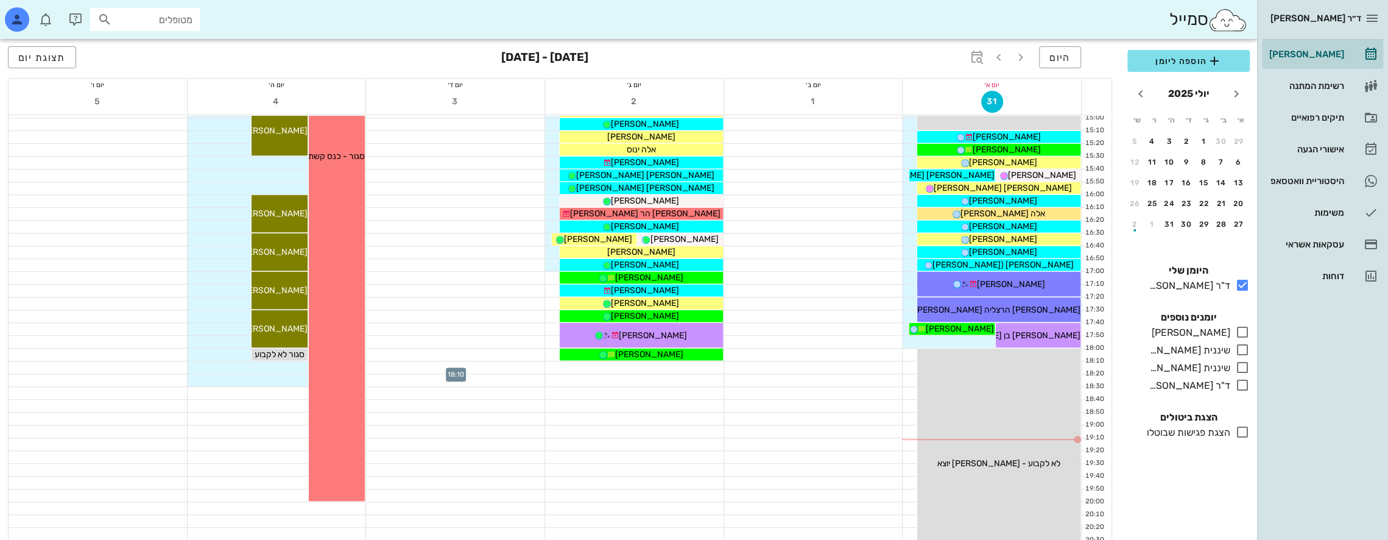
scroll to position [467, 0]
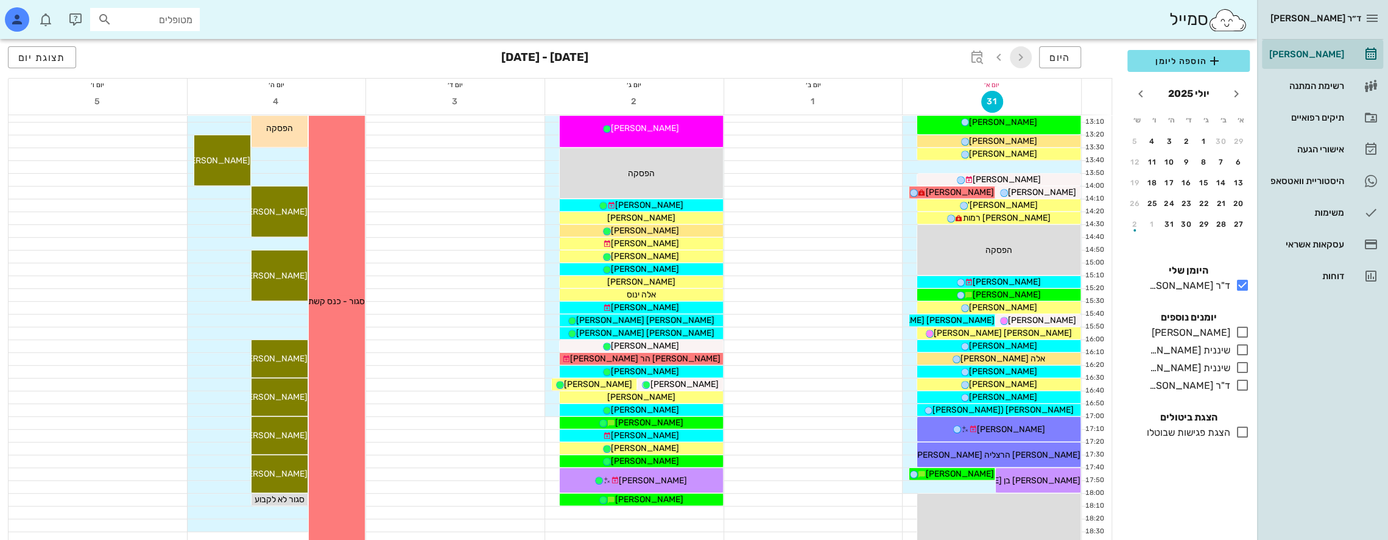
click at [1021, 57] on icon "button" at bounding box center [1021, 57] width 15 height 15
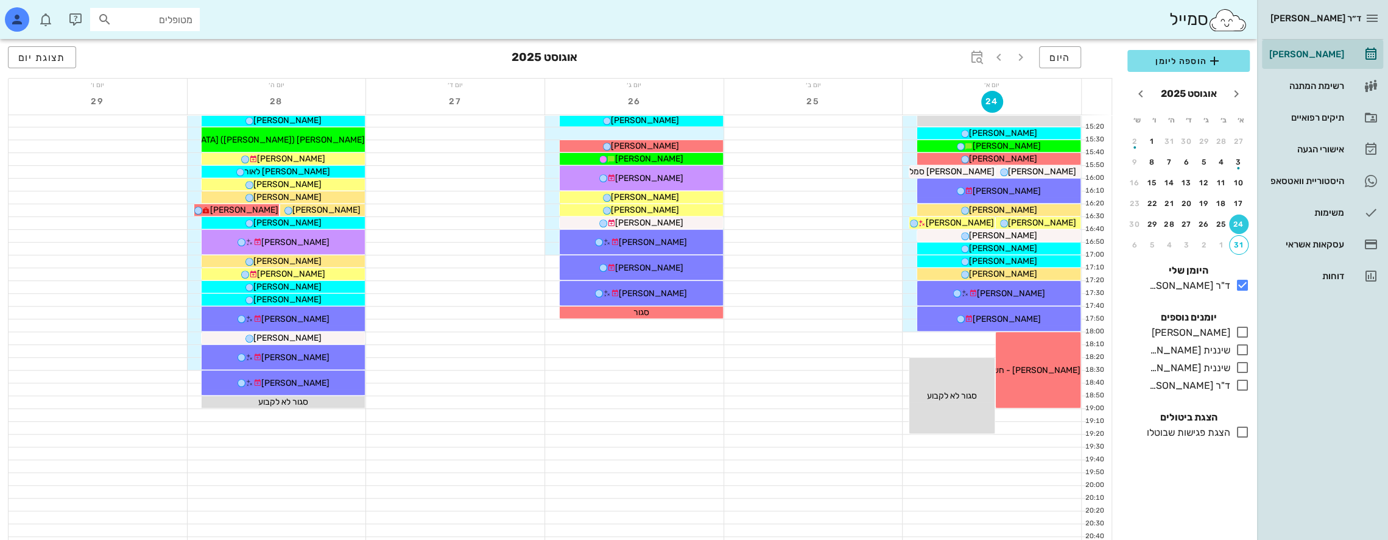
scroll to position [649, 0]
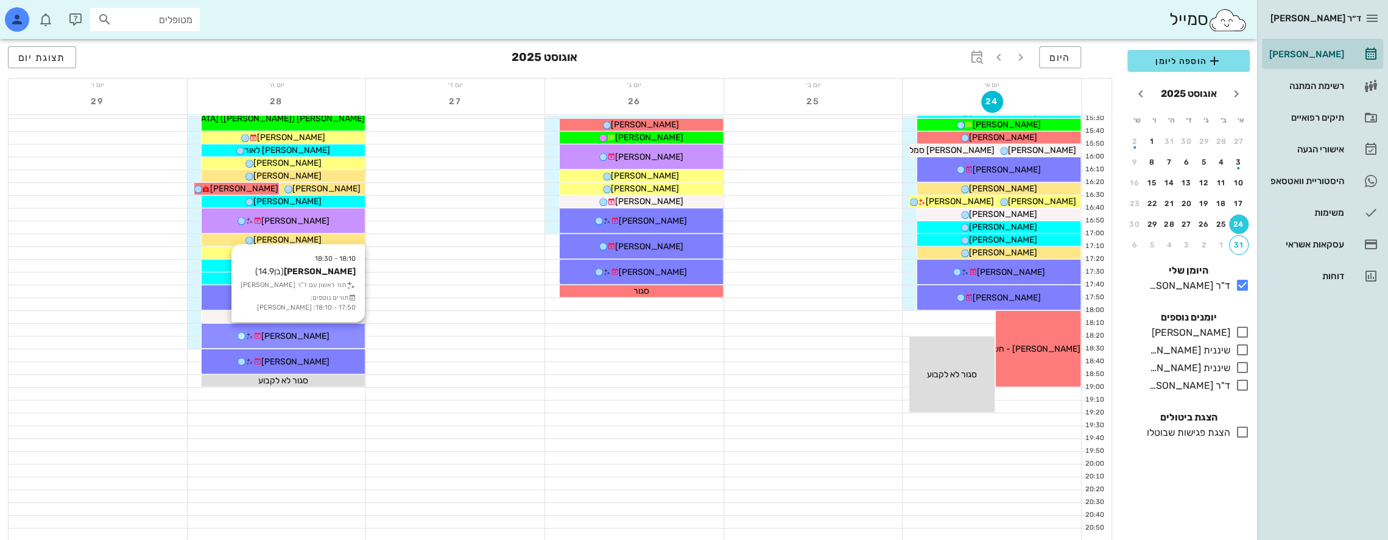
click at [310, 330] on div "פלג דותן" at bounding box center [283, 336] width 163 height 13
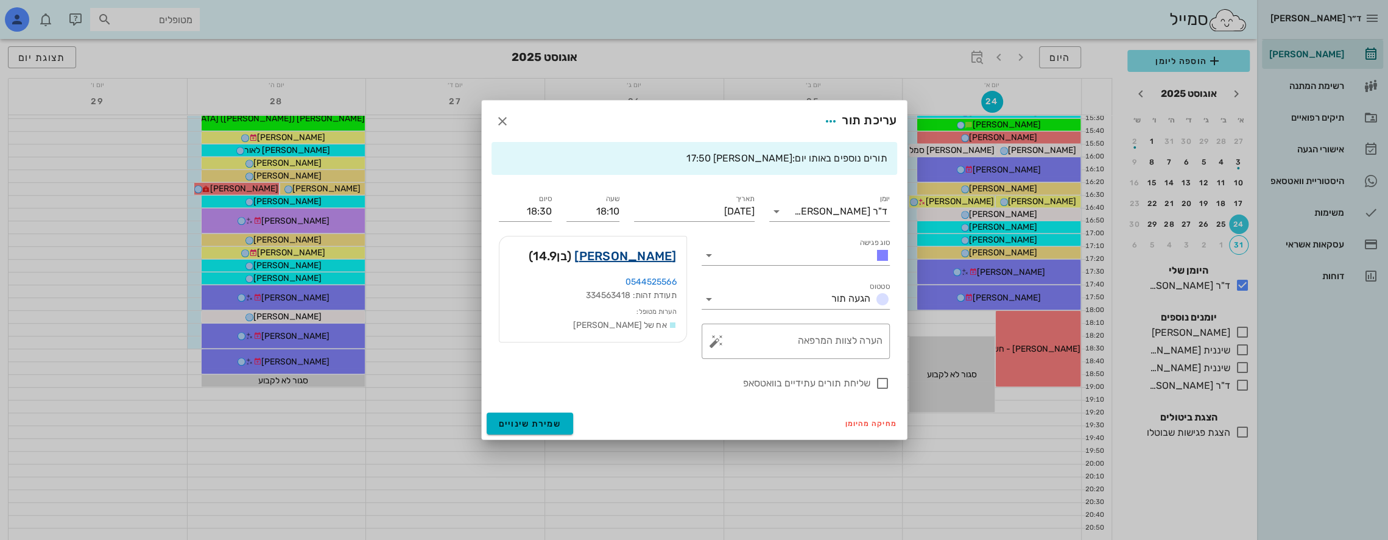
click at [657, 255] on link "פלג דותן" at bounding box center [625, 255] width 102 height 19
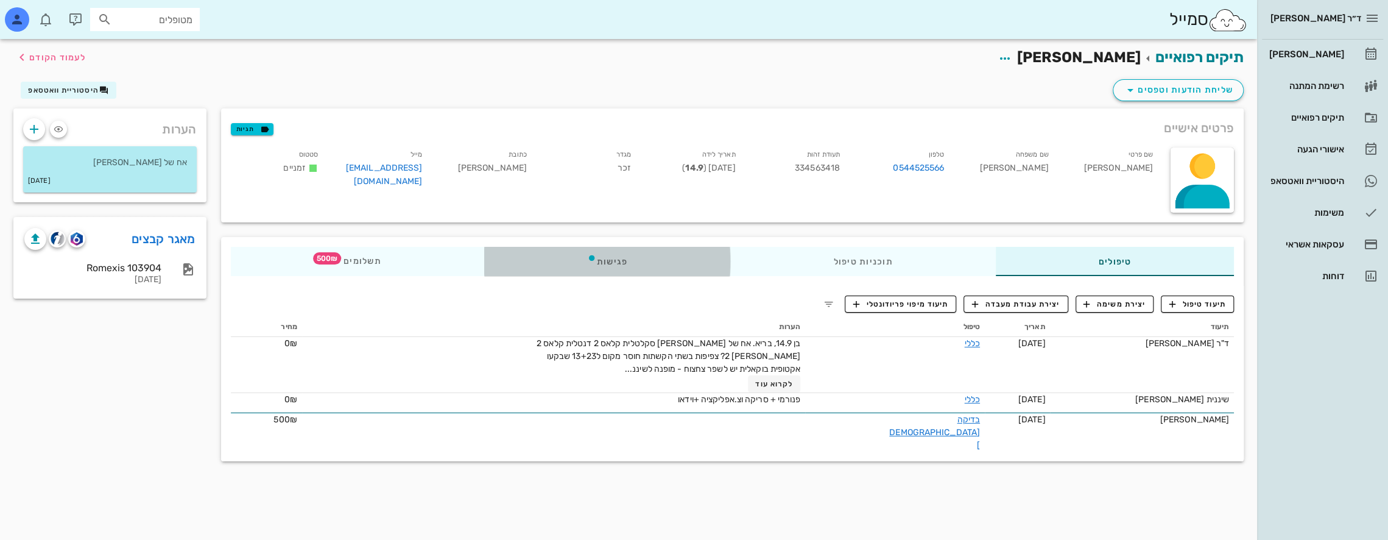
click at [657, 264] on div "פגישות" at bounding box center [607, 261] width 247 height 29
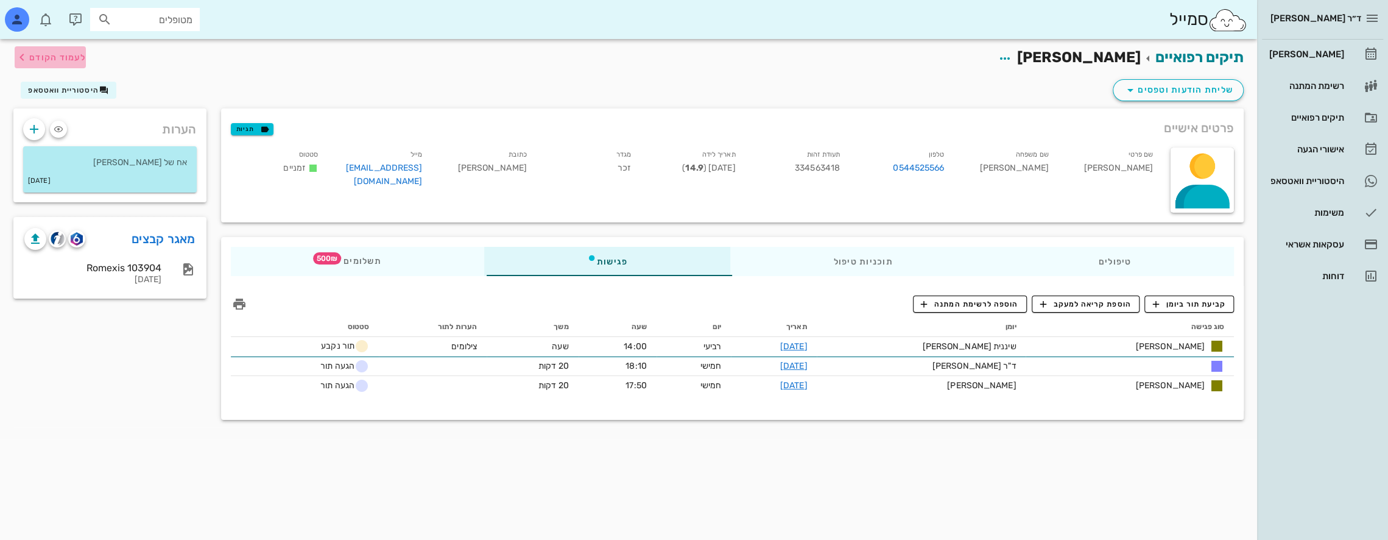
click at [23, 53] on icon "button" at bounding box center [22, 57] width 15 height 15
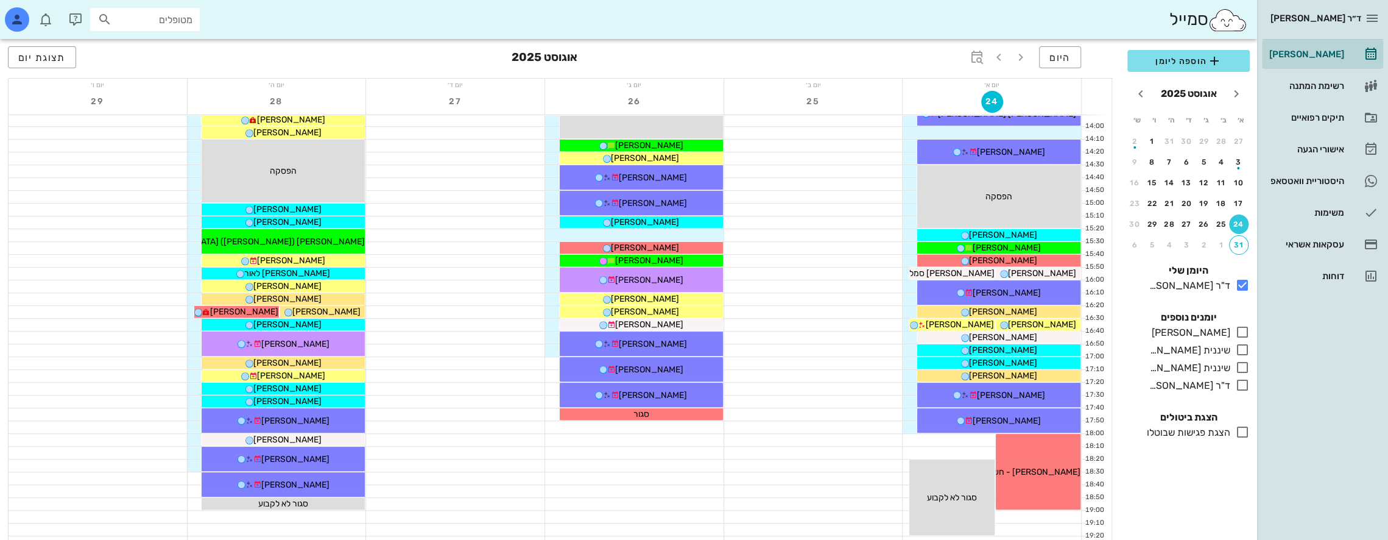
scroll to position [528, 0]
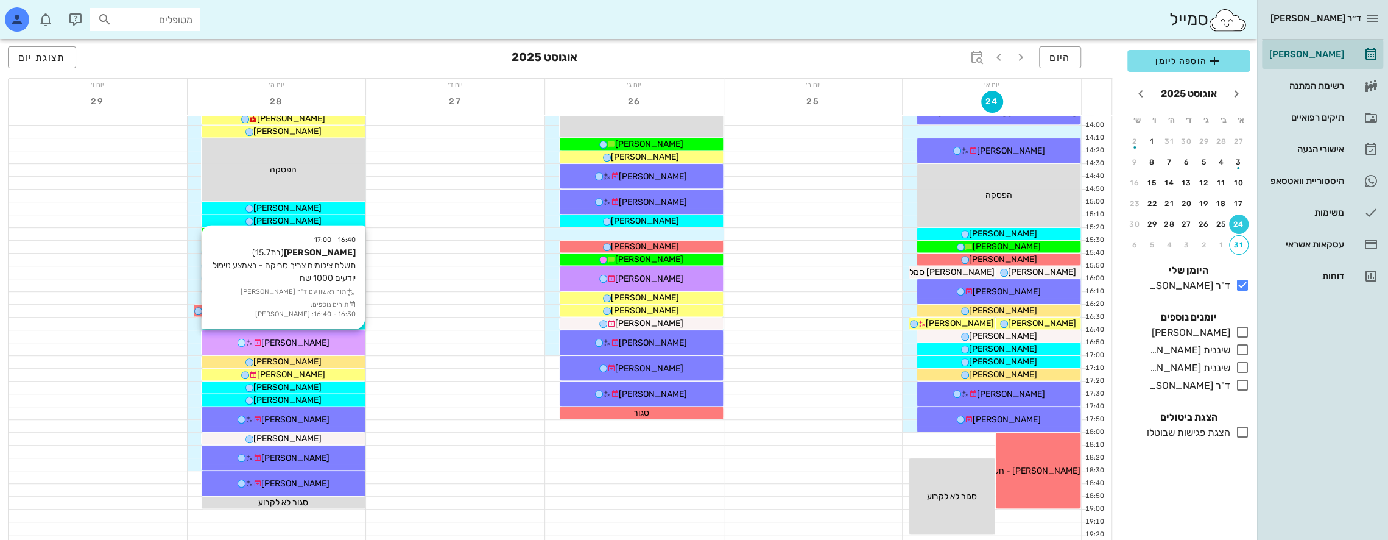
click at [325, 336] on div "נעמי סגל" at bounding box center [283, 342] width 163 height 13
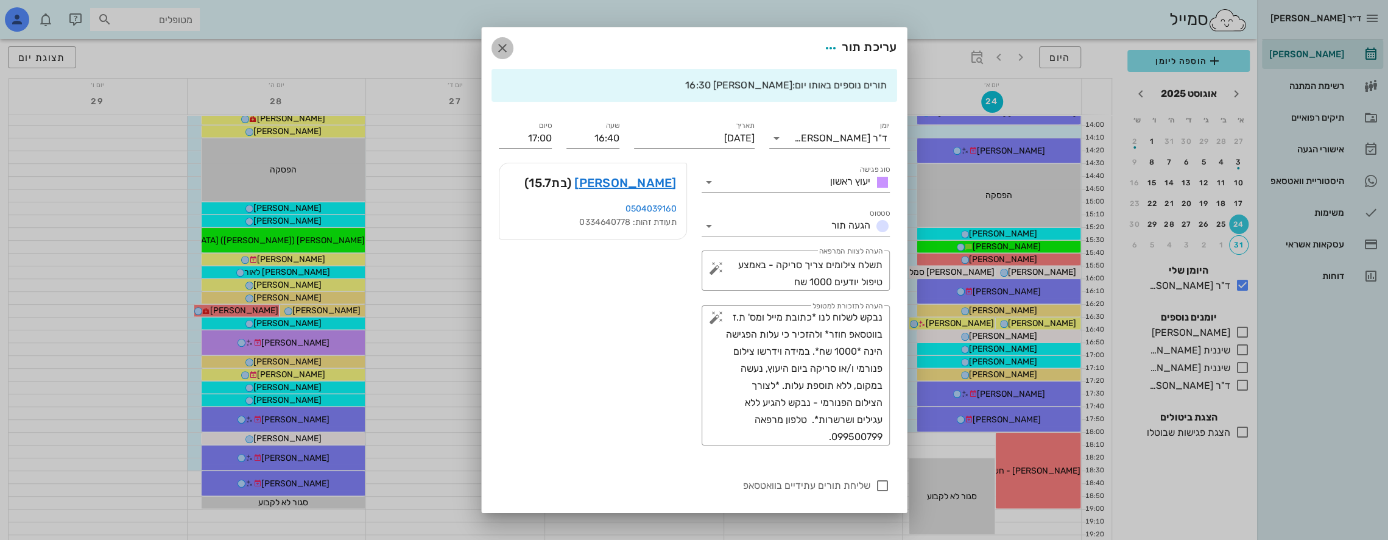
click at [510, 44] on icon "button" at bounding box center [502, 48] width 15 height 15
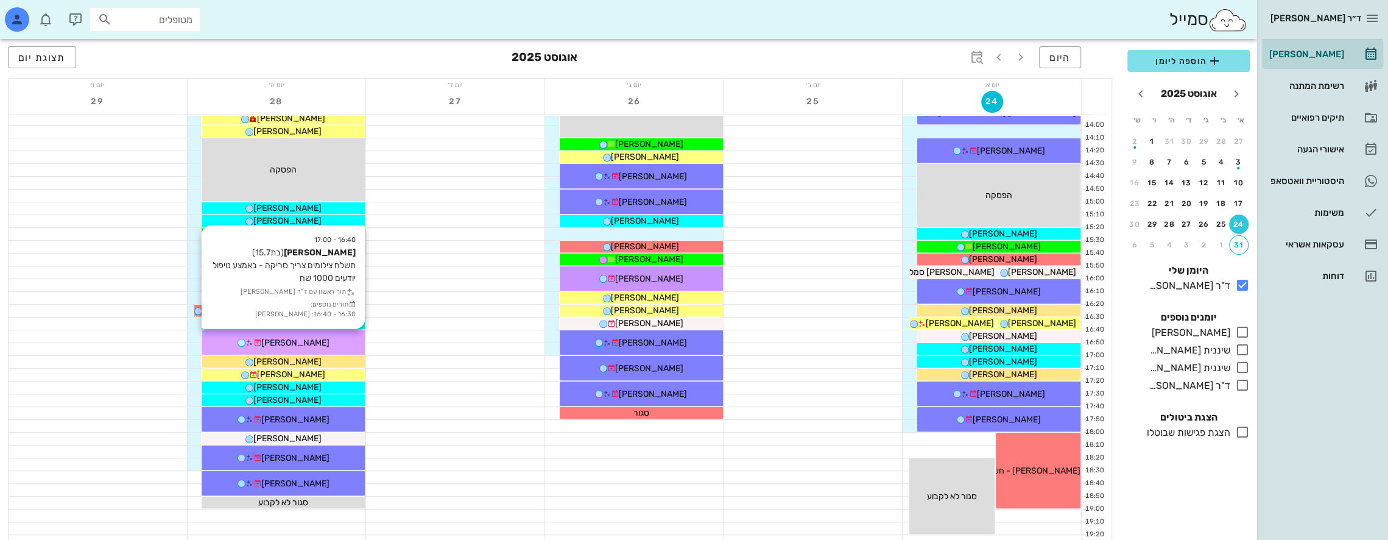
click at [326, 336] on div "נעמי סגל" at bounding box center [283, 342] width 163 height 13
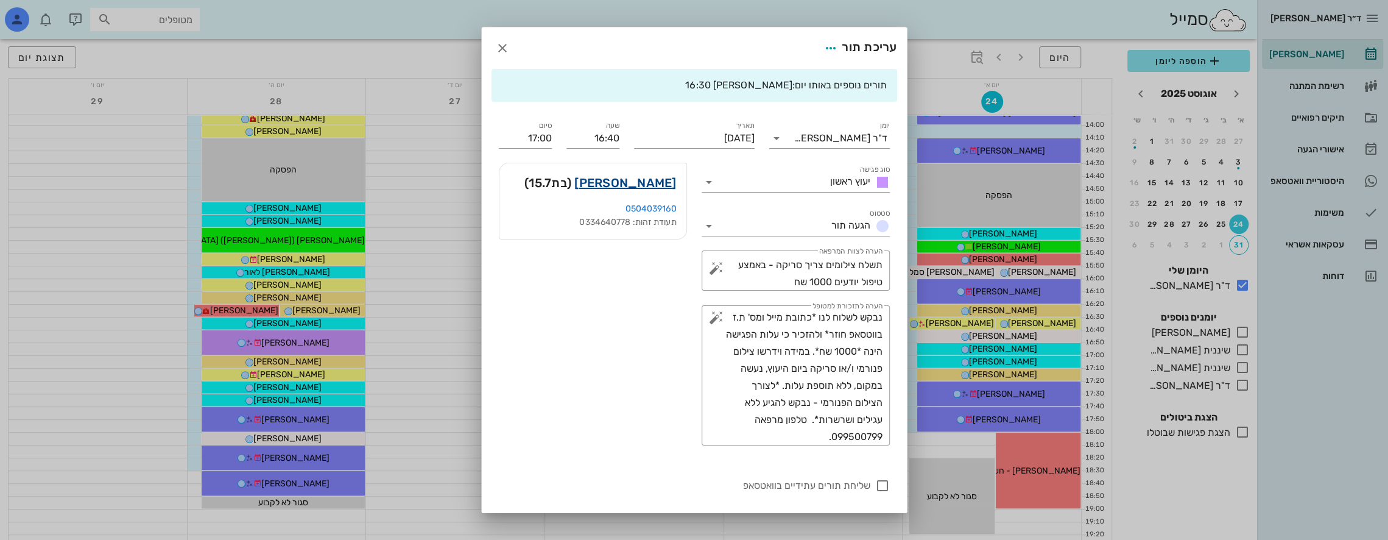
click at [676, 184] on link "נעמי סגל" at bounding box center [625, 182] width 102 height 19
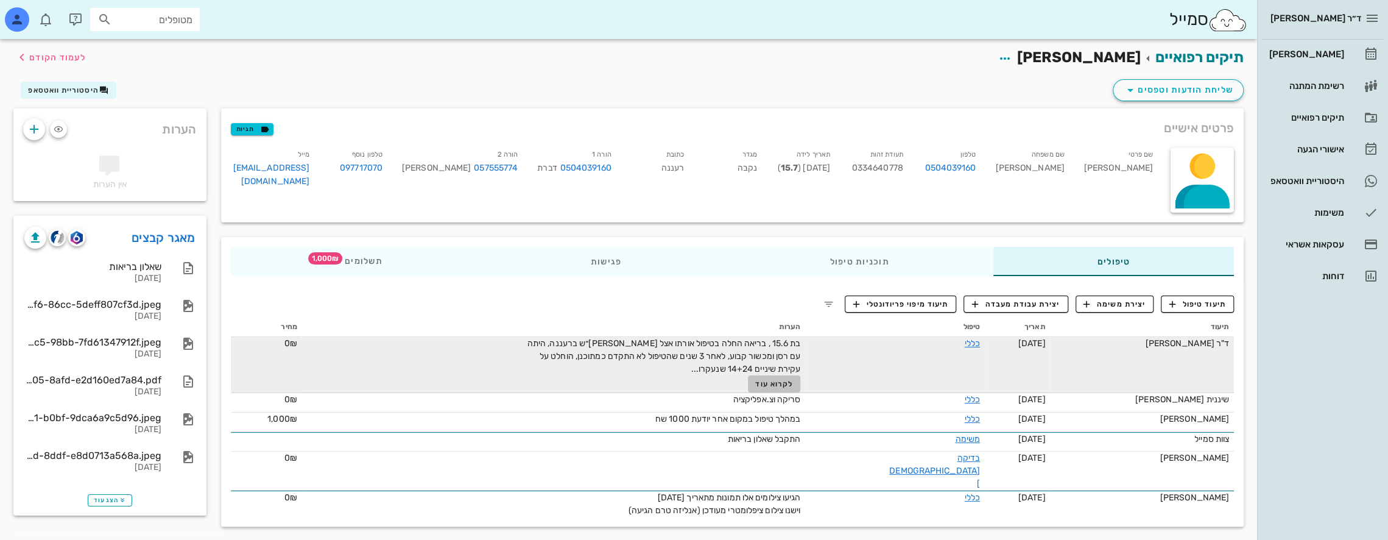
click at [793, 383] on span "לקרוא עוד" at bounding box center [774, 383] width 38 height 9
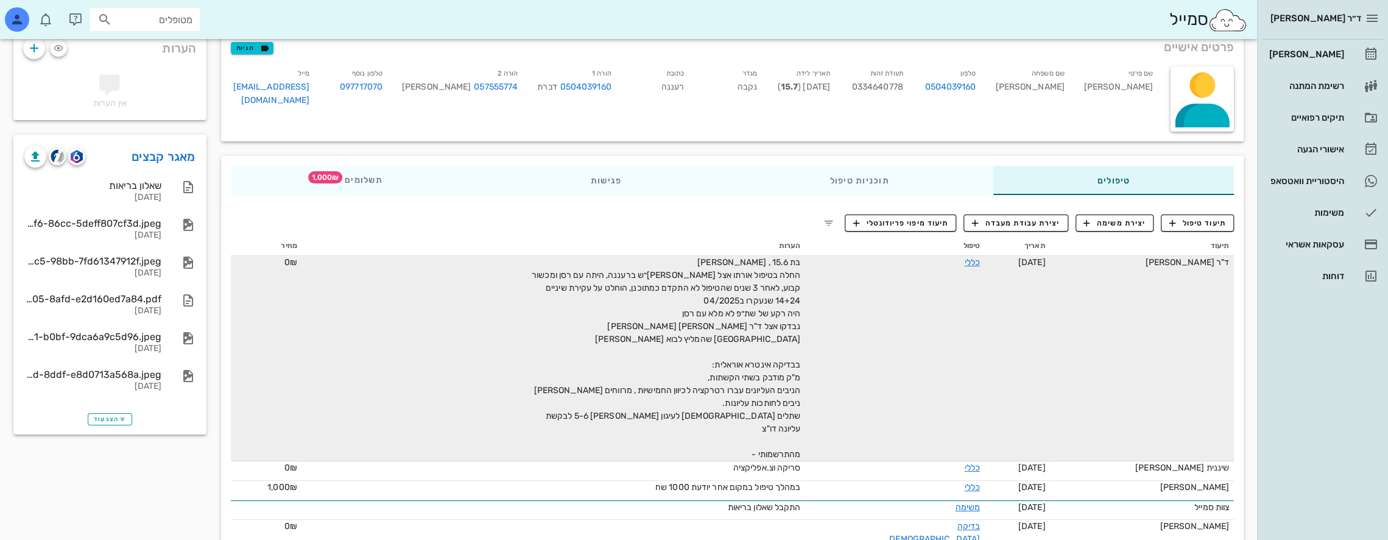
scroll to position [110, 0]
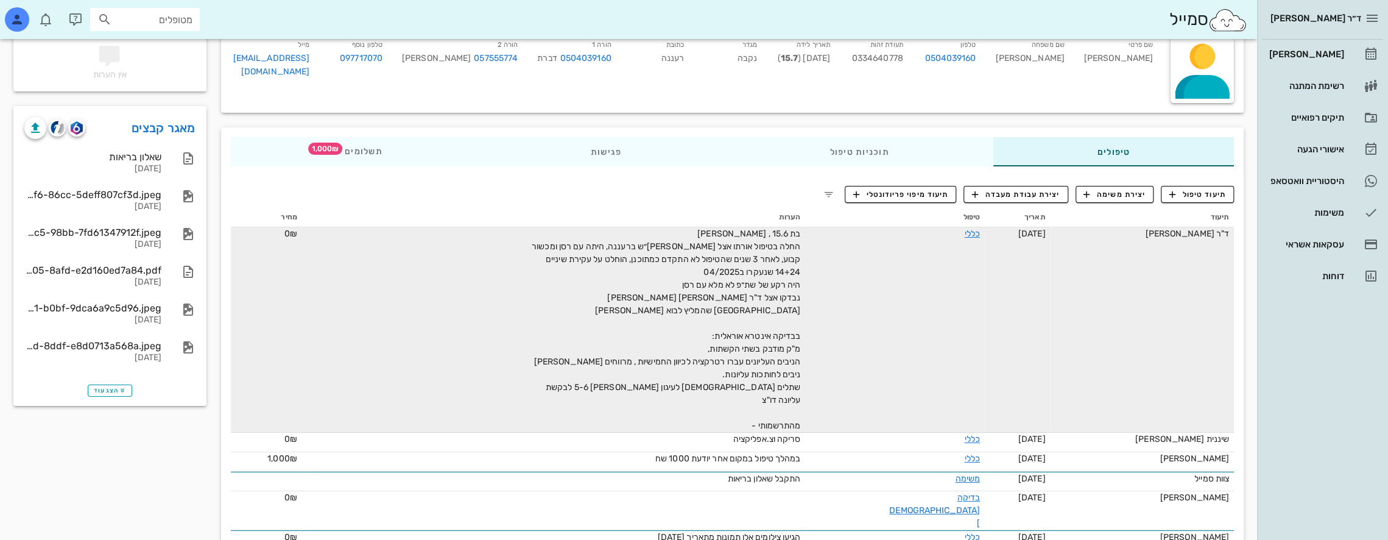
click at [769, 399] on div "בת 15.6 , בריאה החלה בטיפול אורתו אצל רופ״ש ברעננה, היתה עם רסן ומכשור קבוע, לא…" at bounding box center [663, 329] width 274 height 205
click at [967, 230] on link "כללי" at bounding box center [971, 233] width 15 height 10
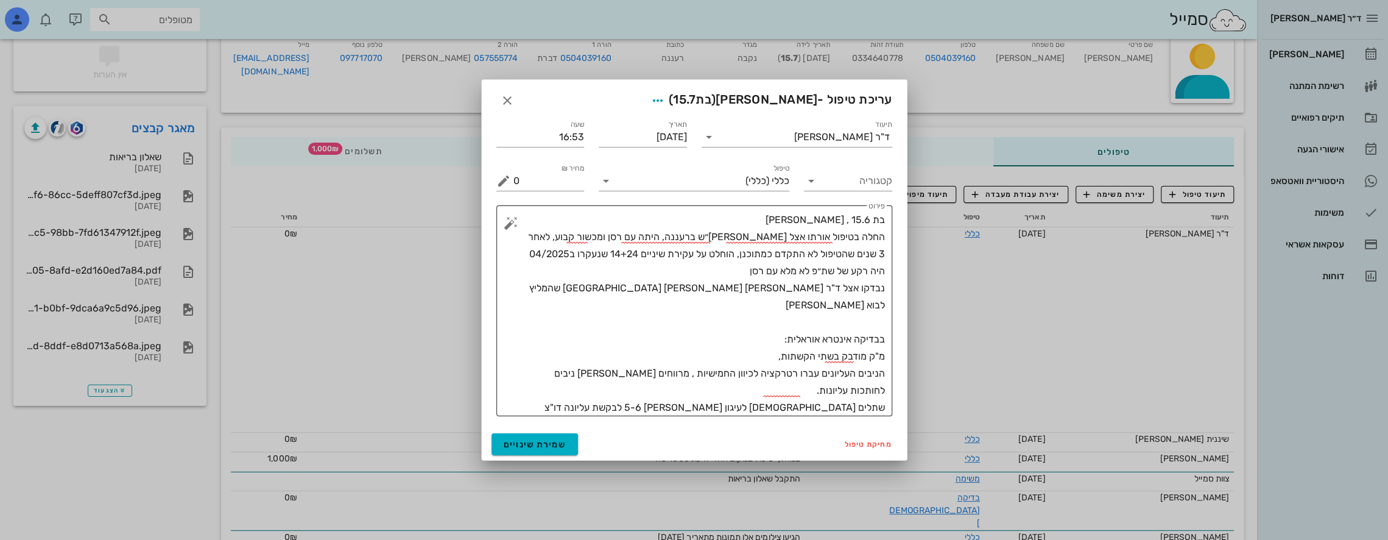
click at [800, 412] on textarea "בת 15.6 , בריאה החלה בטיפול אורתו אצל רופ״ש ברעננה, היתה עם רסן ומכשור קבוע, לא…" at bounding box center [699, 313] width 372 height 205
drag, startPoint x: 827, startPoint y: 406, endPoint x: 904, endPoint y: 406, distance: 76.8
click at [904, 406] on div "תיעוד ד"ר נמרוד דיקשטיין תאריך 28-08-2025 שעה 16:53 קטגוריה טיפול כללי (כללי) מ…" at bounding box center [694, 269] width 425 height 318
click at [880, 389] on textarea "בת 15.6 , בריאה החלה בטיפול אורתו אצל רופ״ש ברעננה, היתה עם רסן ומכשור קבוע, לא…" at bounding box center [699, 313] width 372 height 205
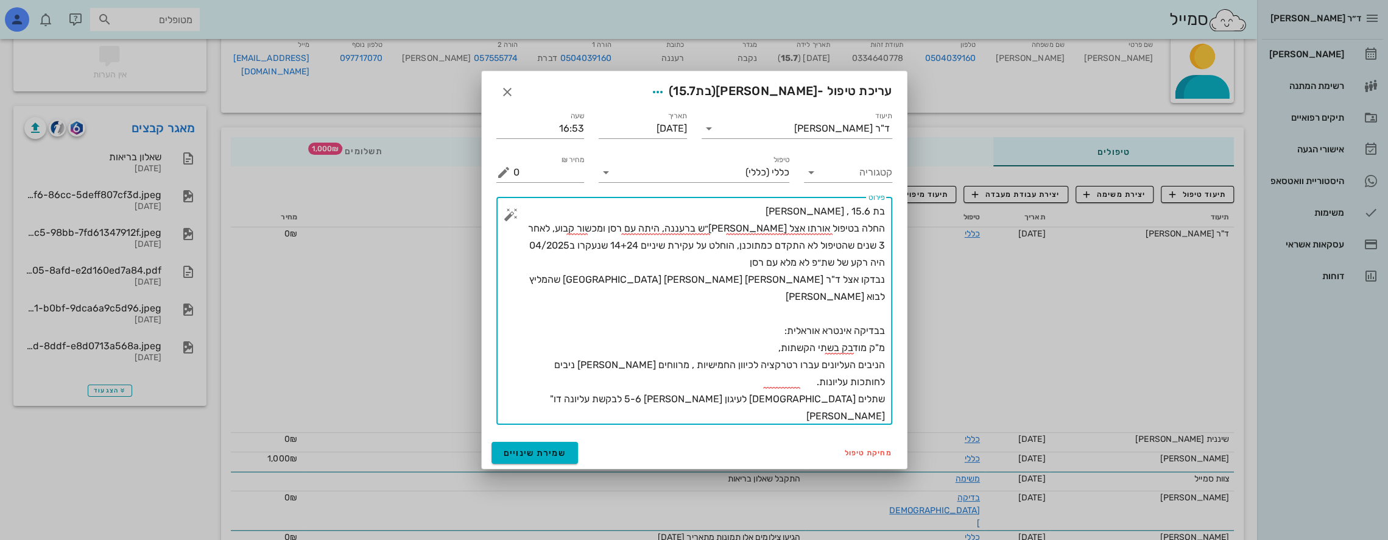
click at [735, 399] on textarea "בת 15.6 , בריאה החלה בטיפול אורתו אצל רופ״ש ברעננה, היתה עם רסן ומכשור קבוע, לא…" at bounding box center [699, 314] width 372 height 222
click at [738, 402] on textarea "בת 15.6 , בריאה החלה בטיפול אורתו אצל רופ״ש ברעננה, היתה עם רסן ומכשור קבוע, לא…" at bounding box center [699, 314] width 372 height 222
click at [751, 397] on textarea "בת 15.6 , בריאה החלה בטיפול אורתו אצל רופ״ש ברעננה, היתה עם רסן ומכשור קבוע, לא…" at bounding box center [699, 314] width 372 height 222
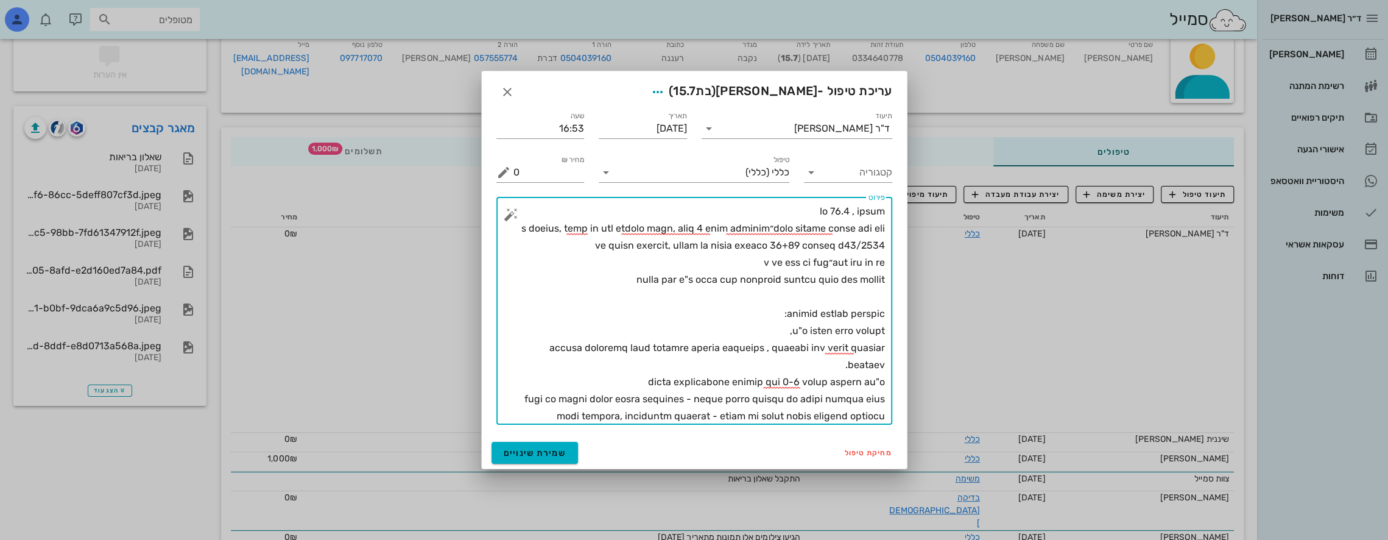
drag, startPoint x: 569, startPoint y: 397, endPoint x: 576, endPoint y: 392, distance: 9.1
click at [569, 397] on textarea "פירוט" at bounding box center [699, 314] width 372 height 222
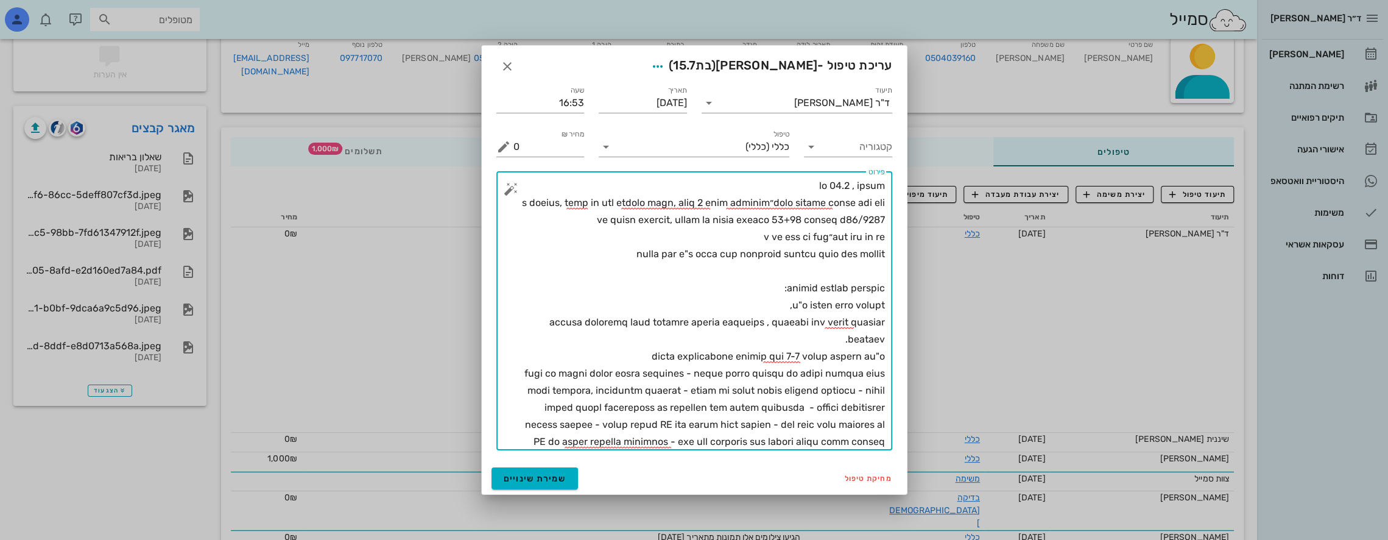
click at [840, 439] on textarea "פירוט" at bounding box center [699, 313] width 372 height 273
click at [838, 439] on textarea "פירוט" at bounding box center [699, 313] width 372 height 273
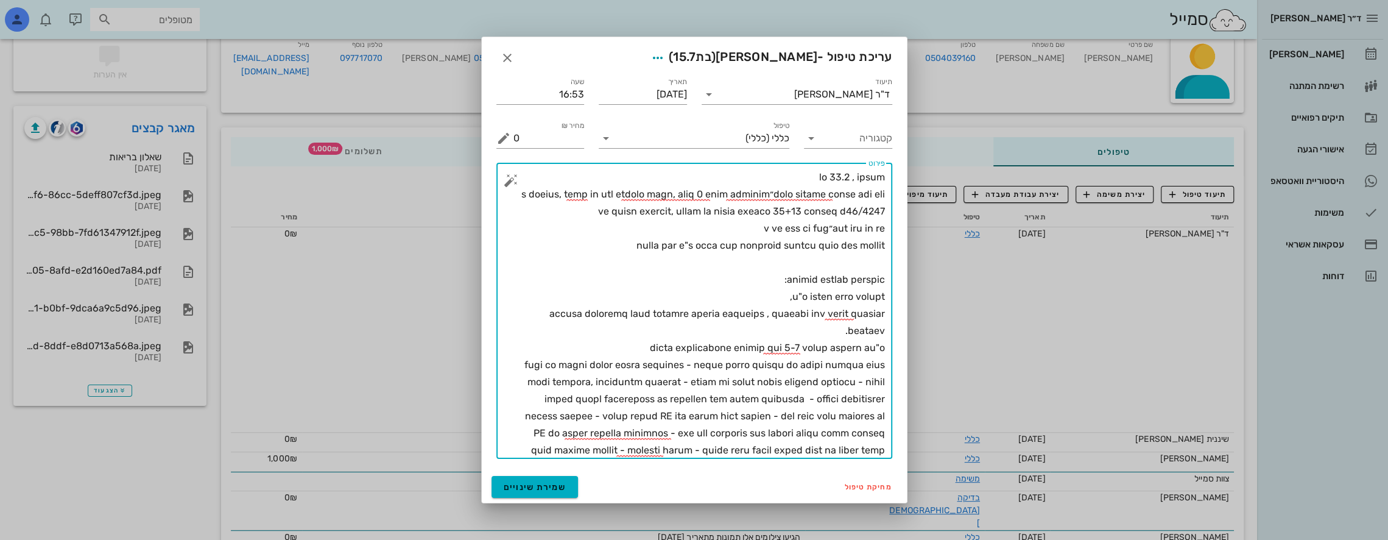
click at [572, 367] on textarea "פירוט" at bounding box center [699, 314] width 372 height 290
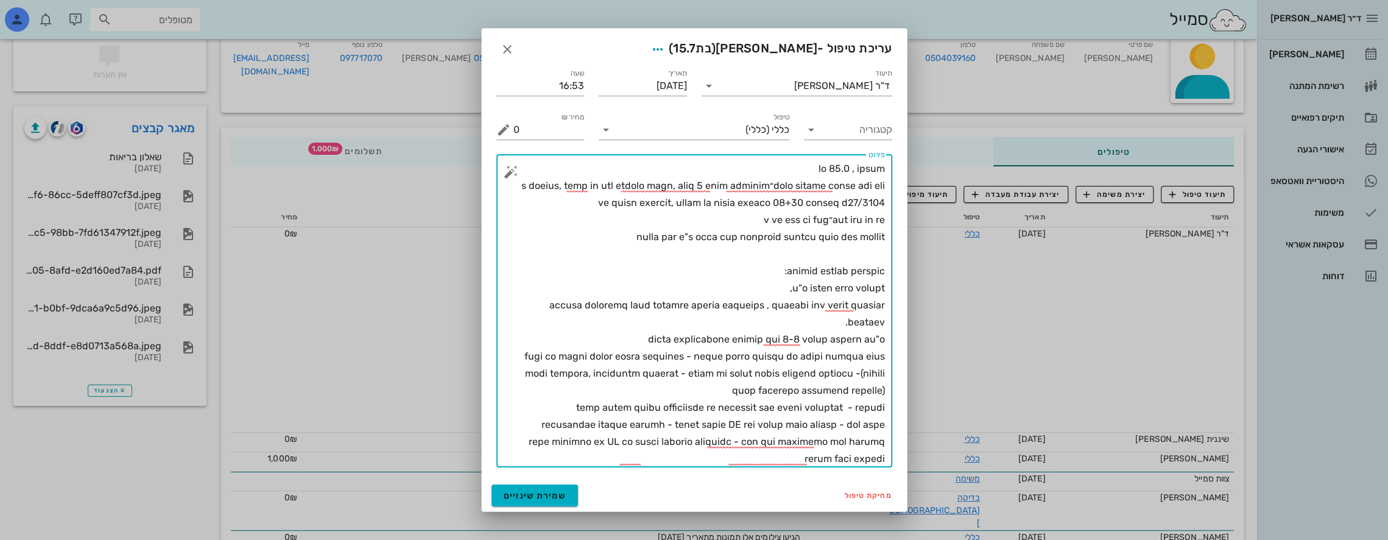
click at [729, 379] on textarea "פירוט" at bounding box center [699, 313] width 372 height 307
click at [559, 425] on textarea "פירוט" at bounding box center [699, 313] width 372 height 307
drag, startPoint x: 842, startPoint y: 456, endPoint x: 882, endPoint y: 461, distance: 40.5
click at [882, 461] on textarea "פירוט" at bounding box center [699, 313] width 372 height 307
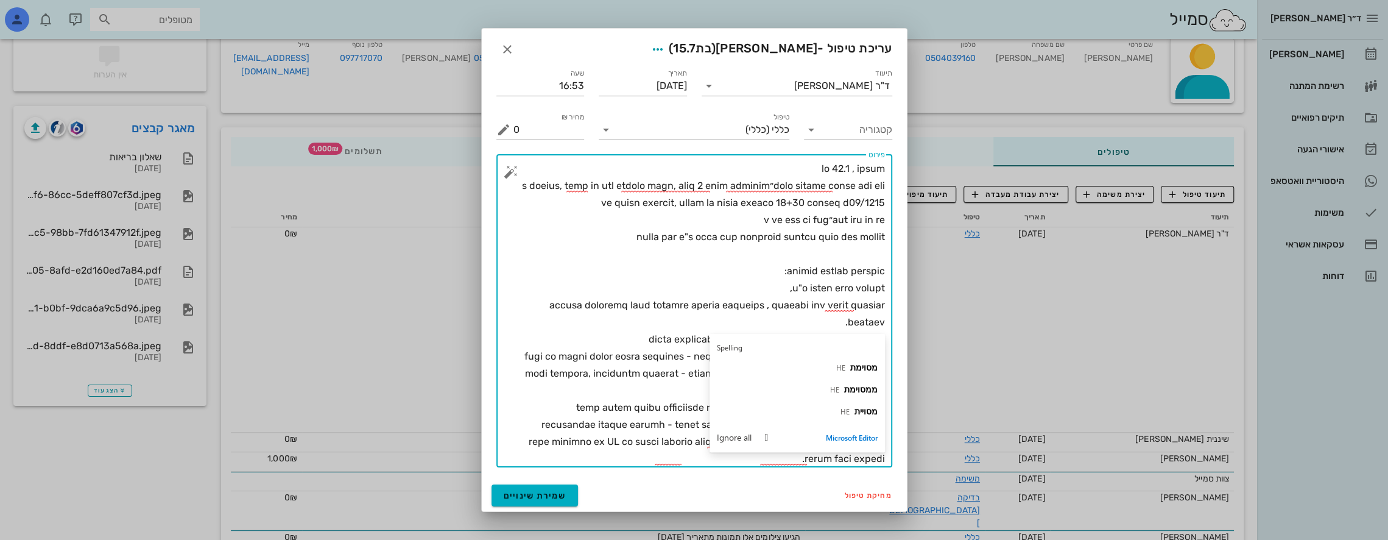
click at [553, 264] on textarea "פירוט" at bounding box center [699, 313] width 372 height 307
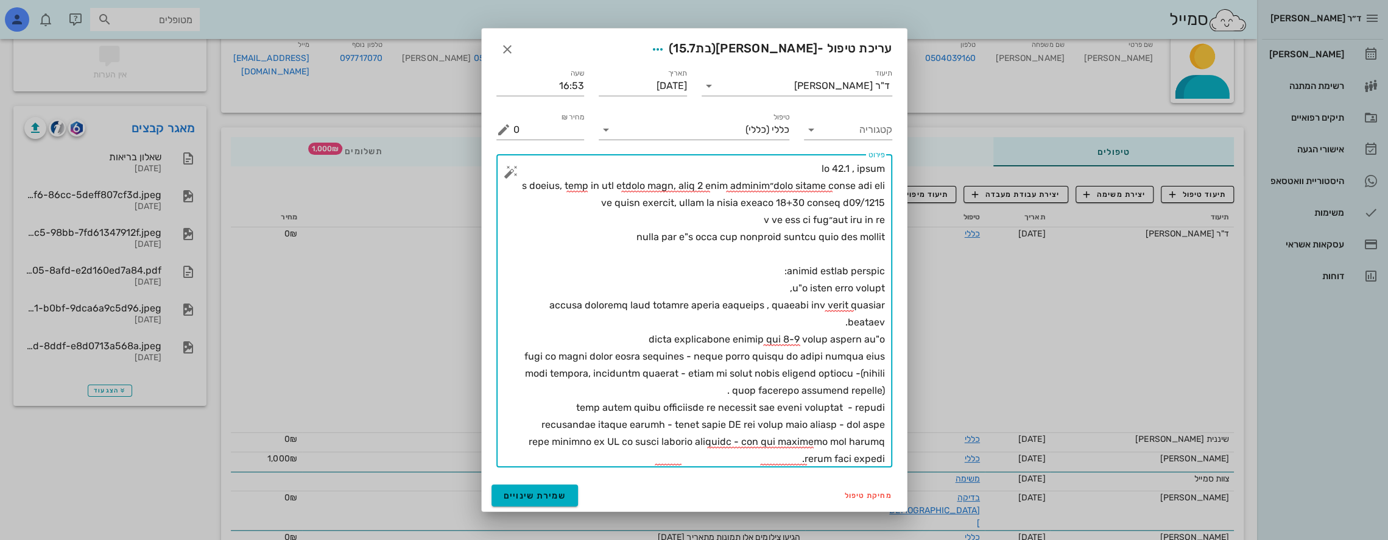
click at [641, 458] on textarea "פירוט" at bounding box center [699, 313] width 372 height 307
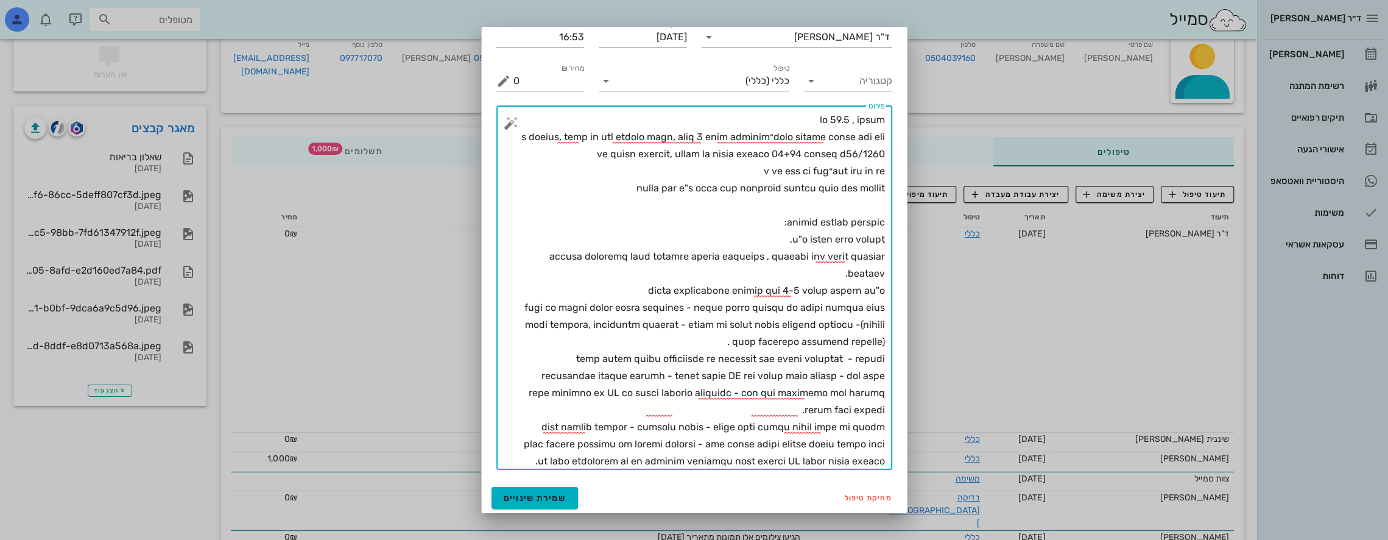
scroll to position [48, 0]
type textarea "בת 15.6 , בריאה החלה בטיפול אורתו אצל רופ״ש ברעננה, היתה עם רסן ומכשור קבוע, לא…"
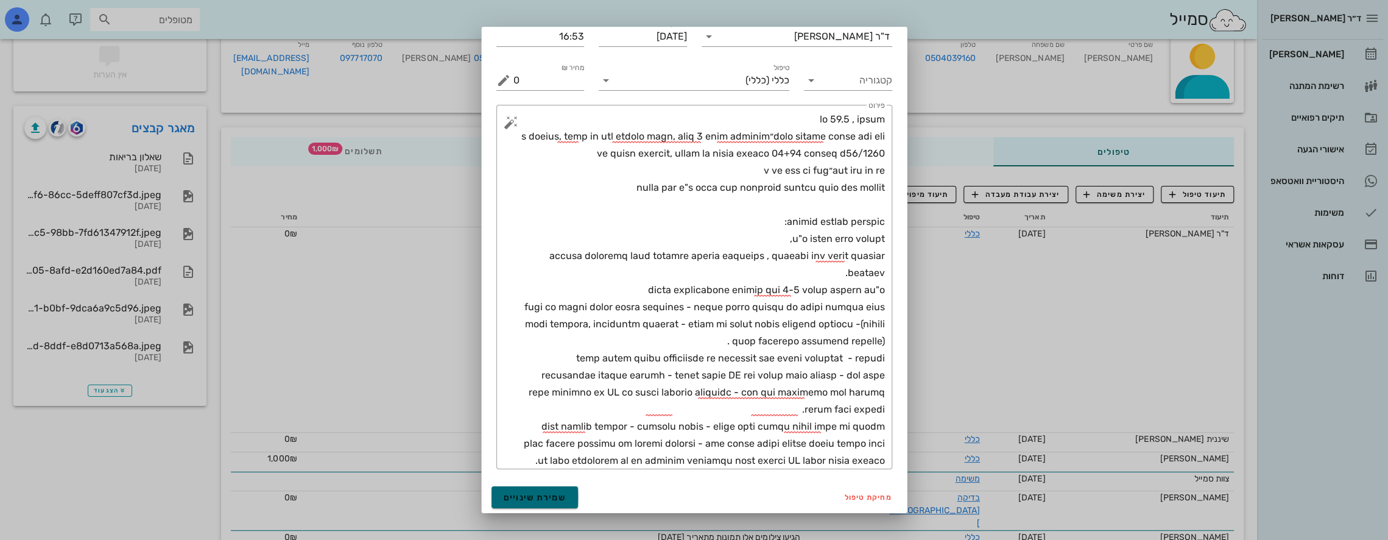
click at [565, 495] on span "שמירת שינויים" at bounding box center [535, 497] width 63 height 10
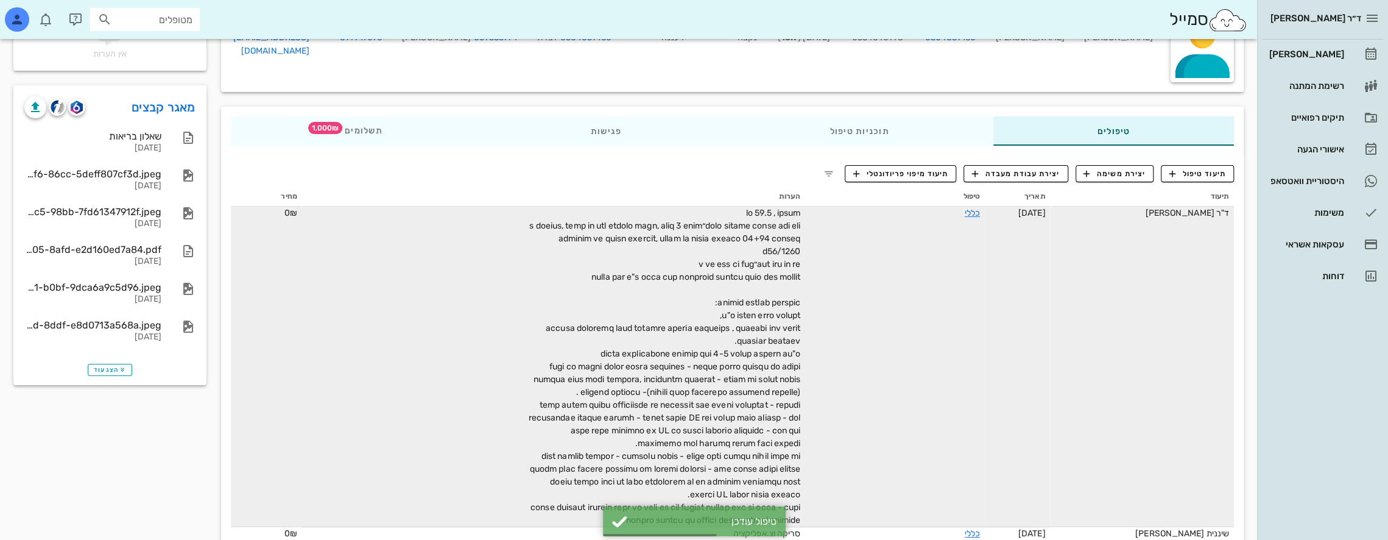
scroll to position [129, 0]
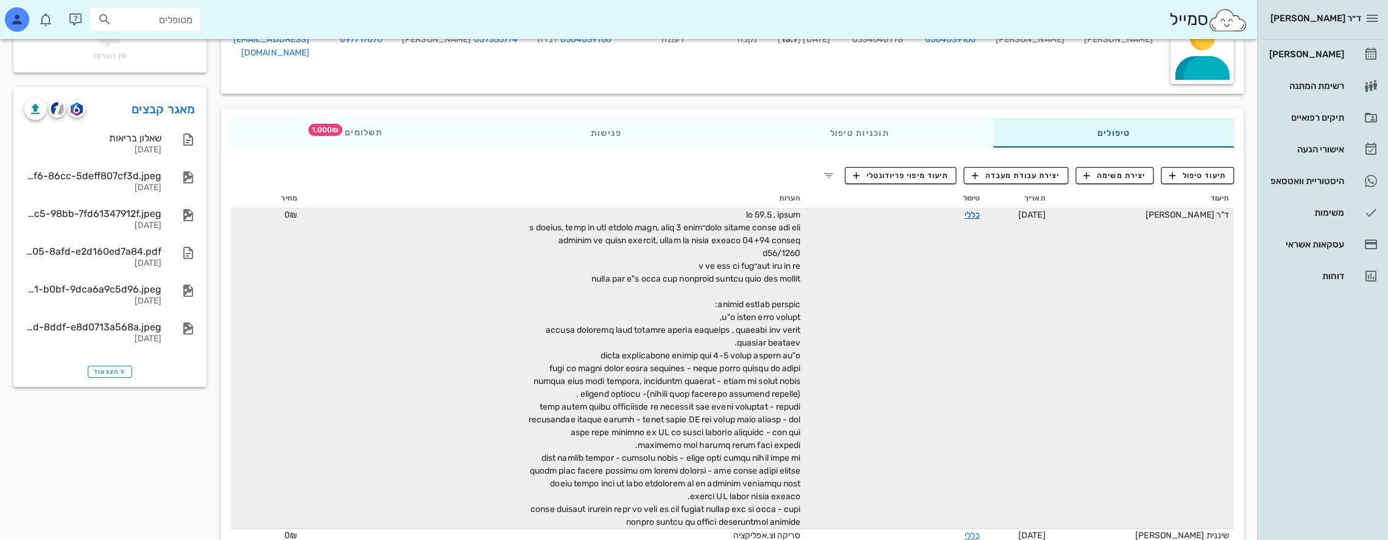
click at [967, 217] on link "כללי" at bounding box center [971, 215] width 15 height 10
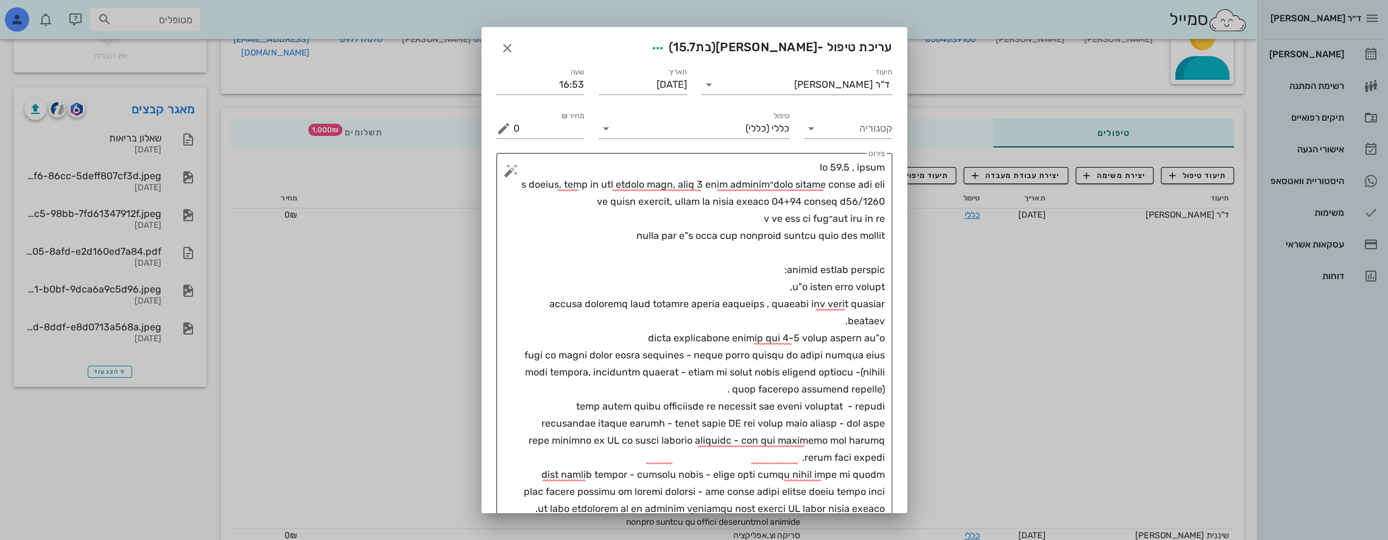
click at [831, 218] on textarea "פירוט" at bounding box center [699, 338] width 372 height 358
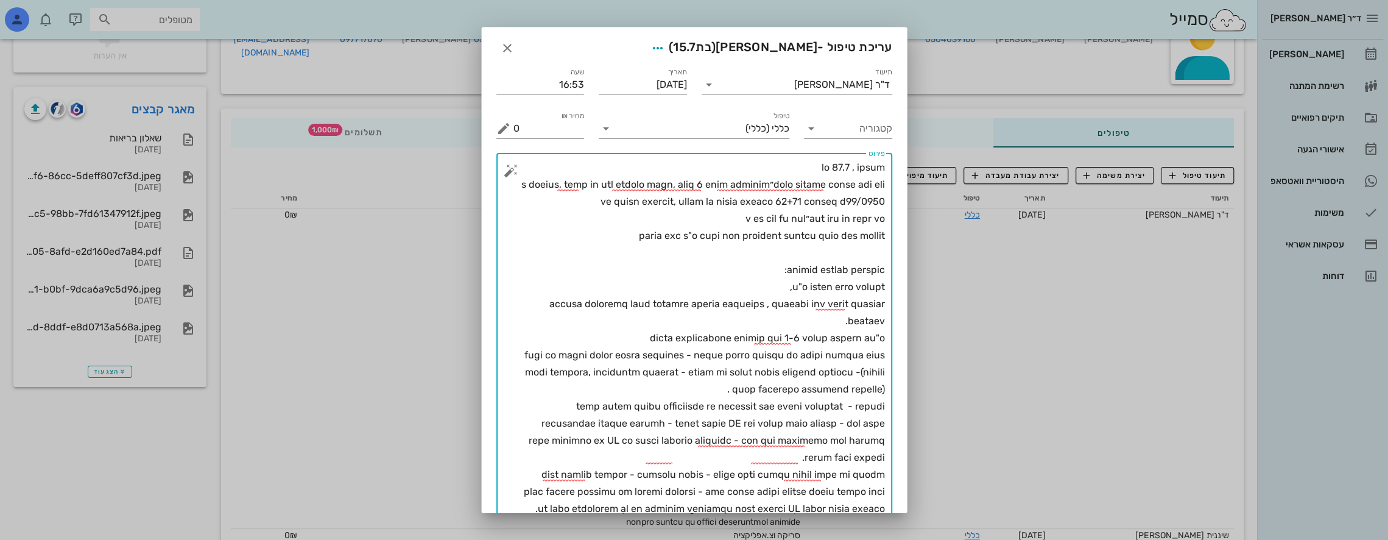
drag, startPoint x: 755, startPoint y: 216, endPoint x: 786, endPoint y: 217, distance: 30.5
click at [786, 217] on textarea "פירוט" at bounding box center [699, 338] width 372 height 358
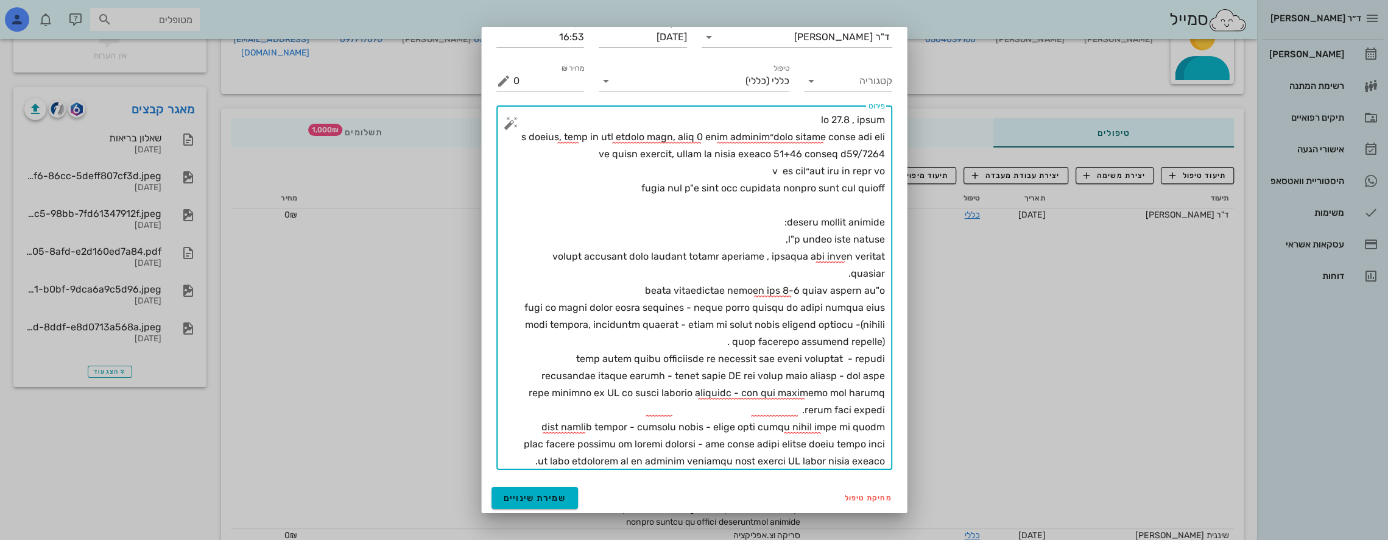
scroll to position [48, 0]
click at [554, 155] on textarea "פירוט" at bounding box center [699, 290] width 372 height 358
click at [883, 171] on textarea "פירוט" at bounding box center [699, 290] width 372 height 358
click at [682, 174] on textarea "פירוט" at bounding box center [699, 290] width 372 height 358
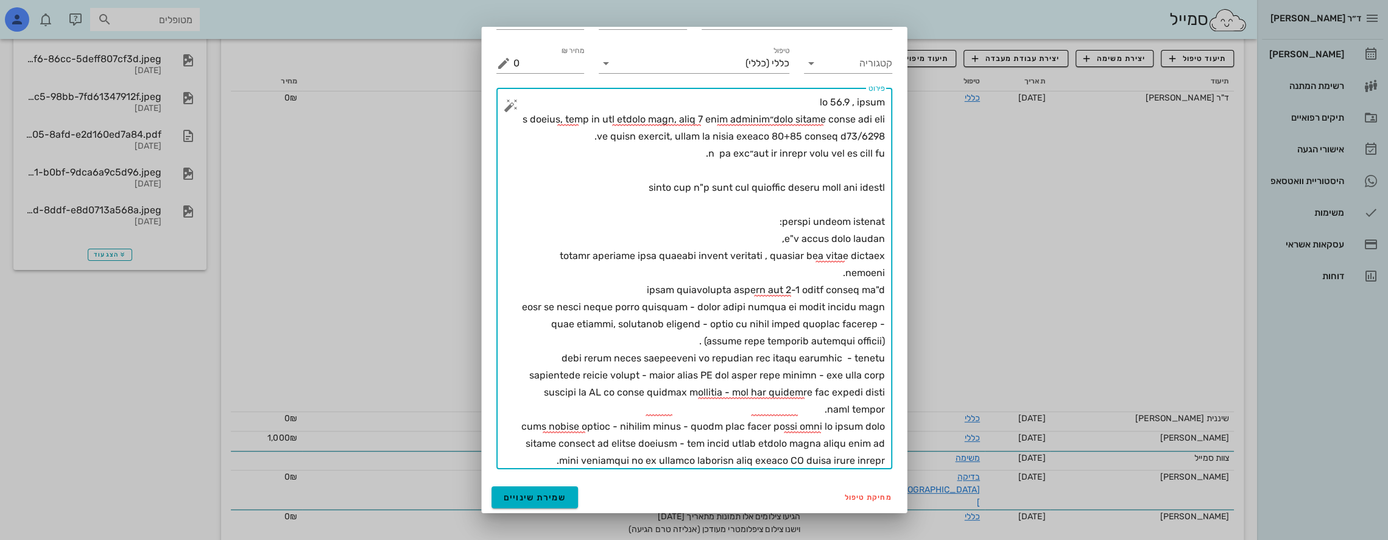
scroll to position [250, 0]
click at [745, 272] on textarea "פירוט" at bounding box center [699, 281] width 372 height 375
click at [669, 278] on textarea "פירוט" at bounding box center [699, 281] width 372 height 375
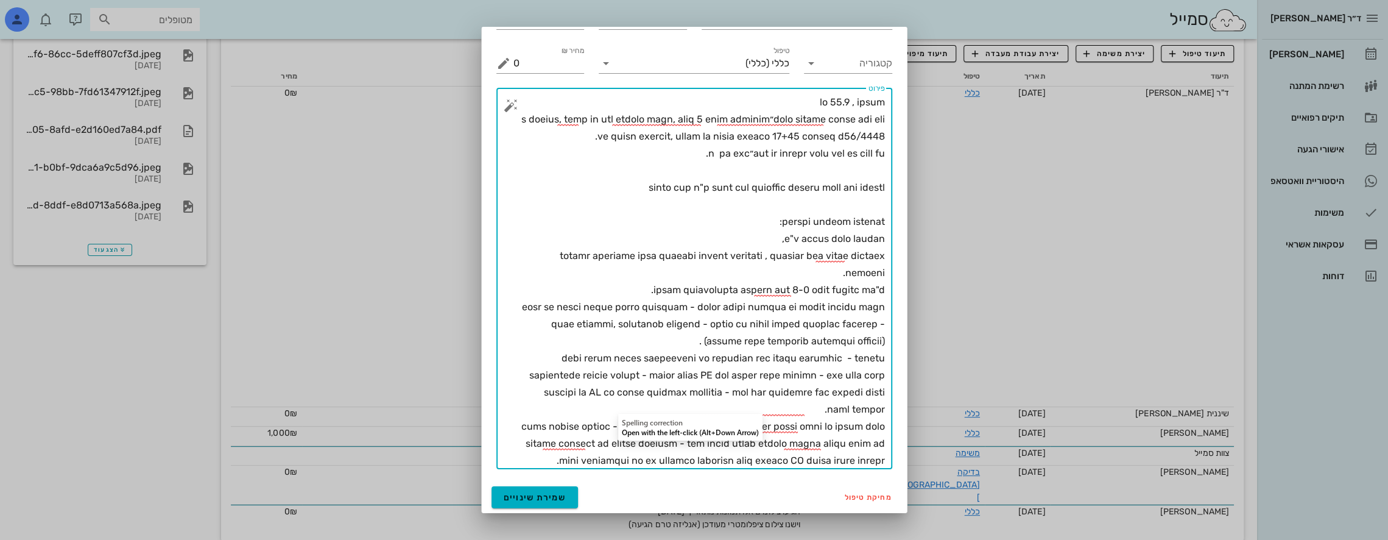
click at [629, 405] on textarea "פירוט" at bounding box center [699, 281] width 372 height 375
click at [791, 437] on textarea "פירוט" at bounding box center [699, 281] width 372 height 375
click at [745, 425] on textarea "פירוט" at bounding box center [699, 281] width 372 height 375
click at [843, 443] on textarea "פירוט" at bounding box center [699, 281] width 372 height 375
click at [647, 449] on textarea "פירוט" at bounding box center [699, 281] width 372 height 375
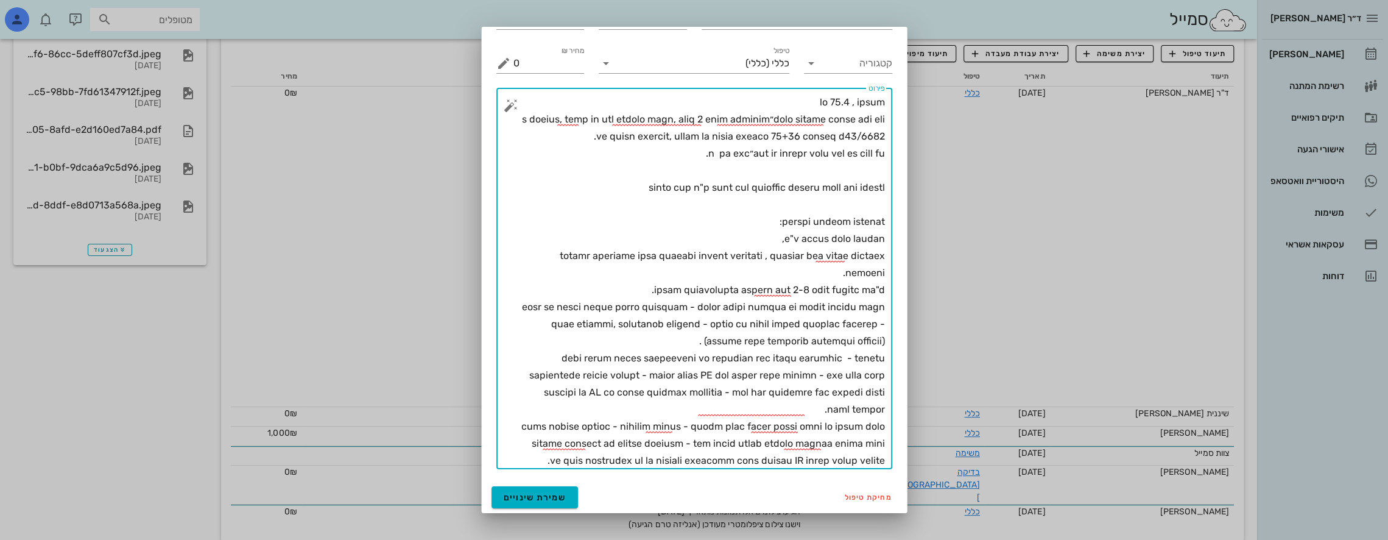
click at [674, 463] on textarea "פירוט" at bounding box center [699, 281] width 372 height 375
type textarea "בת 15.6 , בריאה החלה בטיפול אורתו אצל רופ״ש ברעננה, היתה עם רסן ומכשור קבוע, לא…"
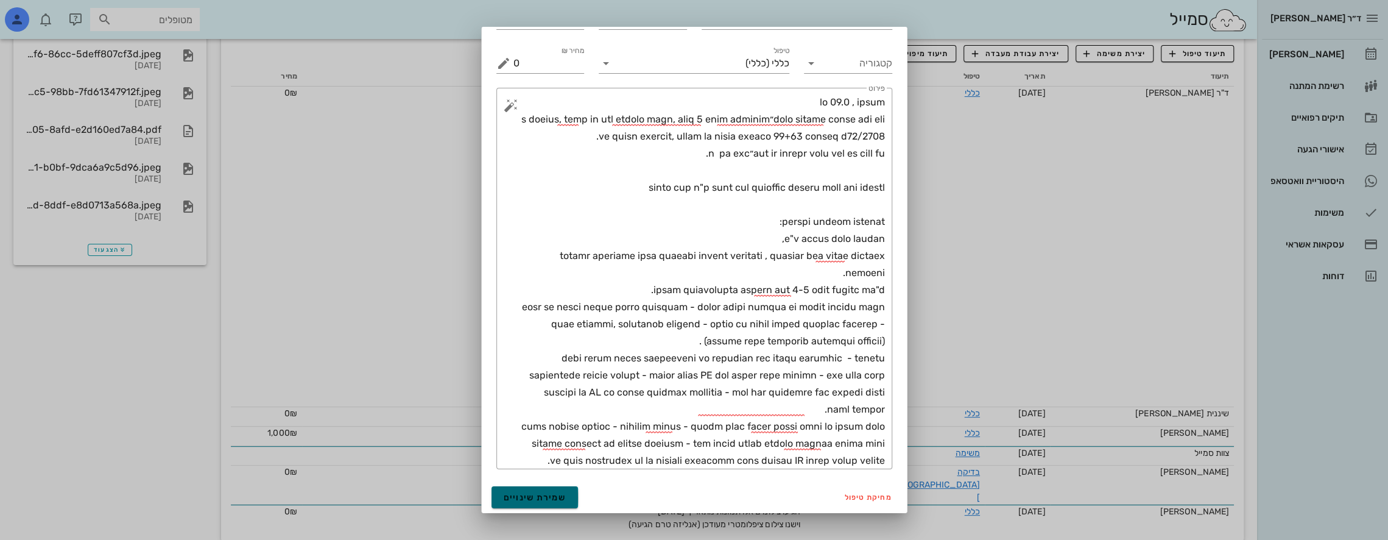
click at [556, 491] on button "שמירת שינויים" at bounding box center [535, 497] width 87 height 22
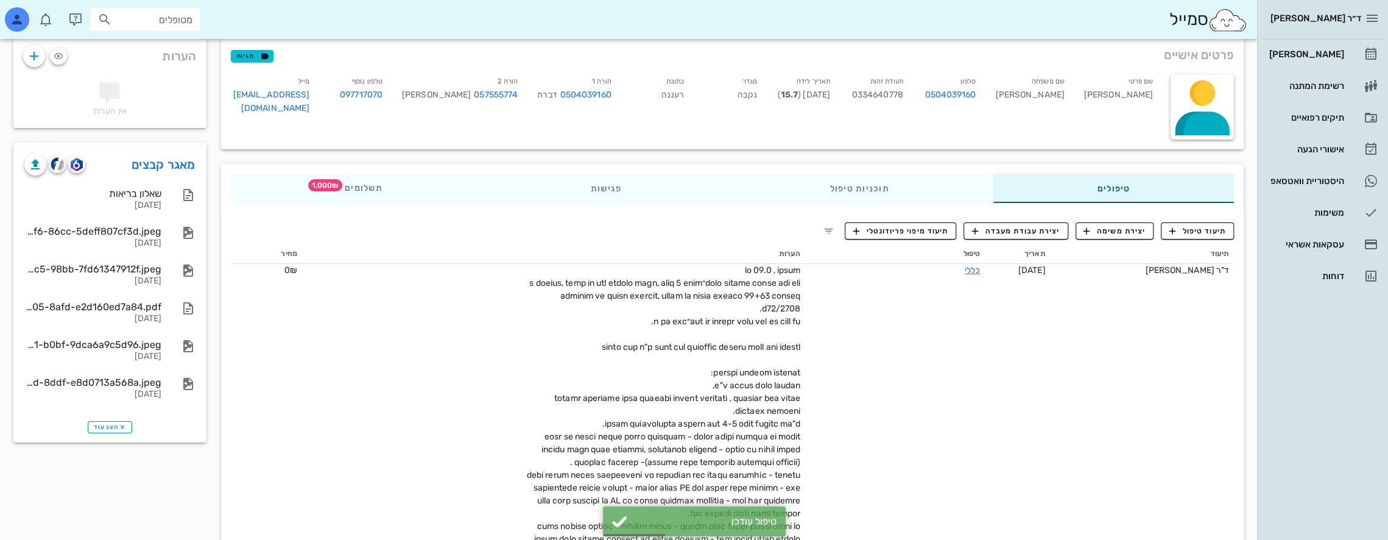
scroll to position [68, 0]
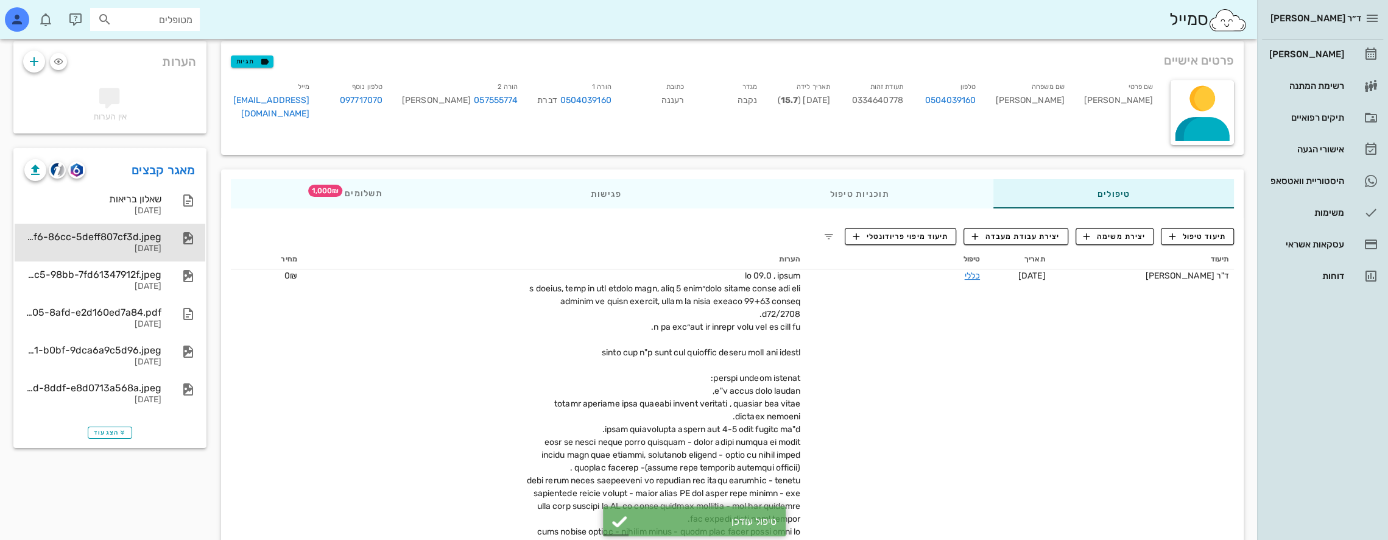
click at [143, 240] on div "344dd53d-e7e3-4df6-86cc-5deff807cf3d.jpeg" at bounding box center [92, 237] width 137 height 12
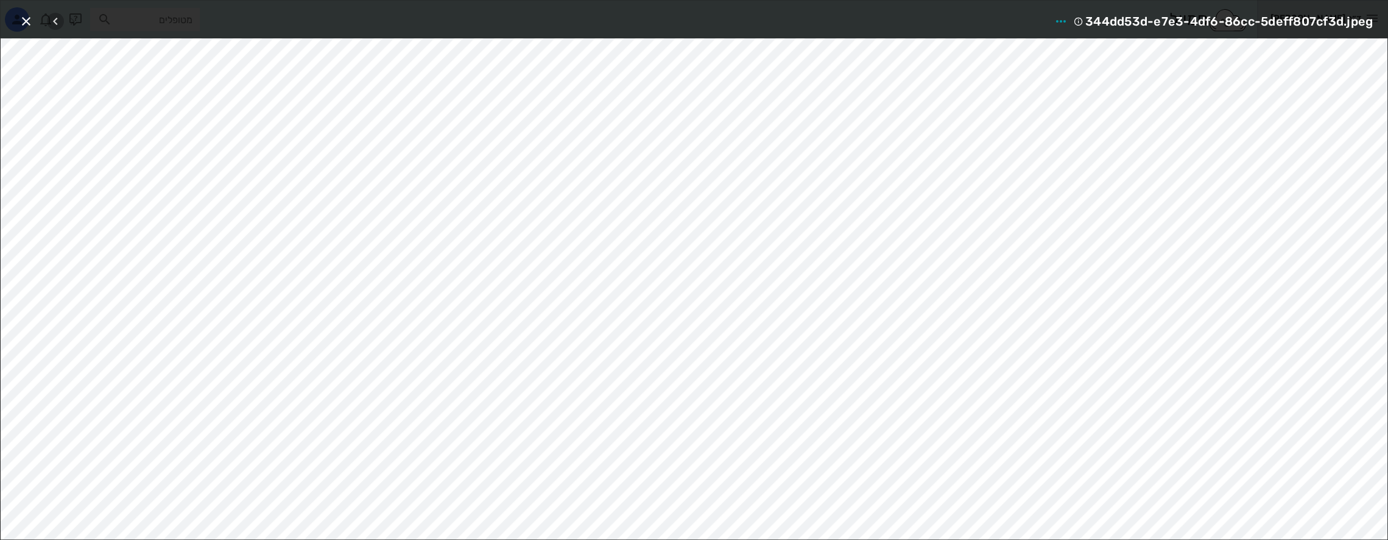
click at [54, 21] on icon "button" at bounding box center [55, 21] width 15 height 15
click at [32, 22] on icon "button" at bounding box center [26, 21] width 15 height 15
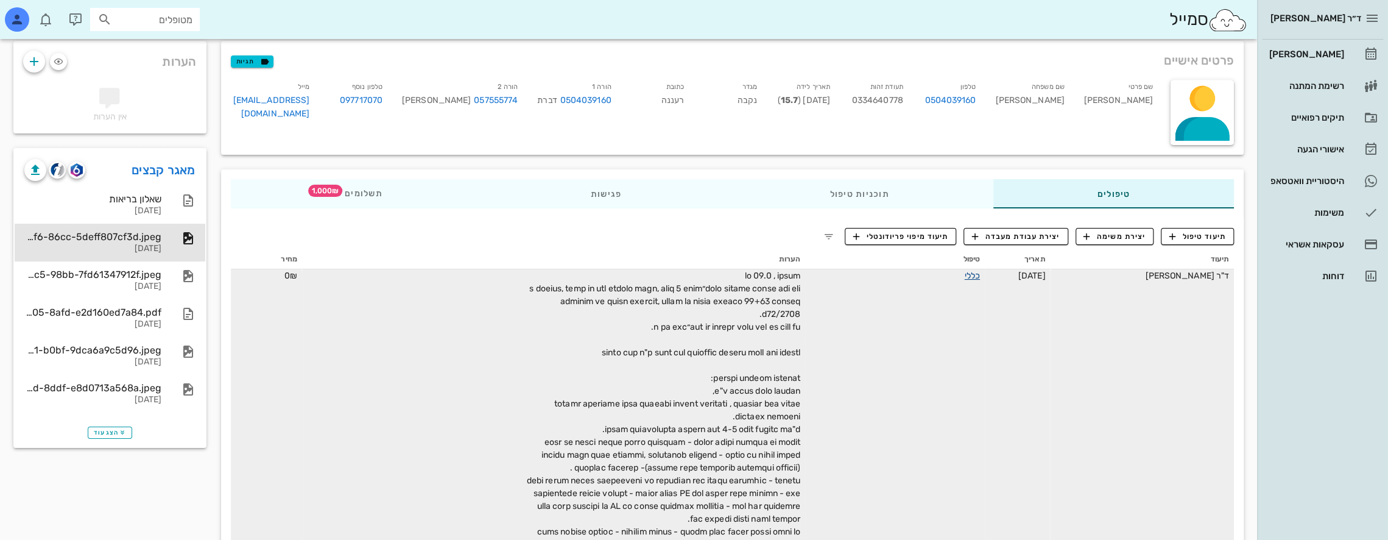
click at [969, 272] on link "כללי" at bounding box center [971, 275] width 15 height 10
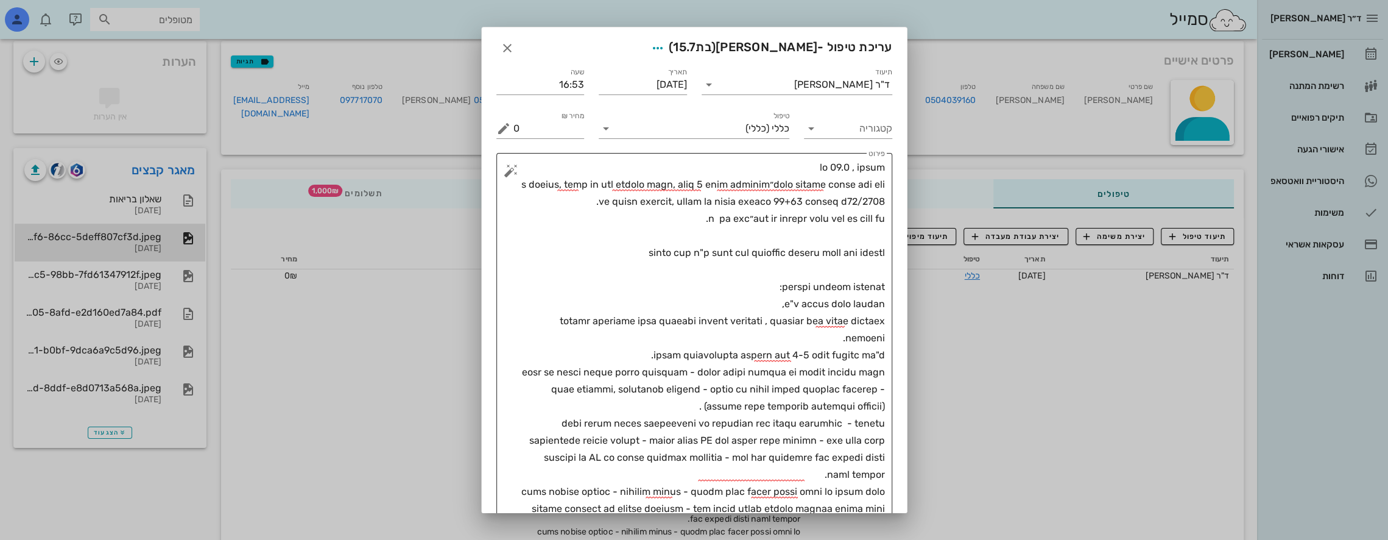
click at [777, 283] on textarea "פירוט" at bounding box center [699, 346] width 372 height 375
click at [882, 272] on textarea "פירוט" at bounding box center [699, 346] width 372 height 375
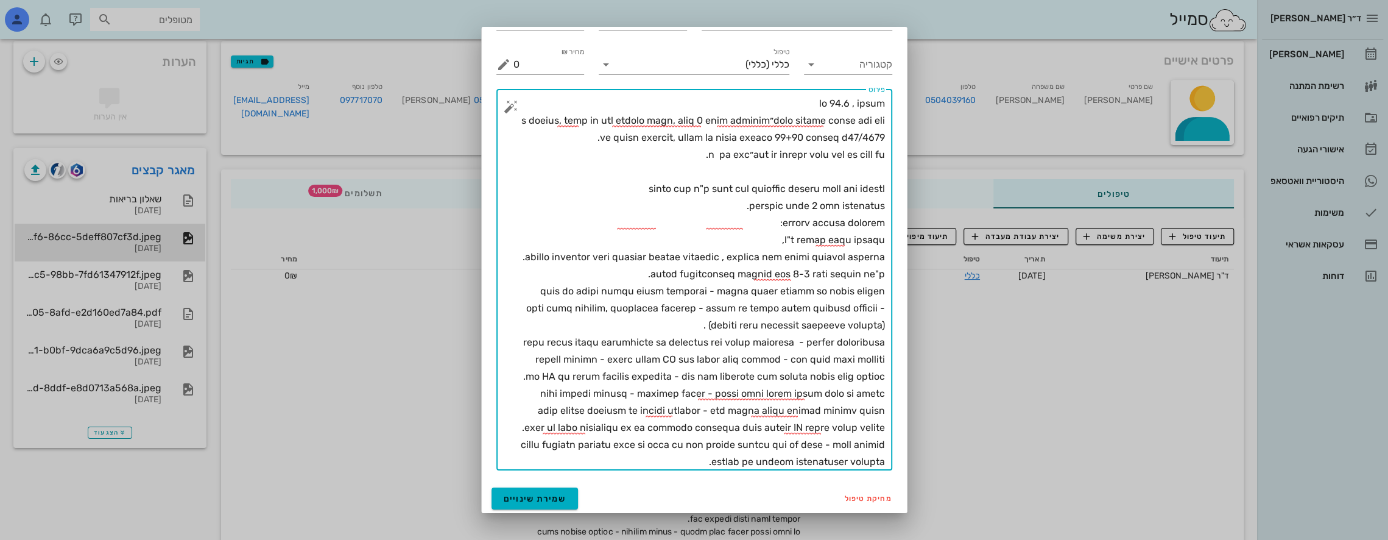
scroll to position [65, 0]
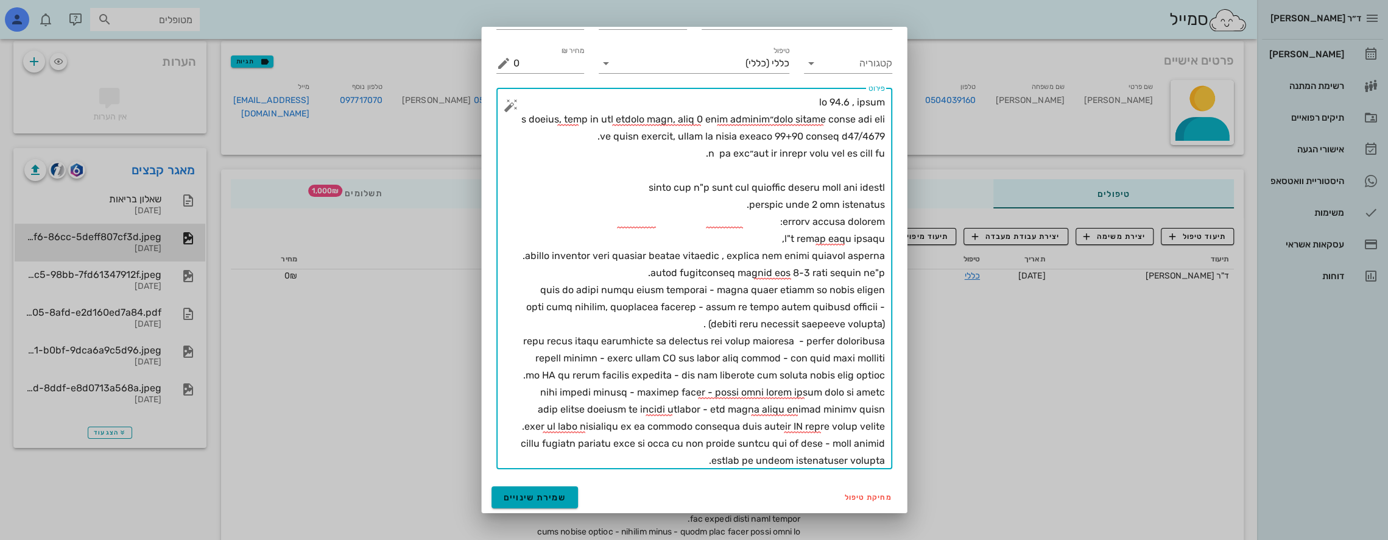
type textarea "בת 15.6 , בריאה החלה בטיפול אורתו אצל רופ״ש ברעננה, היתה עם רסן ומכשור קבוע, לא…"
click at [565, 499] on span "שמירת שינויים" at bounding box center [535, 497] width 63 height 10
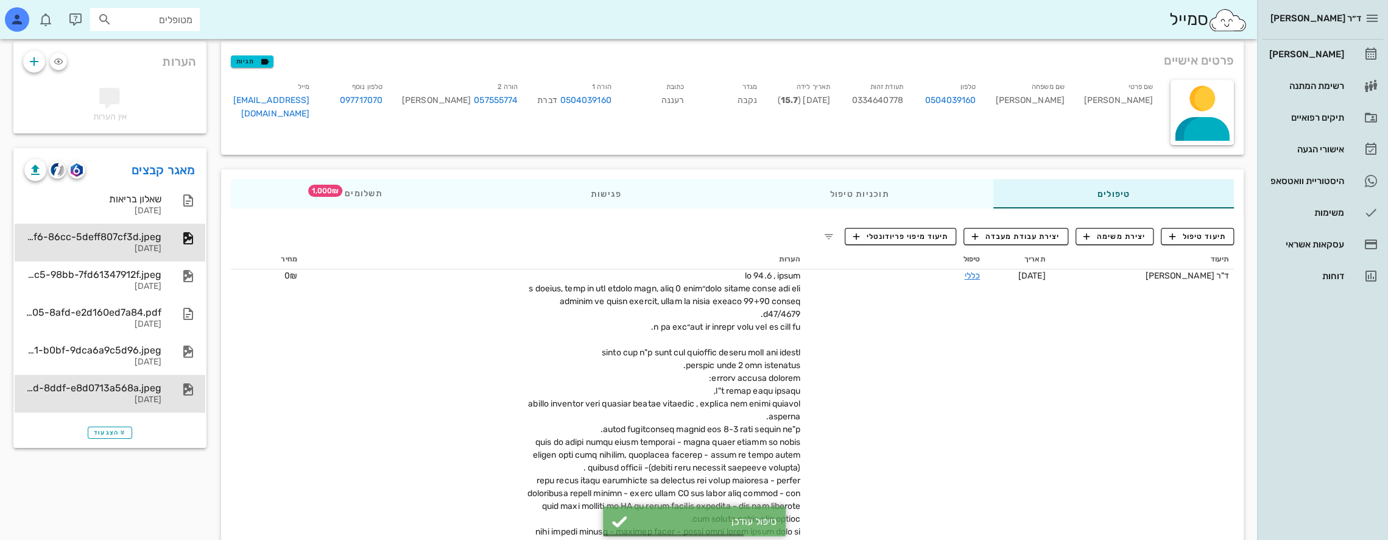
click at [130, 376] on div "61554064-6f2e-49fd-8ddf-e8d0713a568a.jpeg 19-08-2025" at bounding box center [92, 394] width 137 height 38
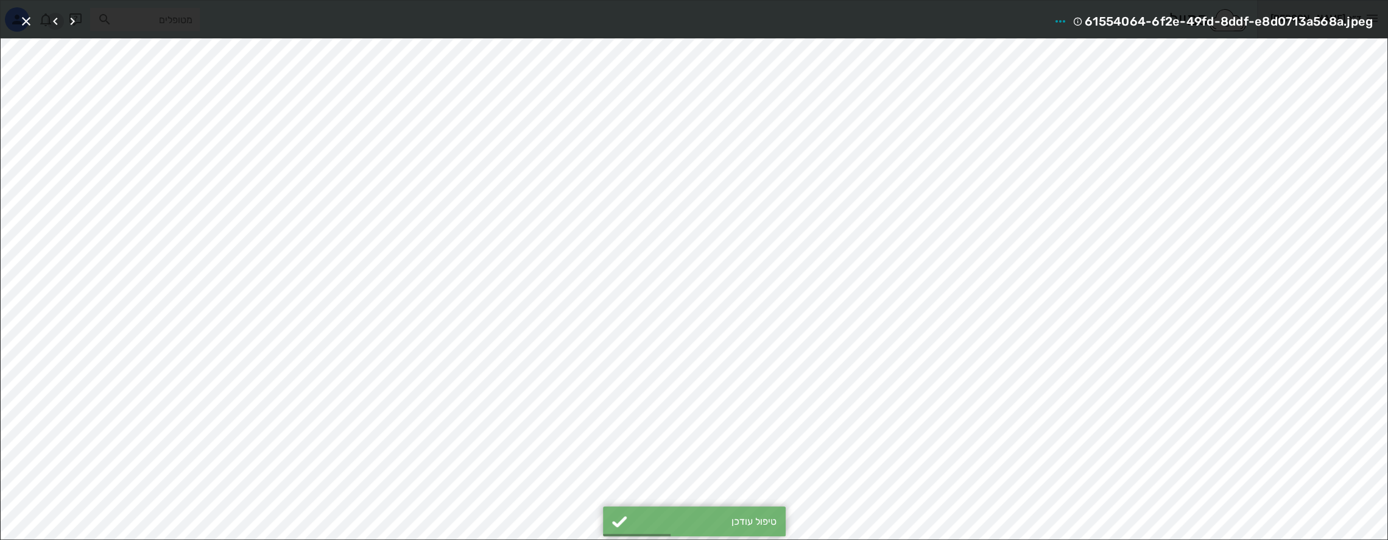
click at [49, 17] on icon "button" at bounding box center [55, 21] width 15 height 15
click at [49, 18] on div at bounding box center [64, 21] width 34 height 22
click at [69, 21] on icon "button" at bounding box center [72, 21] width 15 height 15
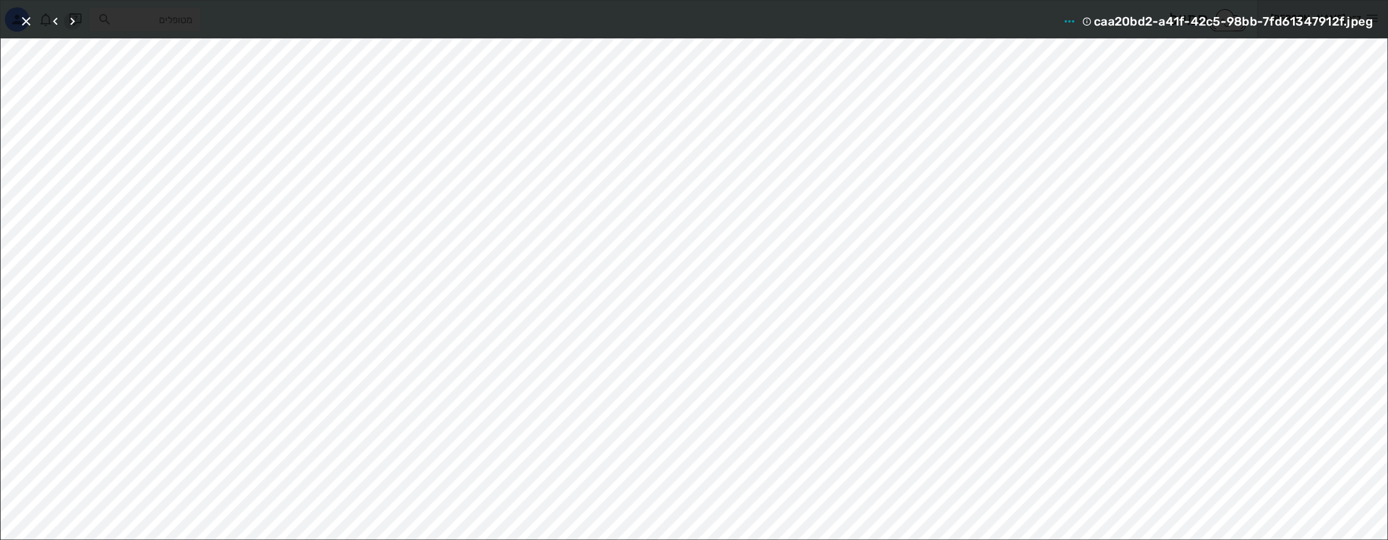
click at [67, 23] on icon "button" at bounding box center [72, 21] width 15 height 15
click at [52, 16] on icon "button" at bounding box center [55, 21] width 15 height 15
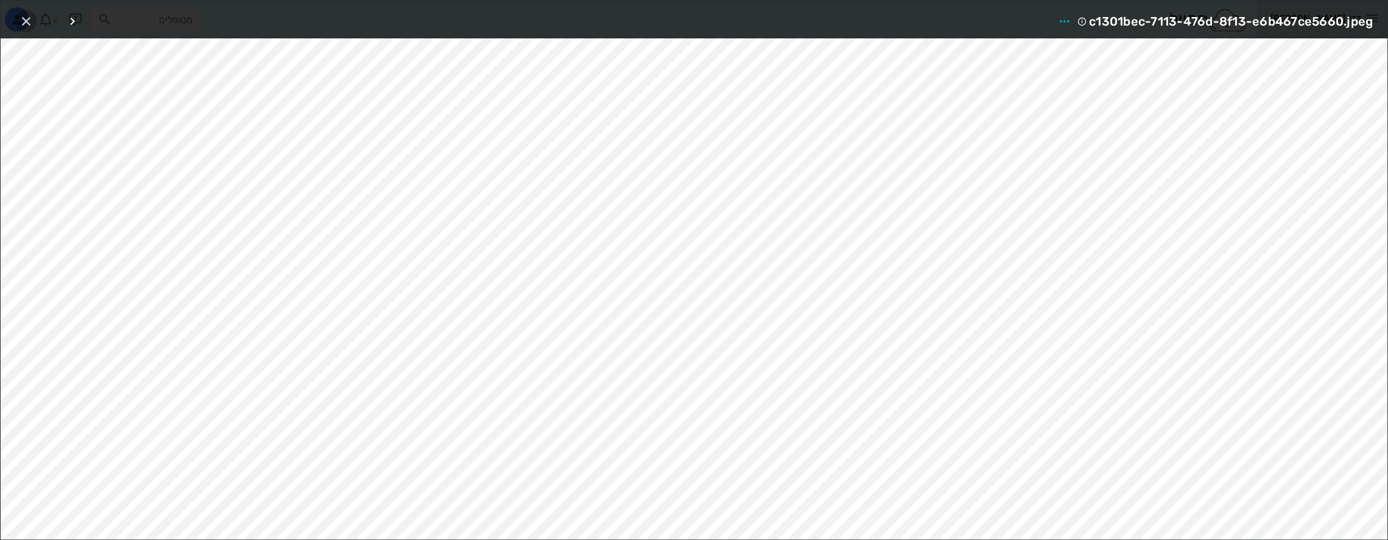
click at [22, 17] on icon "button" at bounding box center [26, 21] width 15 height 15
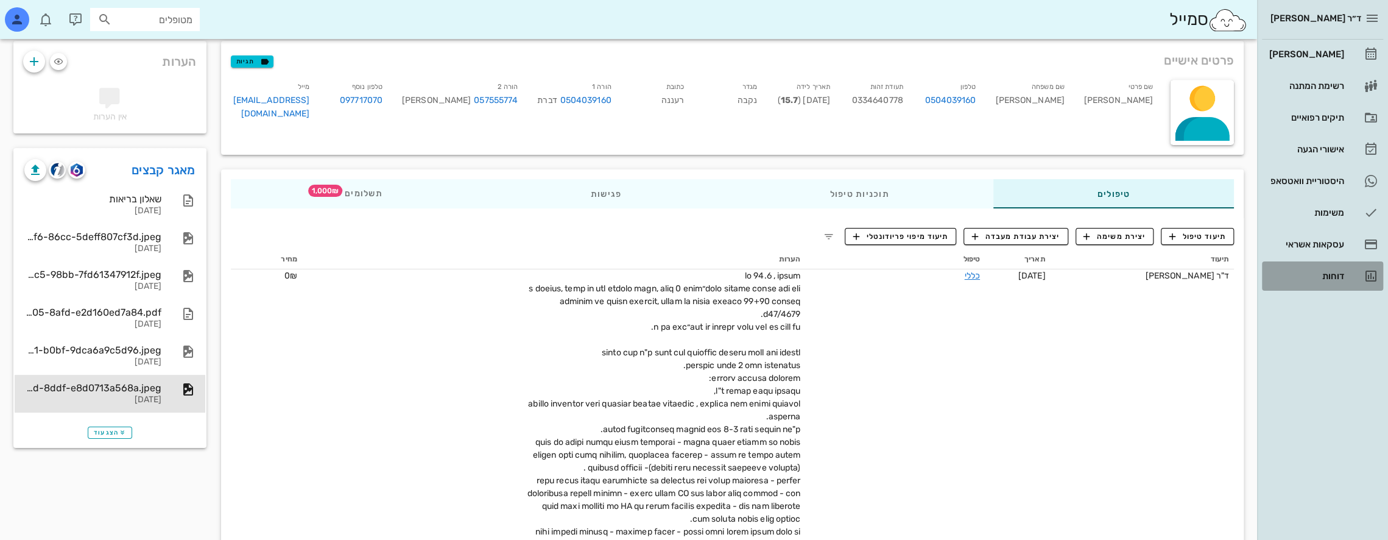
click at [1336, 275] on div "דוחות" at bounding box center [1305, 276] width 77 height 10
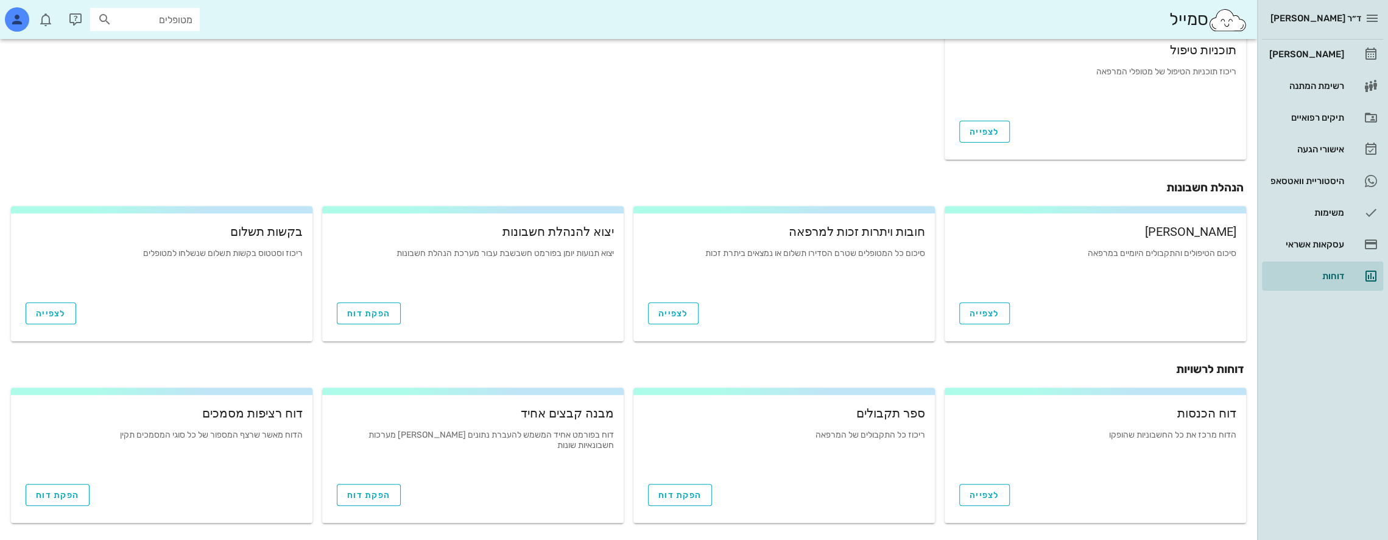
scroll to position [361, 0]
click at [679, 491] on span "הפקת דוח" at bounding box center [679, 492] width 43 height 10
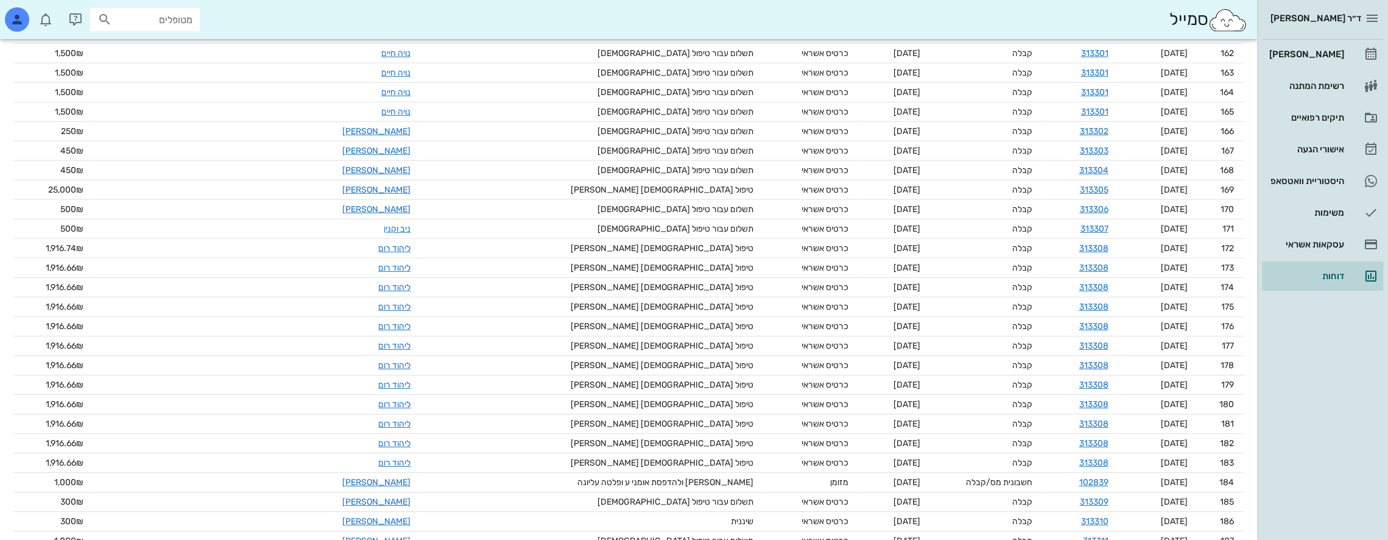
scroll to position [1954, 0]
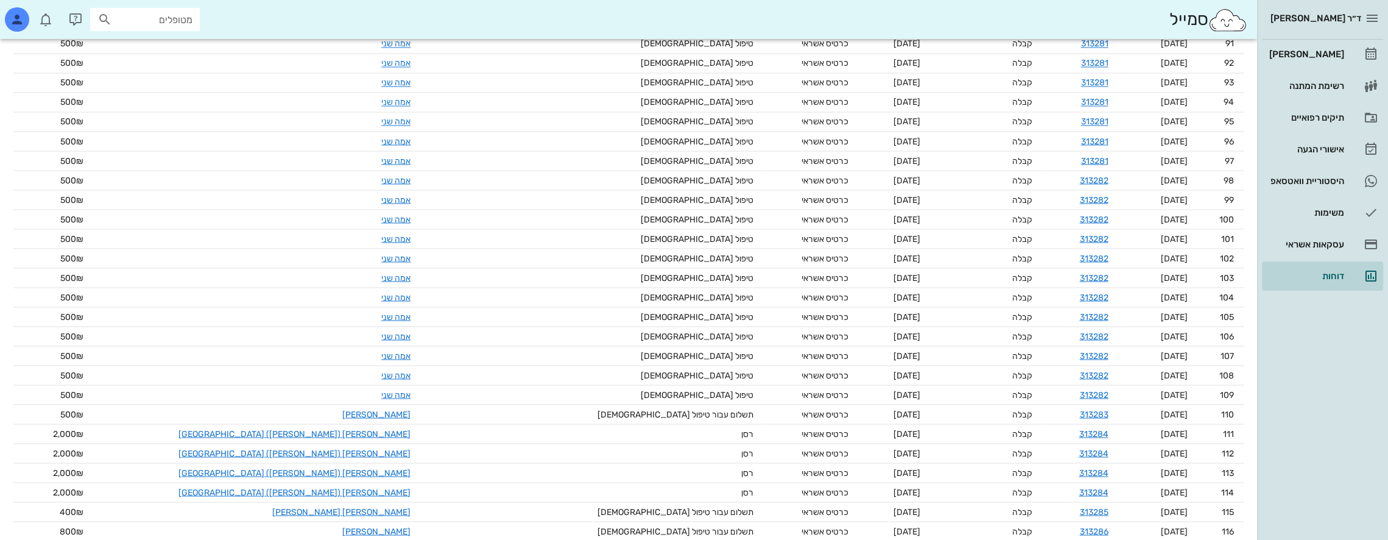
click at [1360, 15] on span "ד״ר [PERSON_NAME]" at bounding box center [1316, 18] width 91 height 11
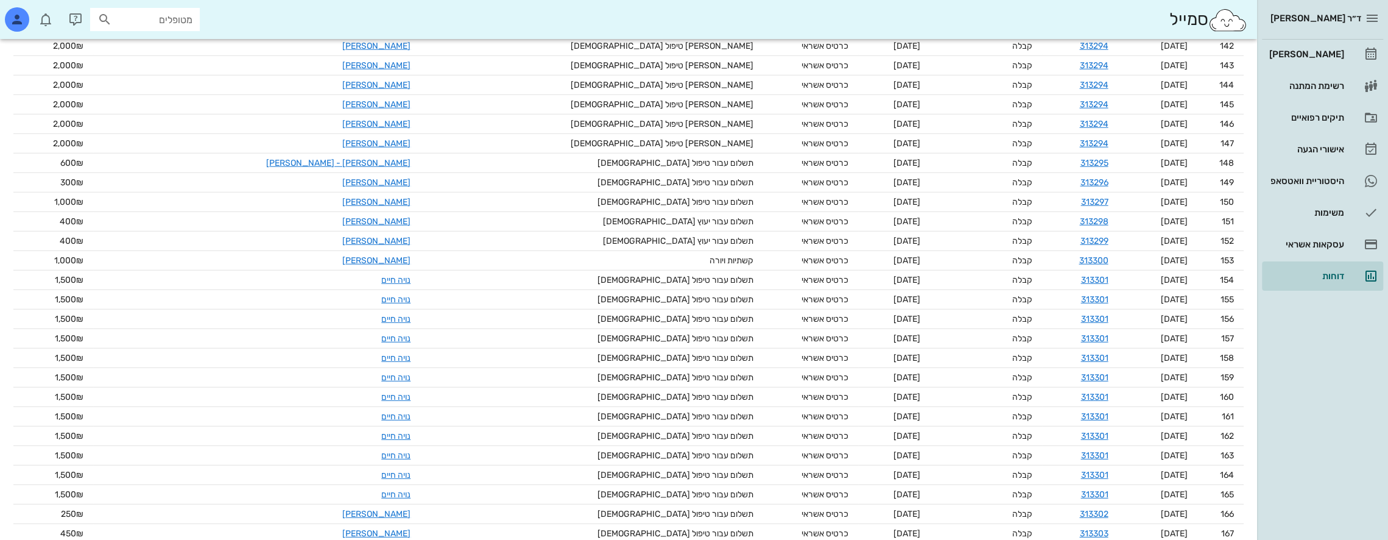
scroll to position [0, 0]
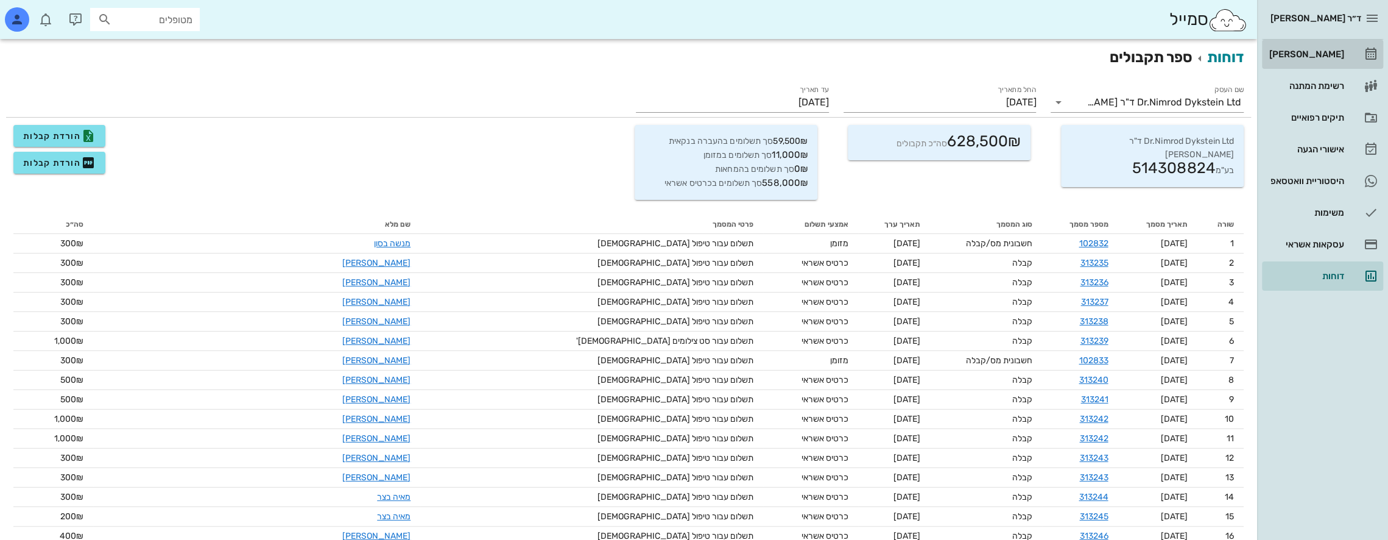
click at [1343, 52] on div "[PERSON_NAME]" at bounding box center [1305, 54] width 77 height 10
